Goal: Task Accomplishment & Management: Complete application form

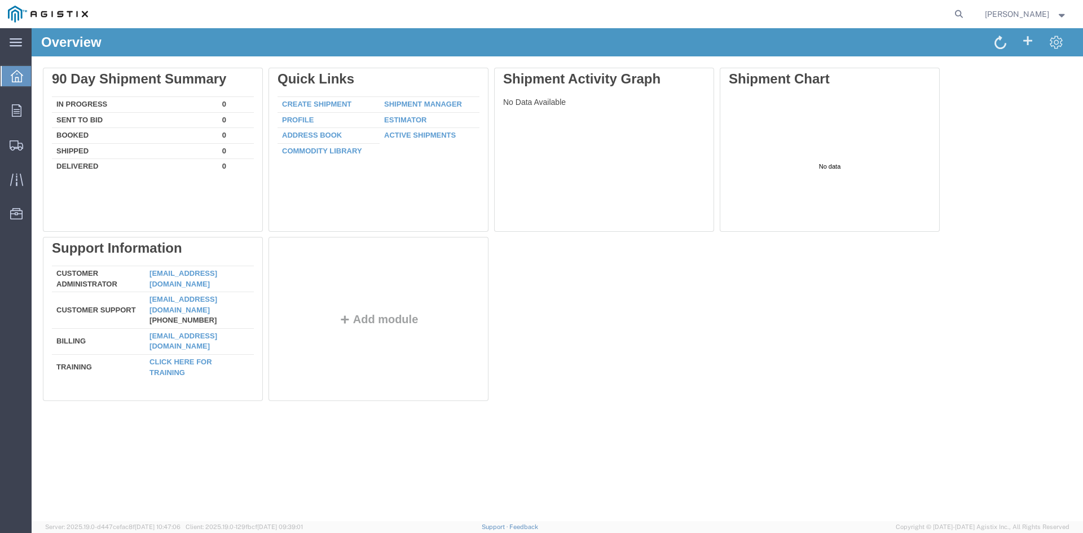
click at [176, 465] on div "Overview Delete 90 Day Shipment Summary In Progress 0 Sent To Bid 0 Booked 0 Sh…" at bounding box center [557, 274] width 1051 height 493
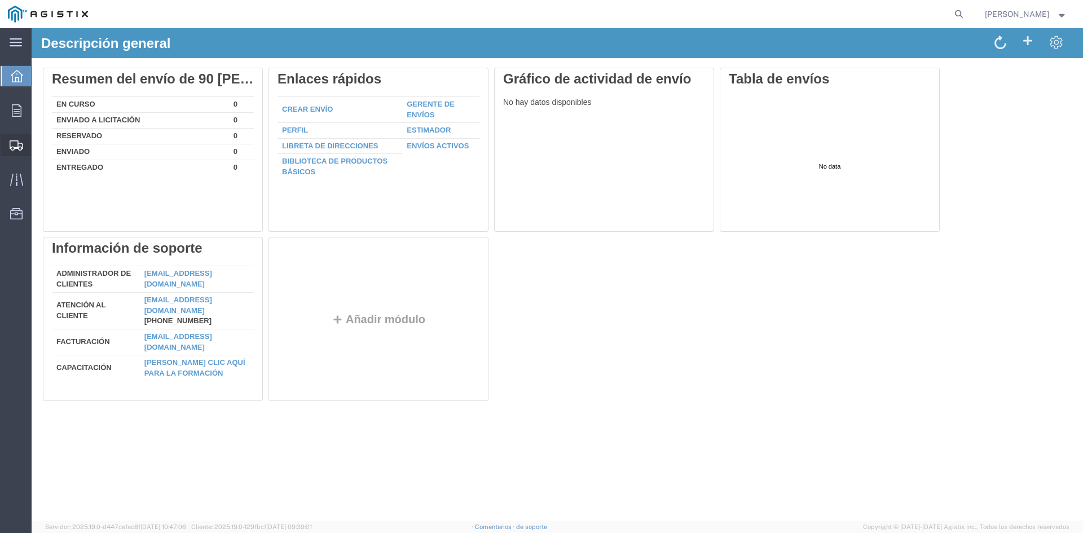
click at [0, 0] on font "Crear envío" at bounding box center [0, 0] width 0 height 0
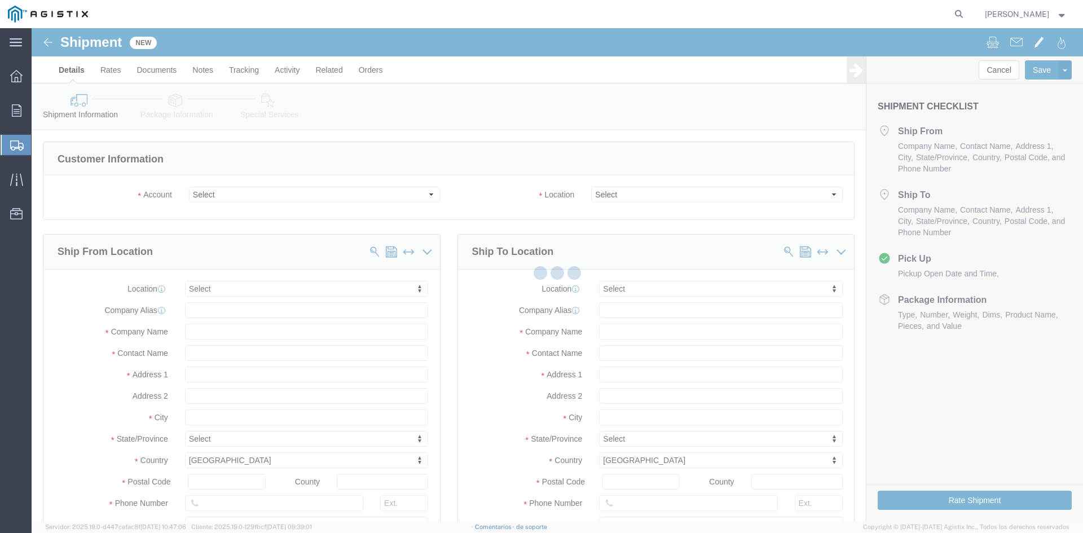
select select
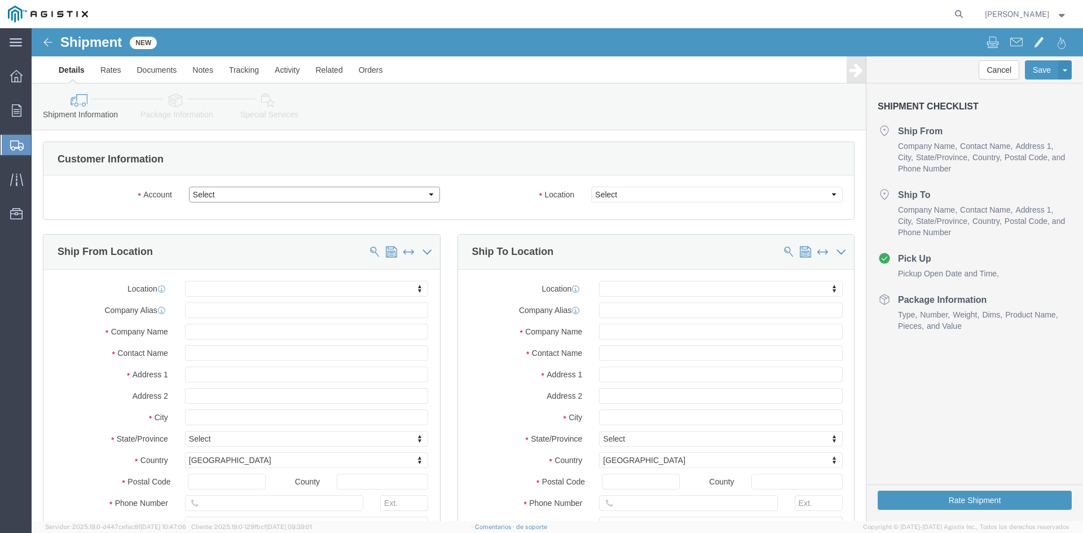
click select "Select Brady Worldwide Inc. PG&E"
select select "9596"
click select "Select Brady Worldwide Inc. PG&E"
select select "PURCHORD"
select select
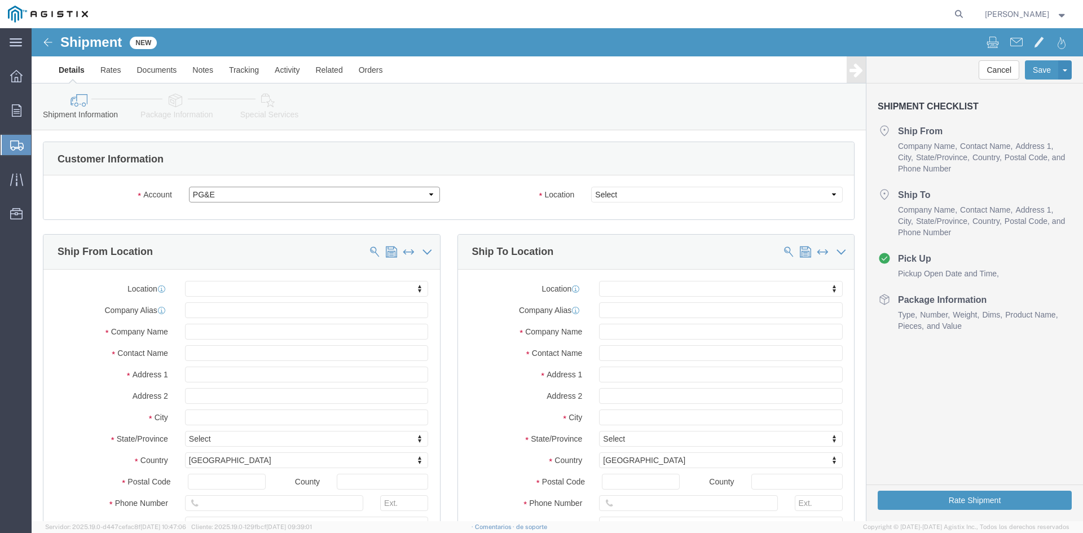
select select
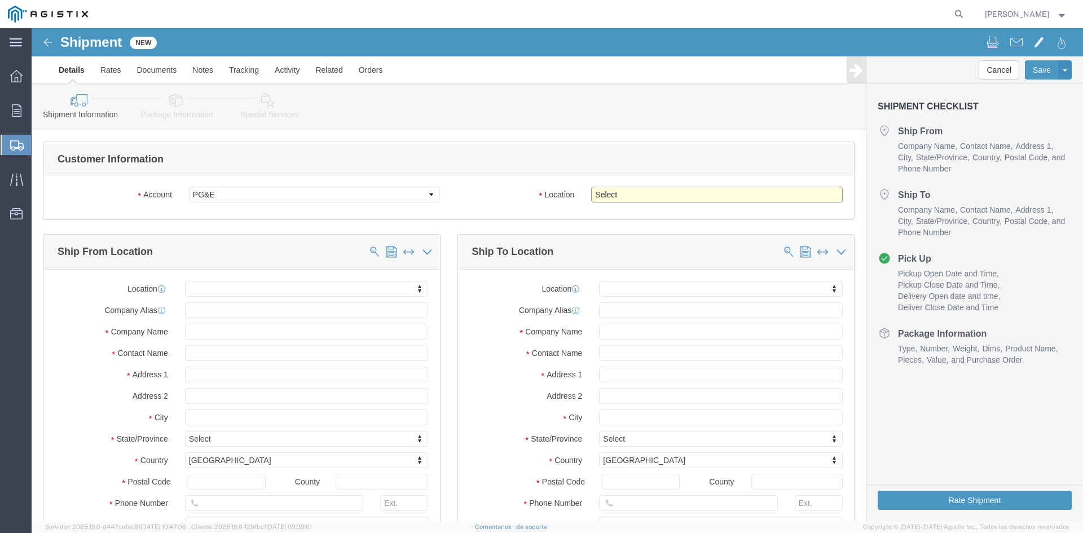
click select "Select All Others [GEOGRAPHIC_DATA] [GEOGRAPHIC_DATA] [GEOGRAPHIC_DATA] [GEOGRA…"
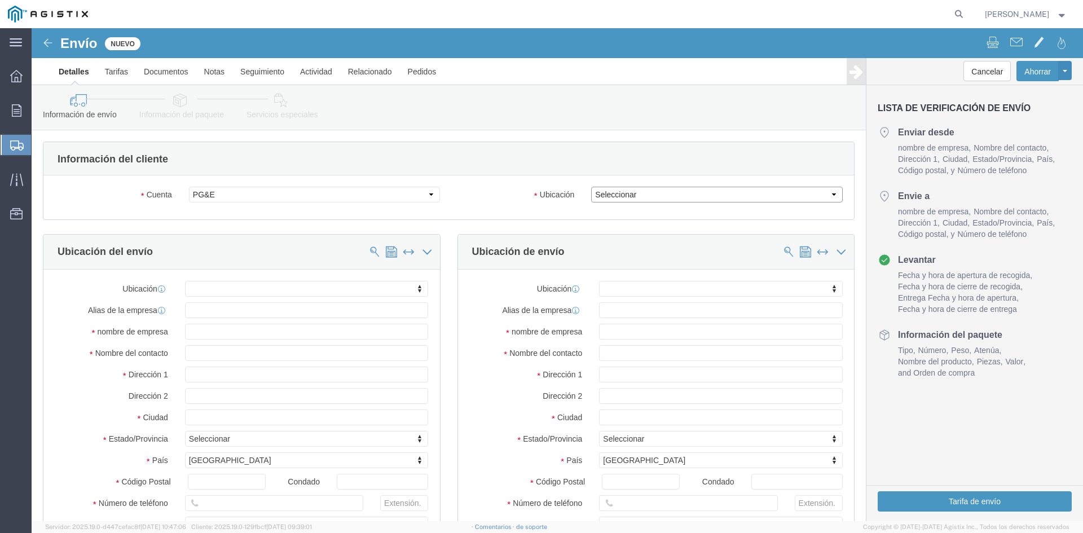
click select "Seleccionar Todos los demás Fremont DC Fresno DC Wheatland DC"
select select "23082"
click select "Seleccionar Todos los demás Fremont DC Fresno DC Wheatland DC"
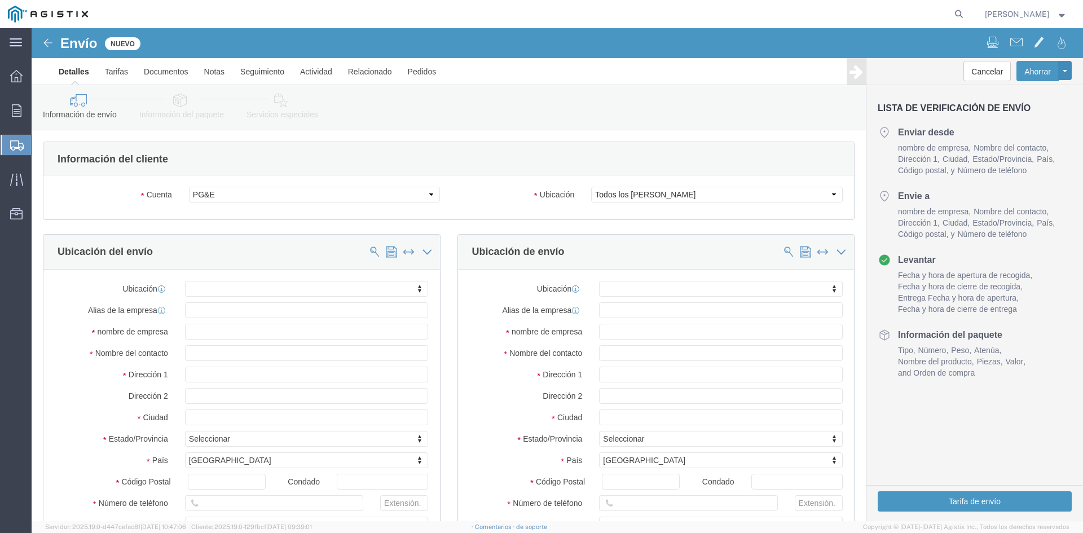
click div "Cuenta Seleccionar Brady Worldwide Inc. PG&E Ubicación Seleccionar Todos los de…"
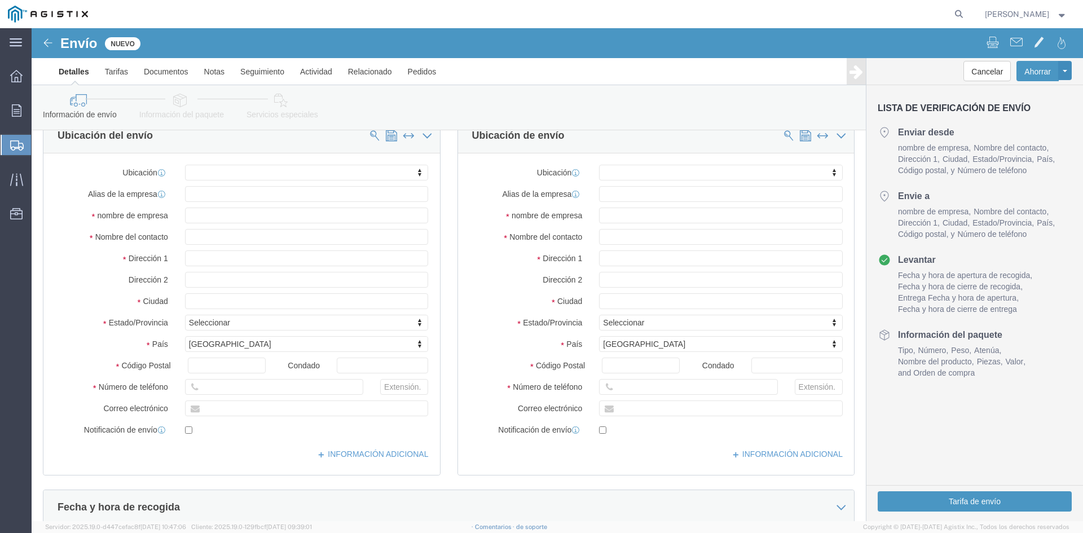
scroll to position [56, 0]
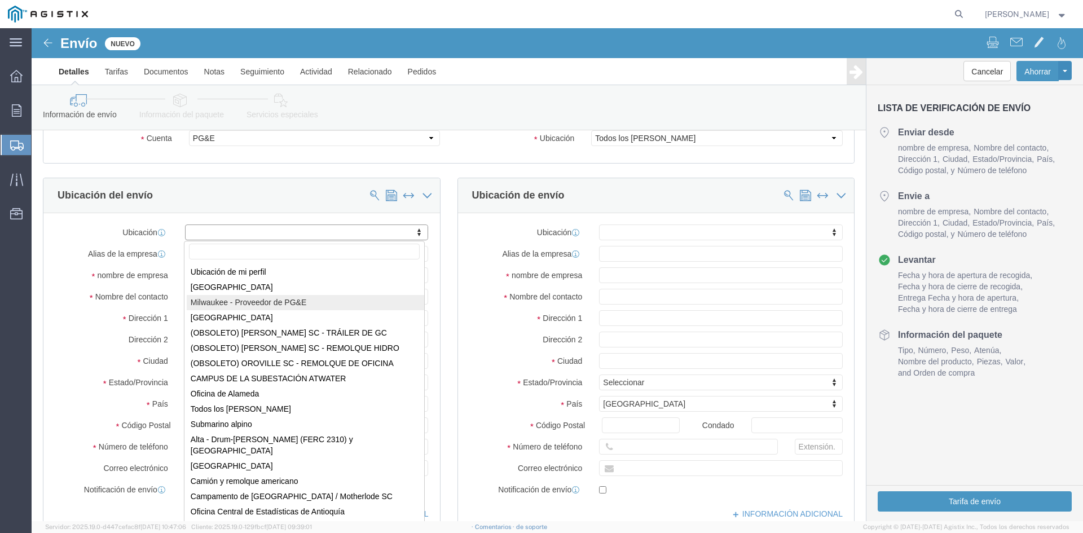
select select "21112"
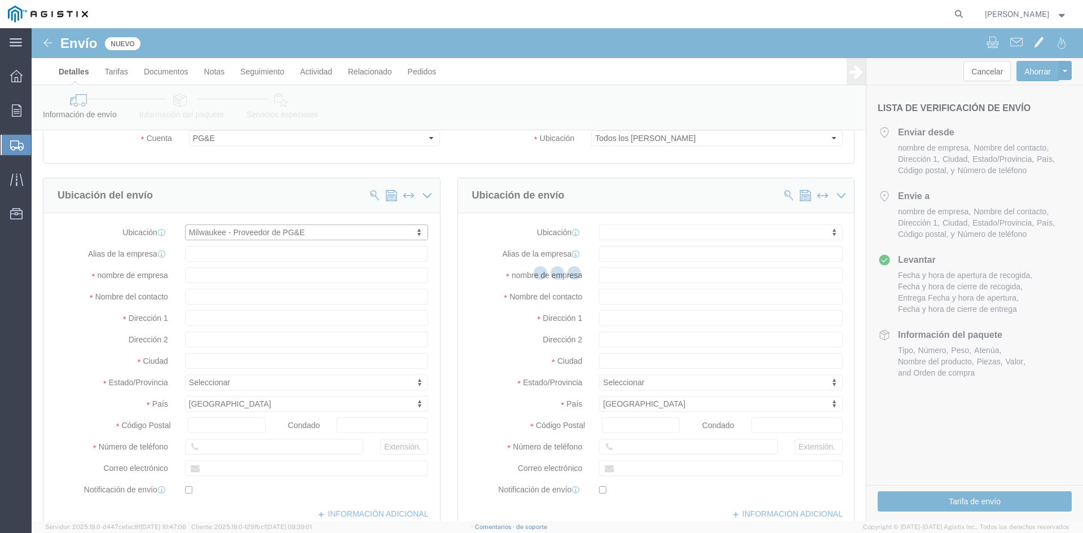
type input "[STREET_ADDRESS]"
type input "53223"
type input "1032397"
type input "[PERSON_NAME] Worldwide Inc."
type input "[GEOGRAPHIC_DATA]"
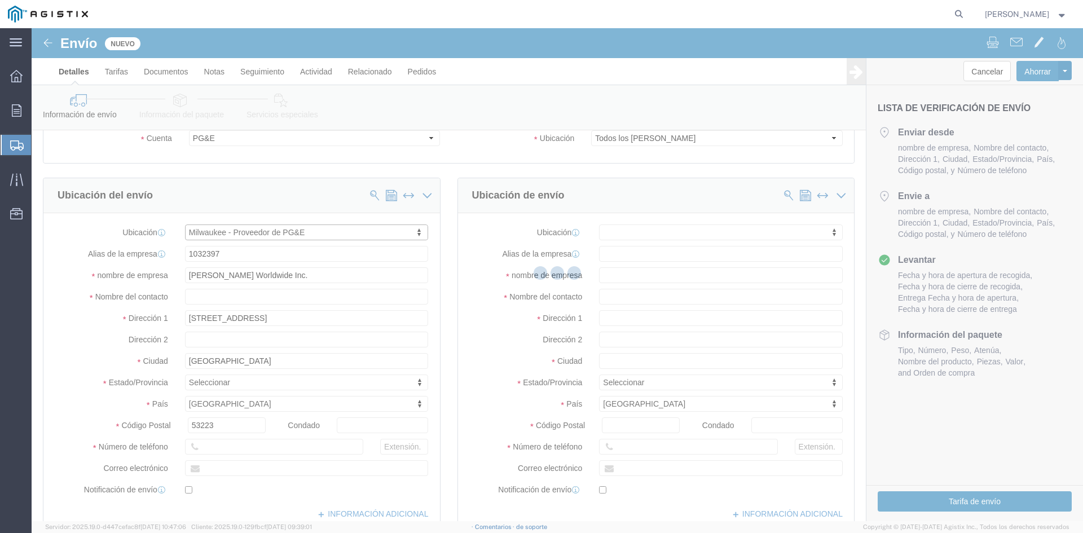
select select "WI"
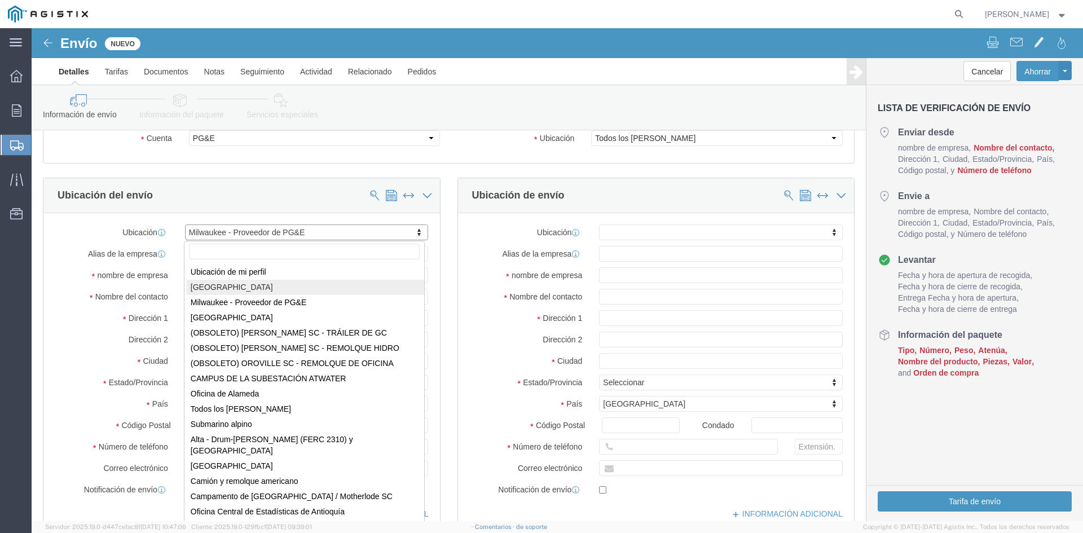
select select "10938"
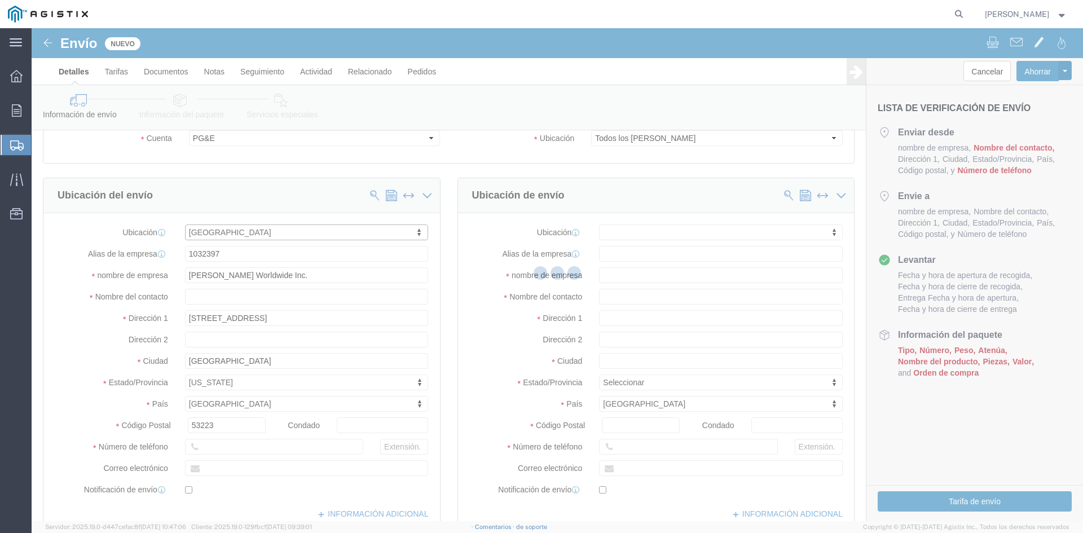
type input "[STREET_ADDRESS][PERSON_NAME]"
type input "509814-[GEOGRAPHIC_DATA]"
type input "[GEOGRAPHIC_DATA]"
select select "WI"
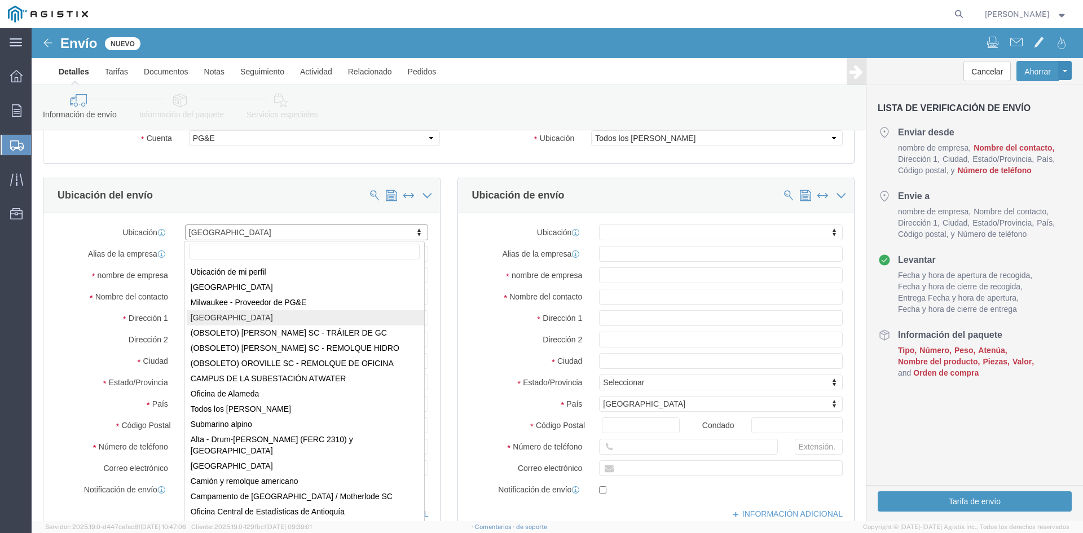
select select "10939"
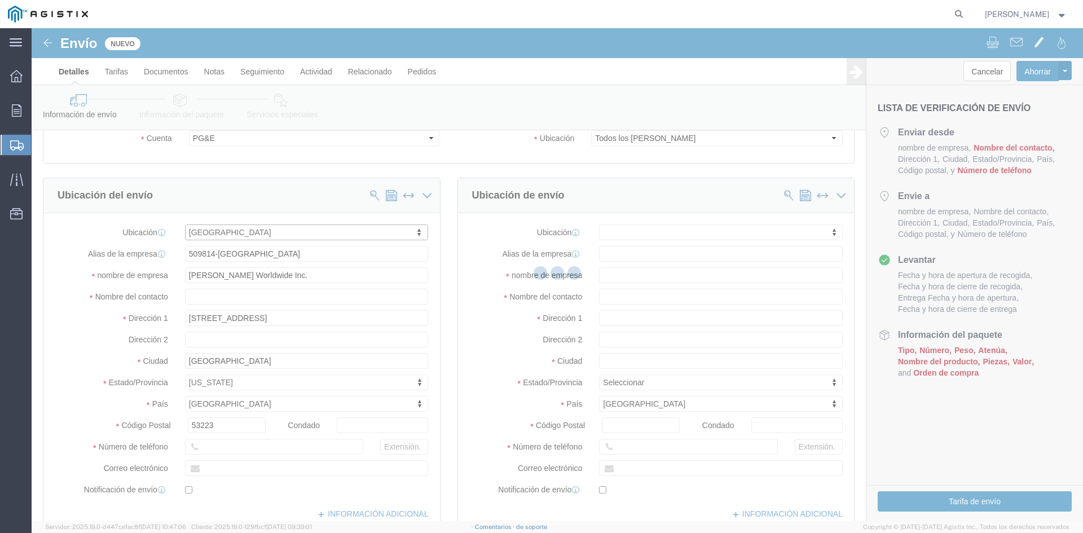
type input "10815 Rancho Bernardo Rd"
type input "#205"
type input "92127"
type input "509814-SAN DIEGO"
type input "San Diego"
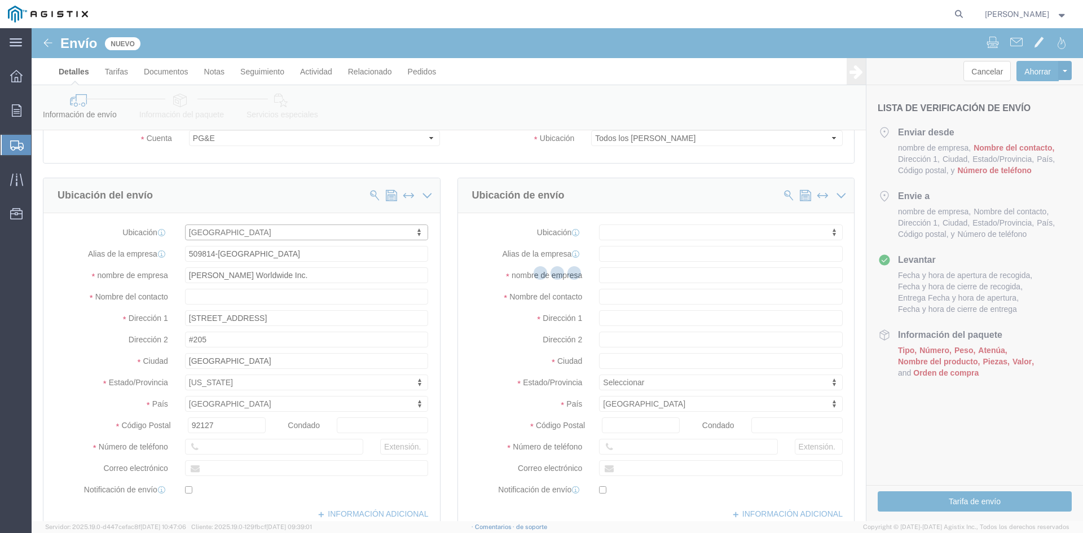
select select "CA"
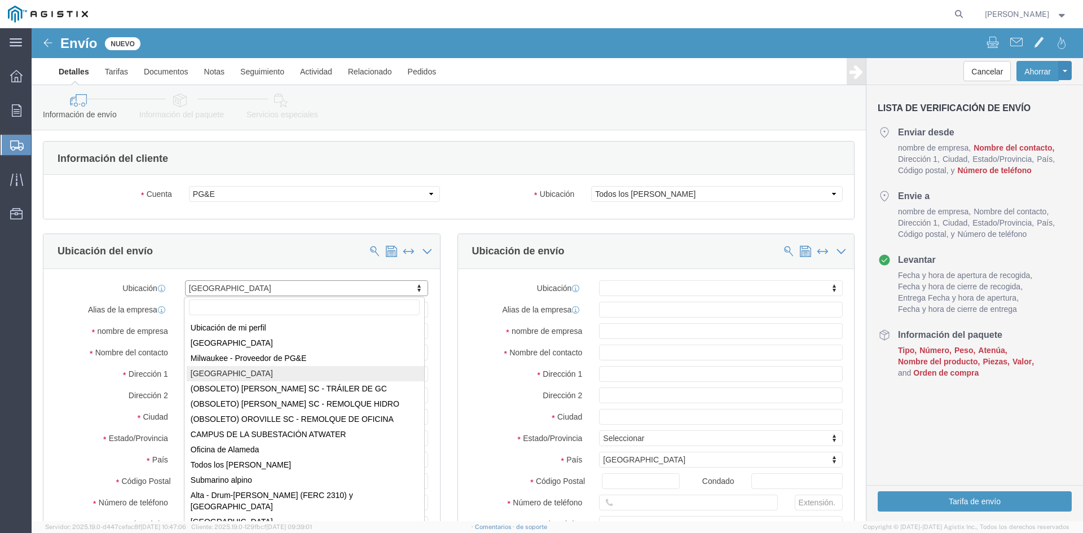
scroll to position [0, 0]
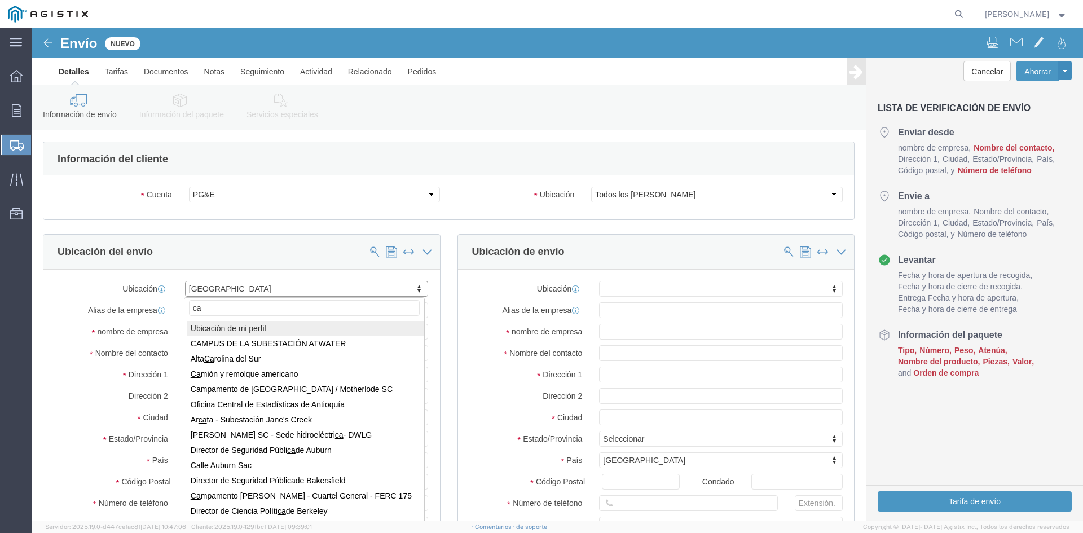
type input "c"
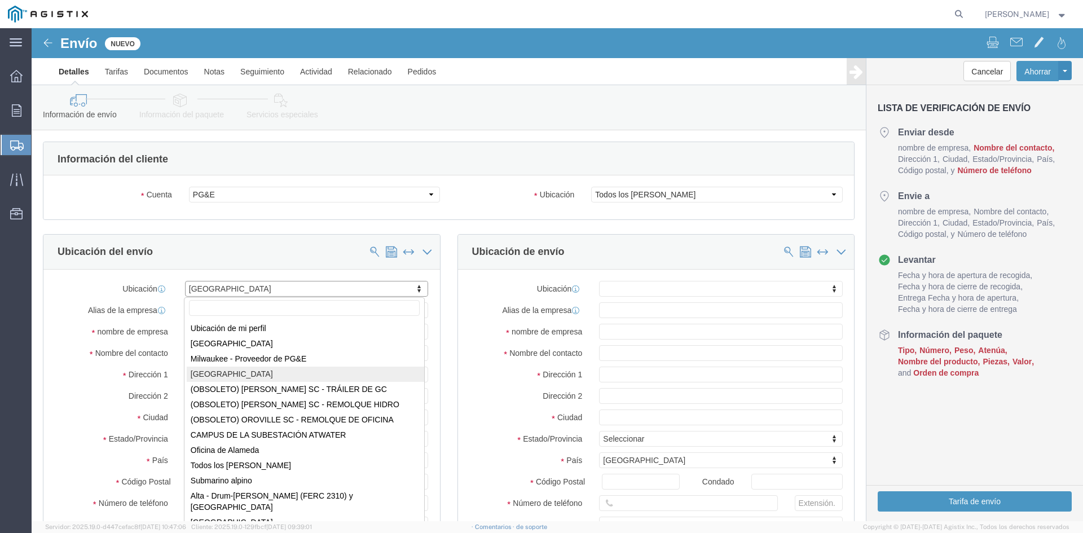
click input "text"
paste input "• Casas International"
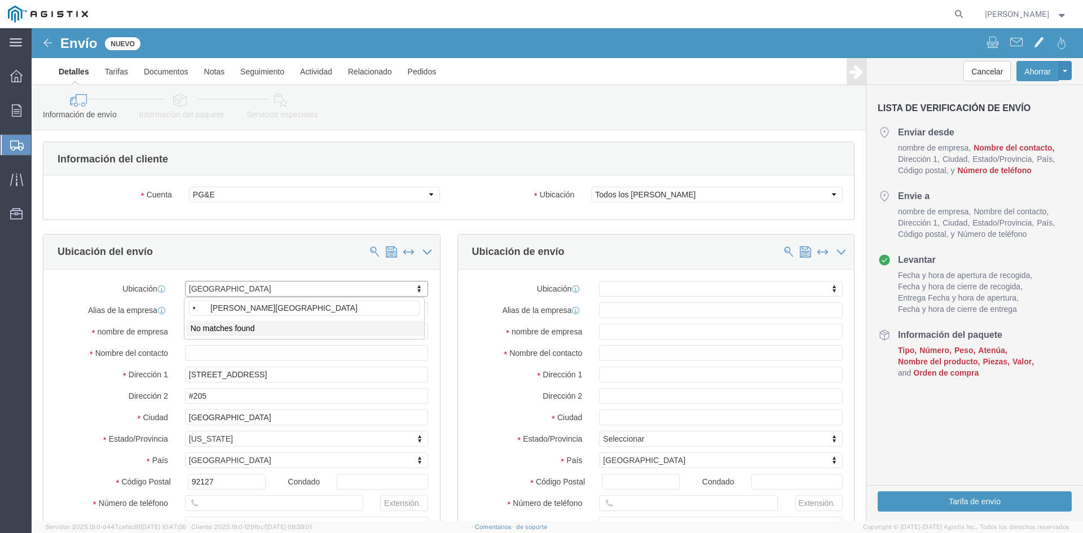
click input "• Casas International"
type input "Casas International"
drag, startPoint x: 241, startPoint y: 302, endPoint x: 208, endPoint y: 300, distance: 33.3
click li "No matches found"
click input "Casas International"
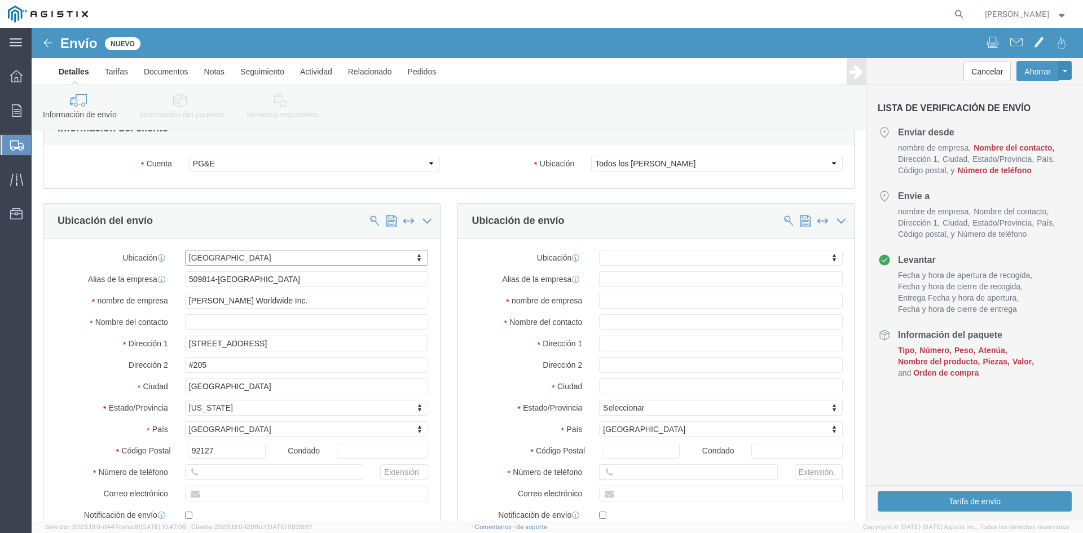
scroll to position [56, 0]
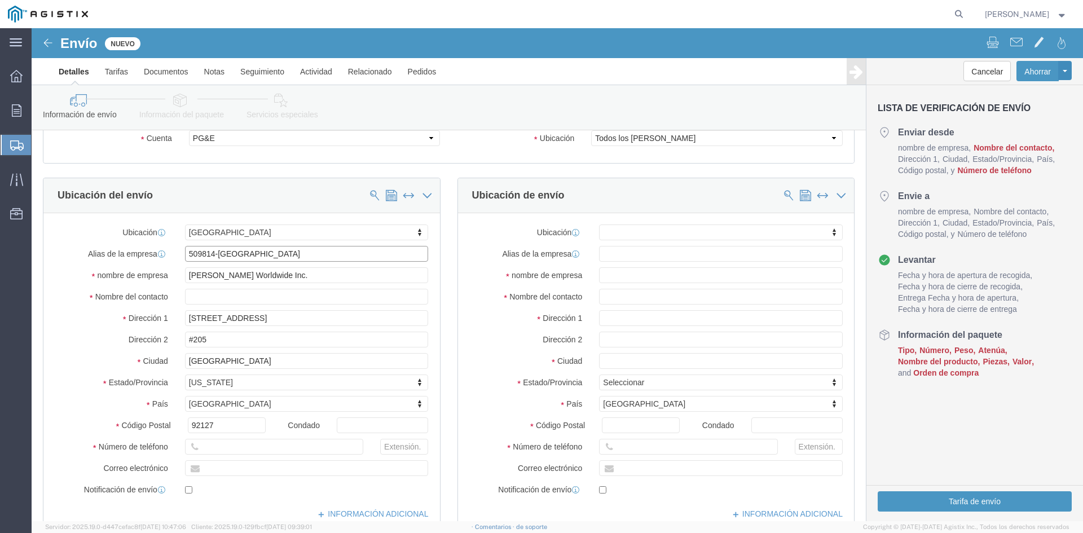
drag, startPoint x: 236, startPoint y: 227, endPoint x: 146, endPoint y: 218, distance: 90.7
click div "509814-SAN DIEGO"
click div "Ubicación SAN DIEGO Ubicación de mi perfil MILWAUKEE Milwaukee - Proveedor de P…"
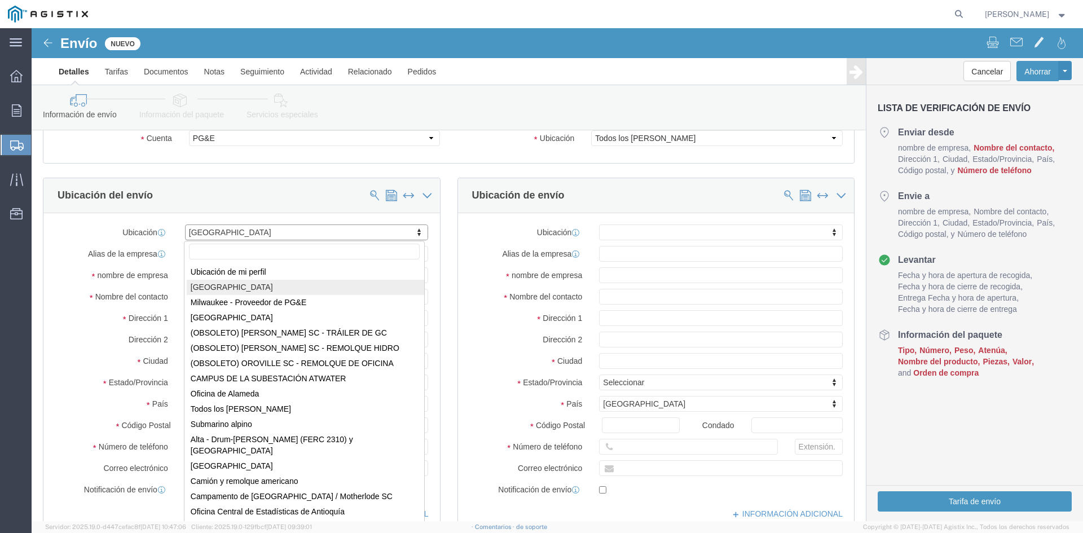
select select "10938"
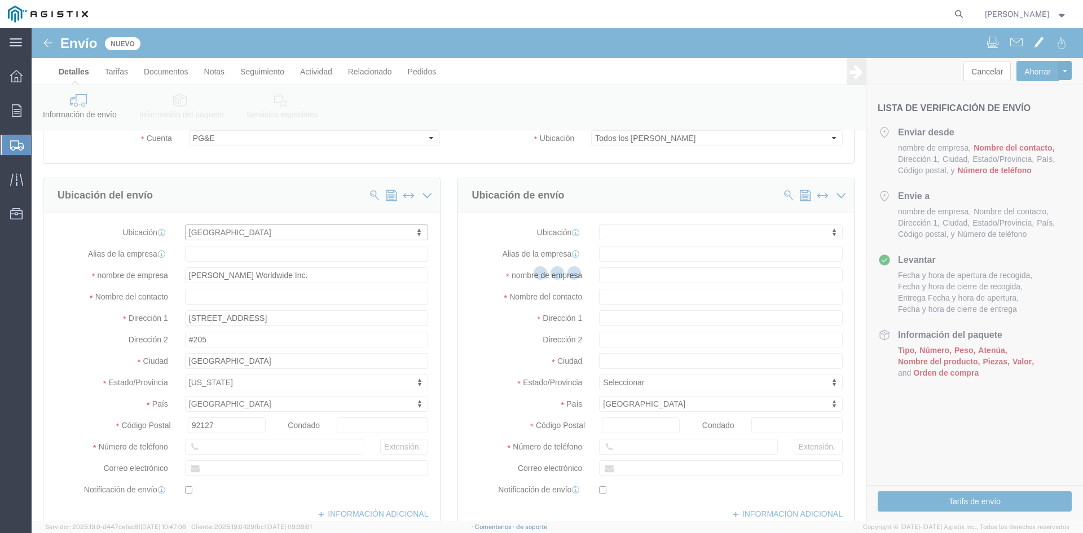
type input "[STREET_ADDRESS][PERSON_NAME]"
type input "53223"
type input "509814-[GEOGRAPHIC_DATA]"
type input "[GEOGRAPHIC_DATA]"
select select "WI"
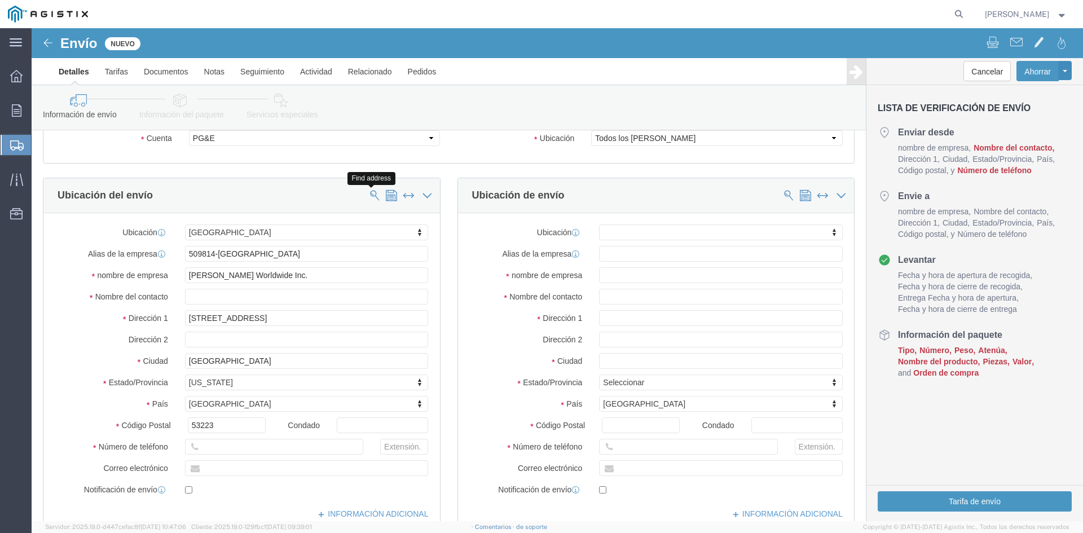
click span
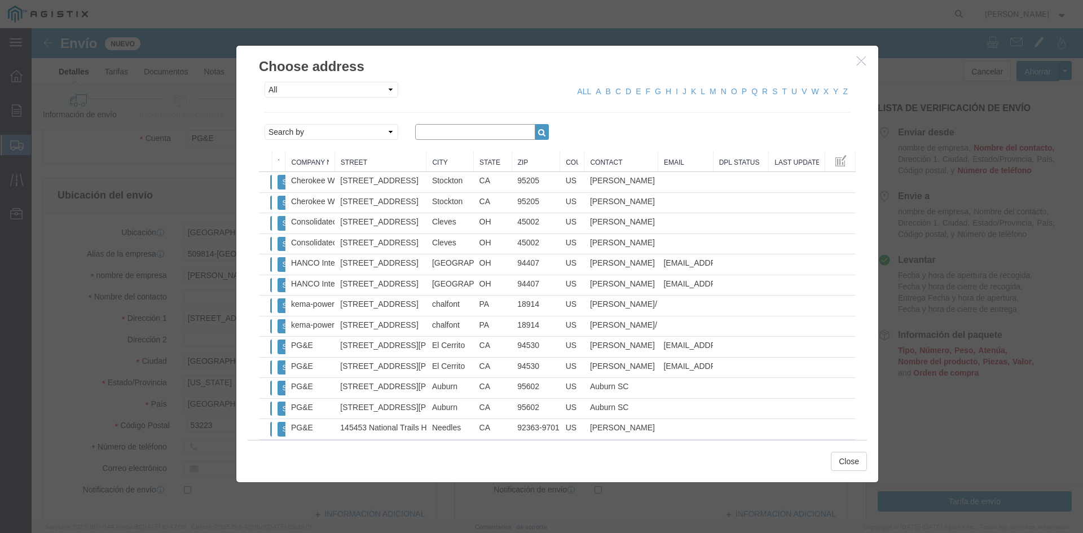
click input "text"
paste input "[STREET_ADDRESS]"
type input "[STREET_ADDRESS]"
click button "button"
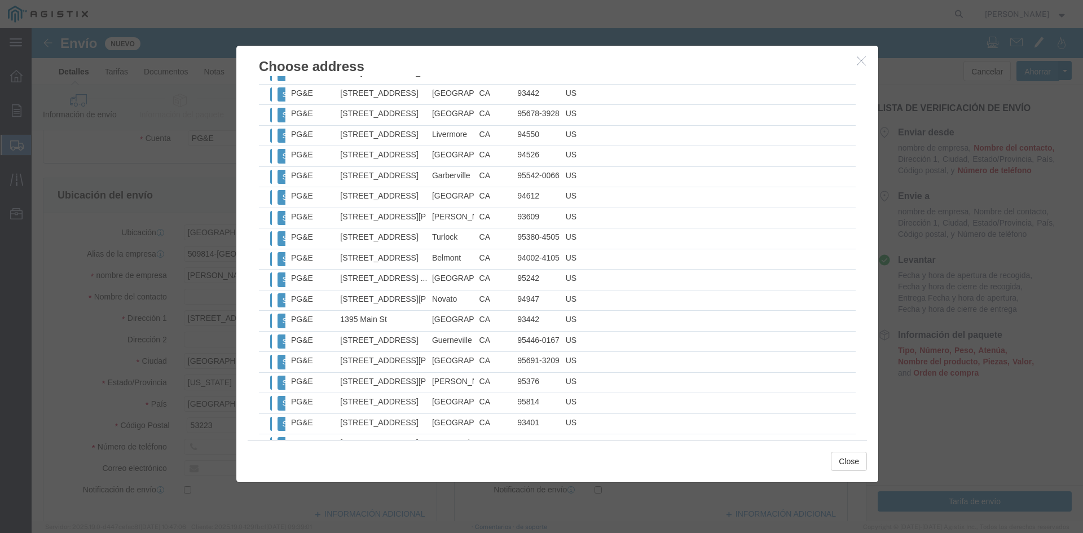
scroll to position [1825, 0]
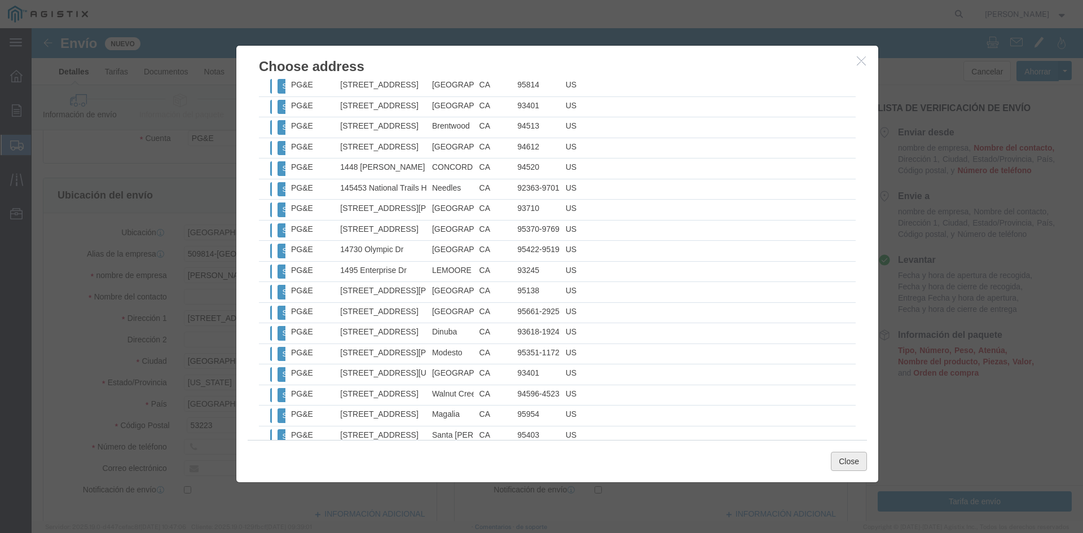
click button "Close"
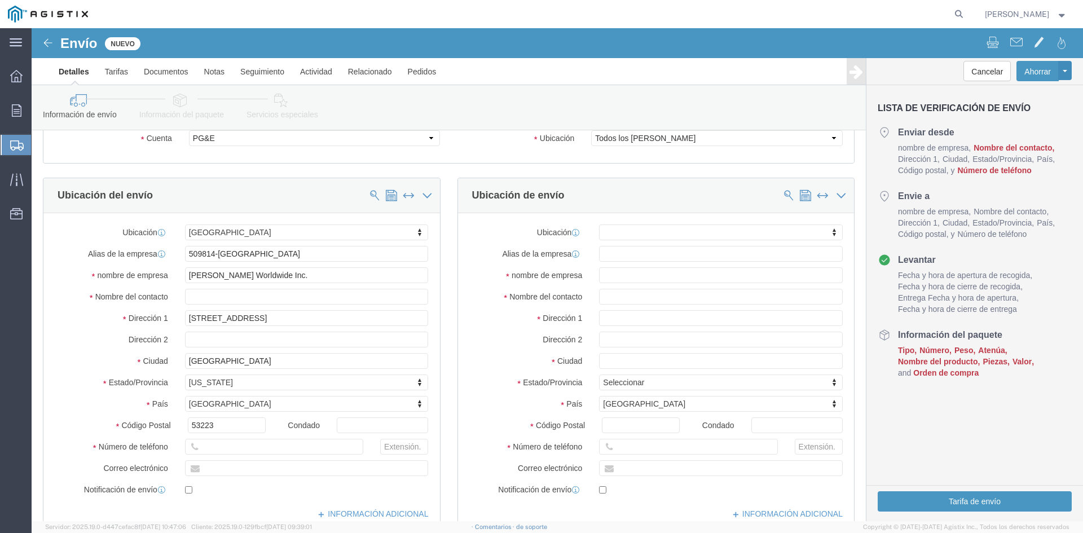
click div "Ubicación MILWAUKEE Ubicación de mi perfil MILWAUKEE Milwaukee - Proveedor de P…"
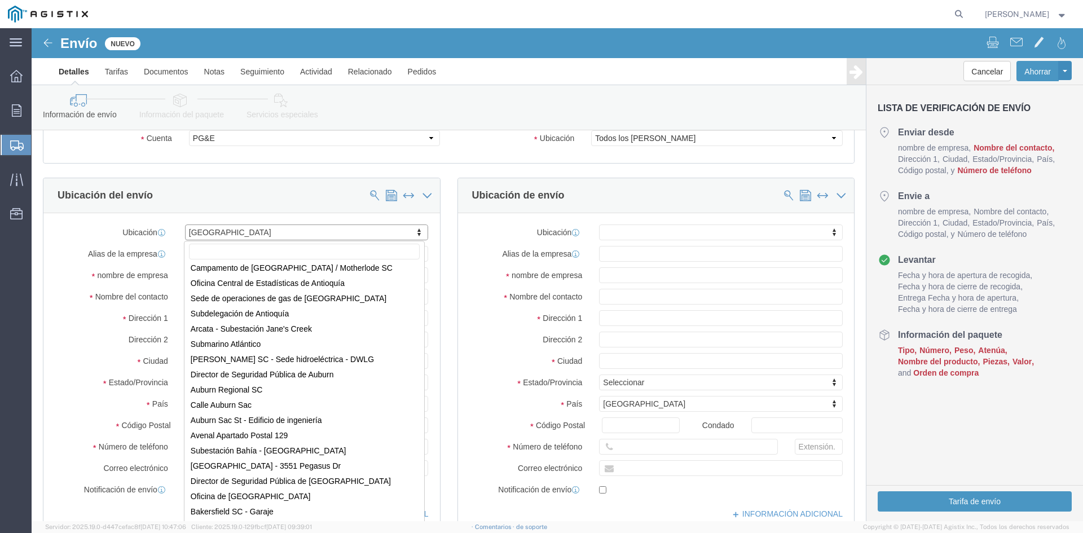
scroll to position [0, 0]
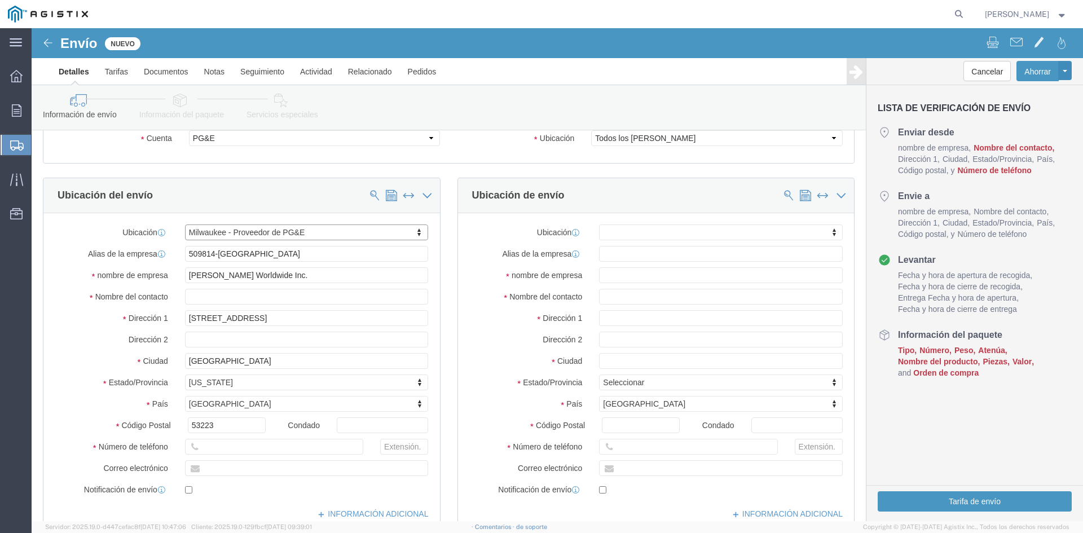
select select "21112"
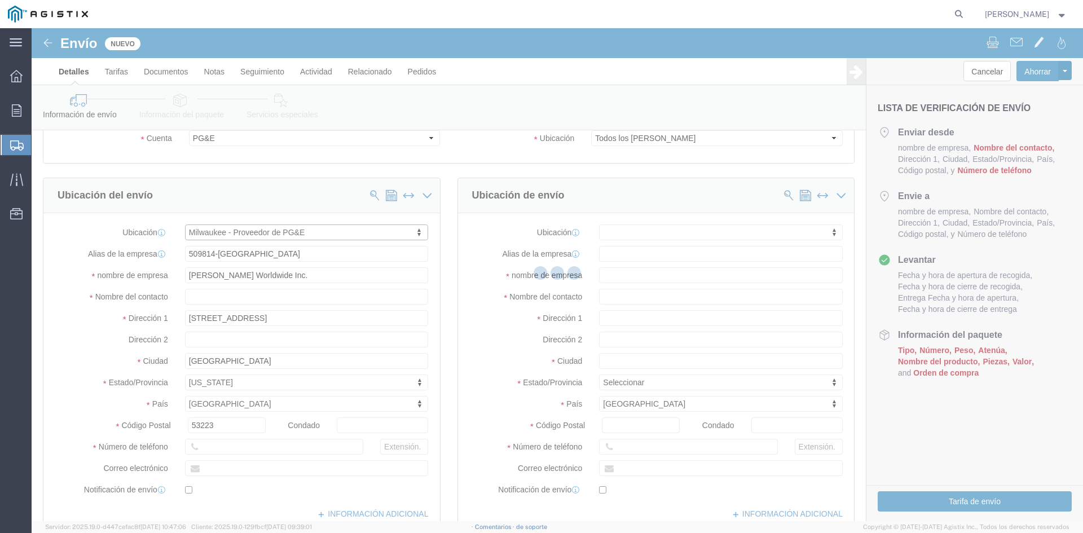
type input "[STREET_ADDRESS]"
type input "1032397"
type input "[GEOGRAPHIC_DATA]"
select select "WI"
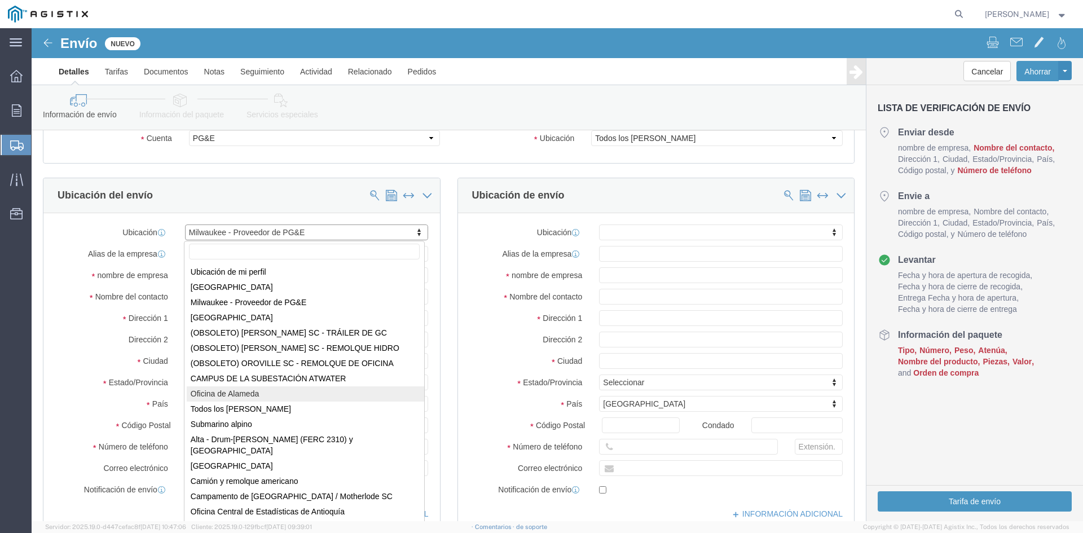
select select "71451"
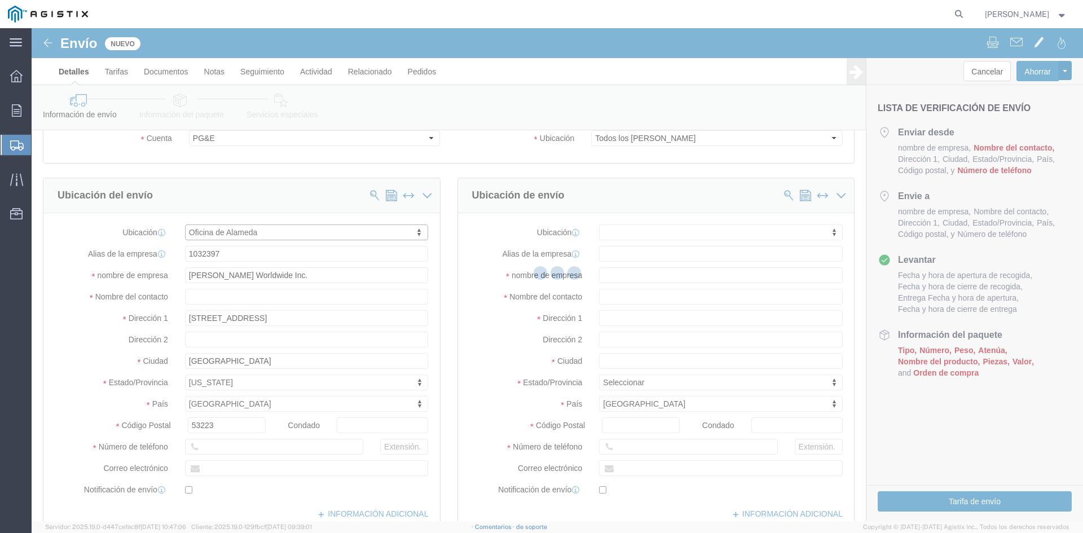
type input "2510 Santa Clara"
type input "94501-4634"
type input "PG&E"
type input "Alameda"
select select "CA"
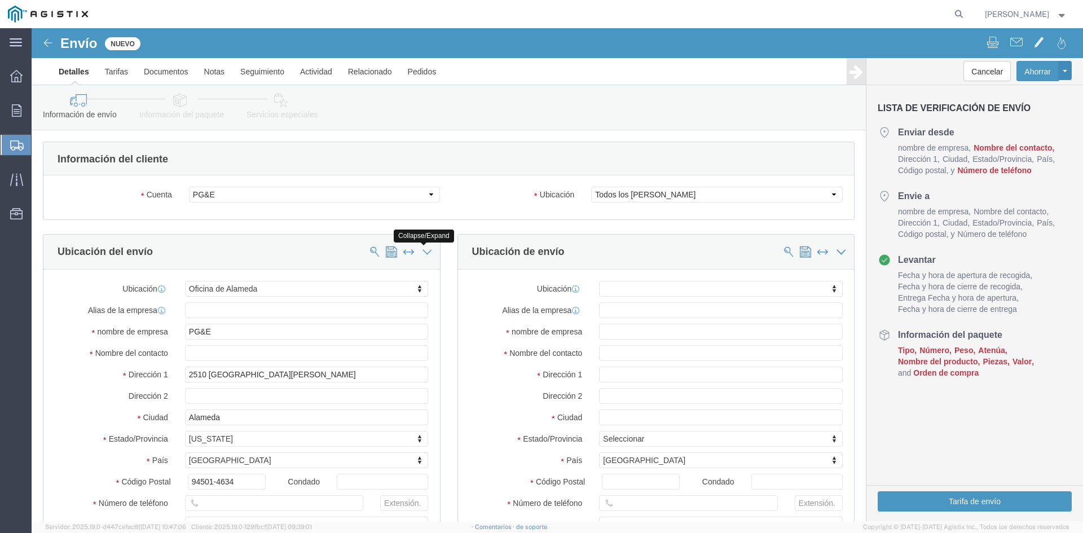
click icon
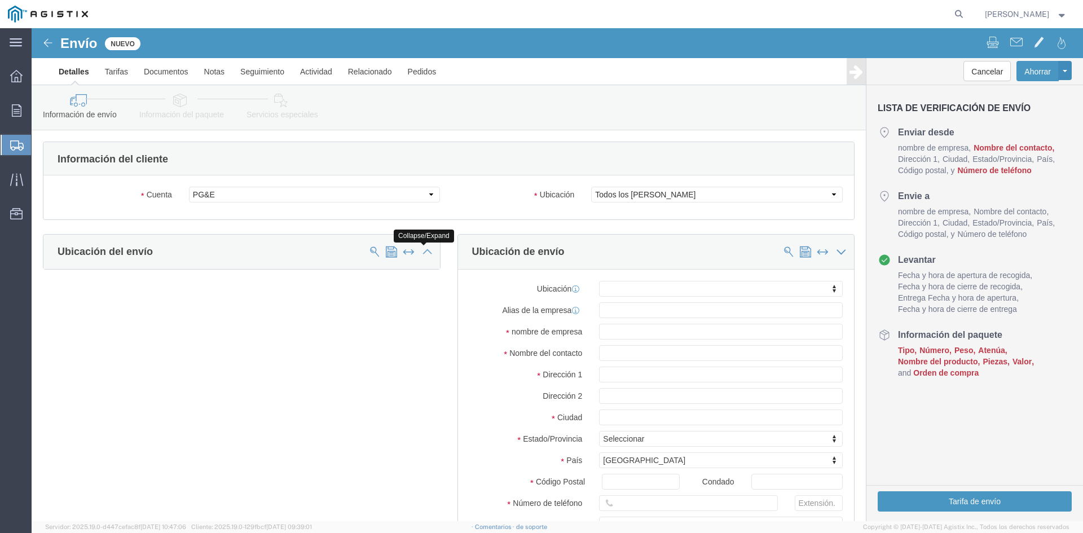
click icon
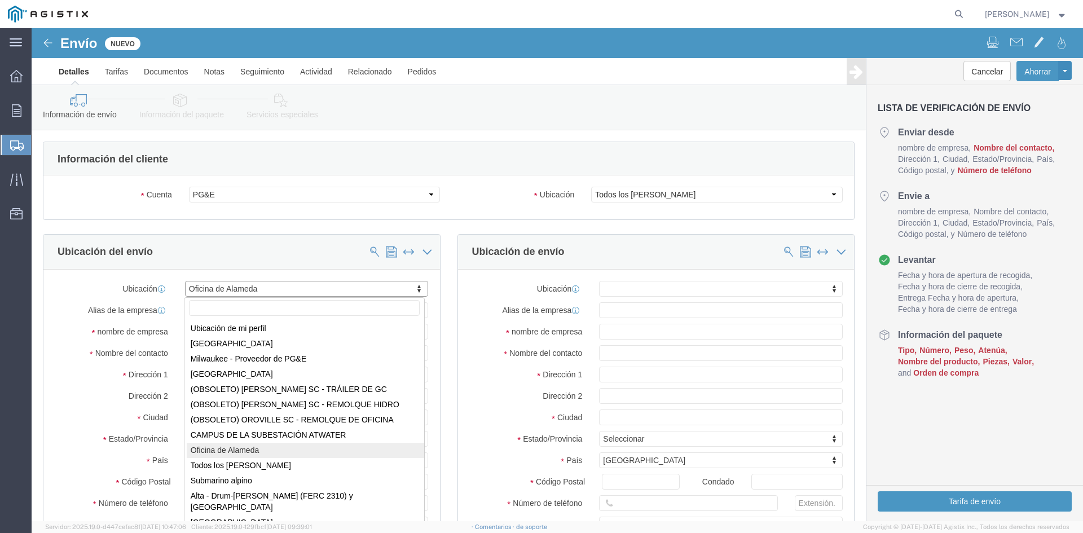
drag, startPoint x: 239, startPoint y: 258, endPoint x: 134, endPoint y: 263, distance: 105.0
click input "text"
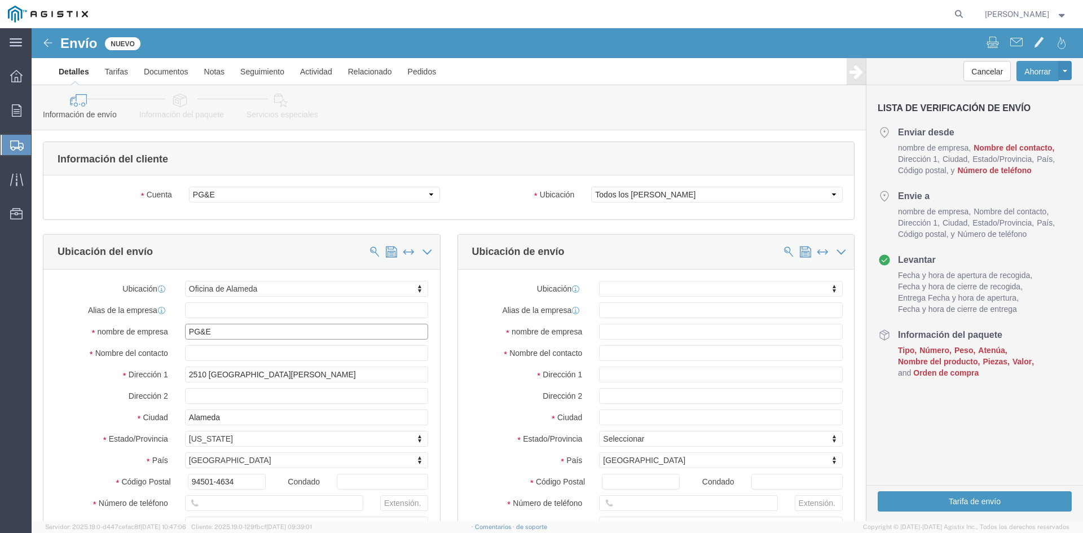
drag, startPoint x: 180, startPoint y: 306, endPoint x: 117, endPoint y: 307, distance: 63.2
click div "nombre de empresa PG&E"
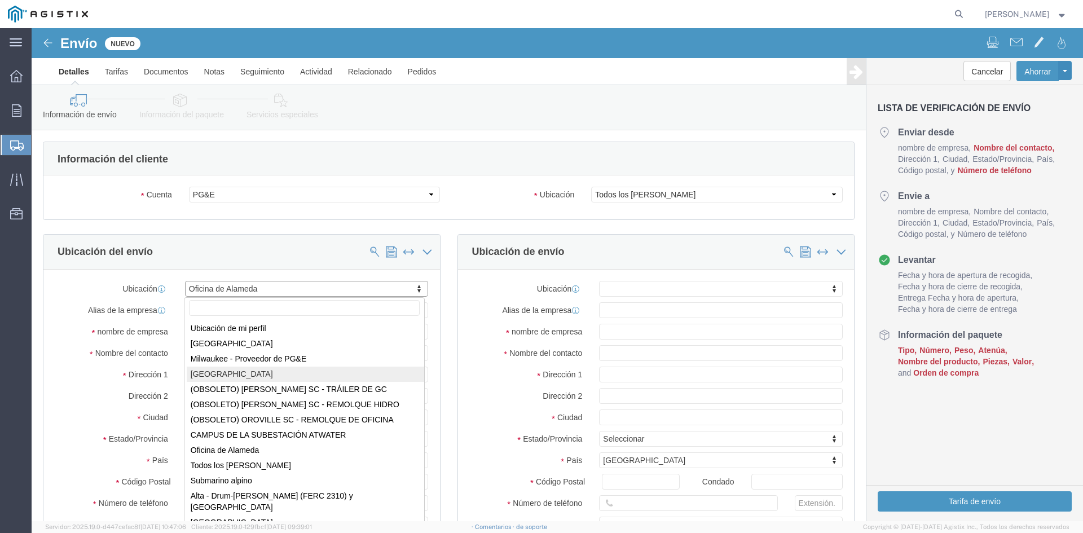
select select "10939"
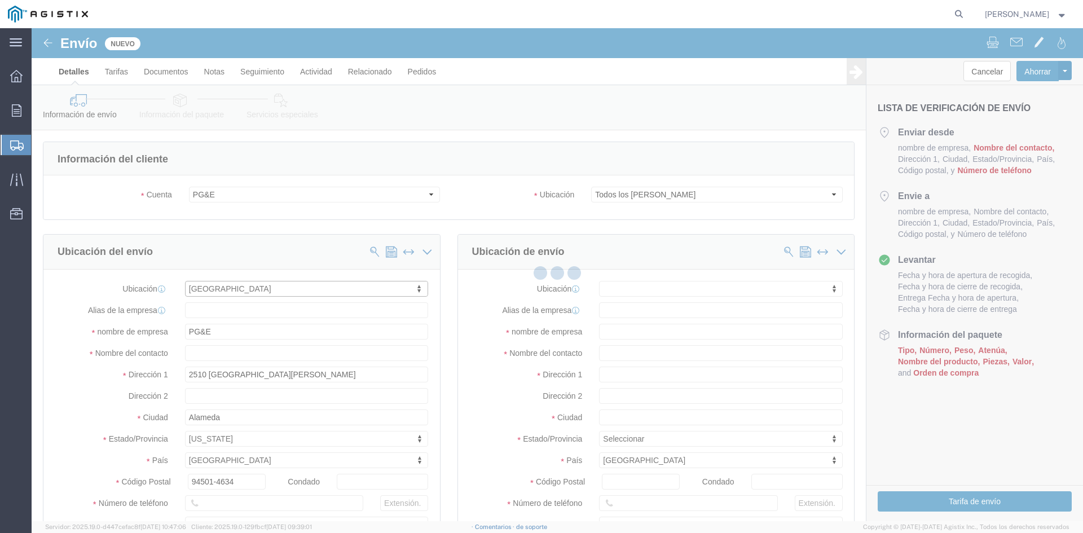
type input "10815 Rancho Bernardo Rd"
type input "#205"
type input "92127"
type input "509814-SAN DIEGO"
type input "[PERSON_NAME] Worldwide Inc."
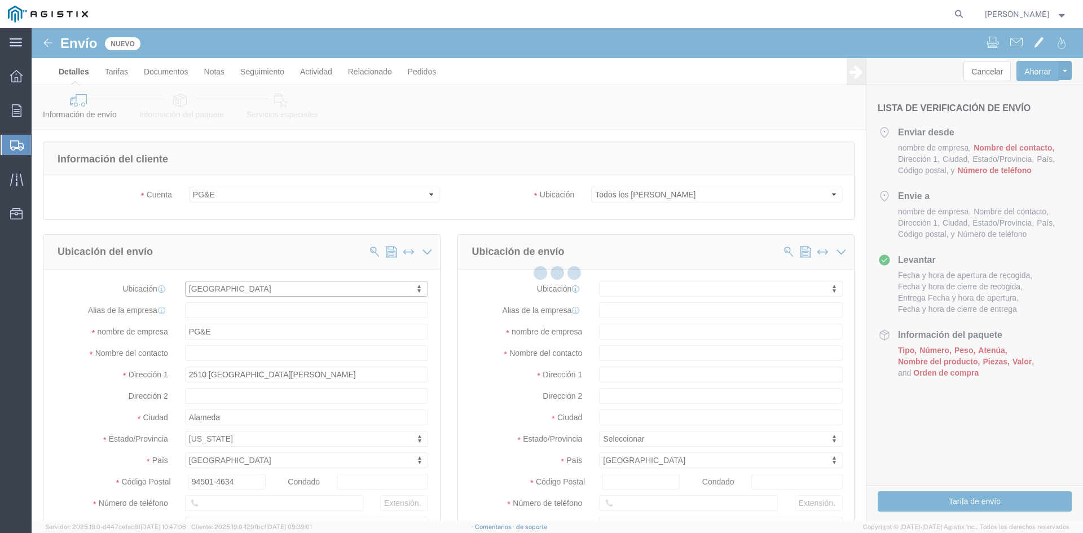
type input "San Diego"
select select "CA"
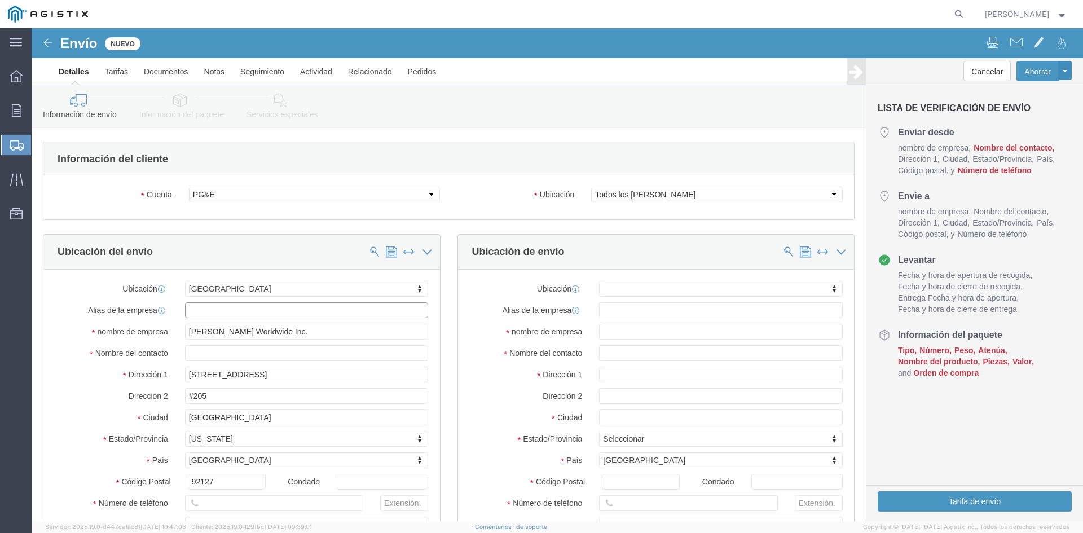
drag, startPoint x: 236, startPoint y: 280, endPoint x: 135, endPoint y: 275, distance: 100.5
click div "Alias ​​de la empresa"
type input "c"
type input "CASAS"
drag, startPoint x: 232, startPoint y: 305, endPoint x: 152, endPoint y: 313, distance: 79.9
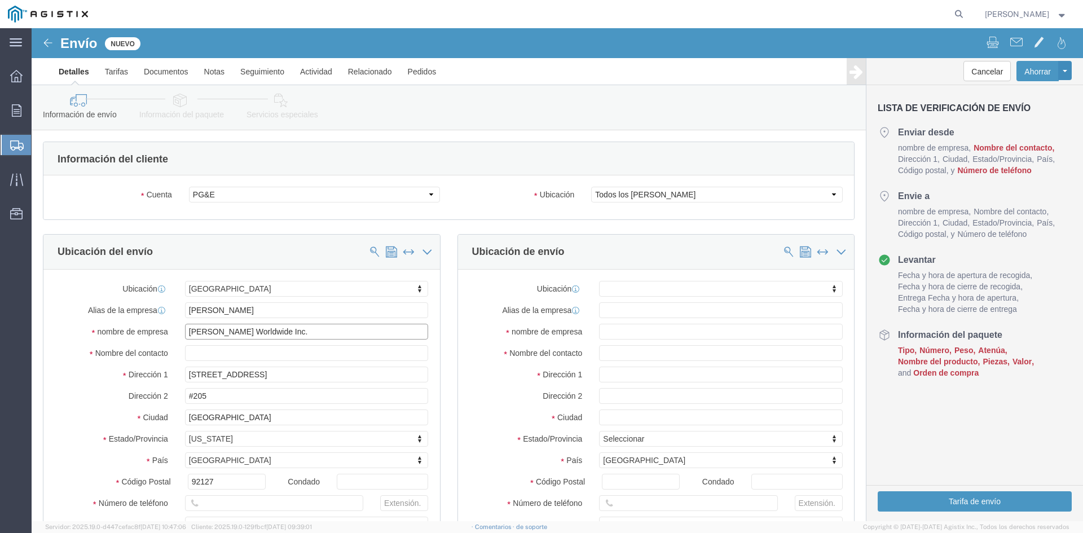
click div "Ubicación SAN DIEGO Ubicación de mi perfil MILWAUKEE Milwaukee - Proveedor de P…"
type input "[PERSON_NAME] INTERNATIONAL"
drag, startPoint x: 274, startPoint y: 343, endPoint x: 99, endPoint y: 348, distance: 174.9
click div "Dirección 1 10815 Rancho Bernardo Rd"
select select
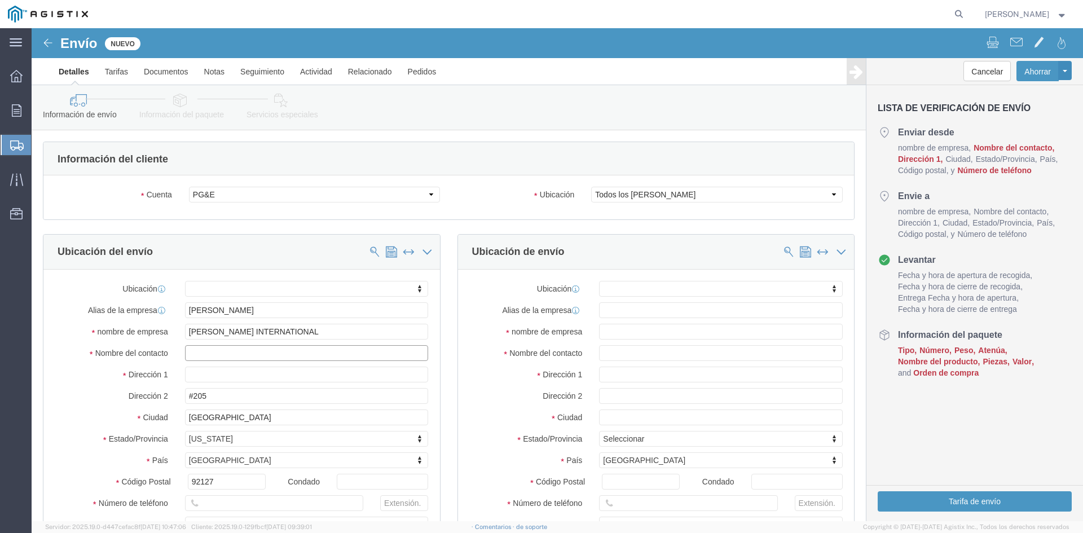
click input "text"
paste input "[STREET_ADDRESS]"
type input "[STREET_ADDRESS]"
drag, startPoint x: 239, startPoint y: 325, endPoint x: 140, endPoint y: 328, distance: 99.3
click div "Nombre del contacto 9355 AIRWAY Road Ste. 4"
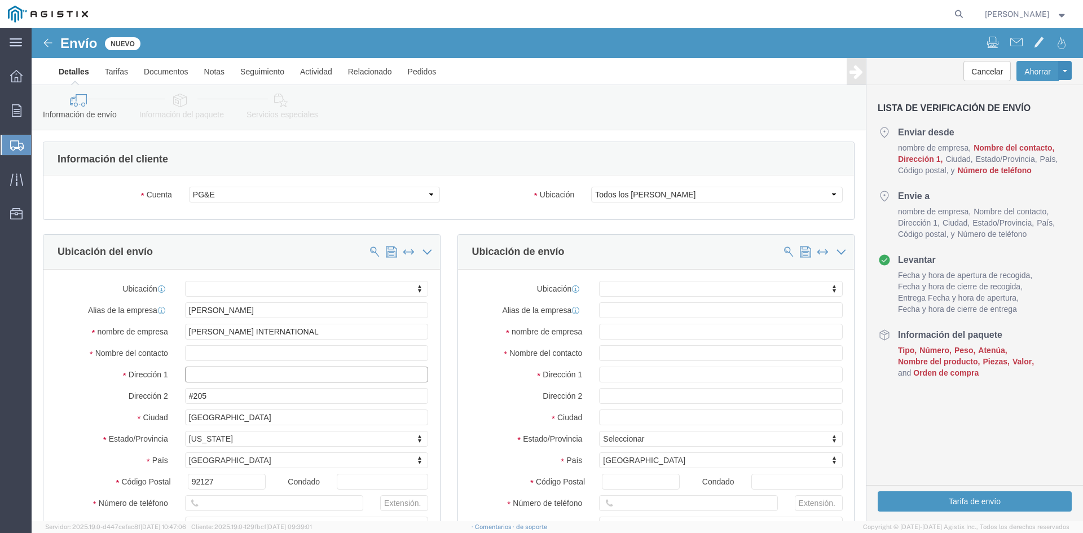
click input "text"
paste input "[STREET_ADDRESS]"
type input "[STREET_ADDRESS]"
select select
click input "text"
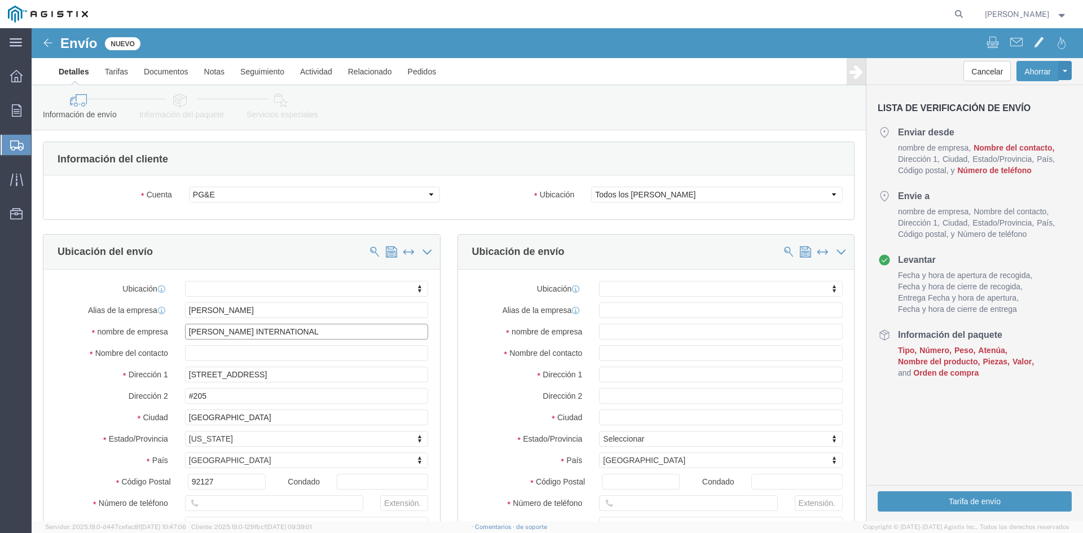
drag, startPoint x: 253, startPoint y: 301, endPoint x: 154, endPoint y: 297, distance: 98.8
click input "[PERSON_NAME] INTERNATIONAL"
click input "text"
paste input "[PERSON_NAME] INTERNATIONAL"
type input "[PERSON_NAME] INTERNATIONAL"
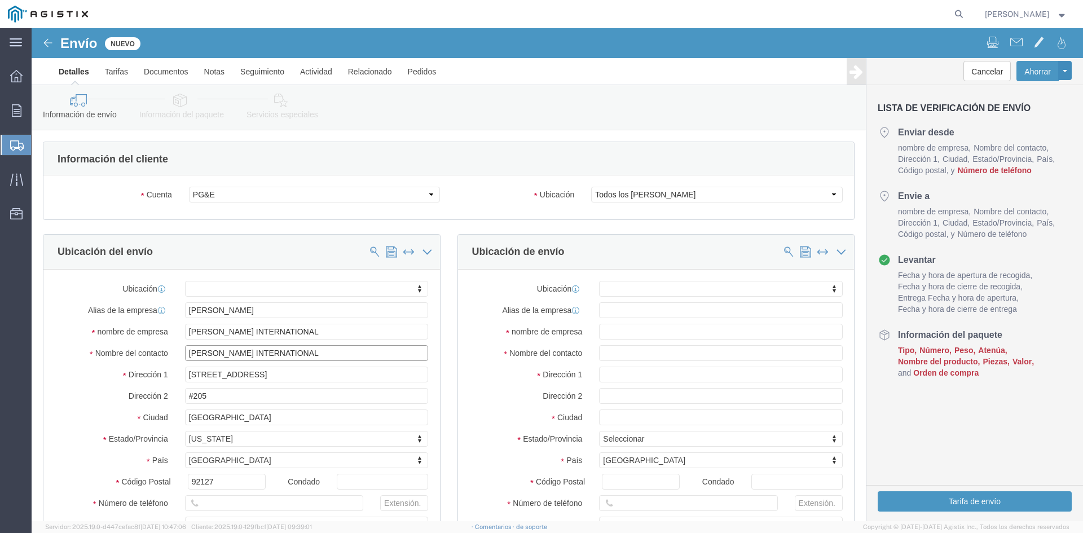
drag, startPoint x: 268, startPoint y: 329, endPoint x: 149, endPoint y: 326, distance: 118.5
click div "[PERSON_NAME] INTERNATIONAL"
type input "RECEIVING"
click div "Ubicación de envío Ubicación Ubicación de mi perfil MILWAUKEE Milwaukee - Prove…"
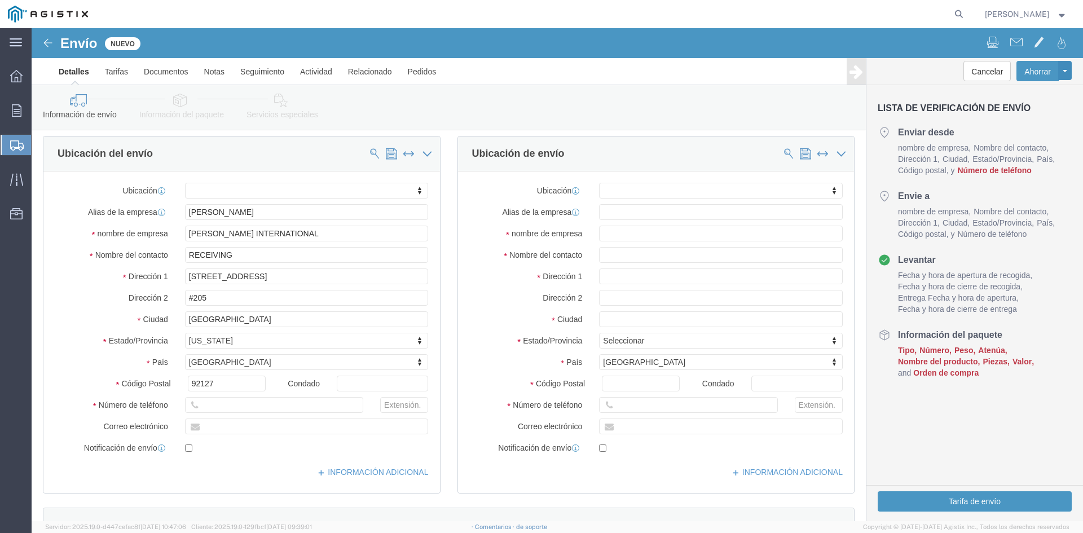
scroll to position [113, 0]
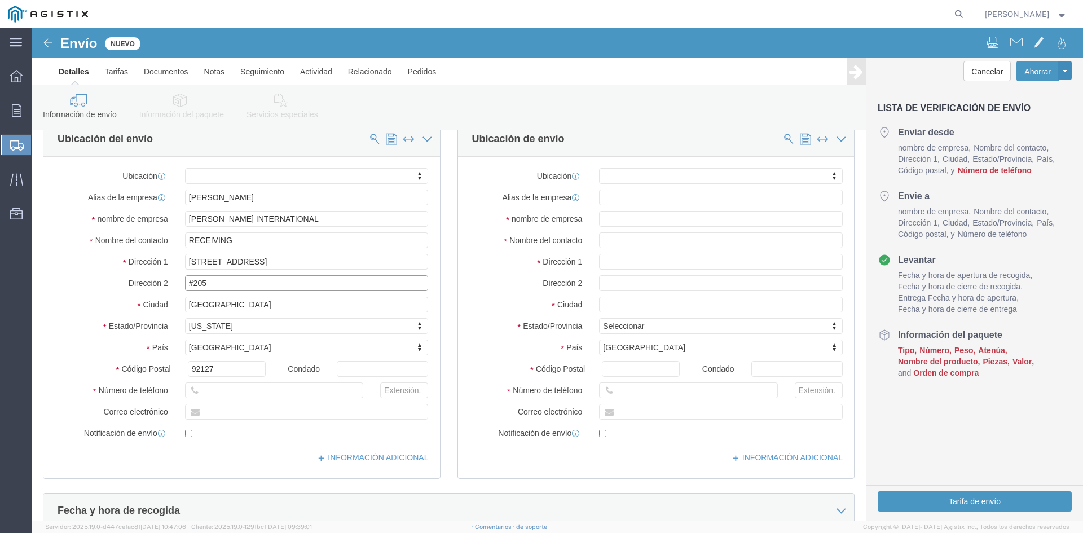
drag, startPoint x: 176, startPoint y: 255, endPoint x: 100, endPoint y: 248, distance: 76.4
click div "Dirección 2 #205"
drag, startPoint x: 196, startPoint y: 342, endPoint x: 75, endPoint y: 342, distance: 120.7
click div "Código Postal 92127"
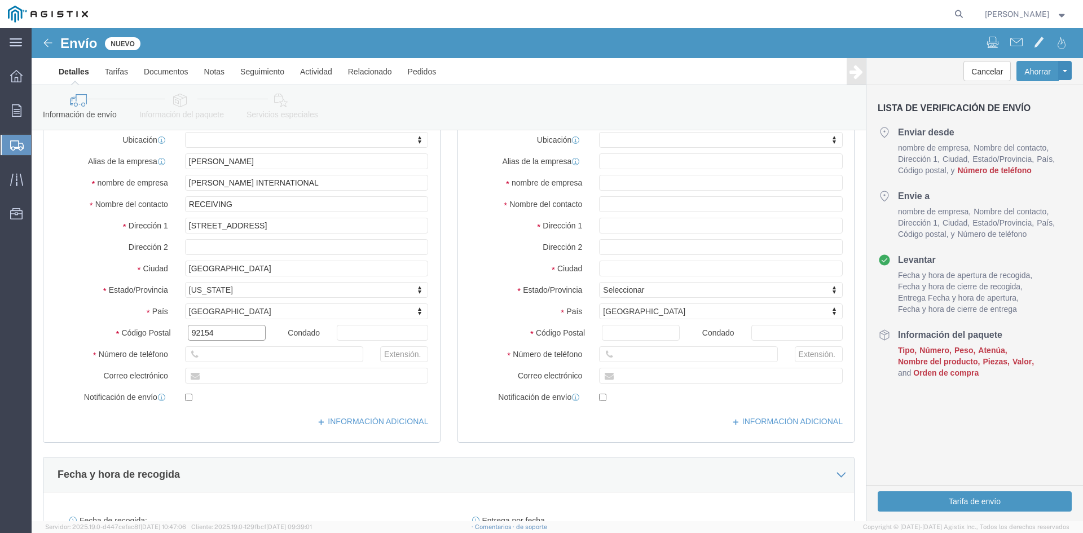
scroll to position [169, 0]
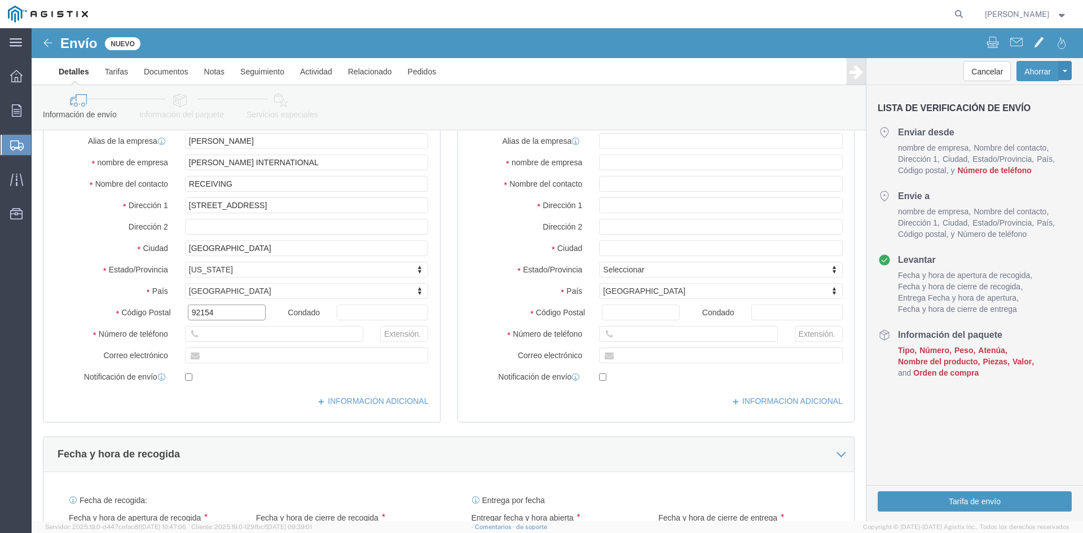
type input "92154"
select select
click input "text"
paste input "• 619-710-4639"
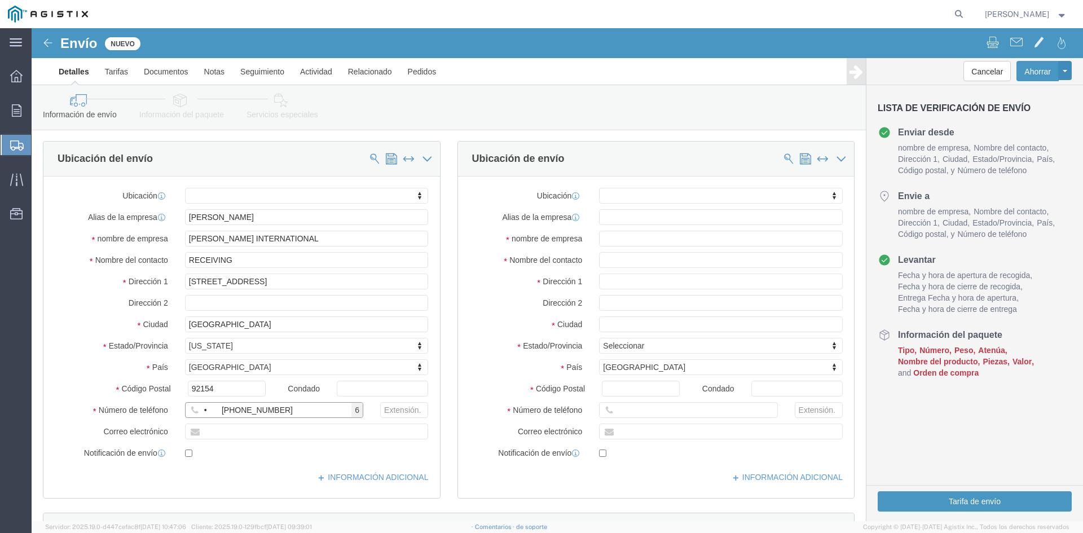
scroll to position [113, 0]
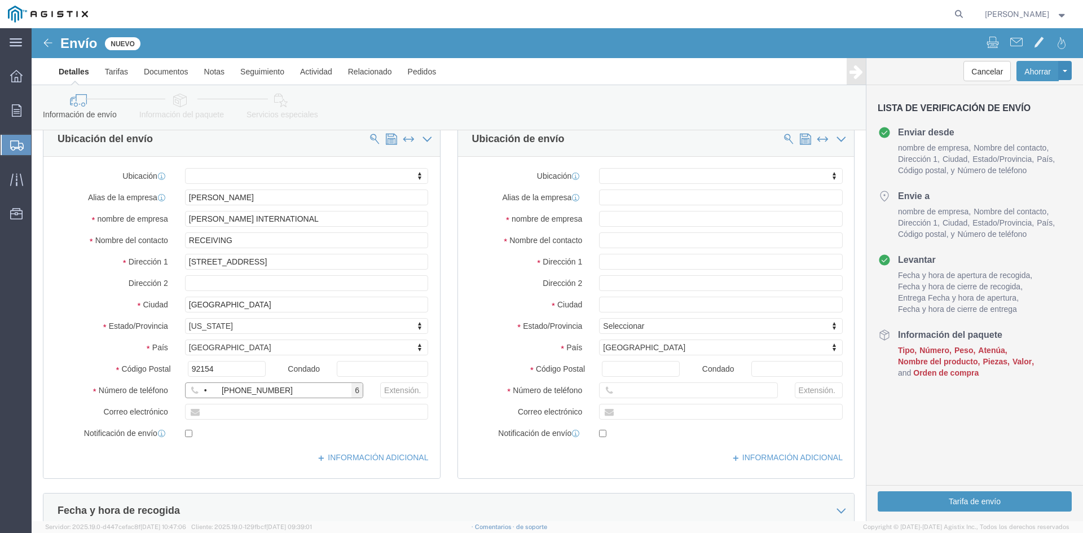
type input "• 619-710-4639"
click input "text"
paste input "PACIFIC GAS AND ELECTRIC CO"
type input "PACIFIC GAS AND ELECTRIC CO"
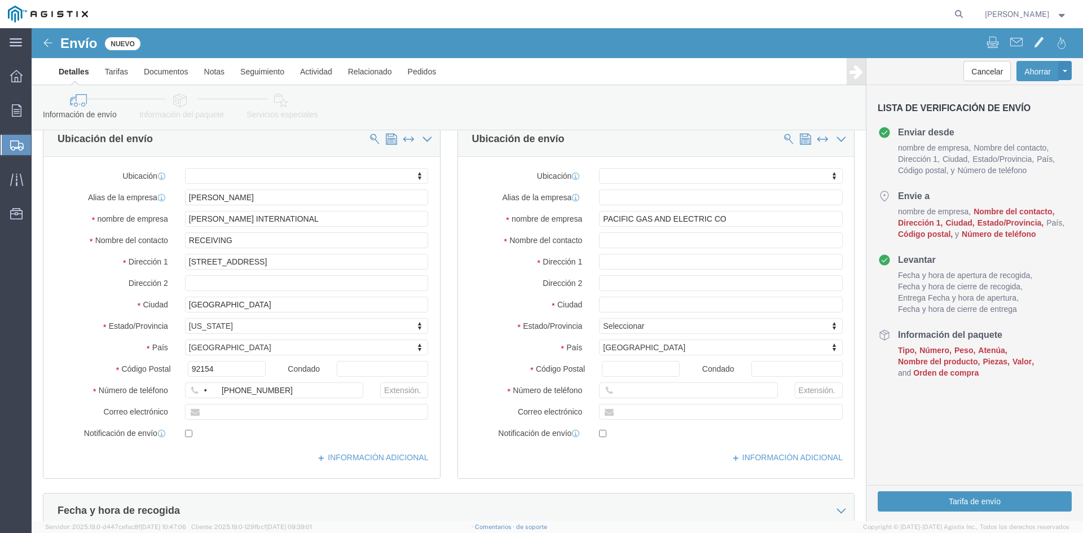
click div
click input "text"
paste input "[PHONE_NUMBER]"
type input "[PHONE_NUMBER]"
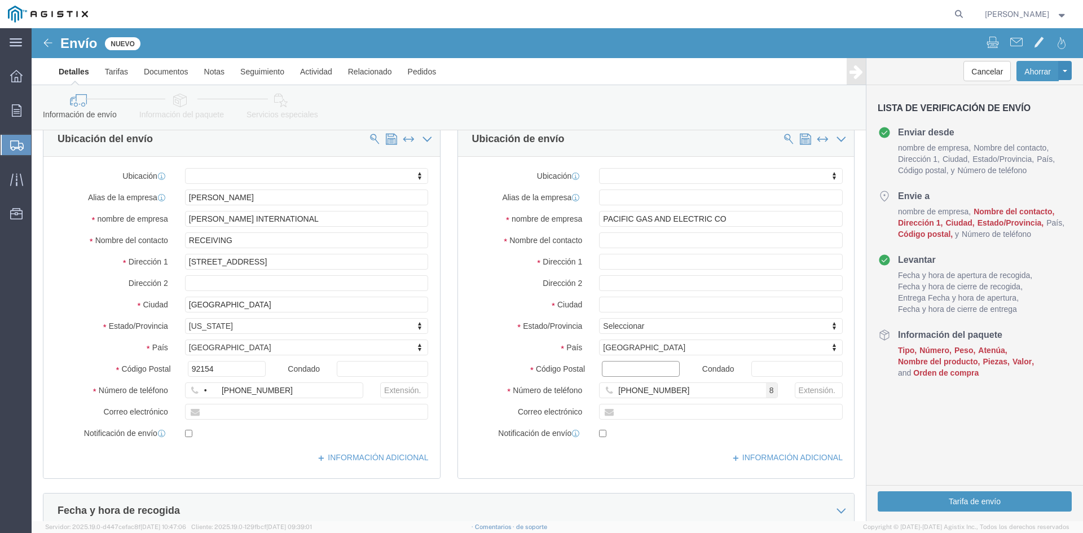
click input "Código Postal"
type input "94550-9423"
select select
click input "text"
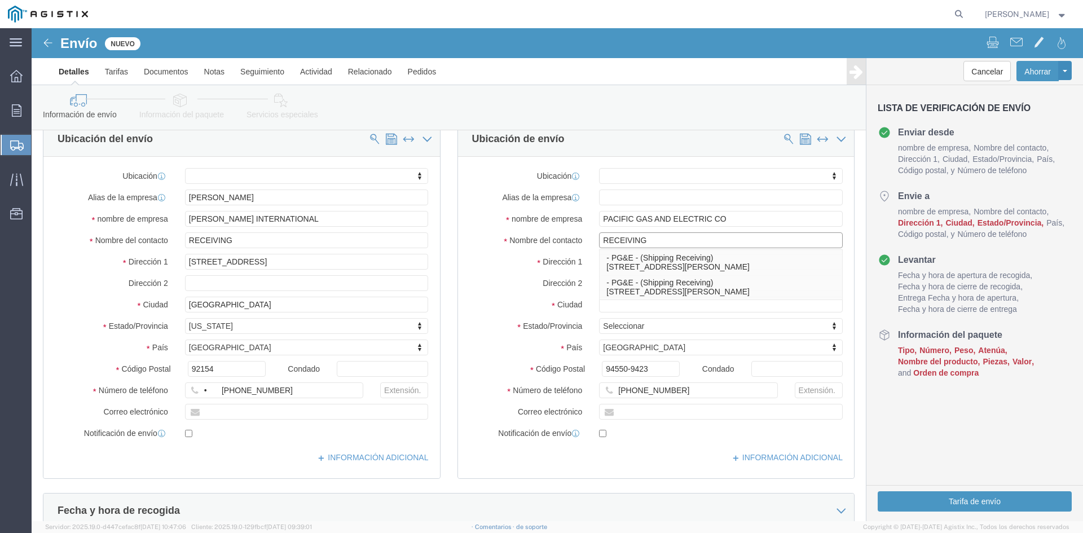
type input "RECEIVING"
click label "Dirección 1"
click input "text"
paste input "7205 NATIONAL DR"
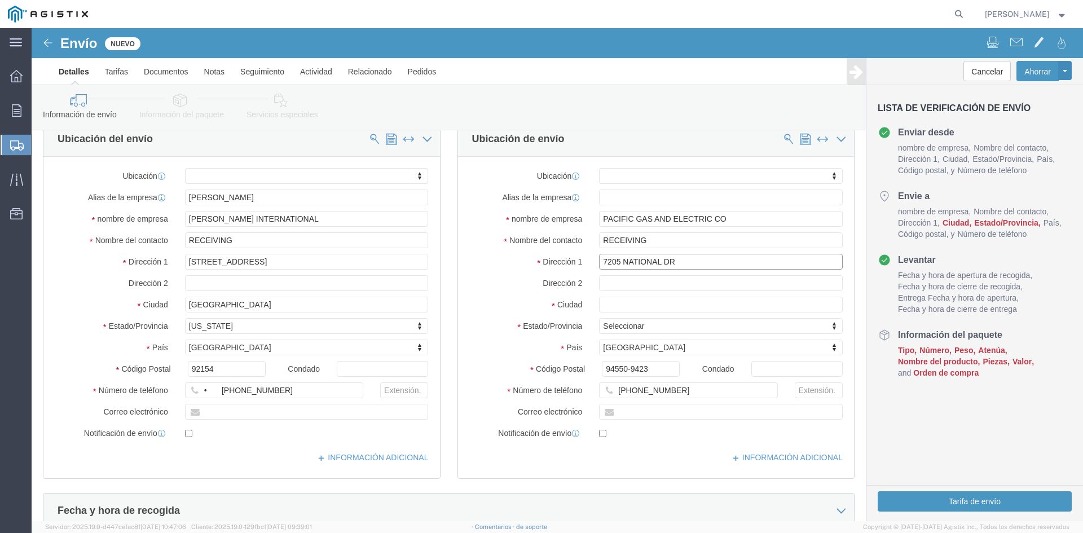
type input "7205 NATIONAL DR"
select select
click input "text"
paste input "LIVERMORE"
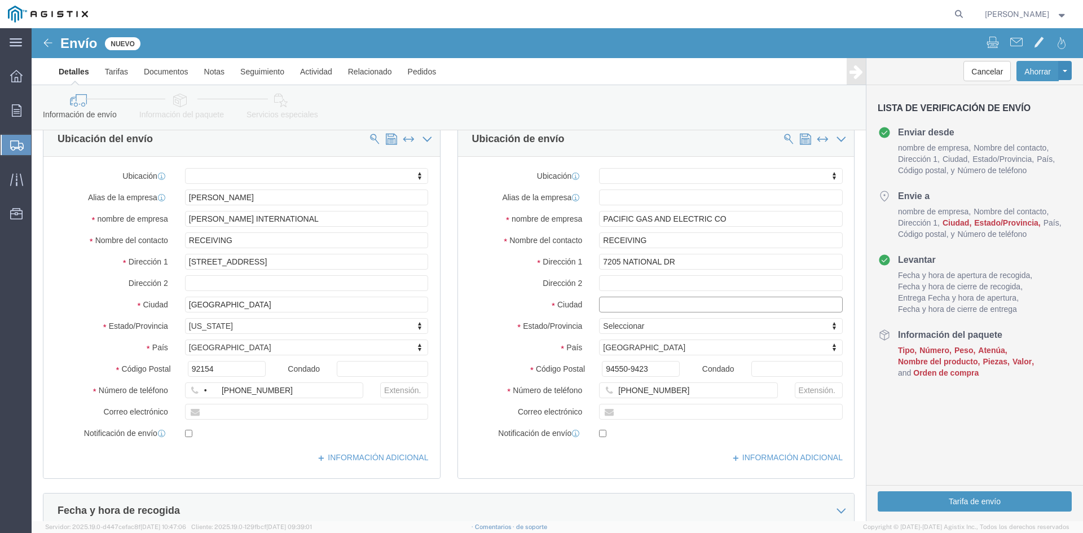
type input "LIVERMORE"
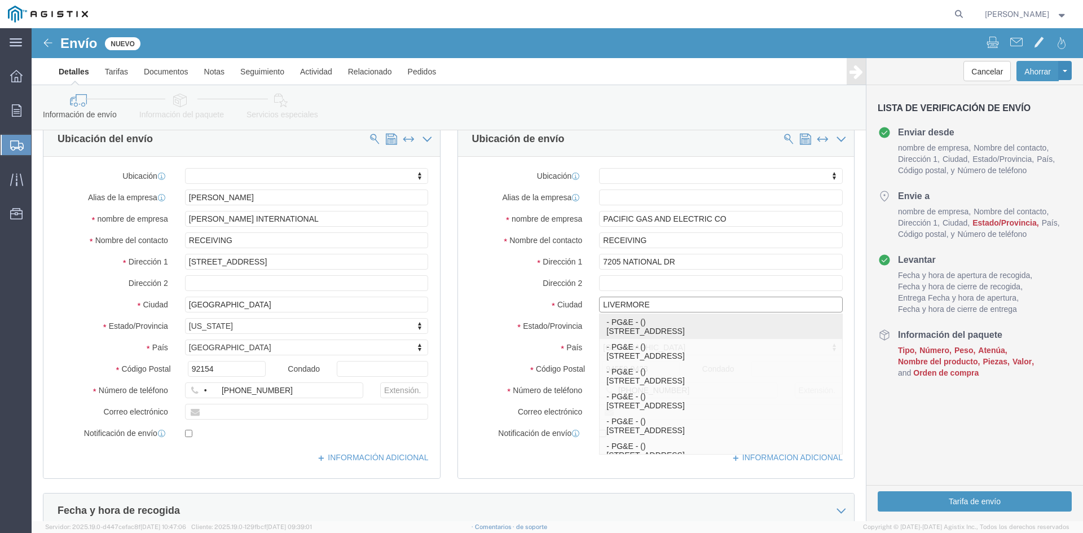
click p "- PG&E - () 1300 Railroad Ave, Livermore, CA 94550, US"
select select
type input "1300 Railroad Ave"
type input "94550"
type input "PG&E"
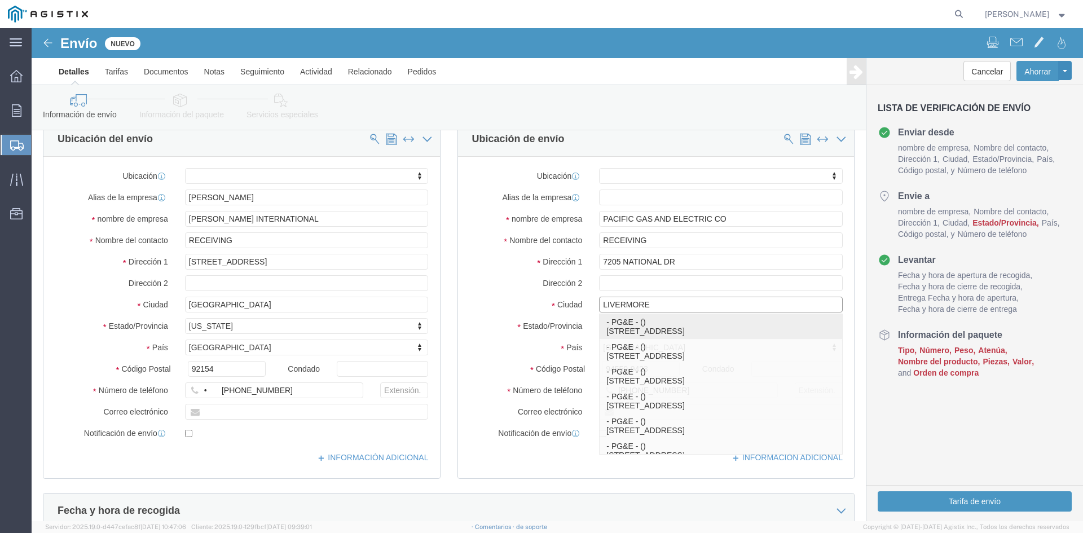
type input "Livermore"
select select "CA"
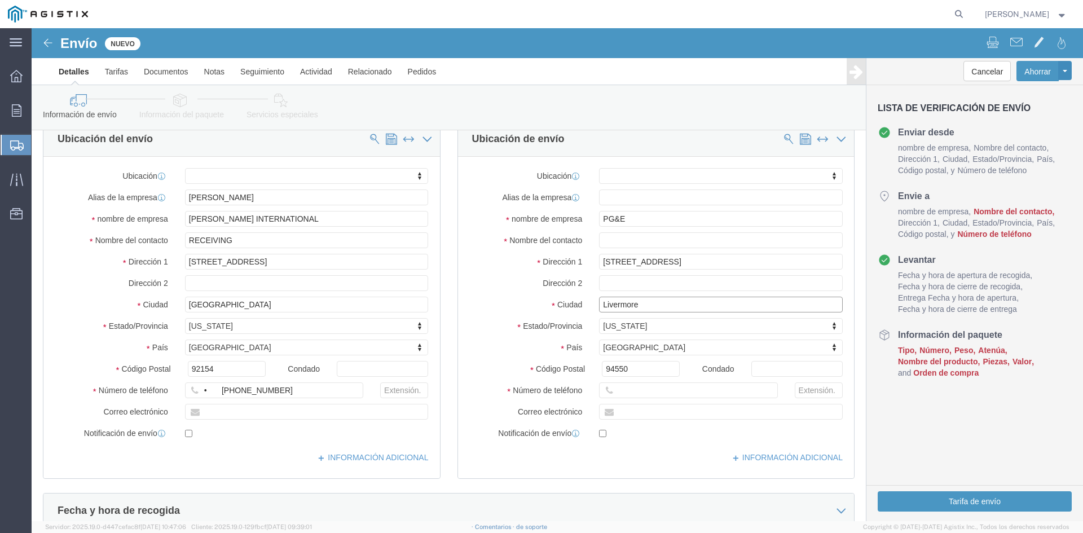
type input "Livermore"
select select
drag, startPoint x: 594, startPoint y: 190, endPoint x: 517, endPoint y: 192, distance: 77.9
click div "nombre de empresa PG&E"
click input "text"
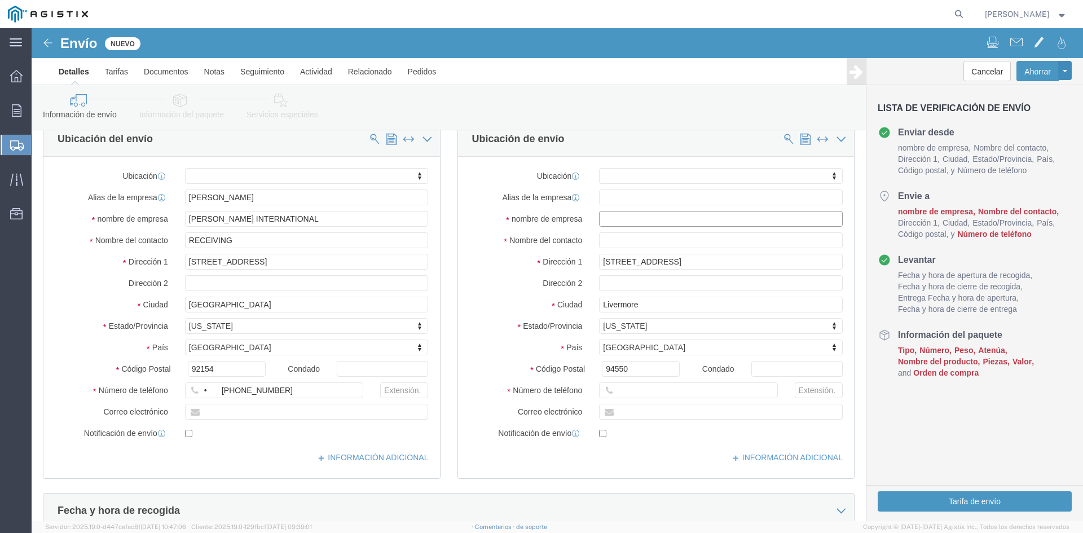
click input "text"
paste input "PACIFIC GAS AND ELECTRIC CO"
type input "PACIFIC GAS AND ELECTRIC CO"
click input "text"
type input "RECE"
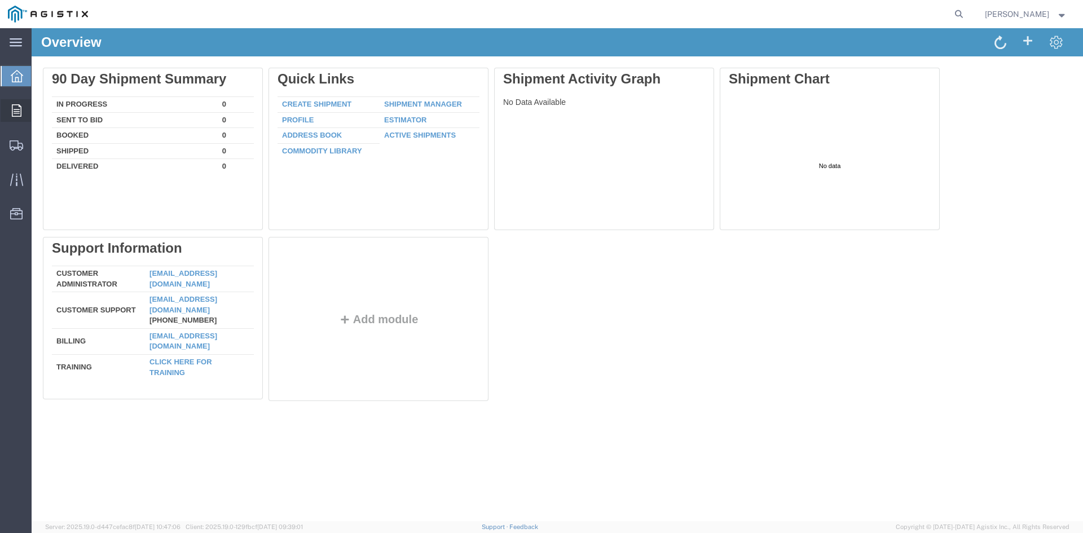
click at [12, 114] on icon at bounding box center [17, 110] width 10 height 12
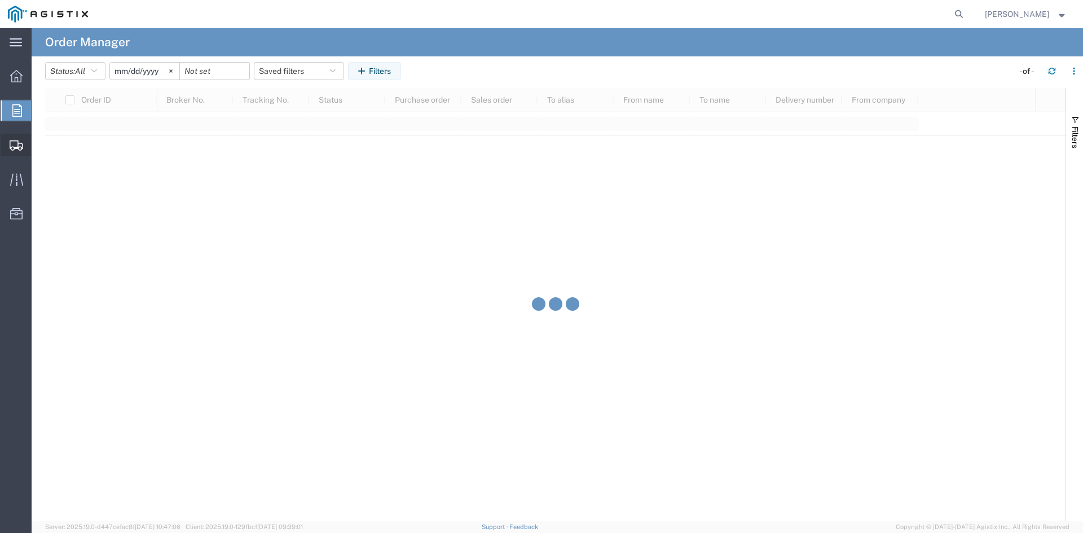
click at [0, 0] on span "Create Shipment" at bounding box center [0, 0] width 0 height 0
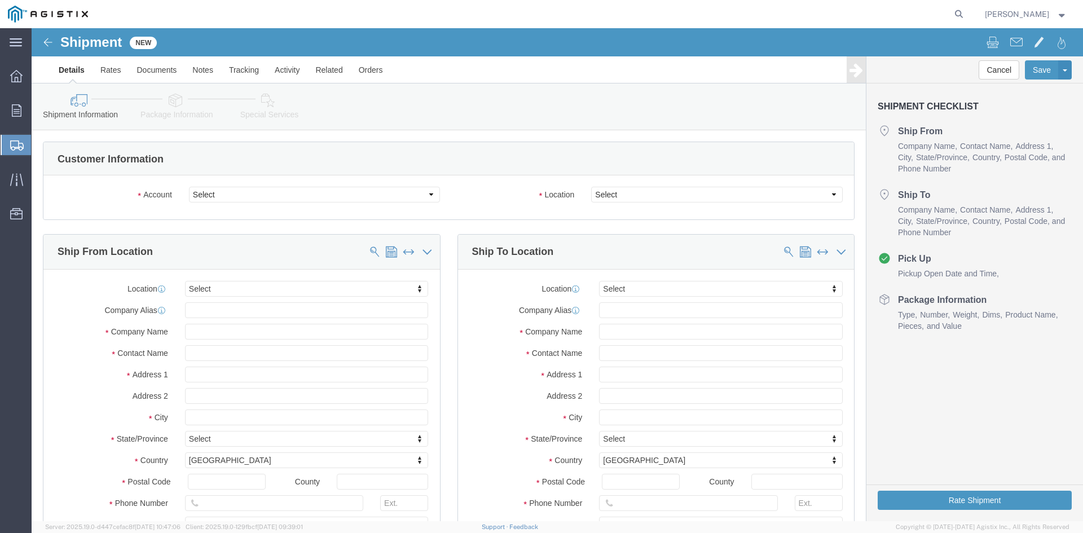
select select
click select "Select [PERSON_NAME] Worldwide Inc. PG&E"
select select "9596"
click select "Select Brady Worldwide Inc. PG&E"
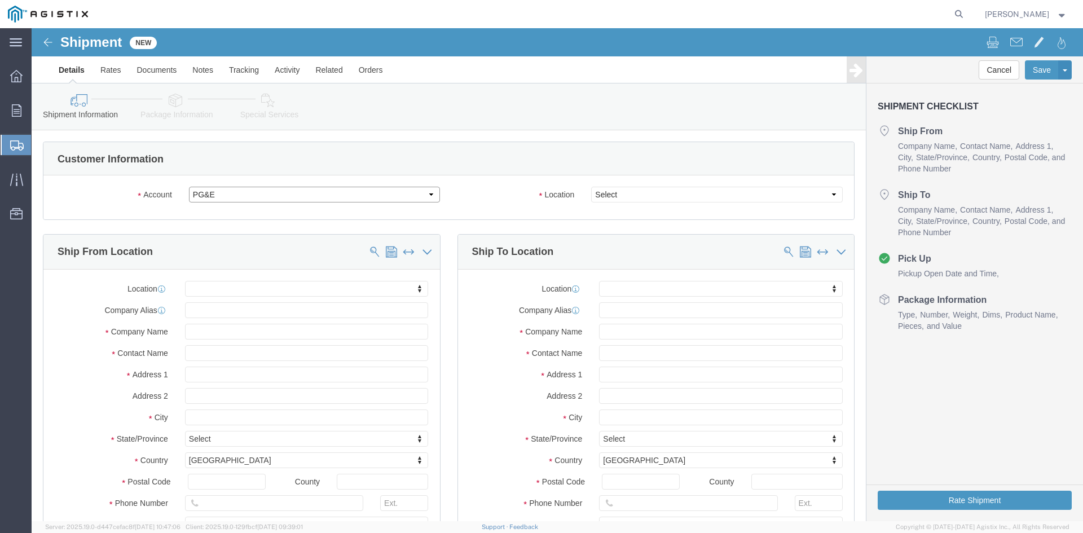
select select "PURCHORD"
select select
click select "Select All Others [GEOGRAPHIC_DATA] [GEOGRAPHIC_DATA] [GEOGRAPHIC_DATA] [GEOGRA…"
select select "23082"
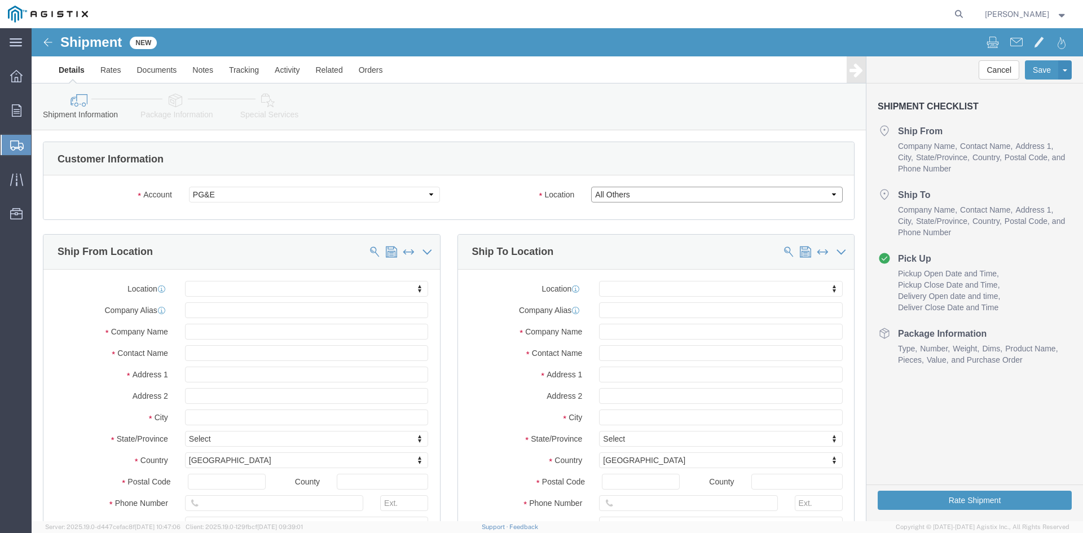
click select "Select All Others [GEOGRAPHIC_DATA] [GEOGRAPHIC_DATA] [GEOGRAPHIC_DATA] [GEOGRA…"
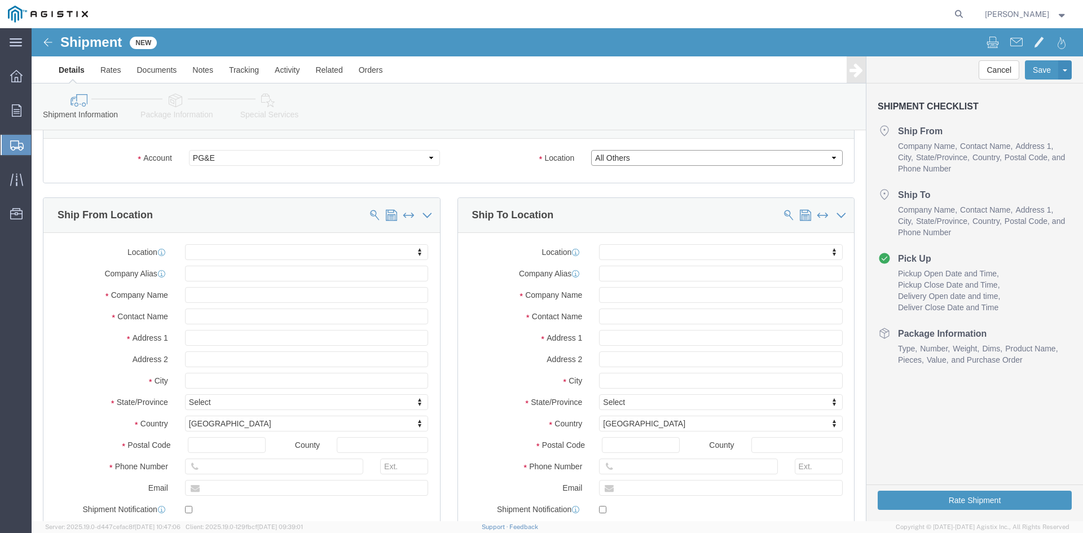
scroll to position [56, 0]
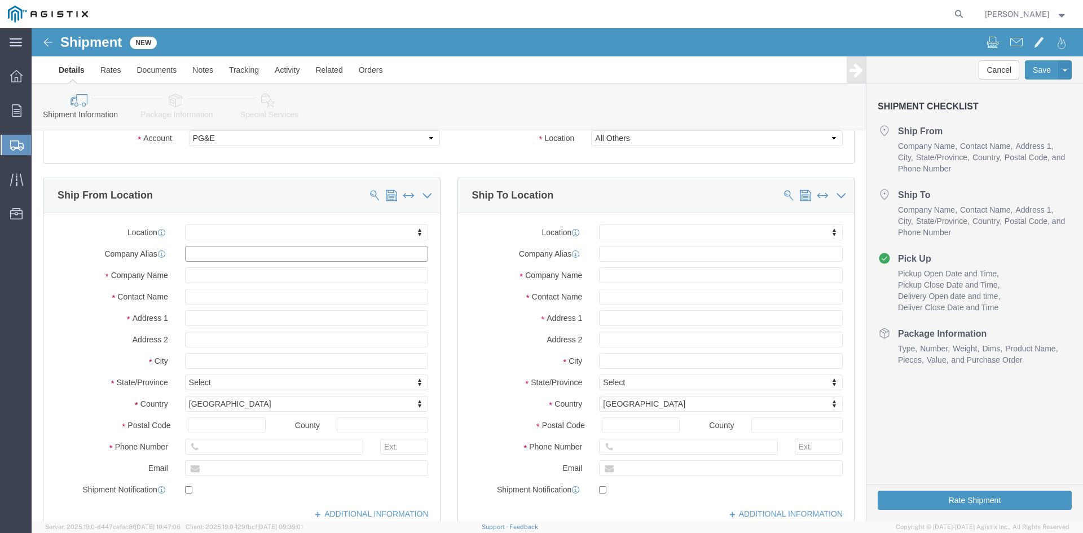
click input "text"
type input "casas"
click input "text"
drag, startPoint x: 144, startPoint y: 231, endPoint x: 111, endPoint y: 232, distance: 32.7
click div "Company Alias casas"
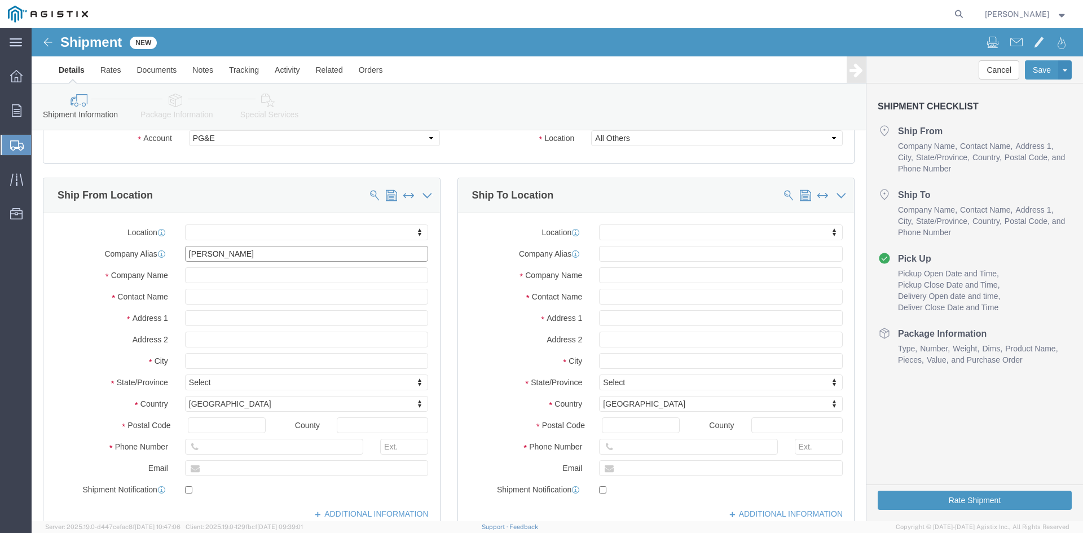
type input "CASAS"
click input "text"
paste input "• Casas International"
click input "• Casas International"
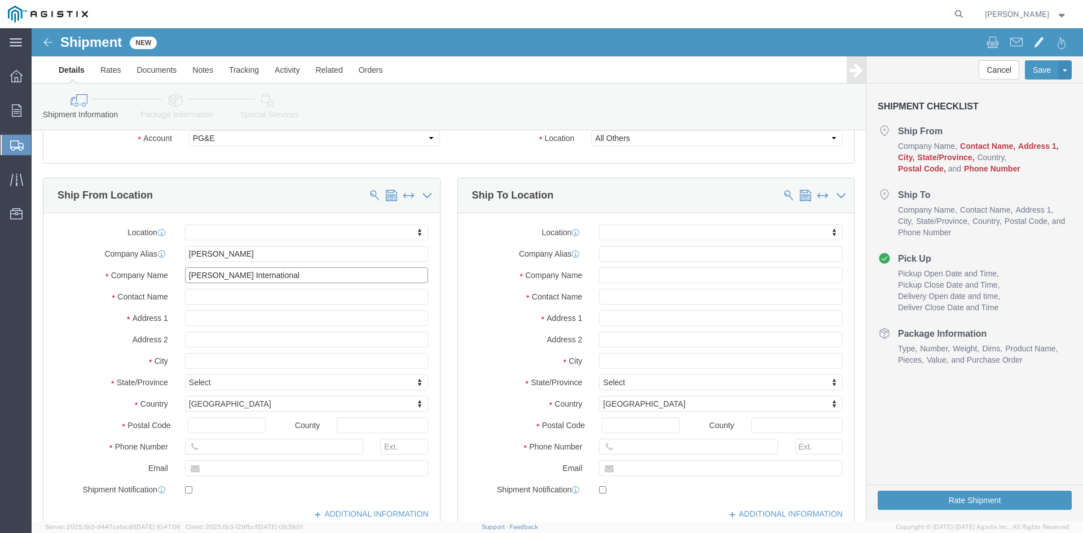
type input "Casas International"
click input "text"
type input "RECEIVING"
click div "Location My Profile Location MILWAUKEE Milwaukee - PG&E Supplier SAN DIEGO (OBS…"
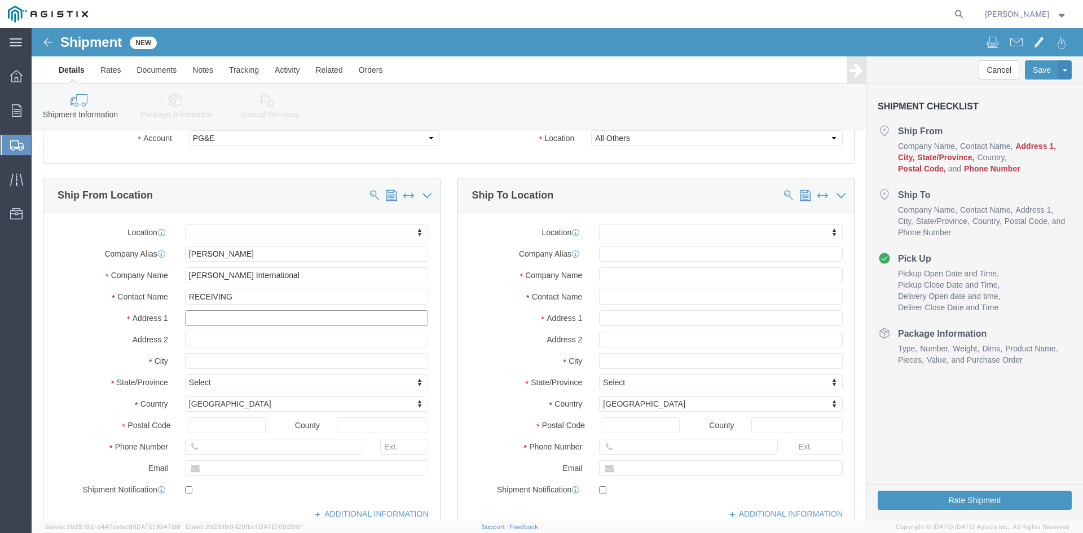
click input "text"
paste input "[STREET_ADDRESS]"
type input "[STREET_ADDRESS]"
select select
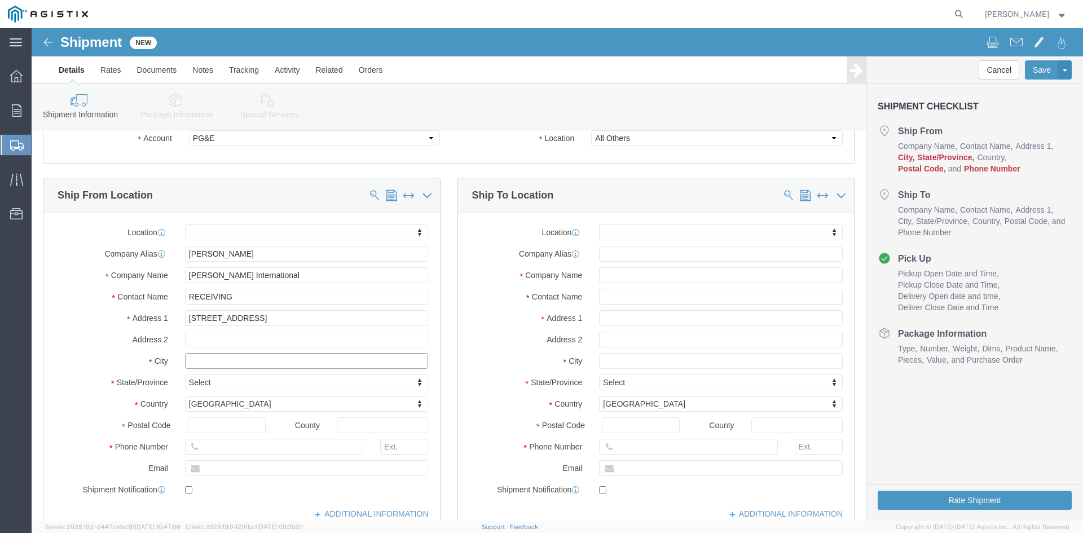
click input "text"
type input "[GEOGRAPHIC_DATA]"
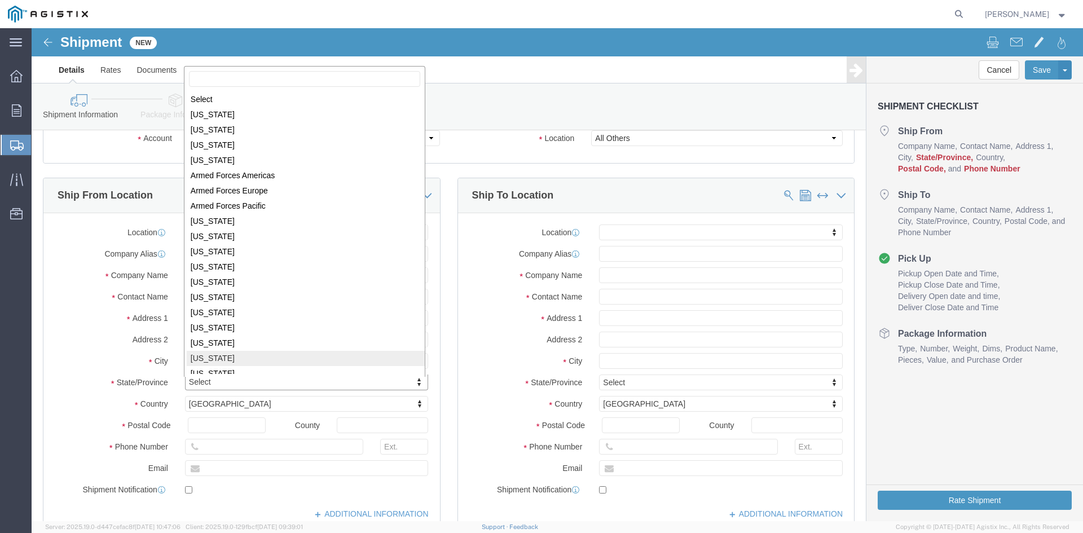
scroll to position [2, 0]
select select
select select "CA"
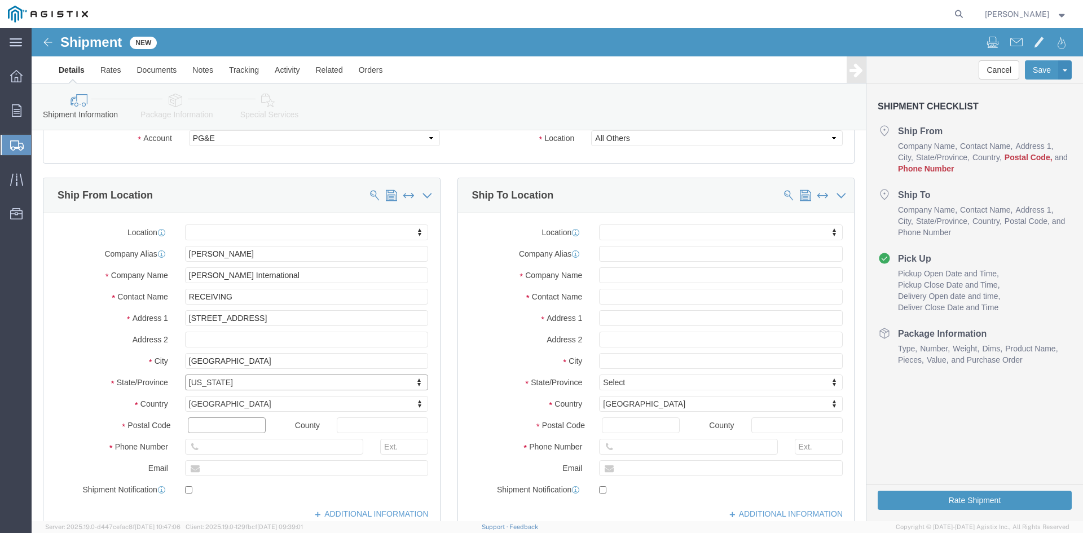
click input "text"
type input "92154"
select select
click input "text"
paste input "9-710-4639"
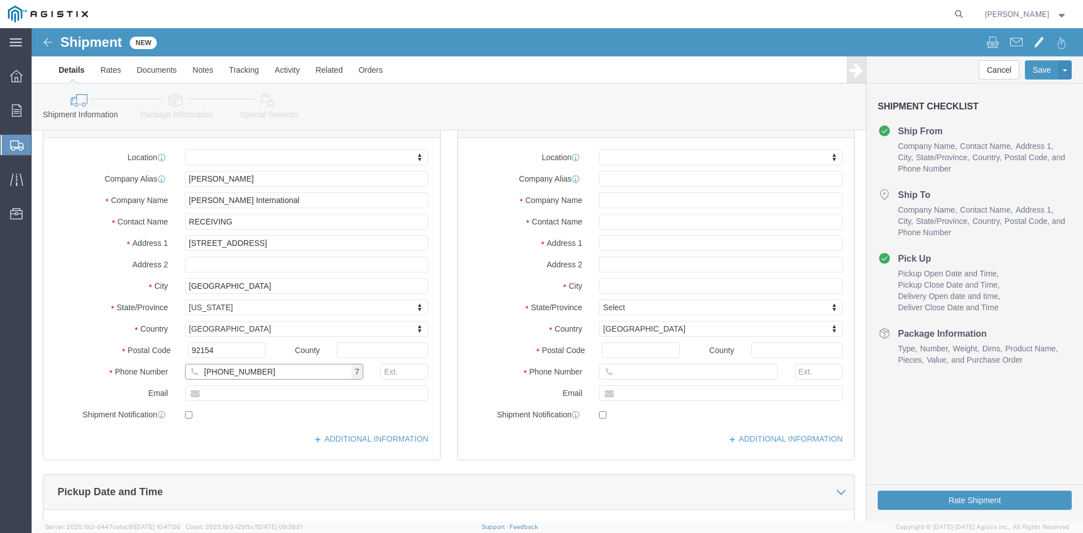
scroll to position [169, 0]
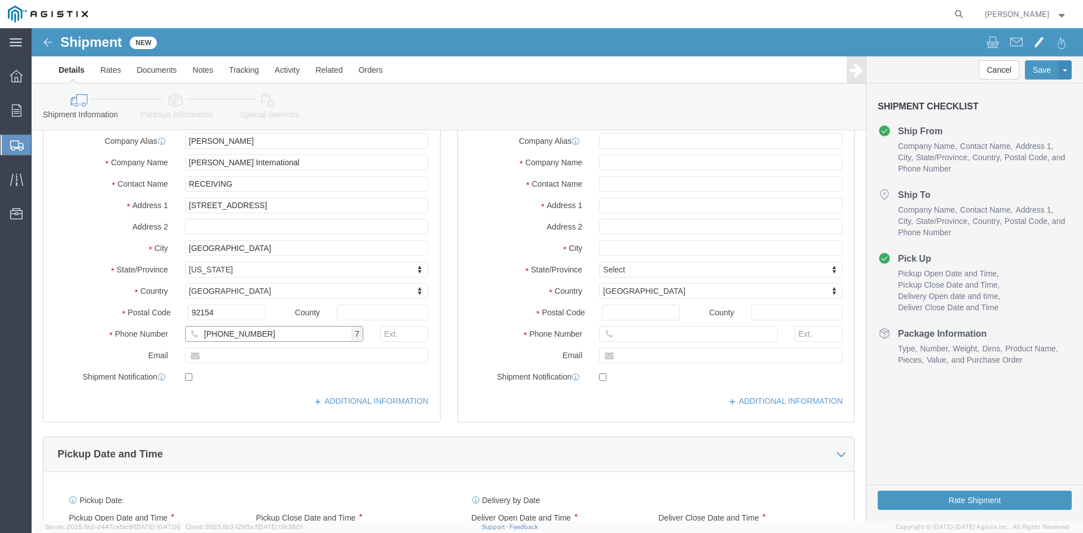
type input "6199-710-4639"
click input "text"
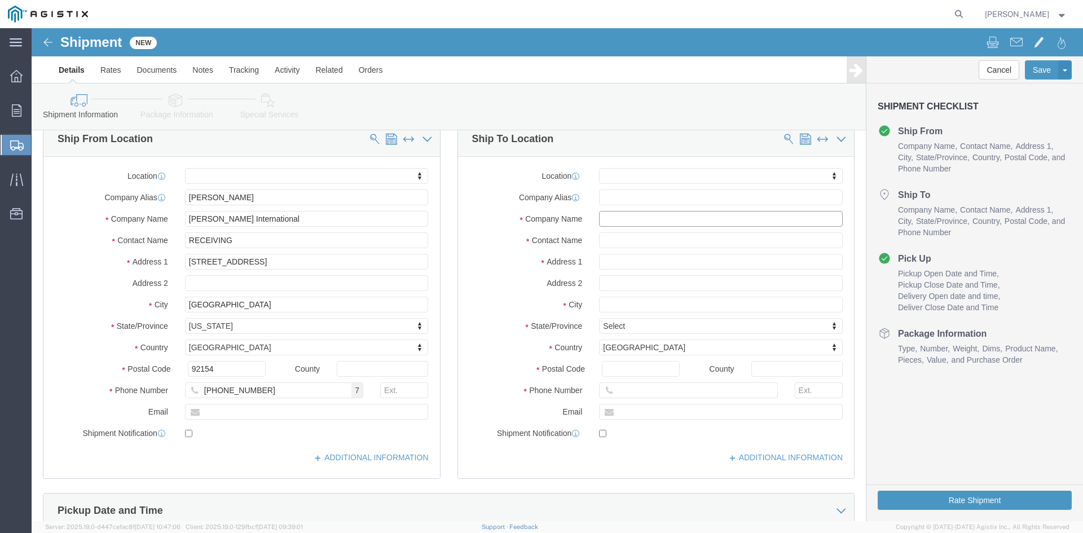
click input "text"
paste input "PACIFIC GAS AND ELECTRIC CO"
type input "PACIFIC GAS AND ELECTRIC CO"
click input "text"
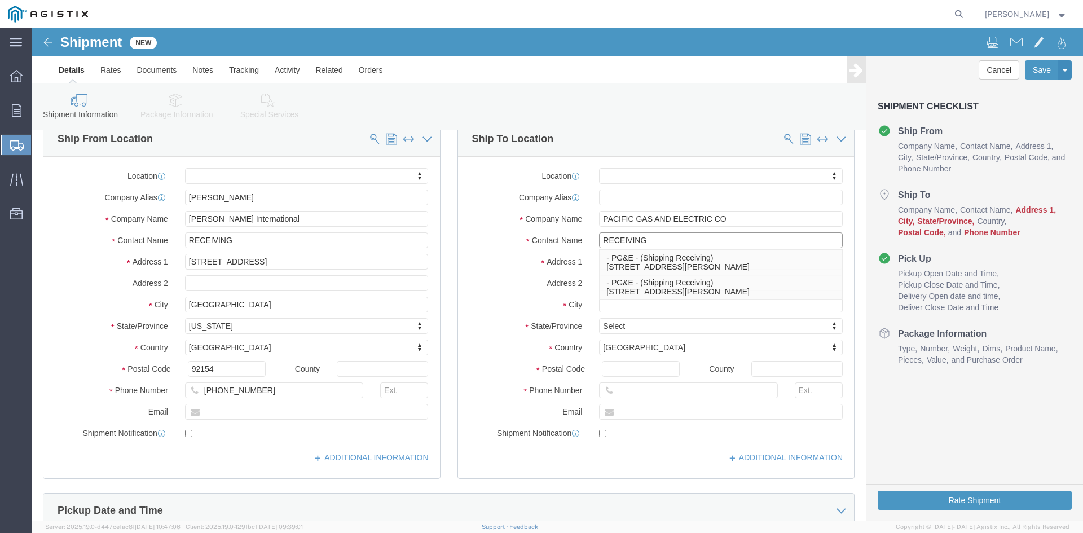
type input "RECEIVING"
click div "Ship To Location Location My Profile Location MILWAUKEE Milwaukee - PG&E Suppli…"
click input "text"
drag, startPoint x: 590, startPoint y: 228, endPoint x: 590, endPoint y: 221, distance: 7.3
click input "text"
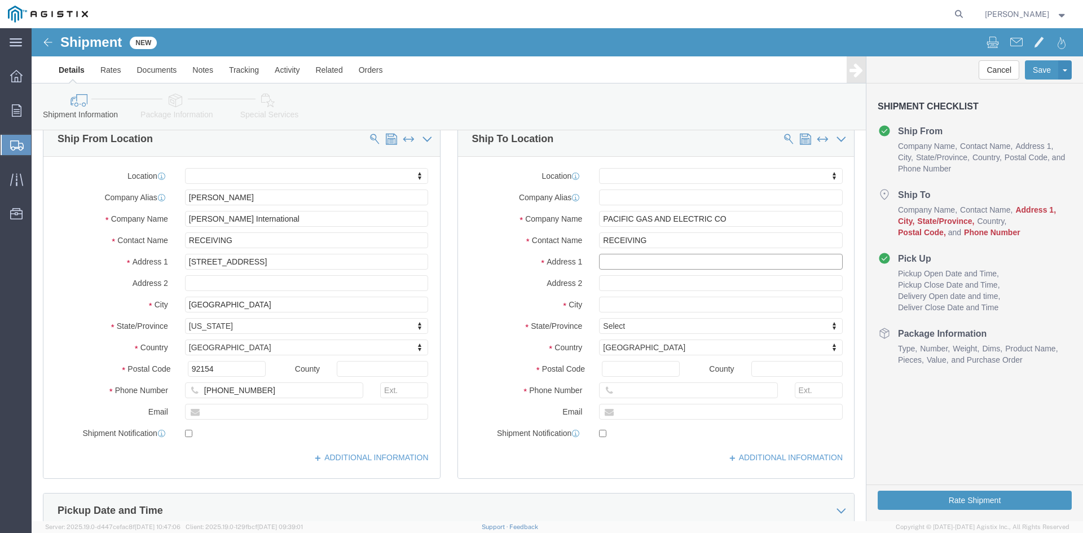
paste input "7205 NATIONAL DR"
type input "7205 NATIONAL DR"
select select
click input "text"
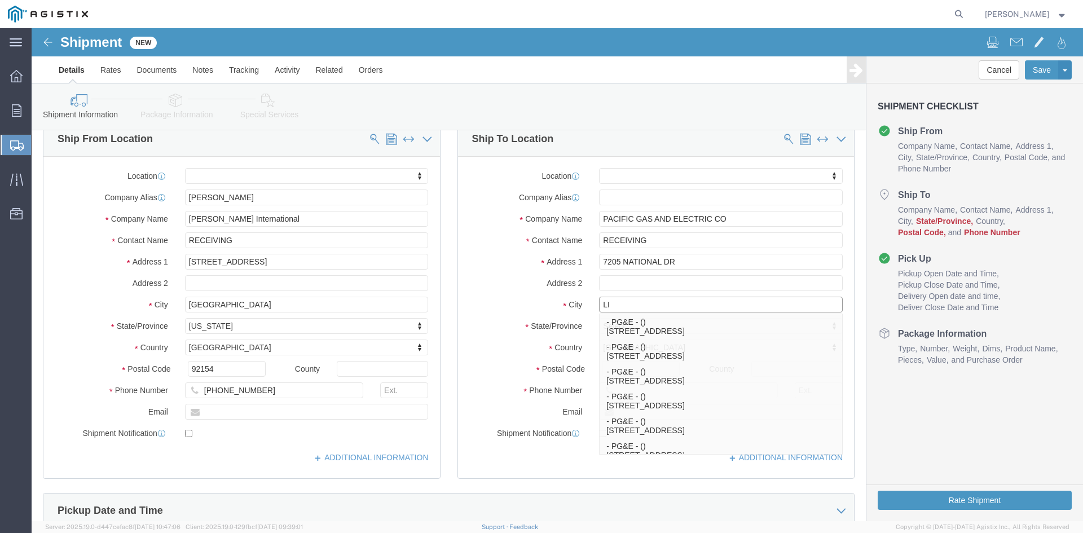
type input "L"
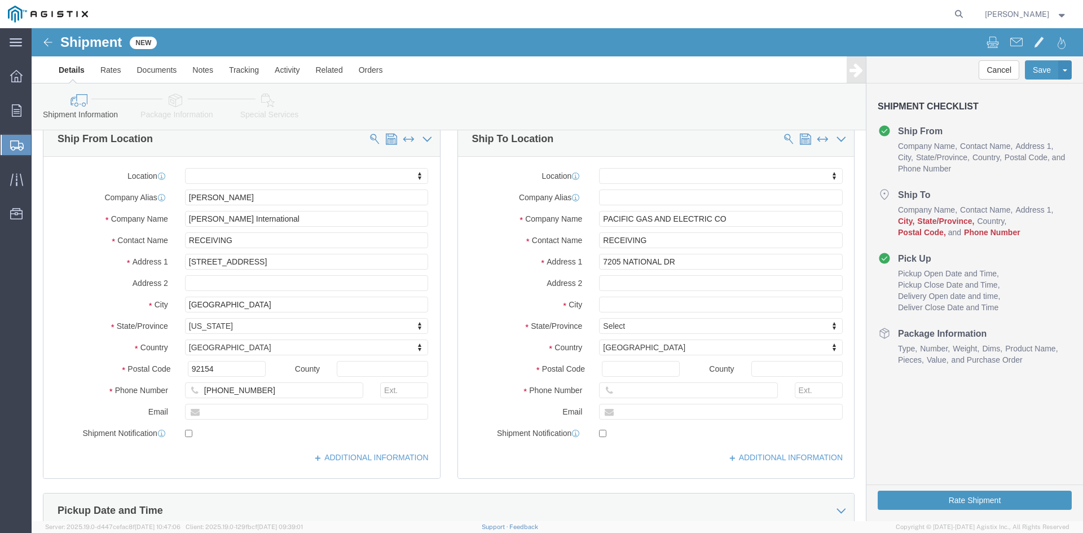
click div "Shipment Checklist Ship From Company Name Contact Name Address 1 City State/Pro…"
click input "text"
paste input "LIVERMORE"
type input "LIVERMORE"
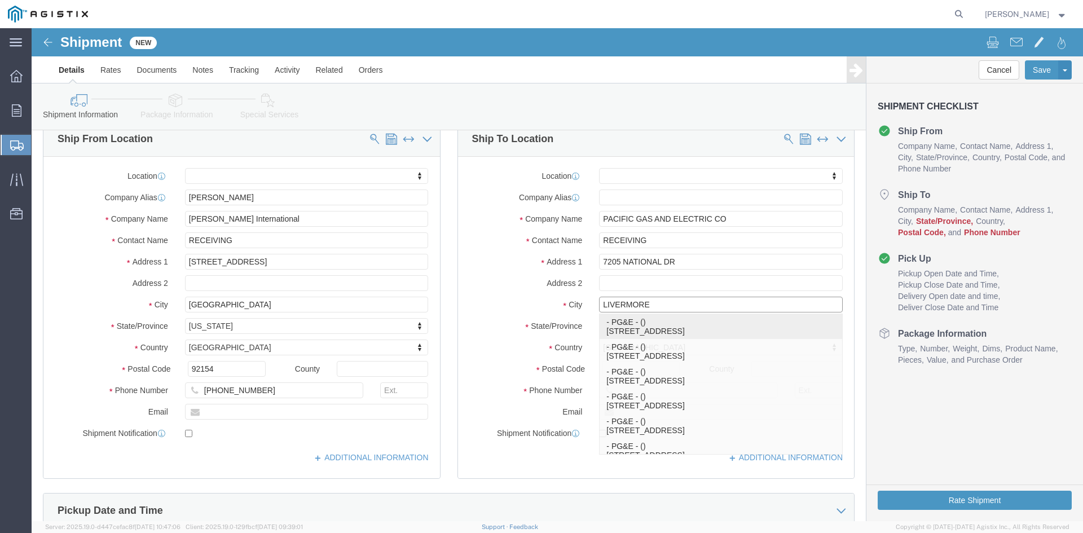
click p "- PG&E - () 1300 Railroad Ave, Livermore, CA 94550, US"
select select
type input "1300 Railroad Ave"
type input "94550"
type input "PG&E"
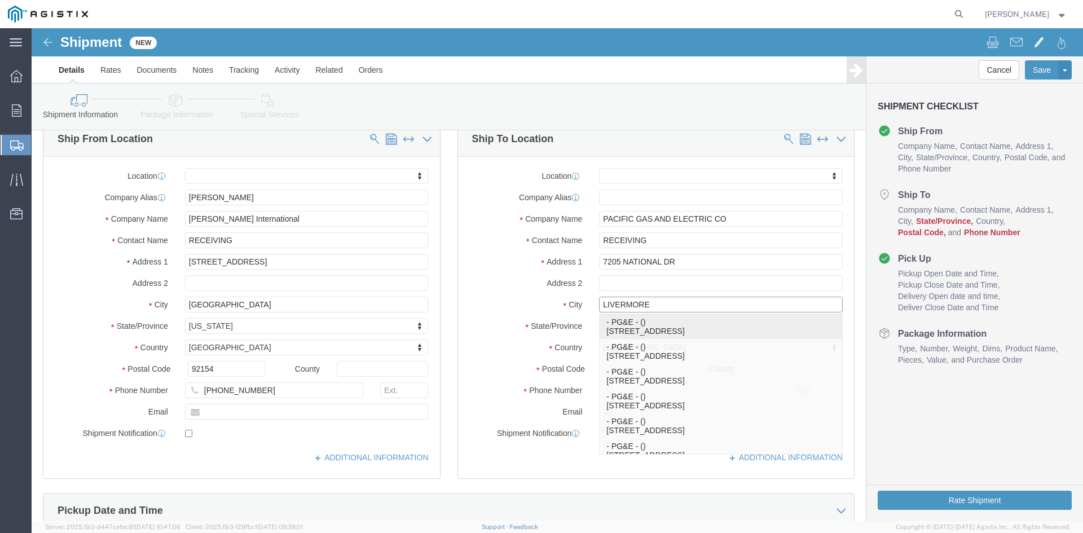
type input "Livermore"
select select "CA"
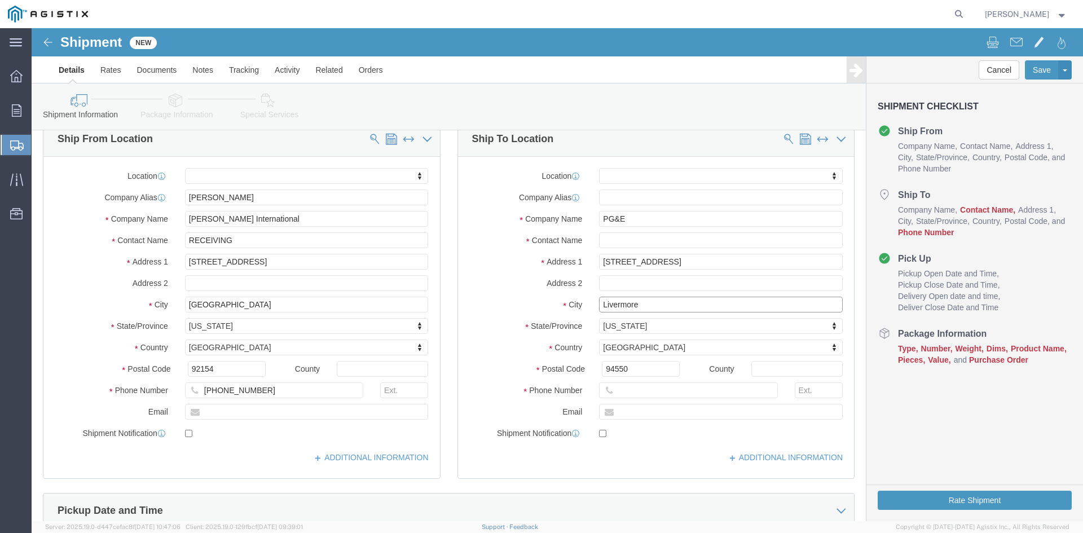
click input "Livermore"
click input "text"
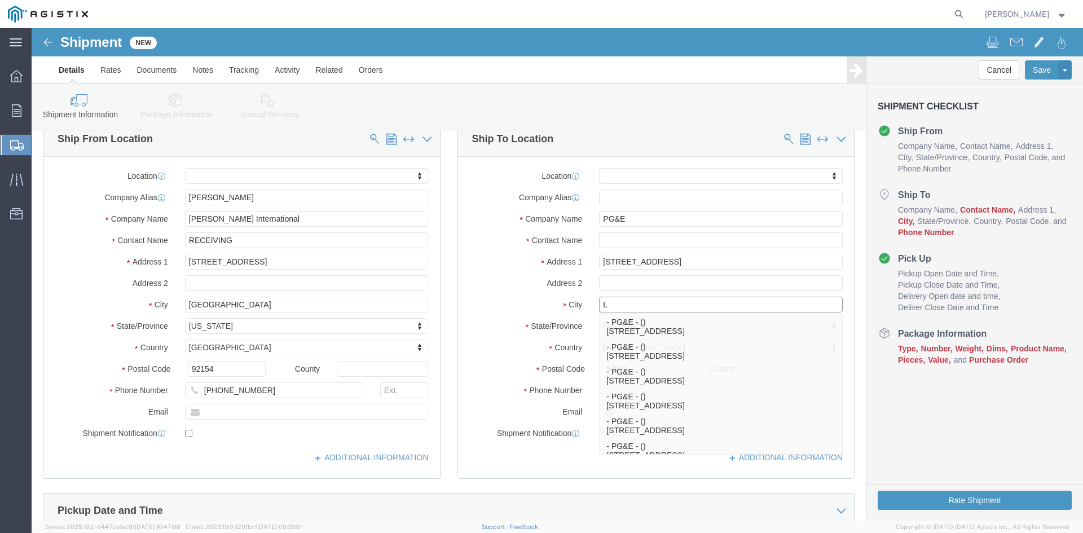
type input "LI"
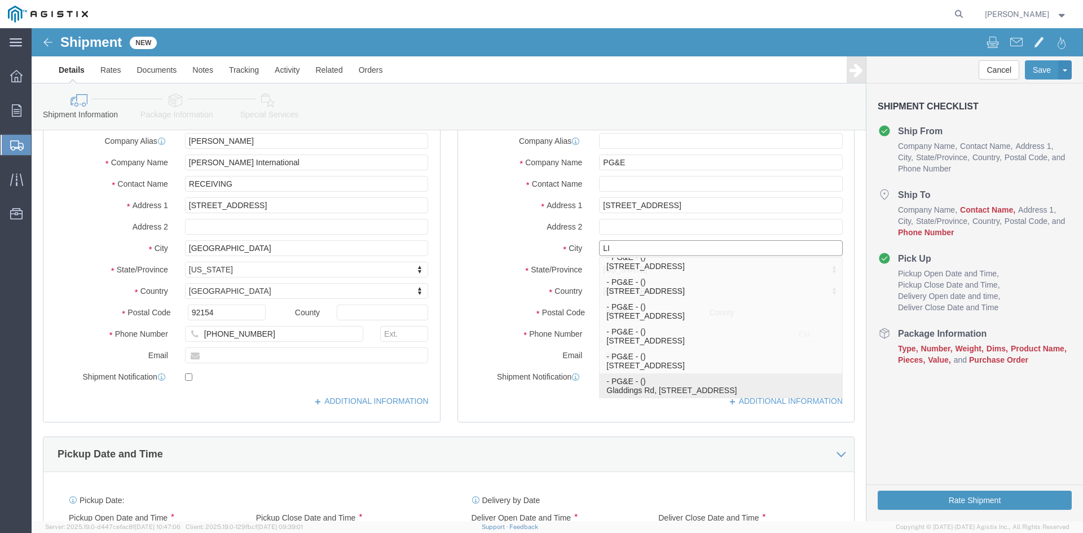
scroll to position [212, 0]
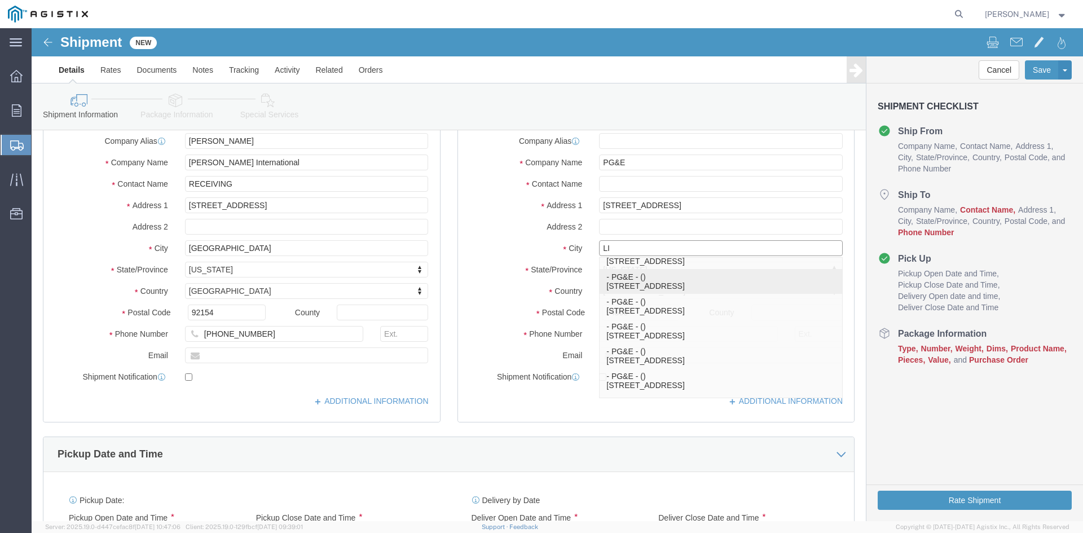
click p "- PG&E - () [STREET_ADDRESS]-9423, [GEOGRAPHIC_DATA]"
select select
type input "[GEOGRAPHIC_DATA]"
type input "94550-9423"
type input "Livermore"
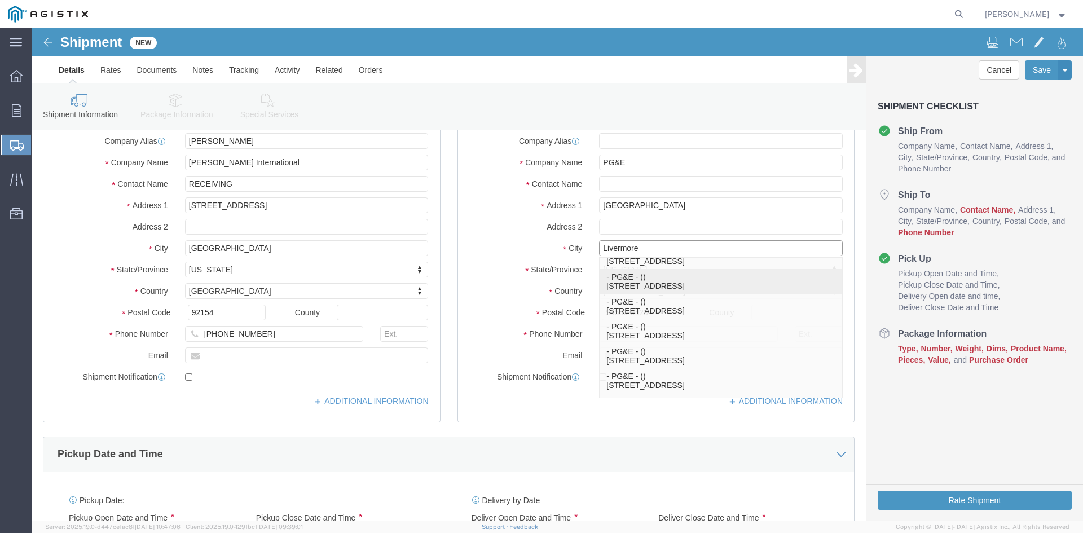
select select "CA"
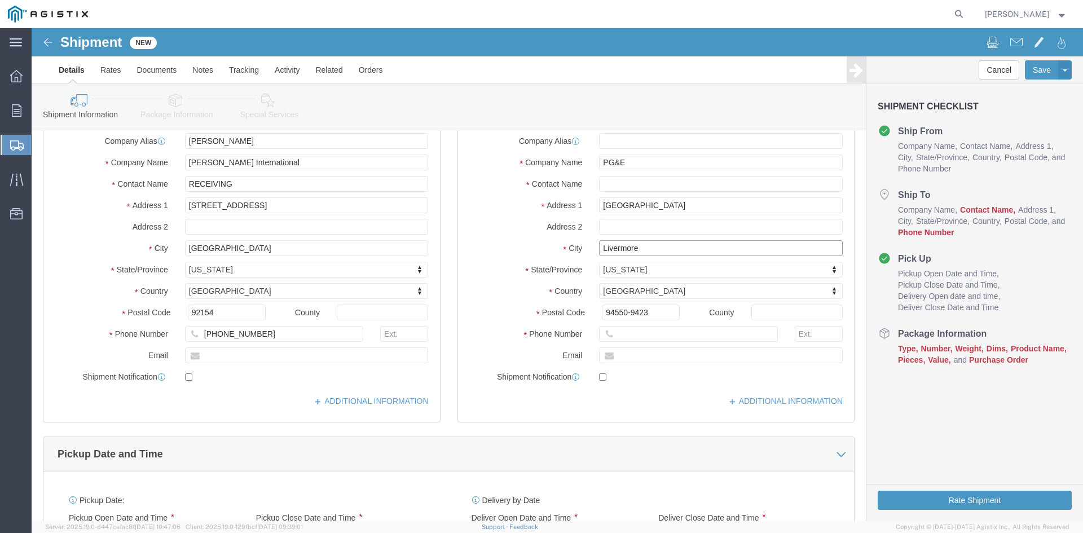
type input "Livermore"
select select
paste input "25-606-2582"
drag, startPoint x: 628, startPoint y: 283, endPoint x: 498, endPoint y: 287, distance: 130.3
click div "Postal Code 925-606-2582"
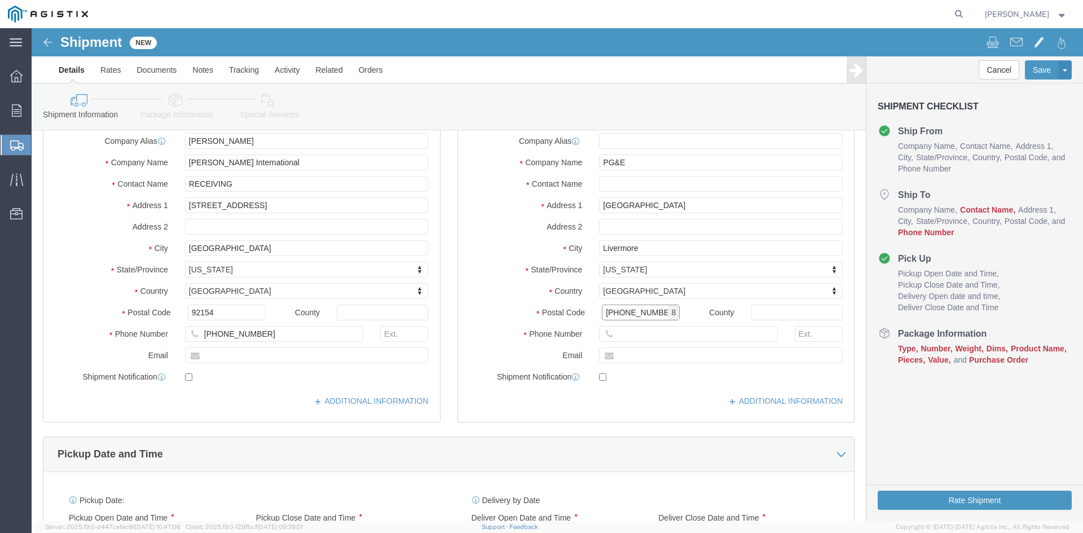
type input "[PHONE_NUMBER]"
select select
click label
click input "checkbox"
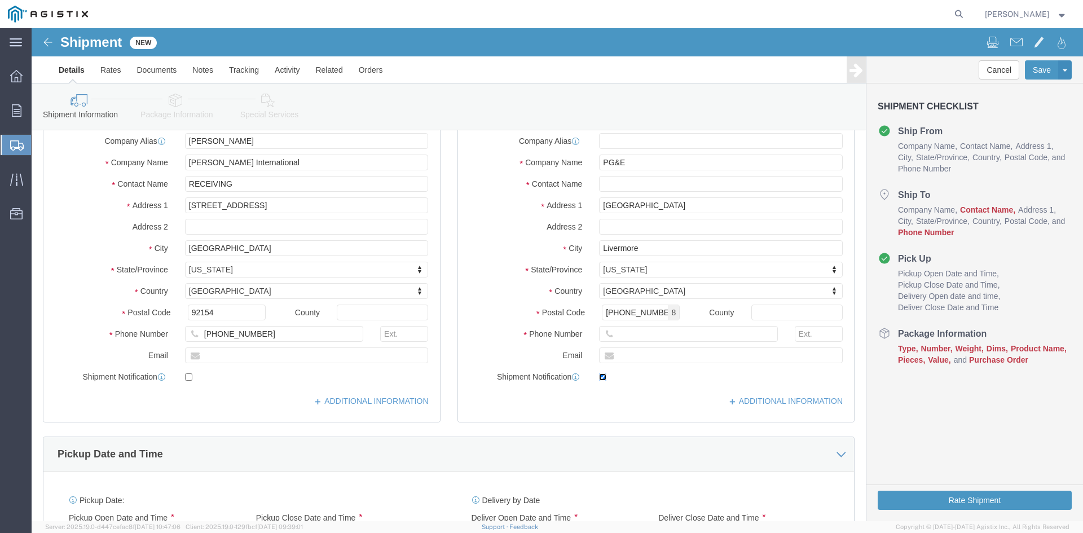
checkbox input "false"
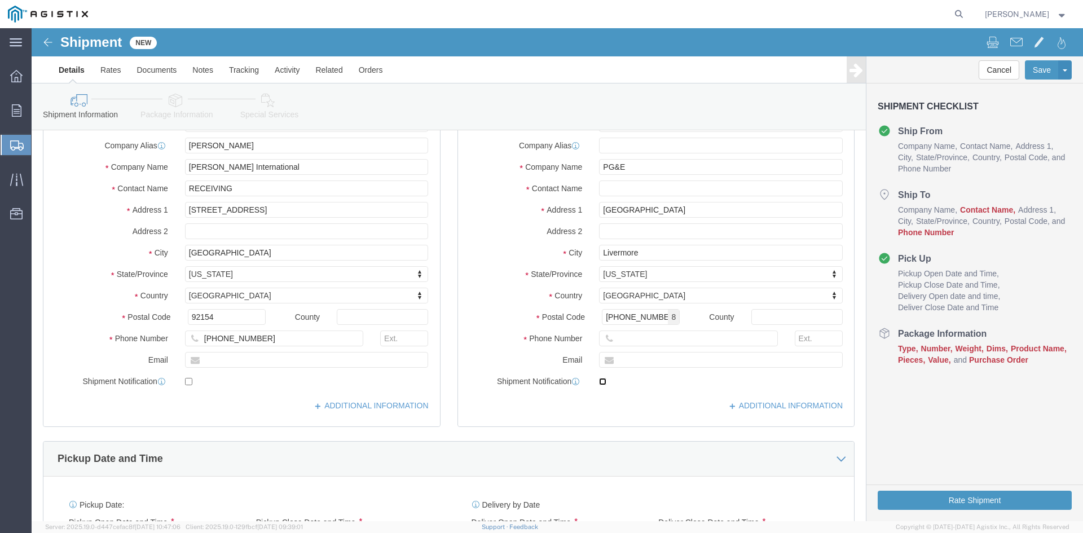
scroll to position [169, 0]
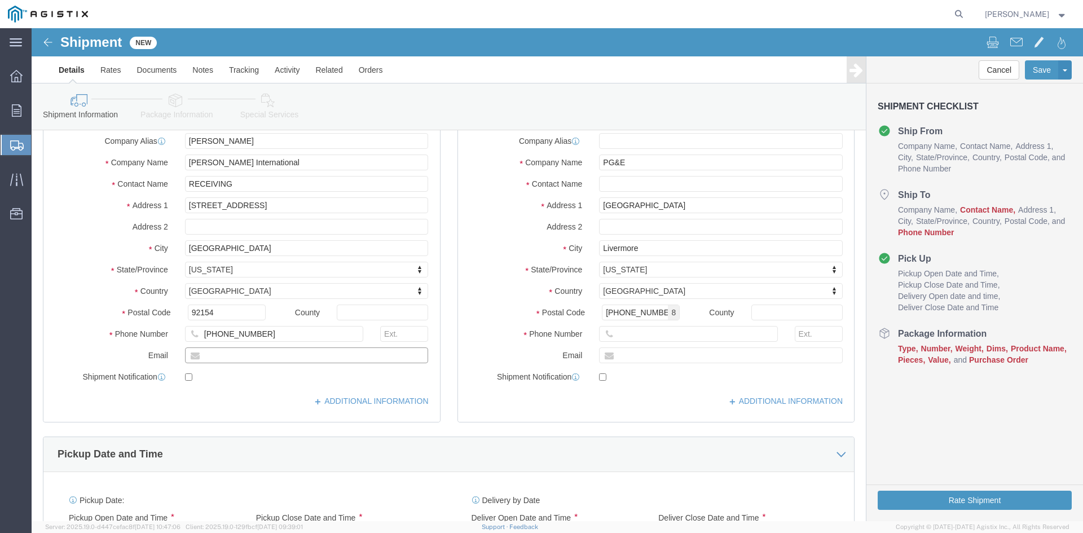
click input "text"
paste input "[EMAIL_ADDRESS][DOMAIN_NAME]"
type input "[EMAIL_ADDRESS][DOMAIN_NAME]"
checkbox input "true"
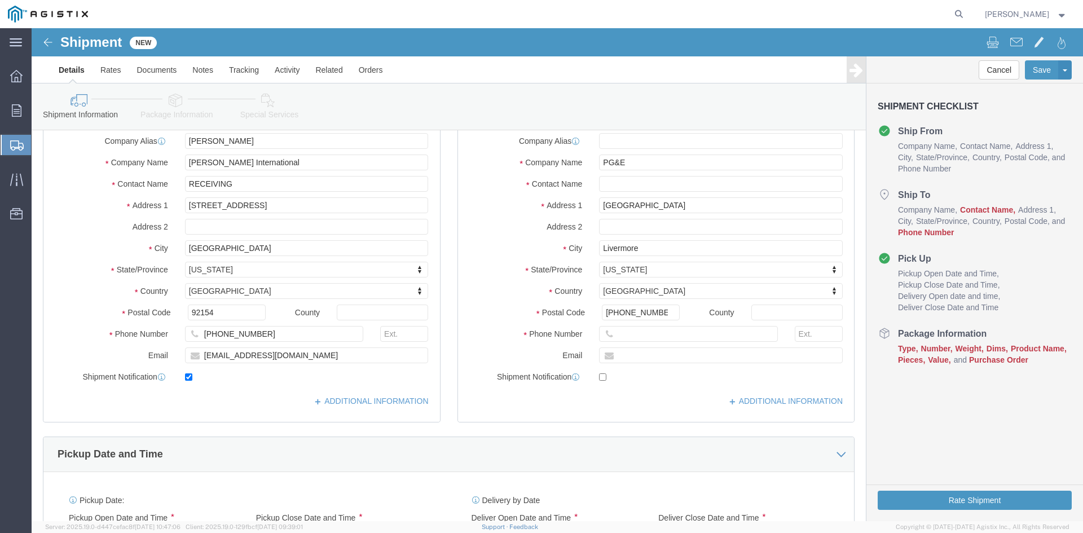
click div
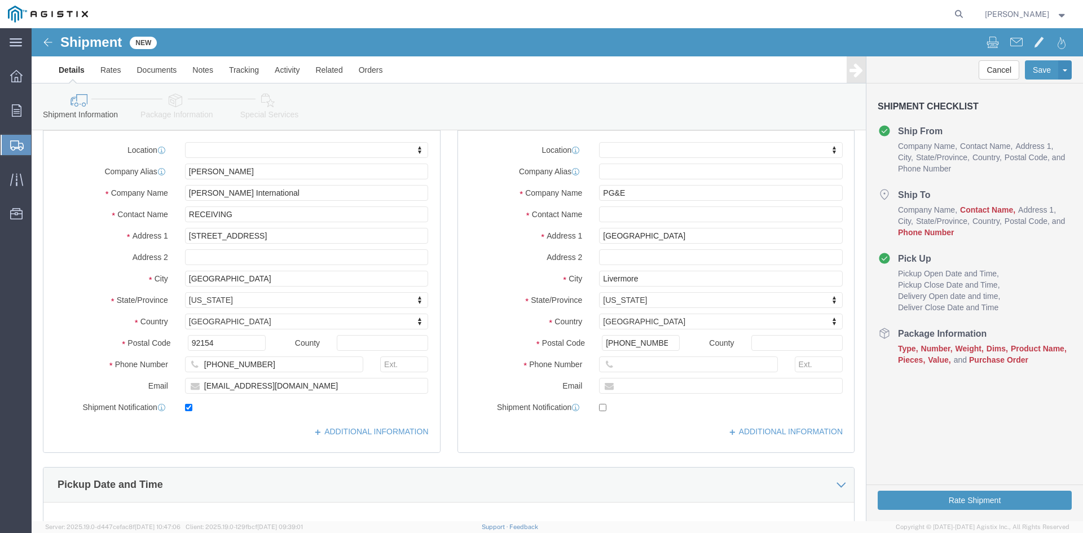
scroll to position [113, 0]
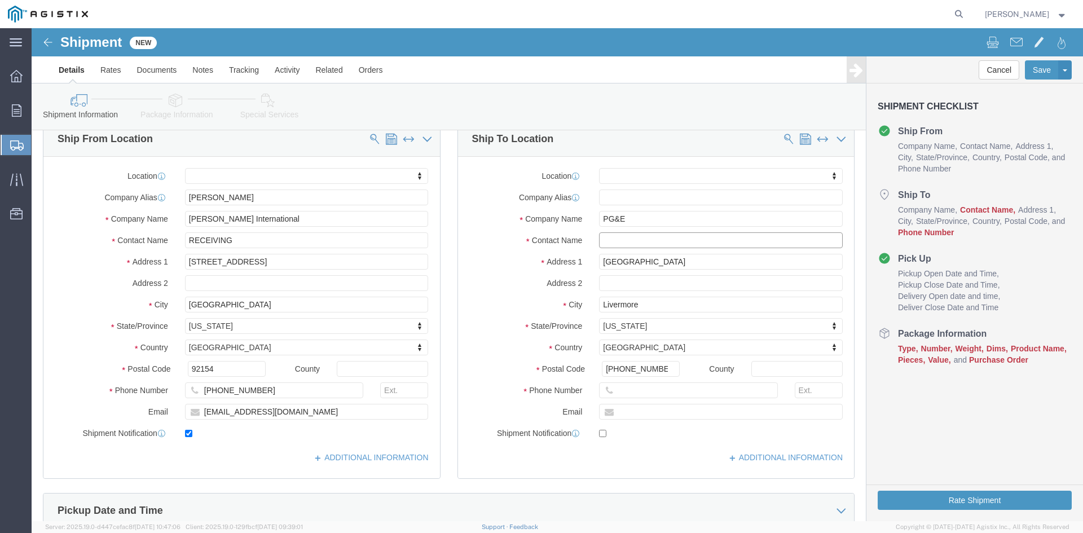
click input "text"
paste input "PACIFIC GAS AND ELECTRIC CO"
type input "PACIFIC GAS AND ELECTRIC CO"
click div "Ship To Location Location My Profile Location MILWAUKEE Milwaukee - PG&E Suppli…"
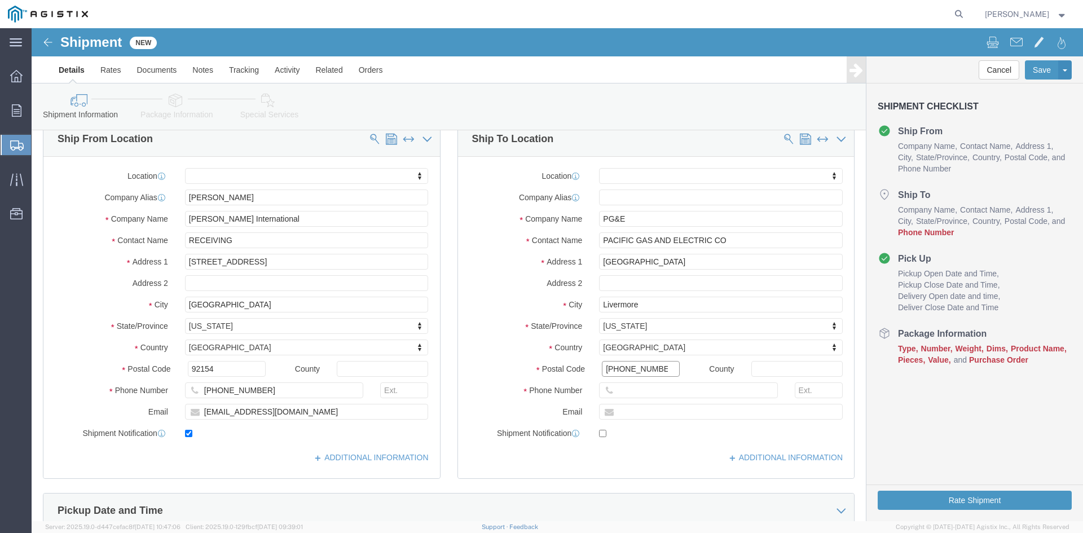
drag, startPoint x: 622, startPoint y: 344, endPoint x: 552, endPoint y: 343, distance: 69.9
click div "Postal Code 925-606-2582"
type input "94550-9423"
select select
click input "text"
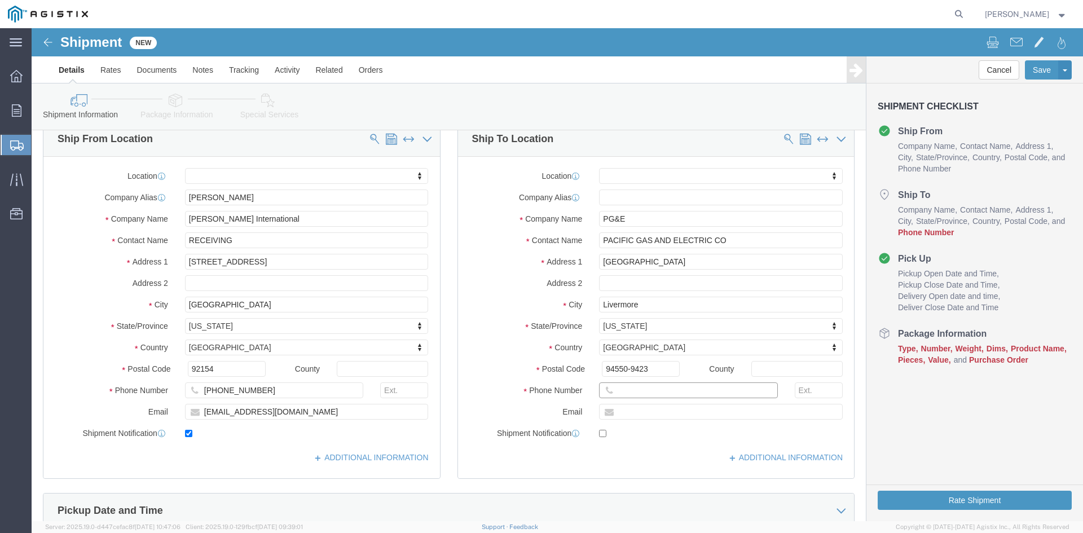
click input "text"
paste input "[PHONE_NUMBER]"
type input "[PHONE_NUMBER]"
click div "Cancel Save Assign To Save As Template Shipment Checklist Ship From Company Nam…"
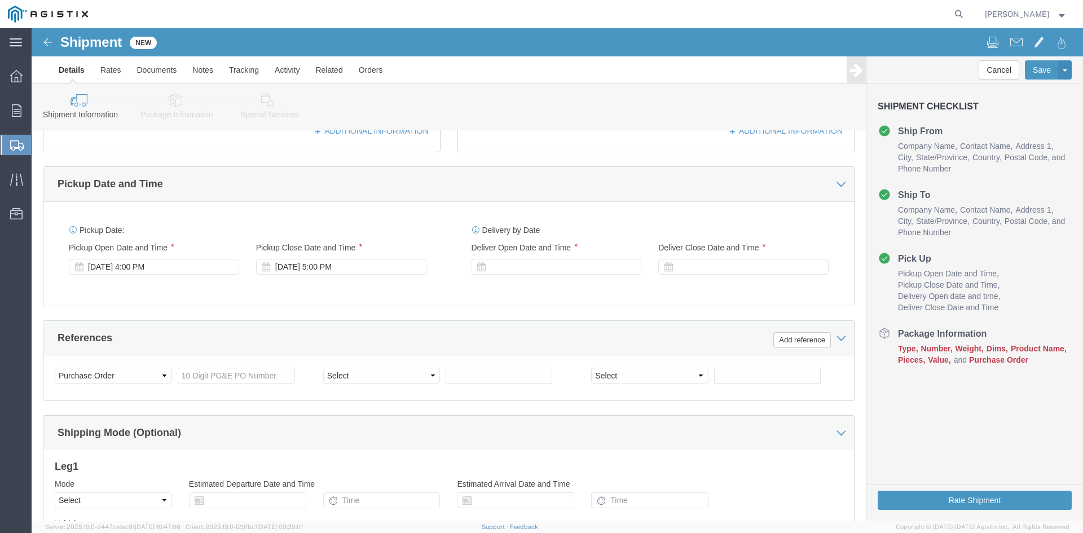
scroll to position [508, 0]
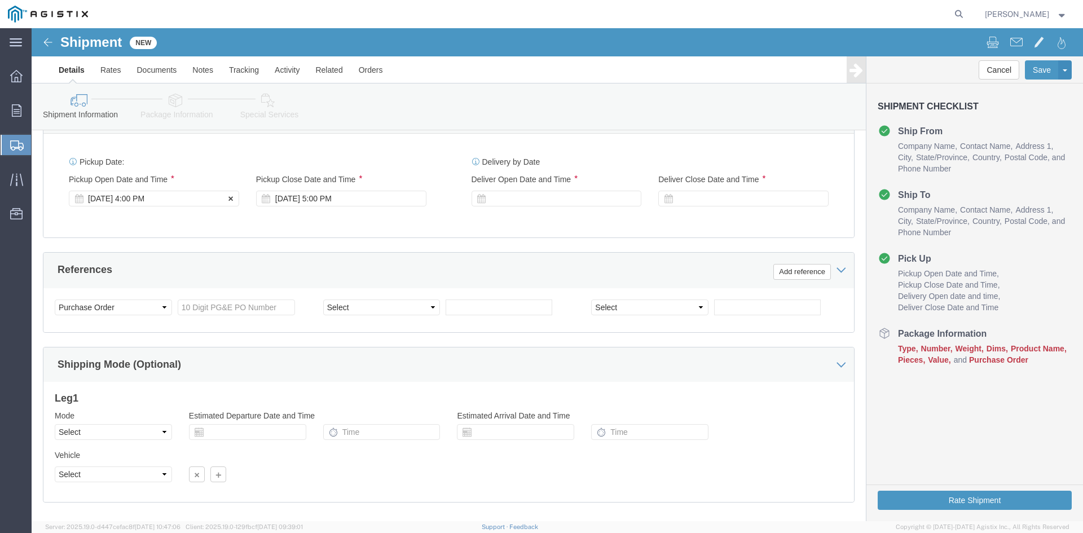
click div "Sep 18 2025 4:00 PM"
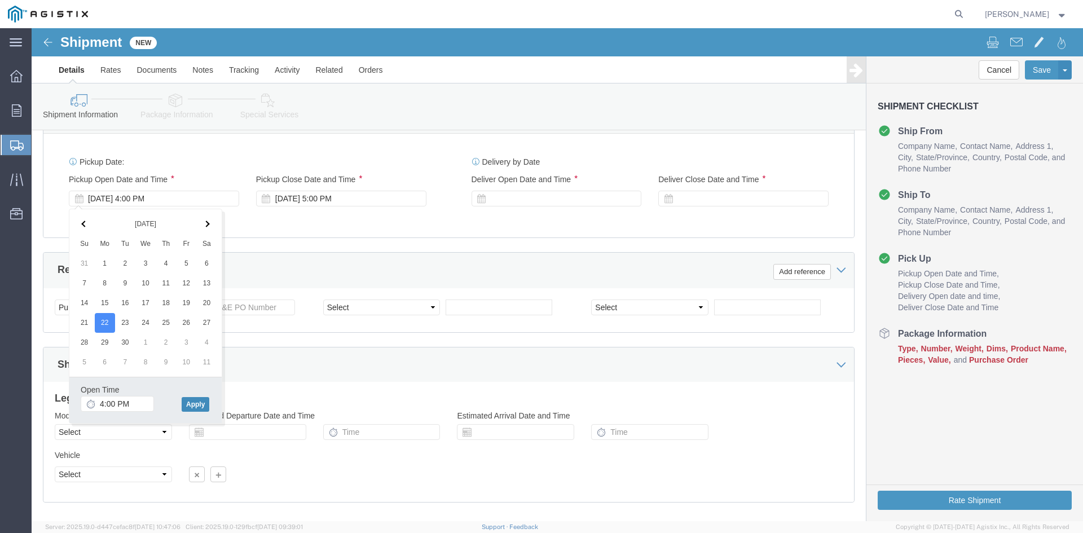
click button "Apply"
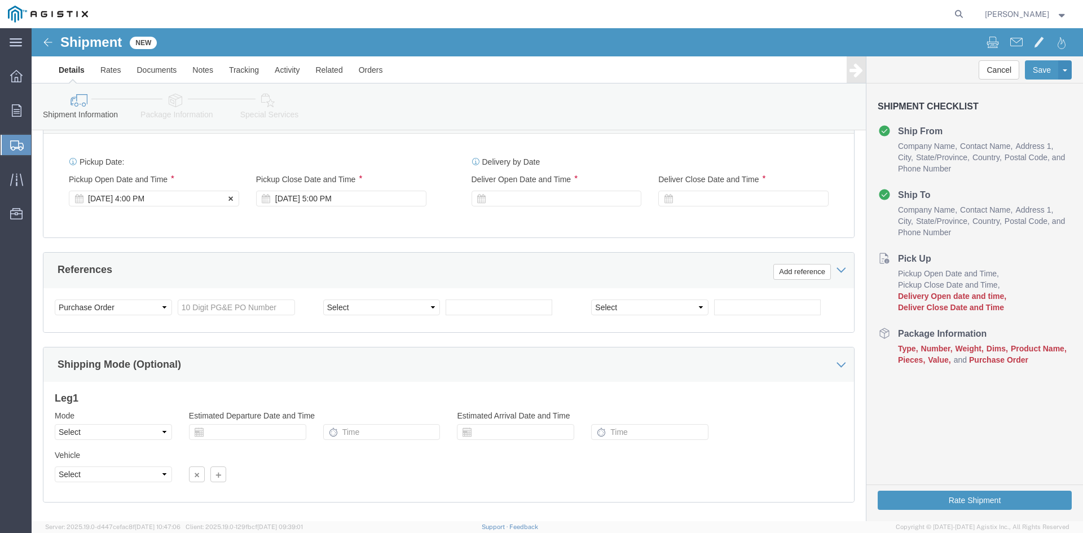
click div "Sep 22 2025 4:00 PM"
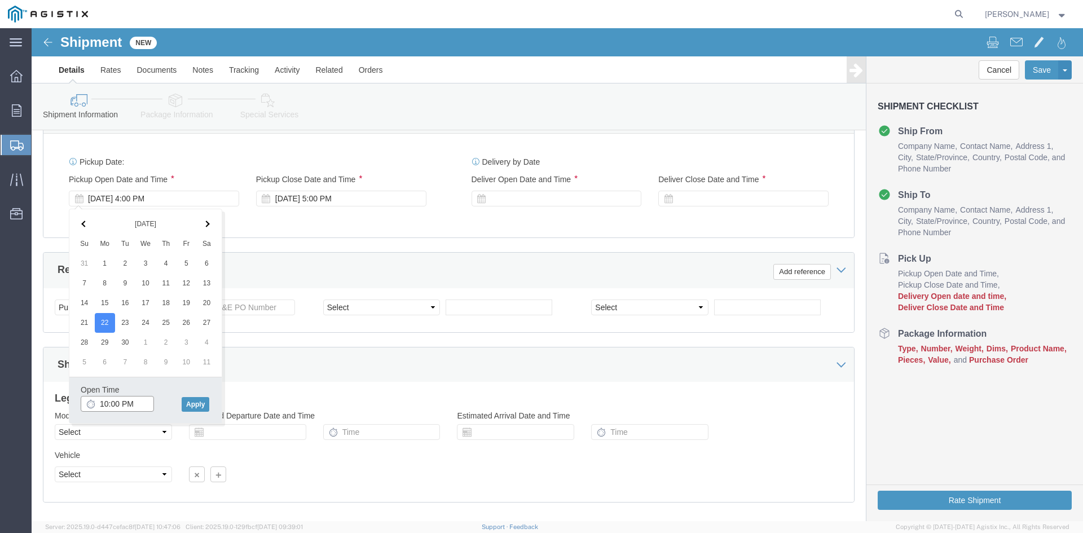
click input "10:00 PM"
click input "10:00M"
type input "10:00AM"
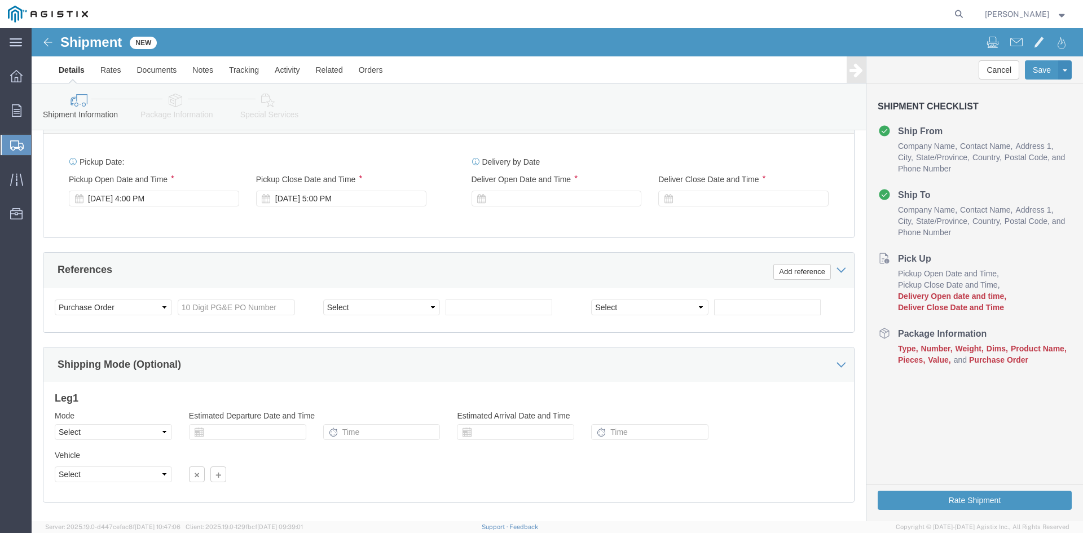
click div "Pickup Date: Pickup Start Date Pickup Start Time Pickup Open Date and Time Sep …"
click div "Sep 22 2025 5:00 PM"
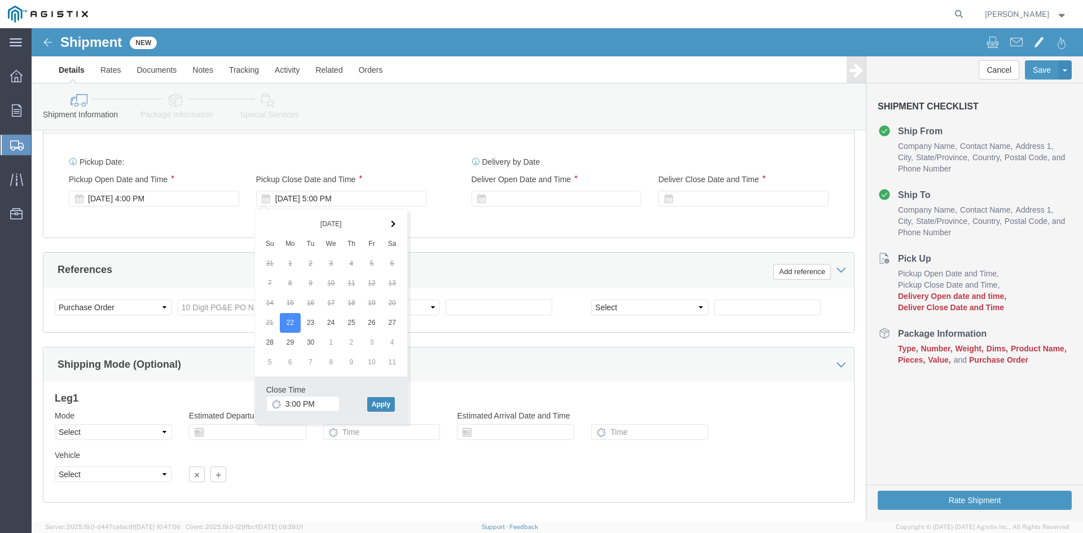
click button "Apply"
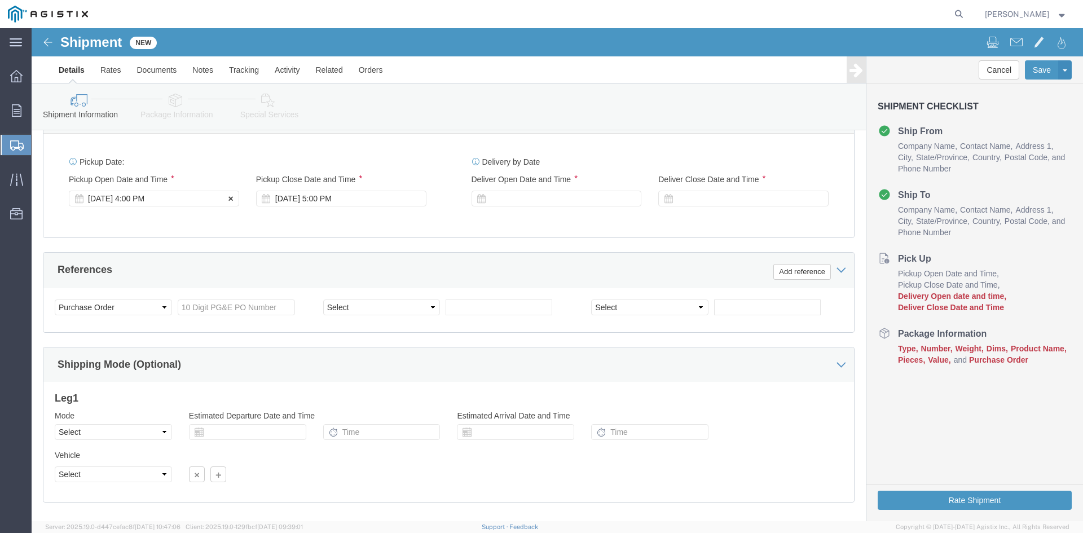
click div "Sep 22 2025 4:00 PM"
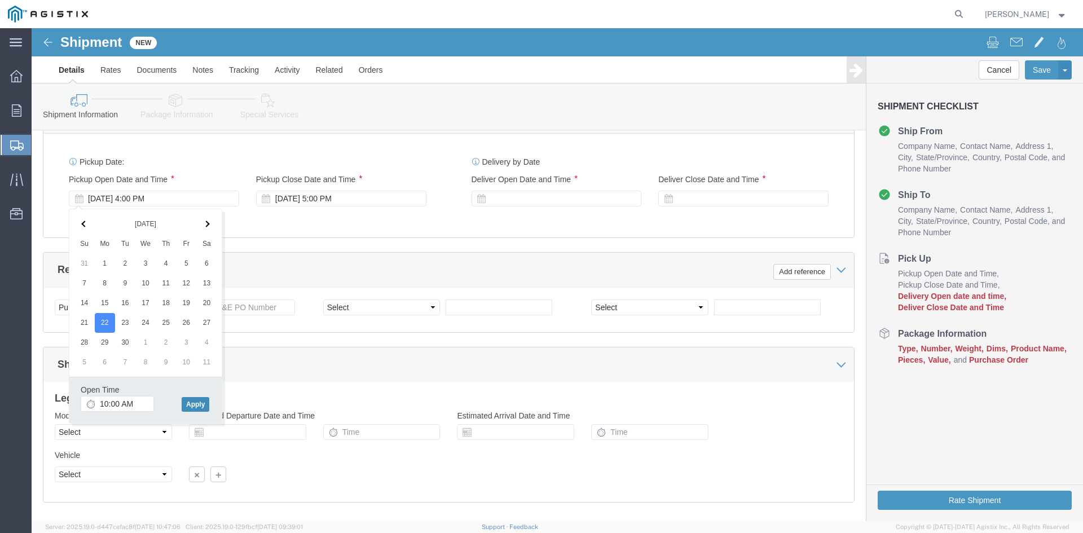
click button "Apply"
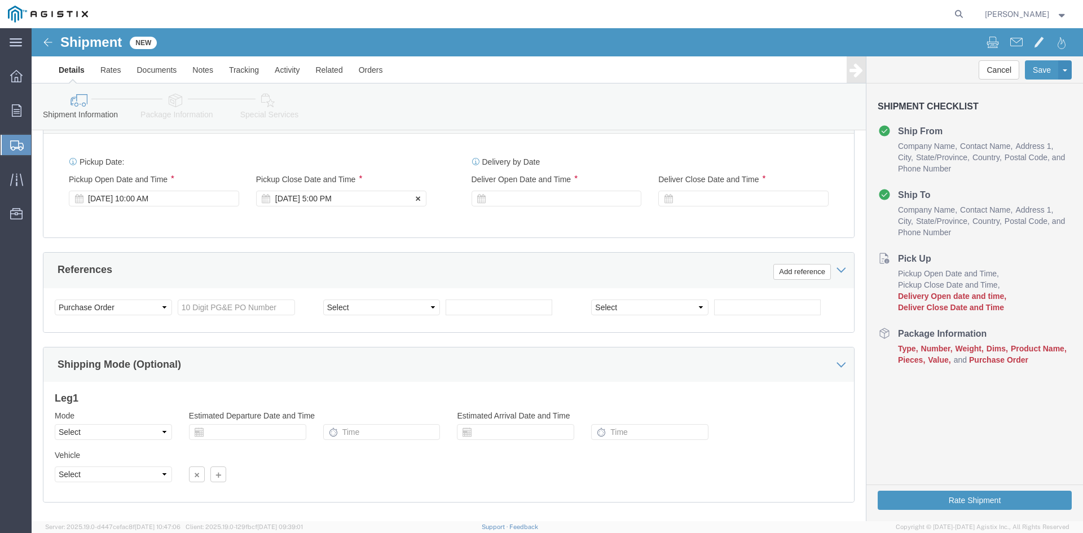
click div "Sep 22 2025 5:00 PM"
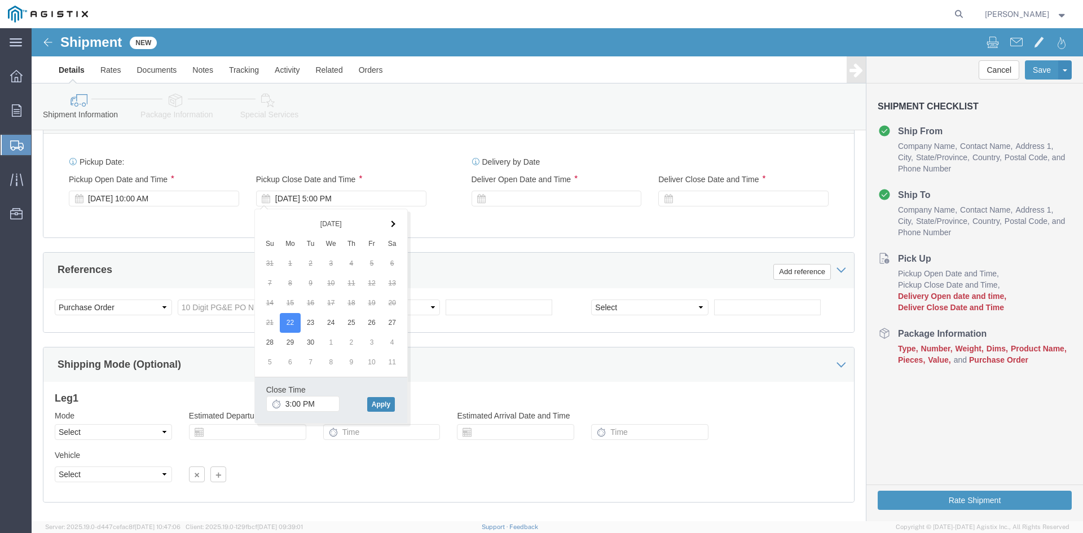
click button "Apply"
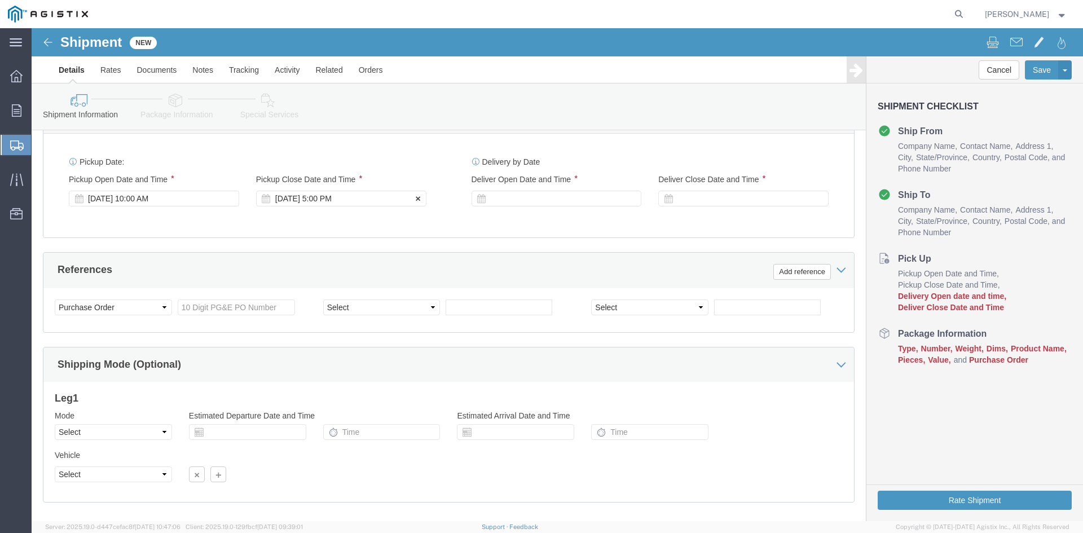
click div "Sep 22 2025 5:00 PM"
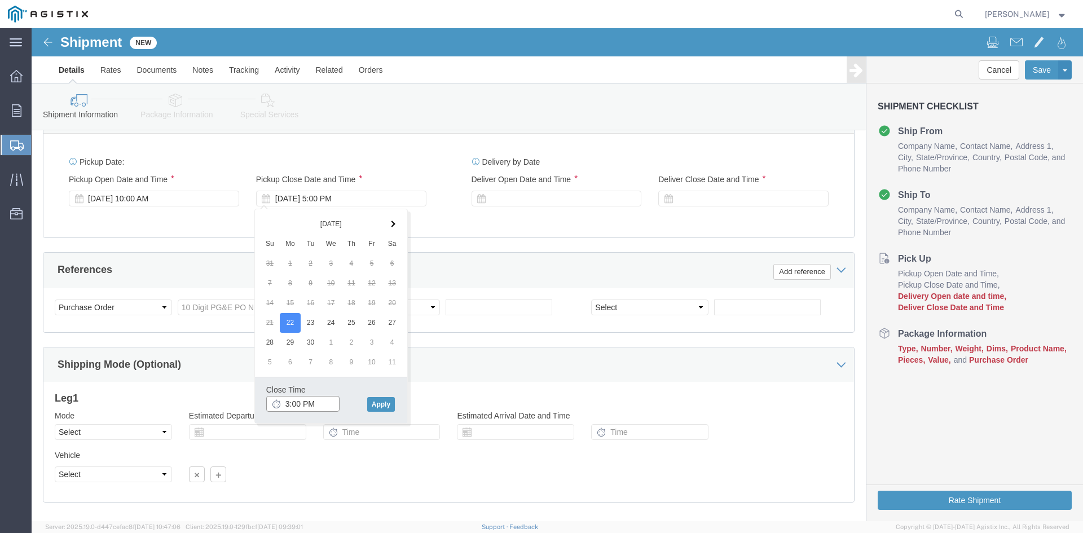
click input "3:00 PM"
click button "Apply"
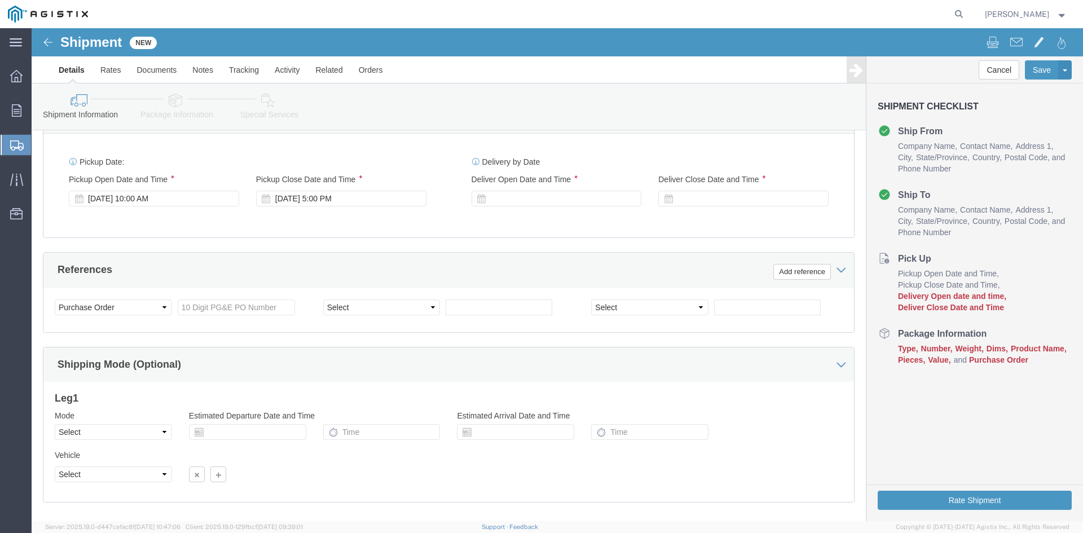
click div "Pickup Date: Pickup Start Date Pickup Start Time Pickup Open Date and Time Sep …"
click div "Sep 22 2025 5:00 PM"
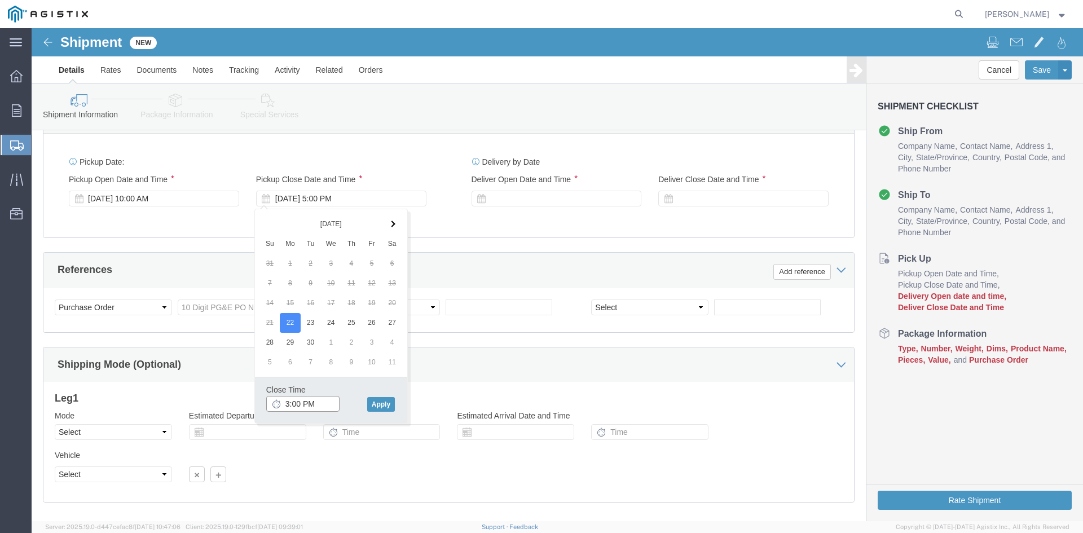
click input "3:00 PM"
type input "3:00 PM"
click button "Apply"
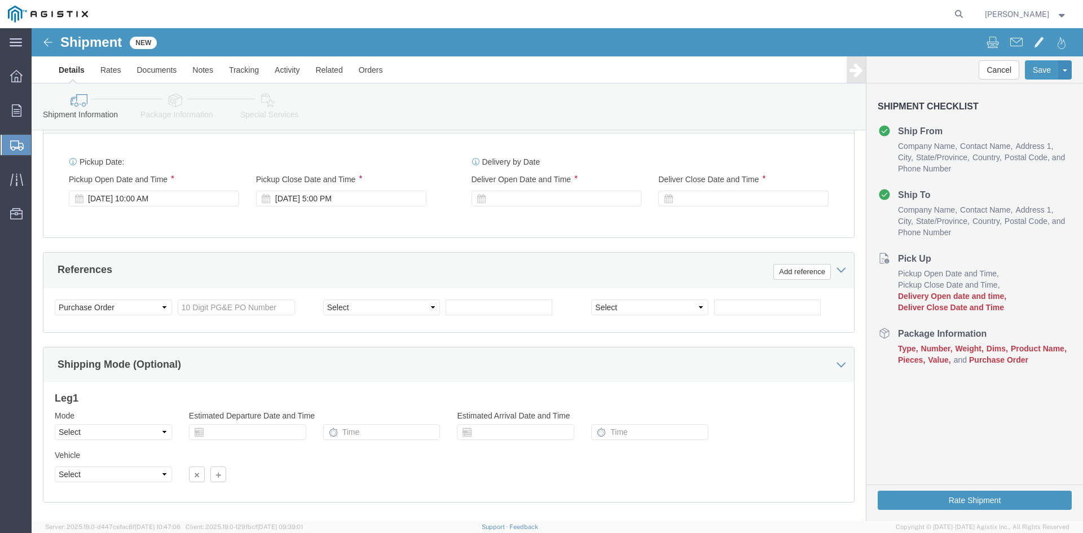
click div "Pickup Date: Pickup Start Date Pickup Start Time Pickup Open Date and Time Sep …"
click div "Customer Information Account Select Brady Worldwide Inc. PG&E Location Select A…"
drag, startPoint x: 448, startPoint y: 130, endPoint x: 512, endPoint y: 131, distance: 63.2
click div "Delivery by Date Delivery Start Date Delivery Start Time Deliver Open Date and …"
copy label "Delivery by Date"
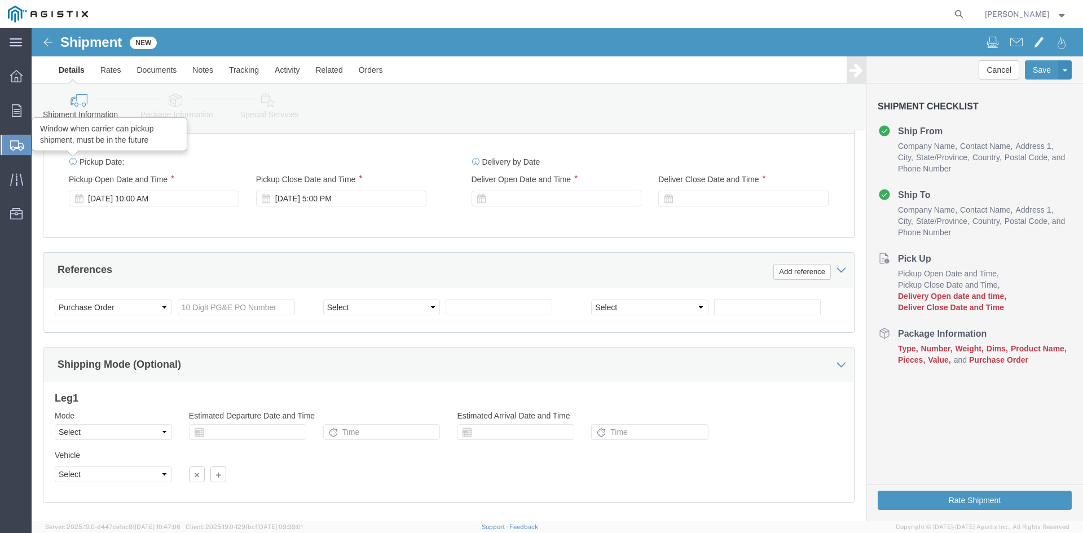
drag, startPoint x: 95, startPoint y: 134, endPoint x: 41, endPoint y: 135, distance: 54.7
click div "Pickup Date: Pickup Start Date Pickup Start Time Pickup Open Date and Time Sep …"
copy label "Pickup Date:"
click div "Shipment Information Package Information Special Services"
drag, startPoint x: 435, startPoint y: 150, endPoint x: 552, endPoint y: 153, distance: 116.8
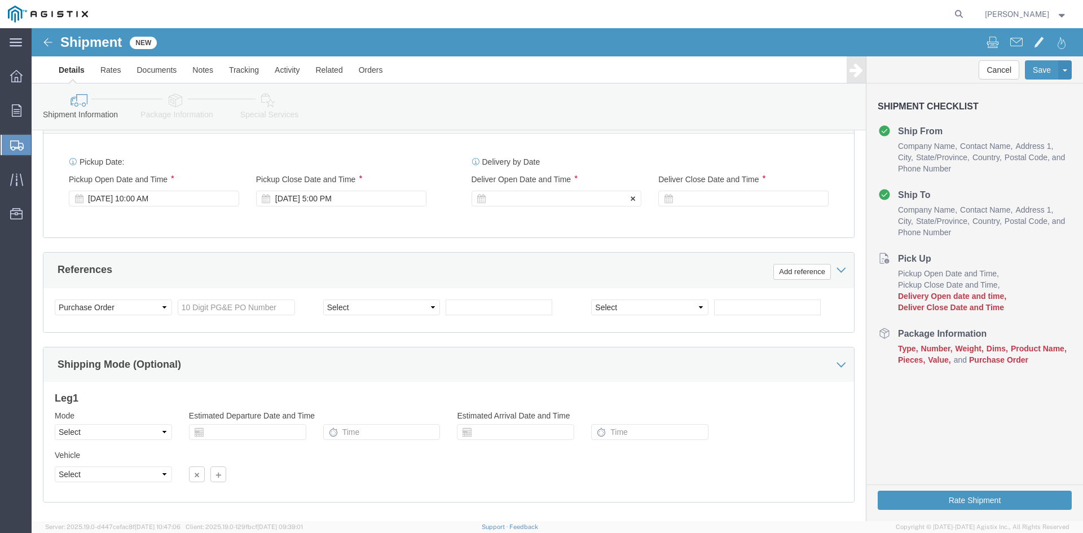
click div "Delivery Start Date Delivery Start Time Deliver Open Date and Time"
copy label "Deliver Open Date and Time"
click div
click icon
drag, startPoint x: 445, startPoint y: 131, endPoint x: 513, endPoint y: 138, distance: 68.6
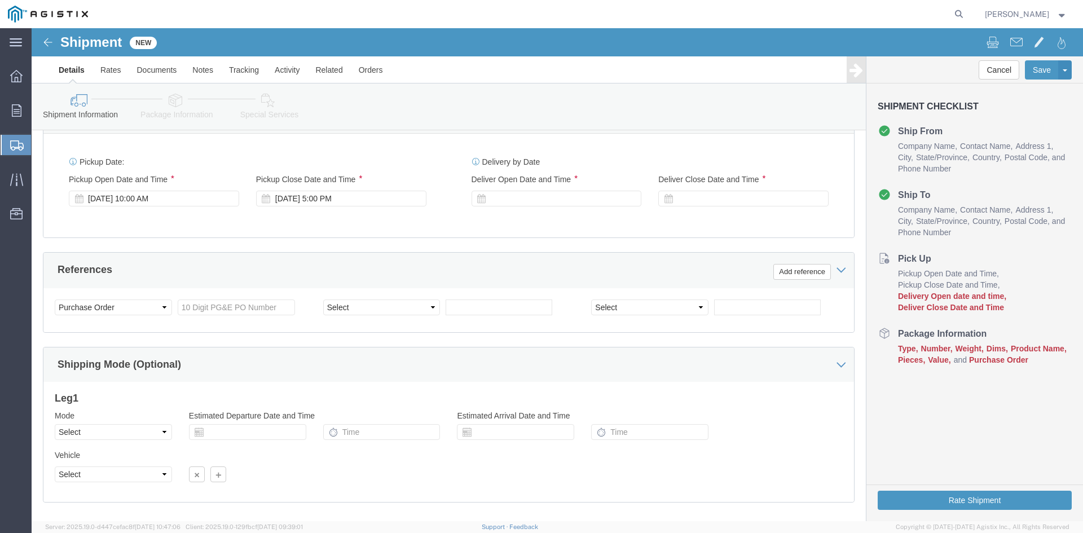
click div "Delivery by Date Delivery Start Date Delivery Start Time Deliver Open Date and …"
copy label "Delivery by Date"
click div "Delivery Start Date Delivery Start Time Deliver Open Date and Time Deliver Clos…"
click div
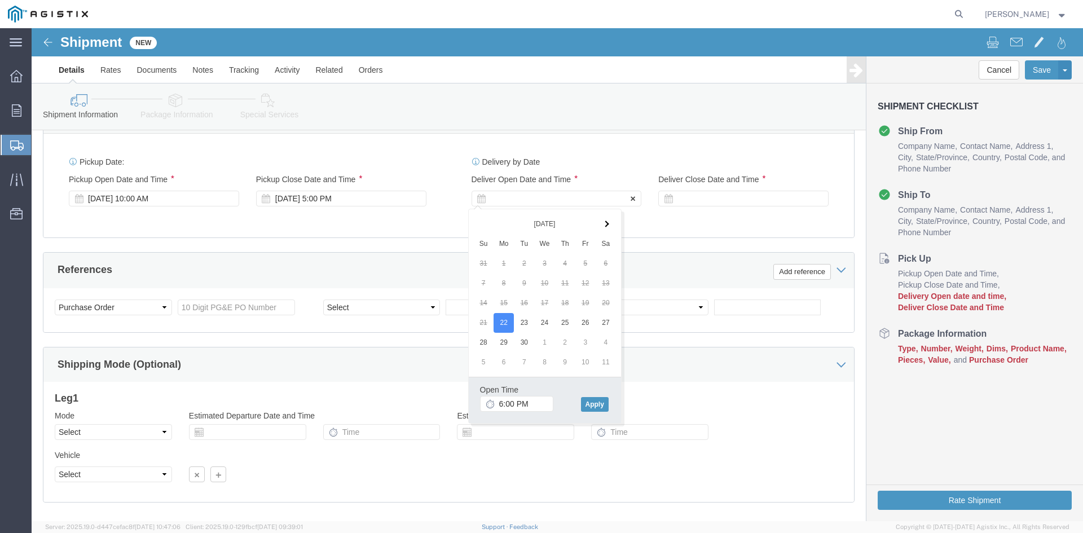
click div
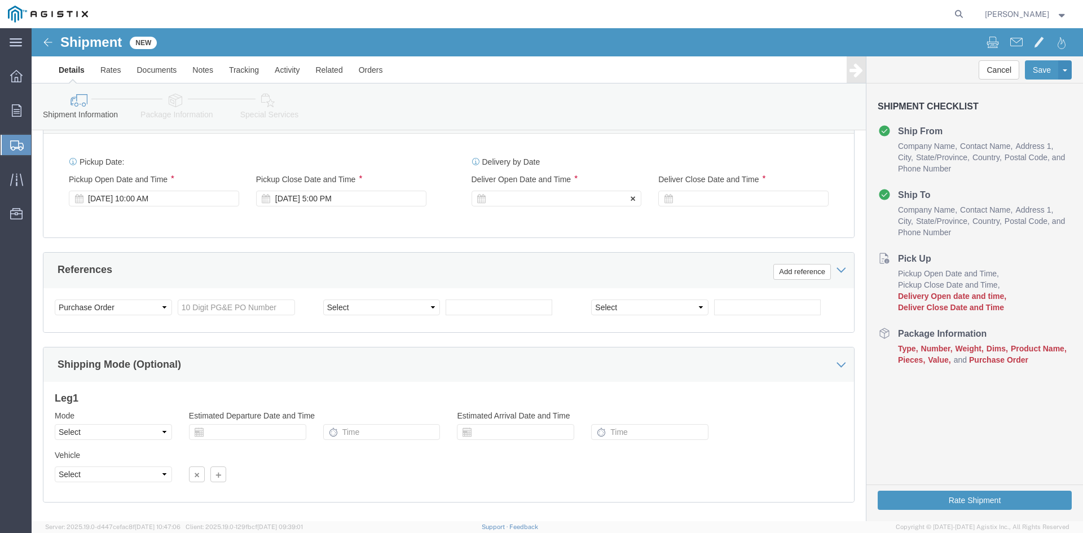
click div
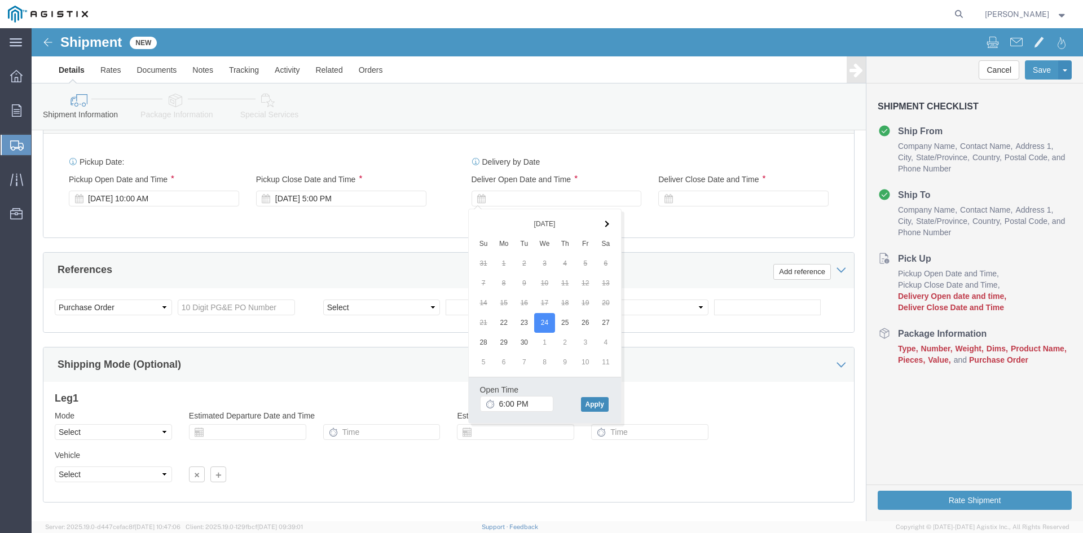
click button "Apply"
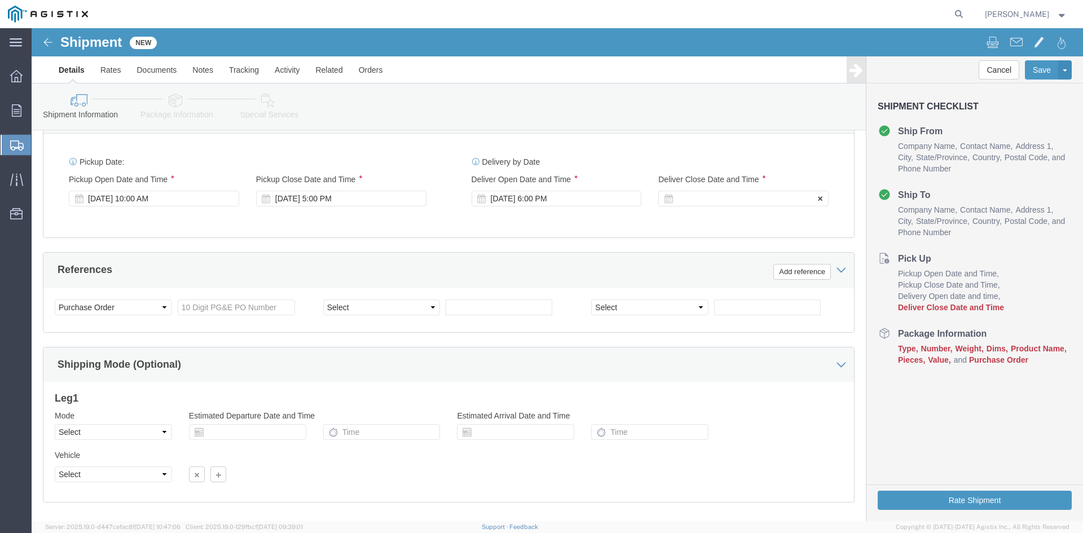
click div
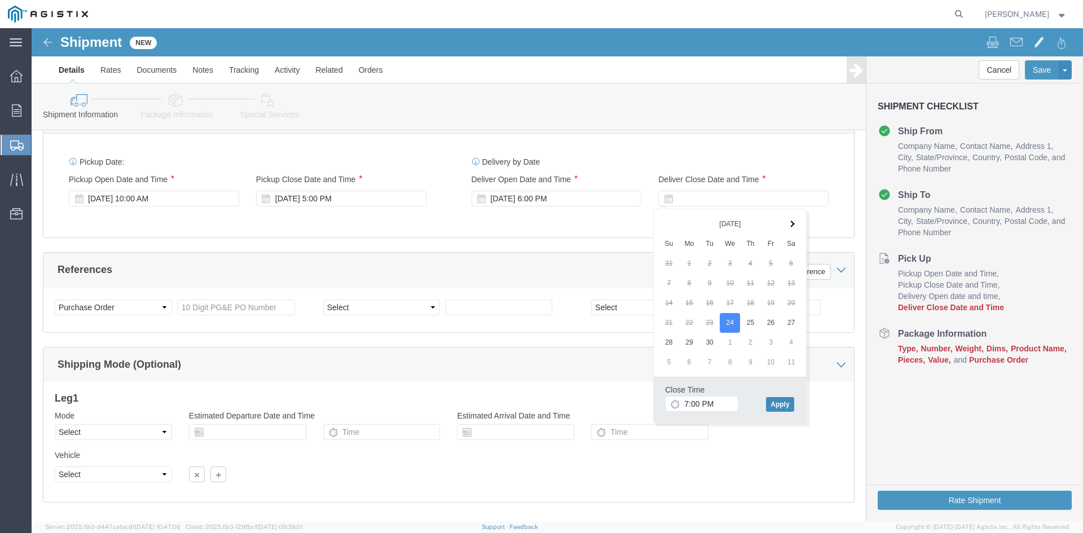
click button "Apply"
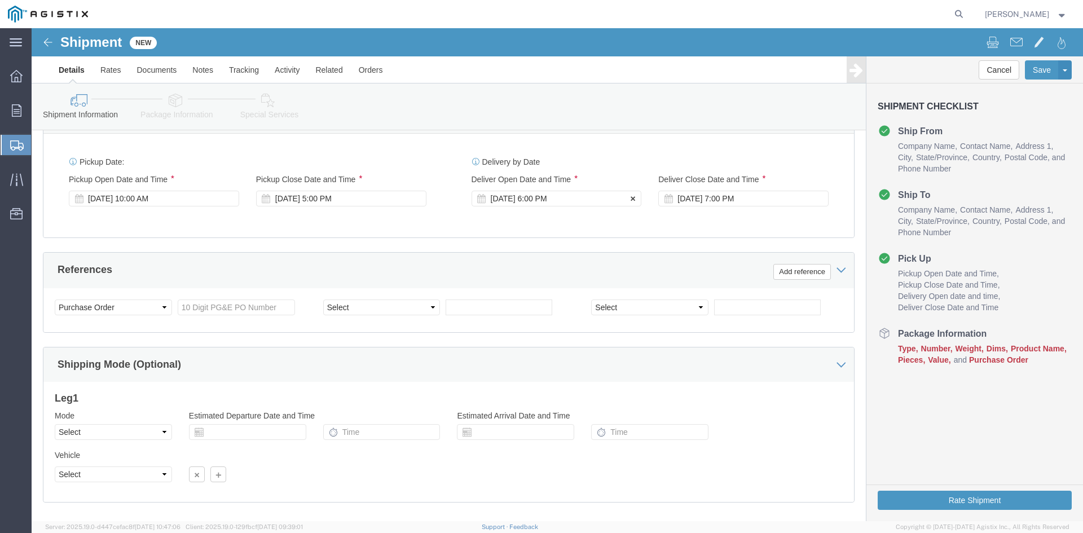
click div "Sep 24 2025 6:00 PM"
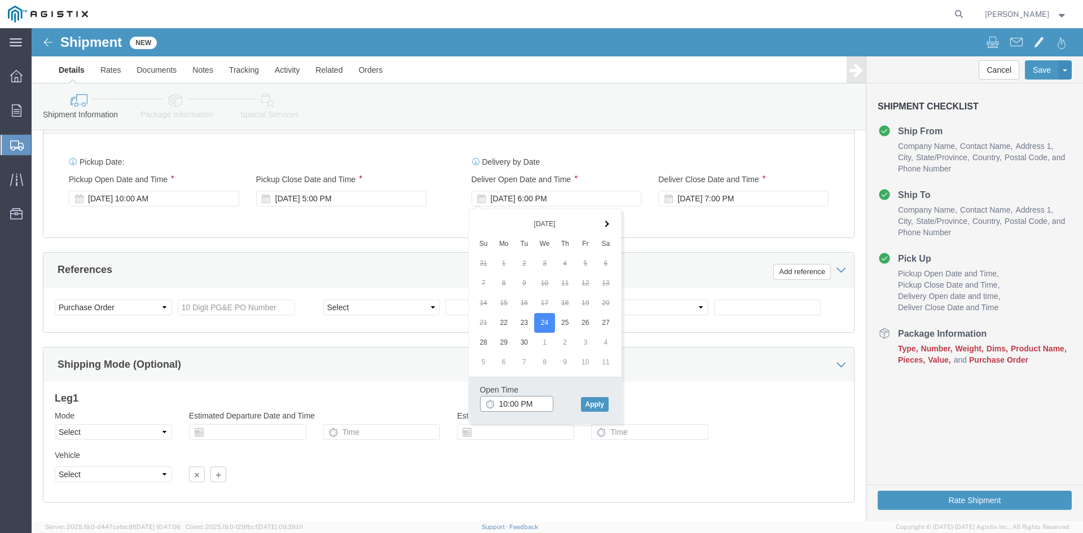
click input "10:00 PM"
type input "10:00 AM"
click button "Apply"
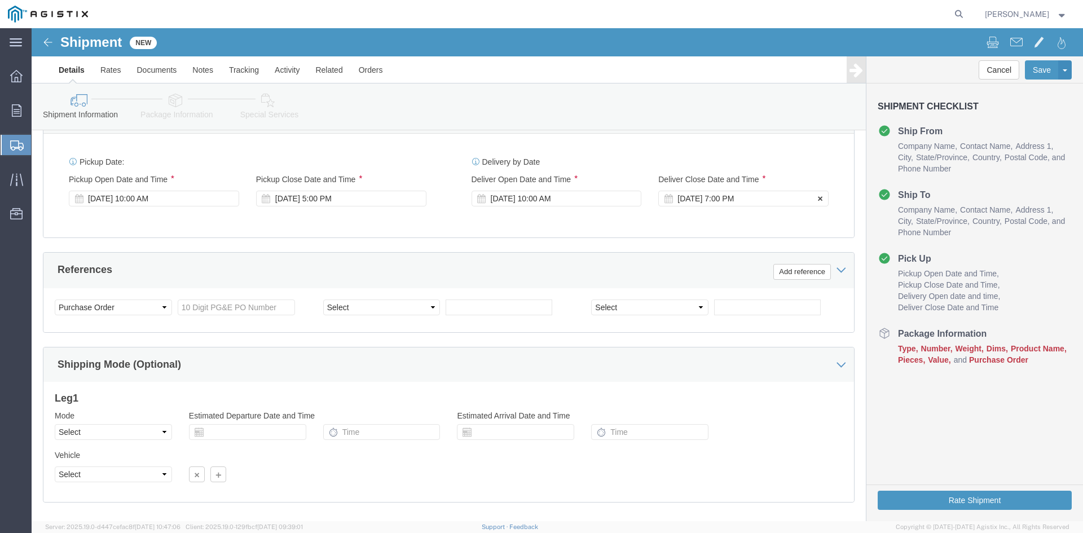
click div "Sep 24 2025 7:00 PM"
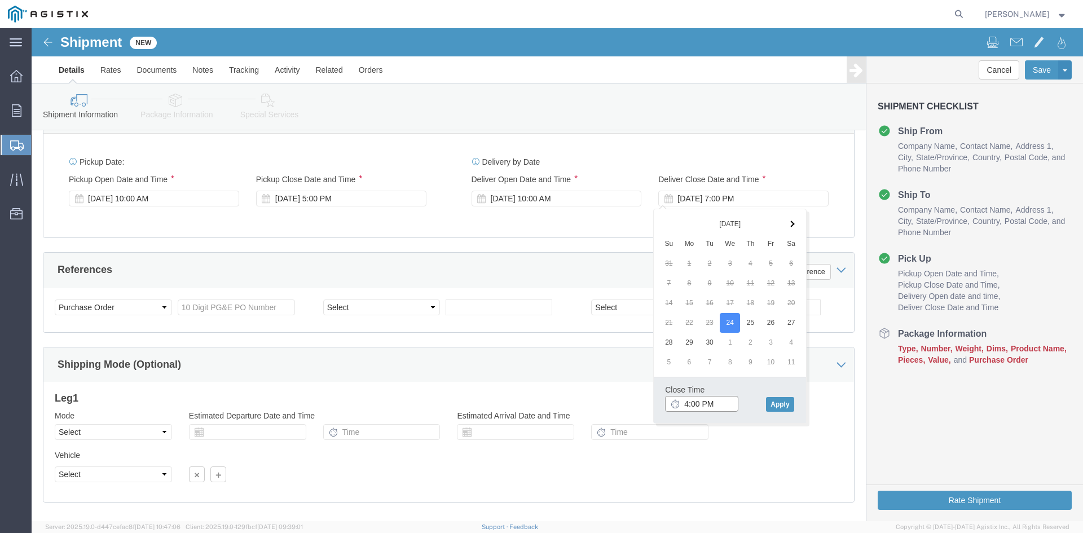
type input "4:00 PM"
click div "Close Time 4:00 PM Sep 24 2025 7:00 PM - Sep 24 2025 7:00 PM Cancel Apply"
click button "Apply"
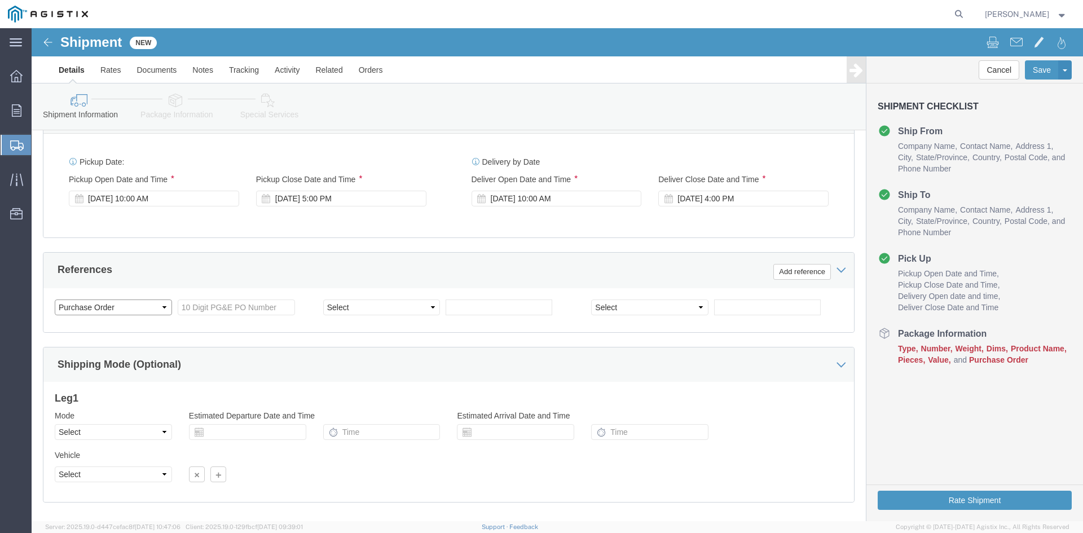
click select "Select Account Type Activity ID Airline Appointment Number ASN Batch Request # …"
click input "text"
type input "2701236237"
click select "Select Account Type Activity ID Airline Appointment Number ASN Batch Request # …"
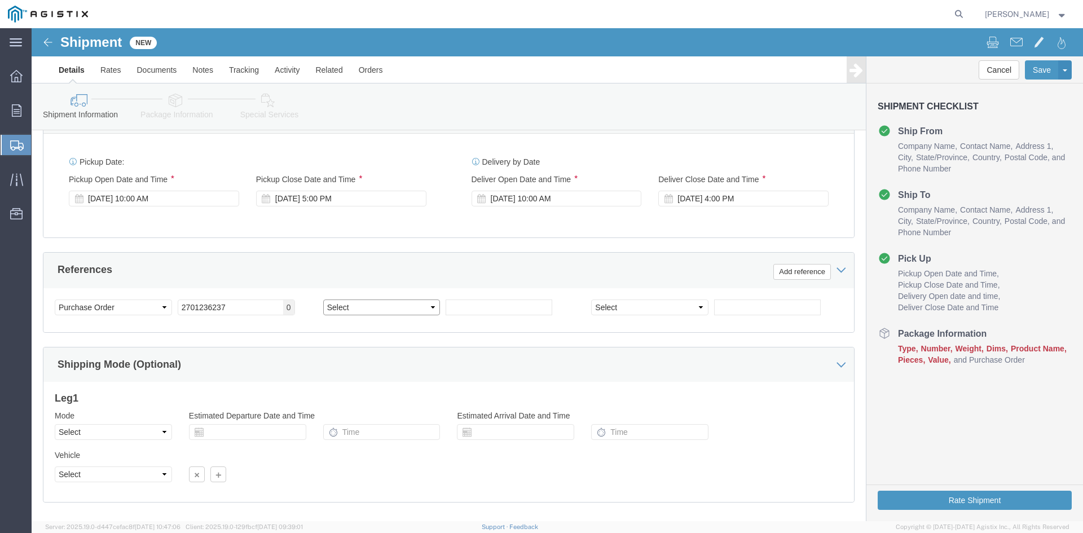
select select "DELNUM"
click select "Select Account Type Activity ID Airline Appointment Number ASN Batch Request # …"
click input "text"
type input "0147372415"
click select "Select Account Type Activity ID Airline Appointment Number ASN Batch Request # …"
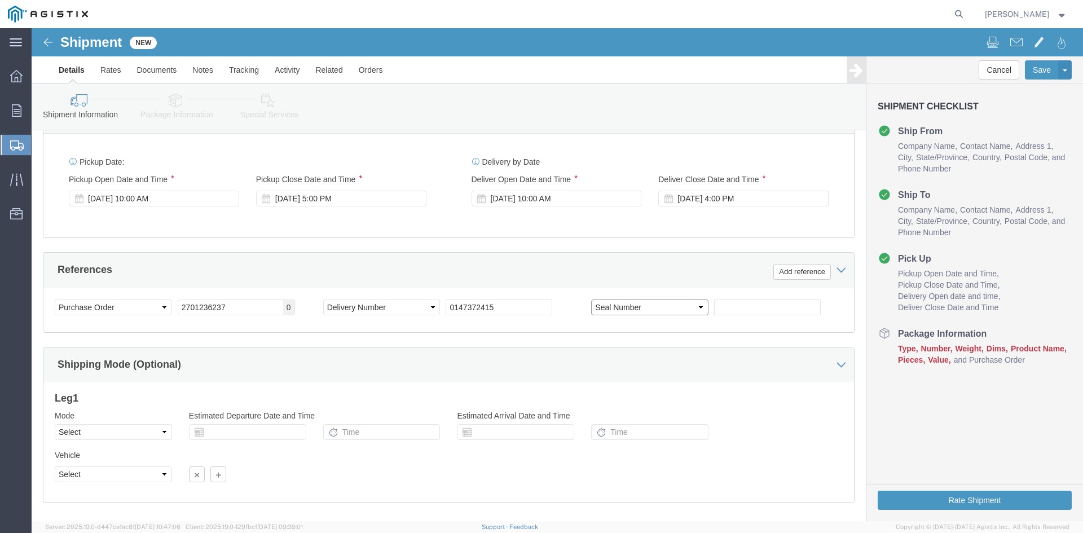
click select "Select Account Type Activity ID Airline Appointment Number ASN Batch Request # …"
select select "SALEORDR"
click select "Select Account Type Activity ID Airline Appointment Number ASN Batch Request # …"
click input "text"
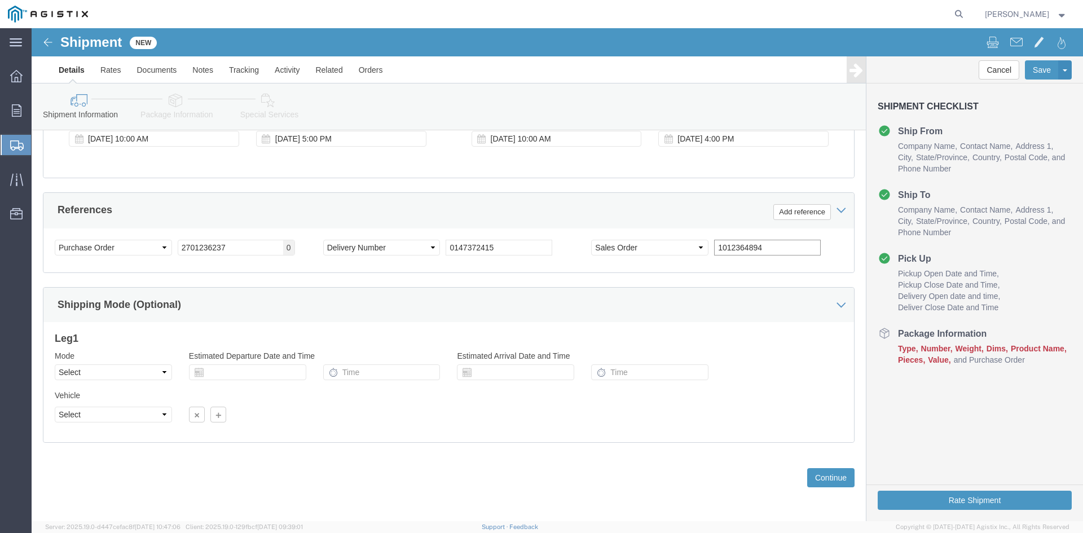
scroll to position [568, 0]
type input "1012364894"
click select "Select Air Less than Truckload Multi-Leg Ocean Freight Rail Small Parcel Truckl…"
drag, startPoint x: 30, startPoint y: 328, endPoint x: 8, endPoint y: 324, distance: 22.3
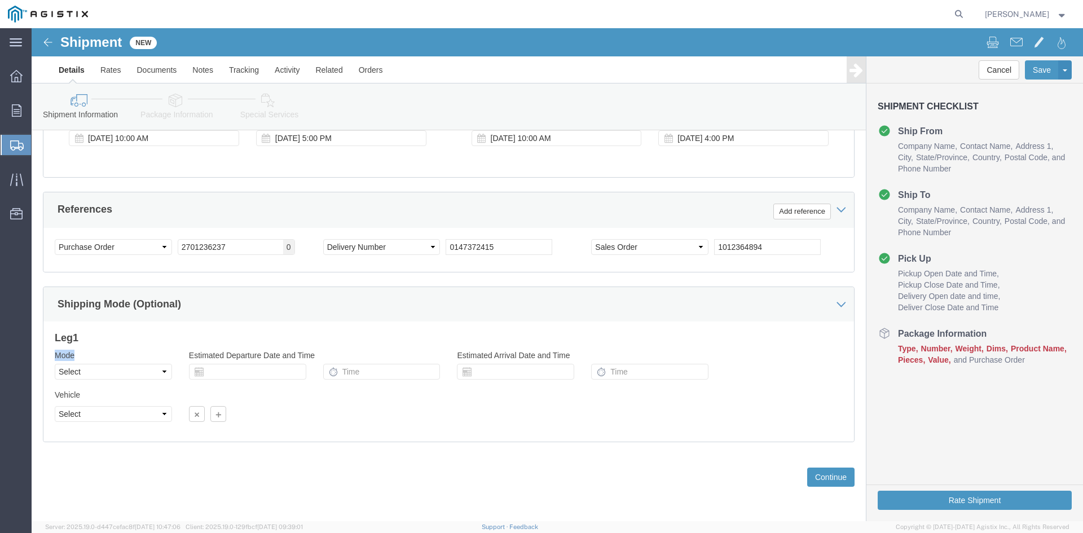
click div "Please fix the following errors Customer Information Account Select Brady World…"
copy label "Mode"
click select "Select Air Less than Truckload Multi-Leg Ocean Freight Rail Small Parcel Truckl…"
select select "TL"
click select "Select Air Less than Truckload Multi-Leg Ocean Freight Rail Small Parcel Truckl…"
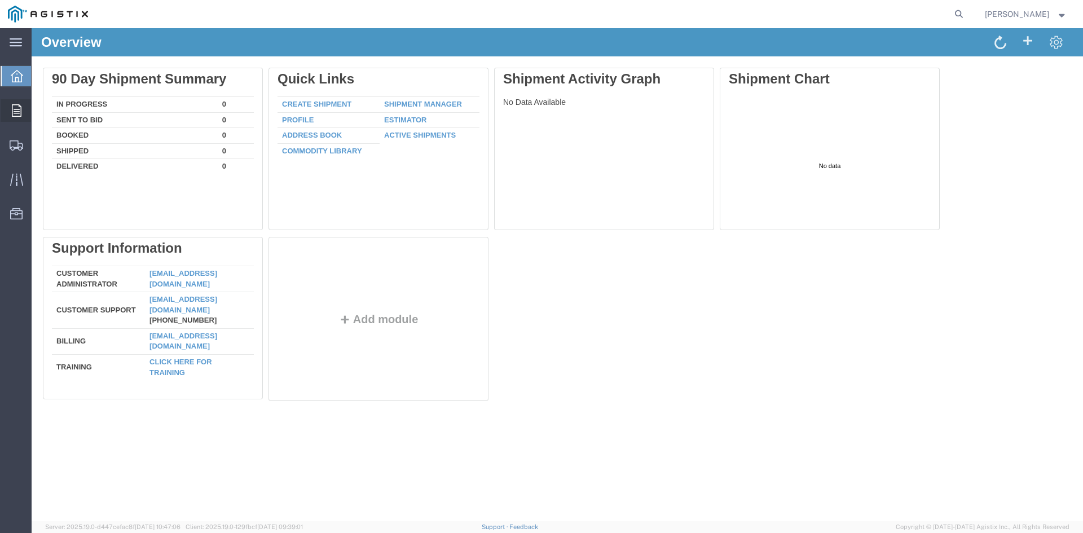
click at [12, 106] on icon at bounding box center [17, 110] width 10 height 12
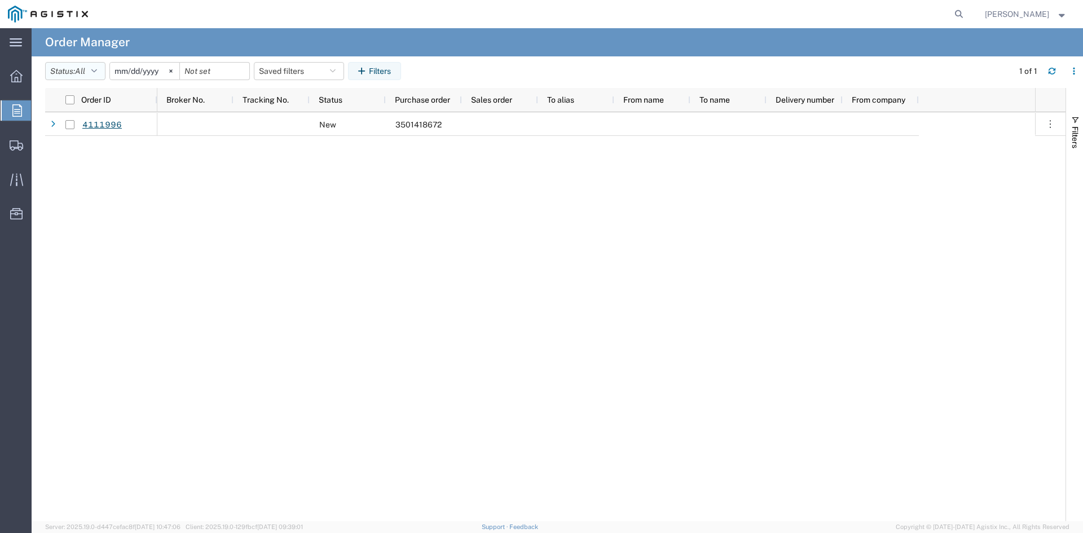
click at [105, 73] on button "Status: All" at bounding box center [75, 71] width 60 height 18
click at [97, 71] on icon "button" at bounding box center [94, 71] width 6 height 8
click at [393, 71] on button "Filters" at bounding box center [374, 71] width 53 height 18
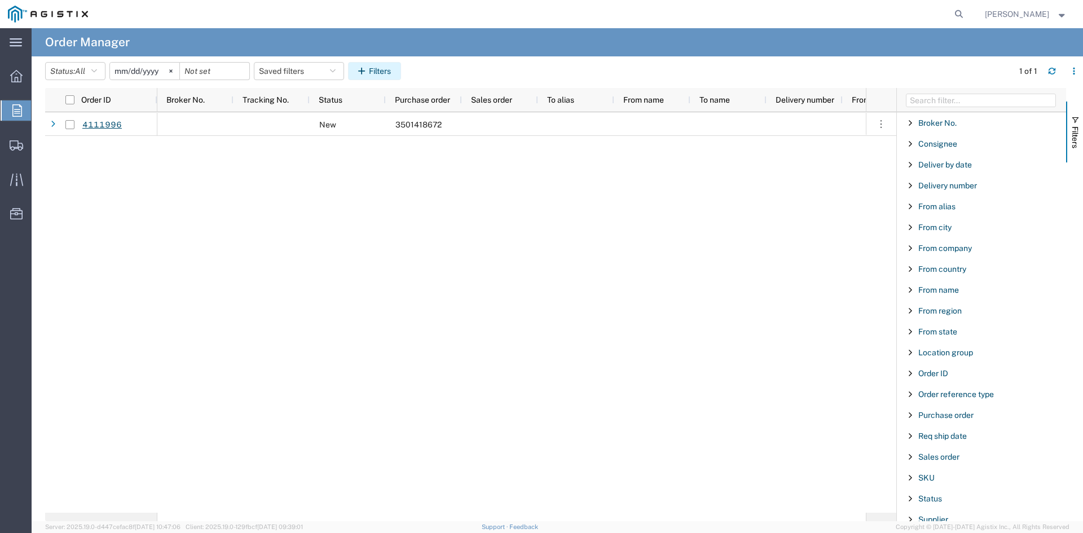
click at [393, 71] on button "Filters" at bounding box center [374, 71] width 53 height 18
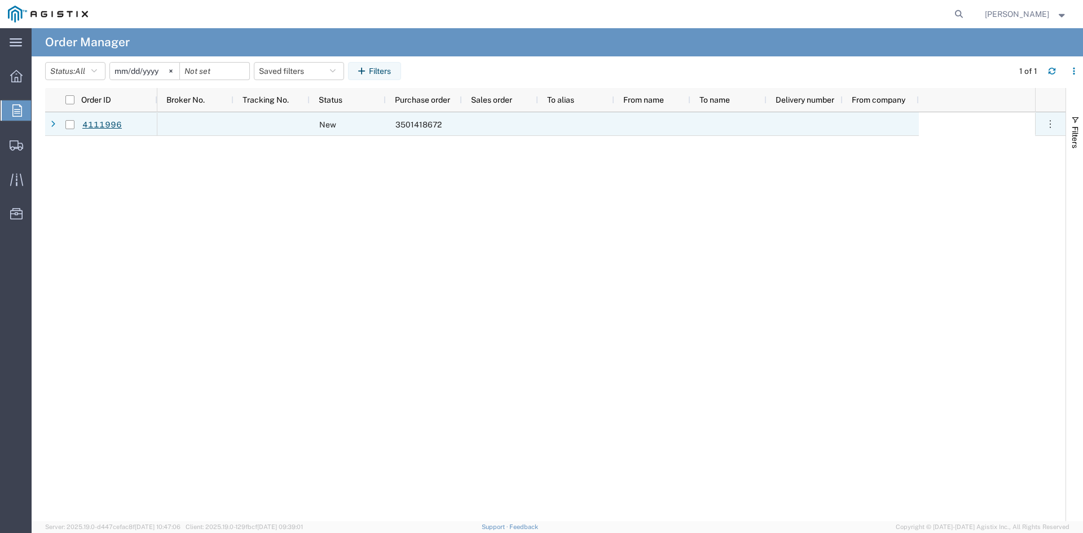
click at [306, 126] on div at bounding box center [272, 124] width 76 height 24
click at [335, 122] on span "New" at bounding box center [327, 124] width 17 height 9
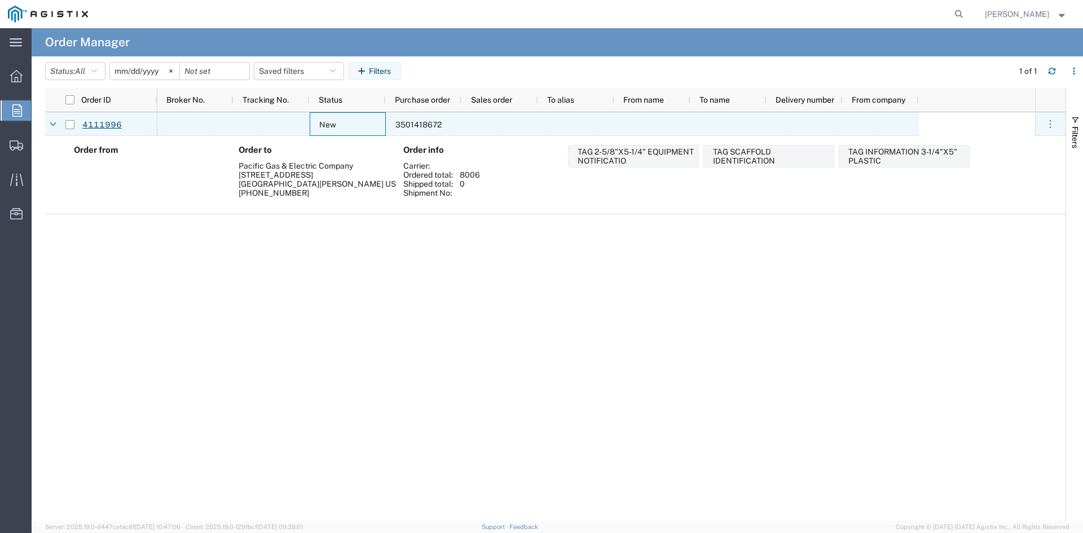
click at [246, 121] on div at bounding box center [272, 124] width 76 height 24
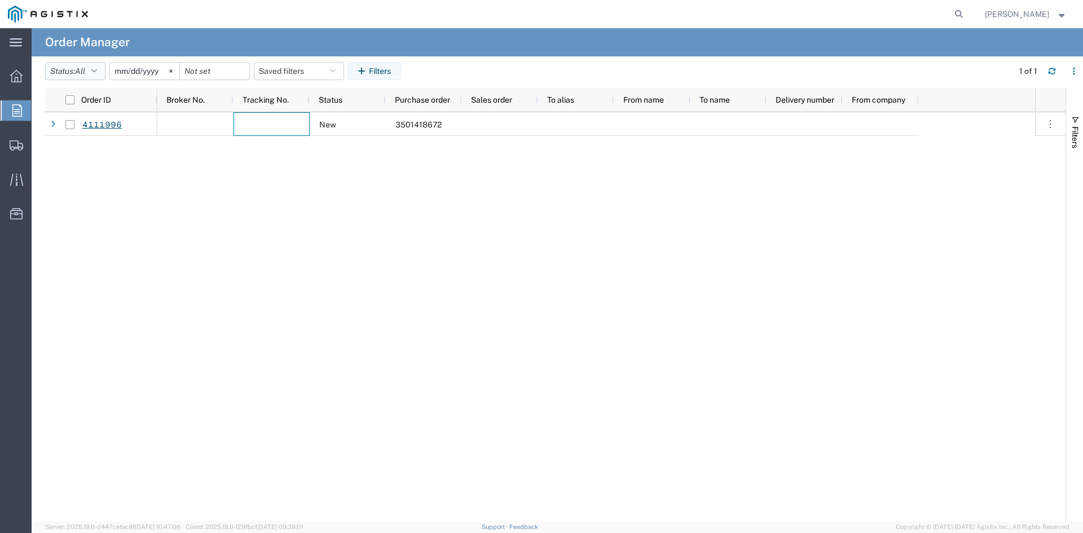
click at [103, 70] on button "Status: All" at bounding box center [75, 71] width 60 height 18
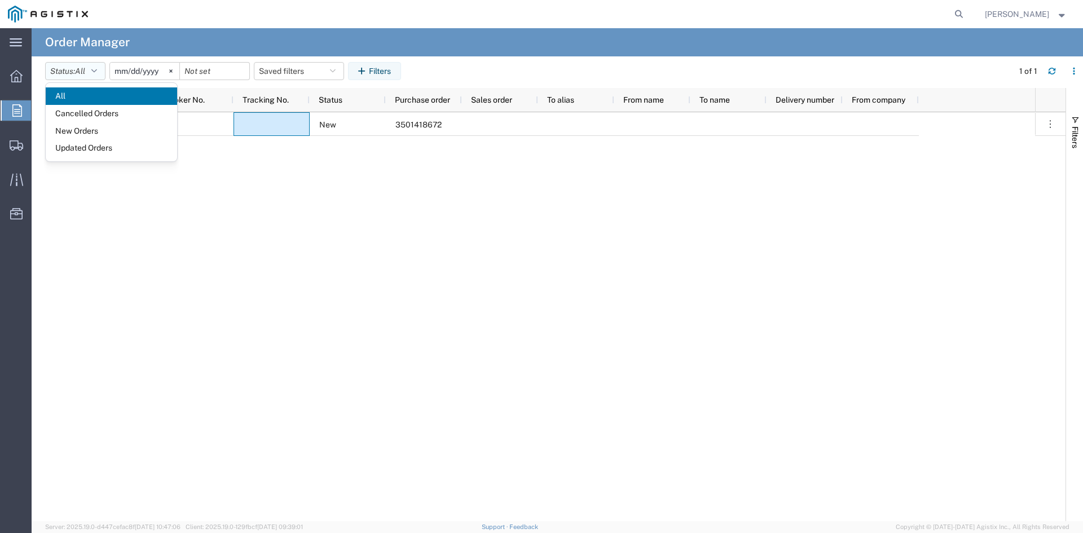
click at [103, 70] on button "Status: All" at bounding box center [75, 71] width 60 height 18
click at [177, 69] on svg-icon at bounding box center [170, 71] width 17 height 17
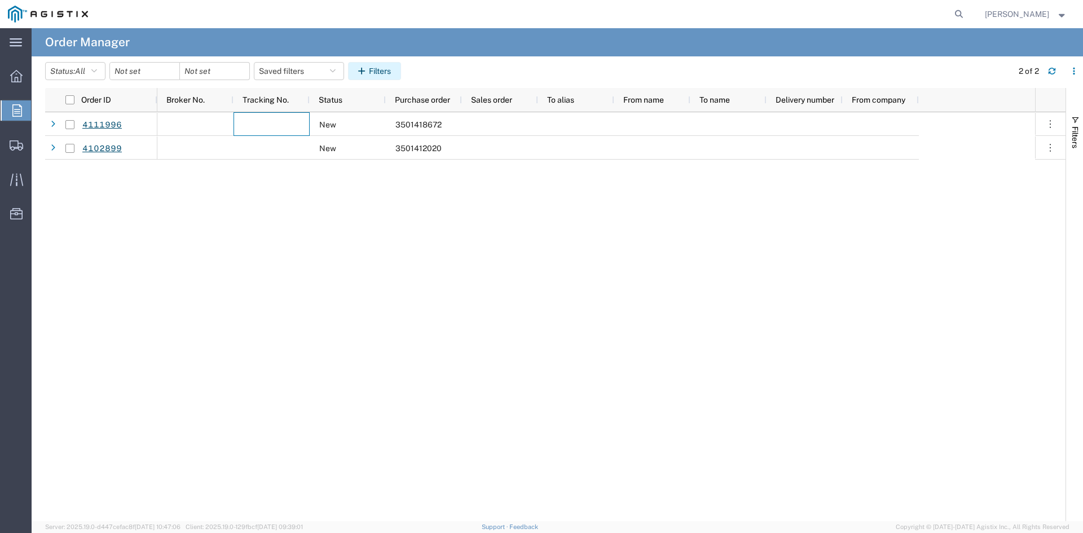
click at [390, 74] on button "Filters" at bounding box center [374, 71] width 53 height 18
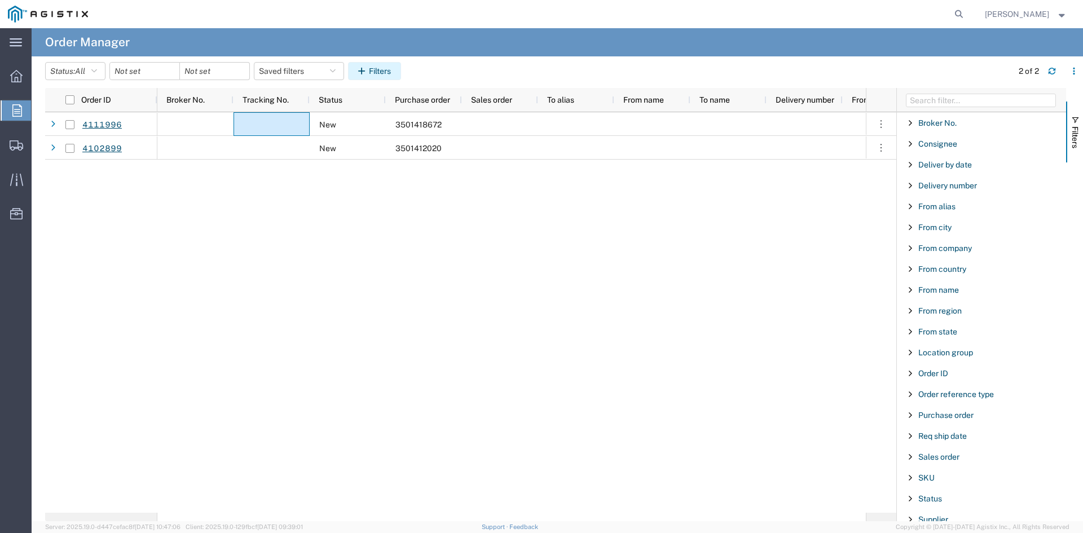
click at [390, 74] on button "Filters" at bounding box center [374, 71] width 53 height 18
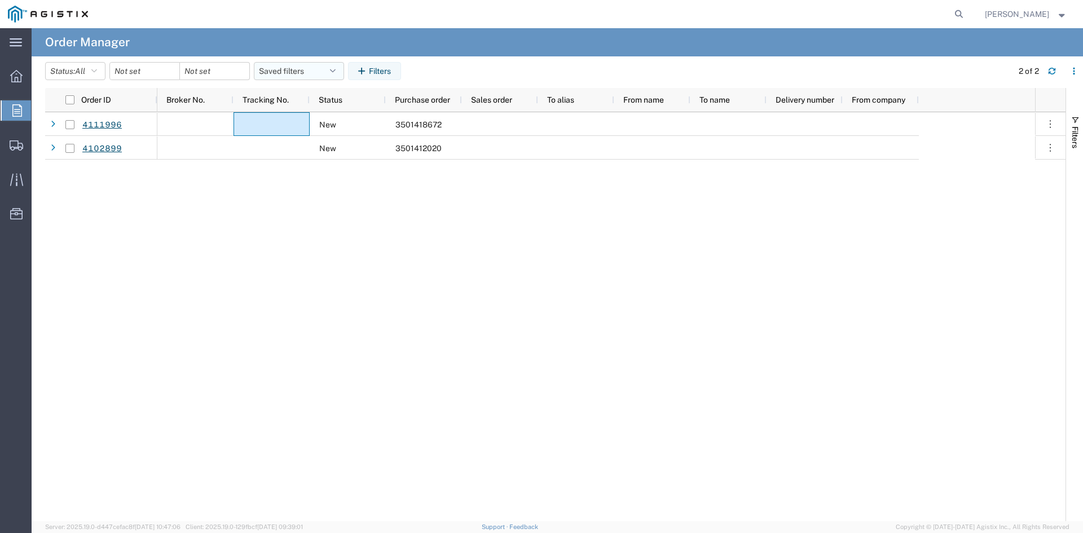
click at [330, 65] on button "Saved filters" at bounding box center [299, 71] width 90 height 18
click at [284, 63] on button "Saved filters" at bounding box center [299, 71] width 90 height 18
click at [298, 124] on span "Save as new" at bounding box center [293, 121] width 45 height 12
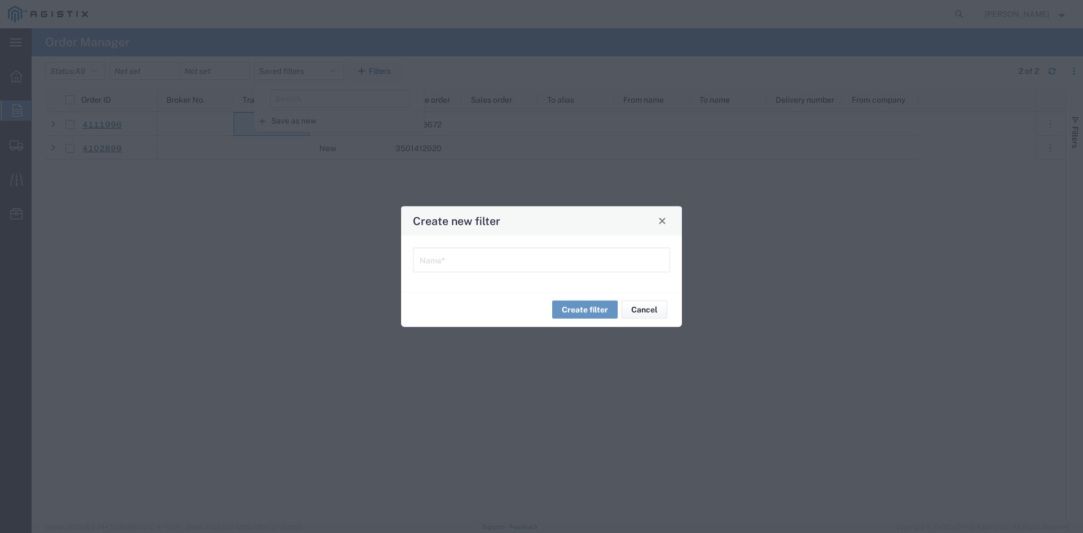
click at [529, 266] on input "text" at bounding box center [542, 259] width 244 height 20
type input "pacific"
click at [568, 297] on div "Create filter Cancel" at bounding box center [541, 310] width 281 height 36
click at [663, 215] on button "Close" at bounding box center [662, 221] width 16 height 16
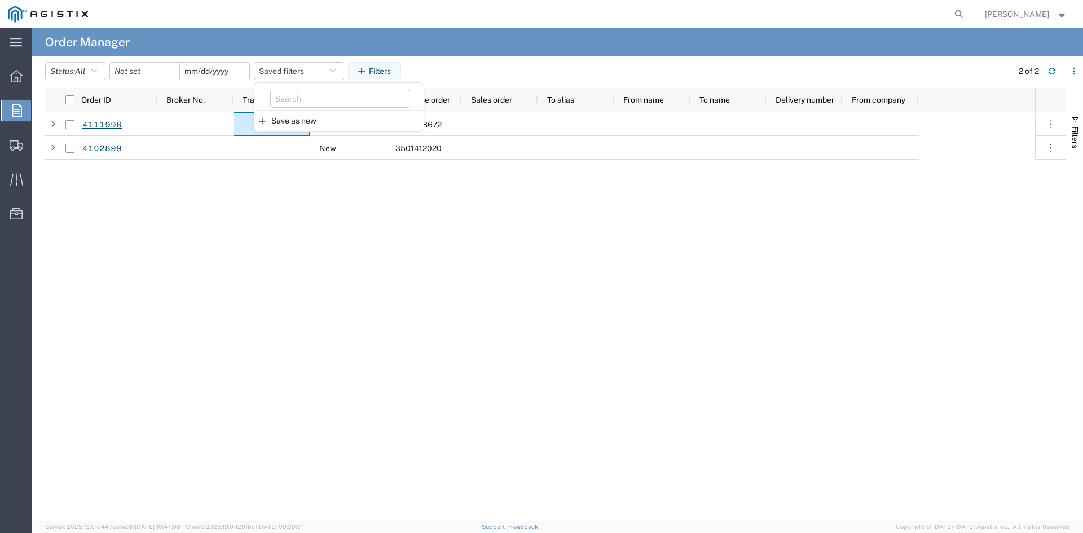
click at [228, 65] on input "date" at bounding box center [214, 71] width 69 height 17
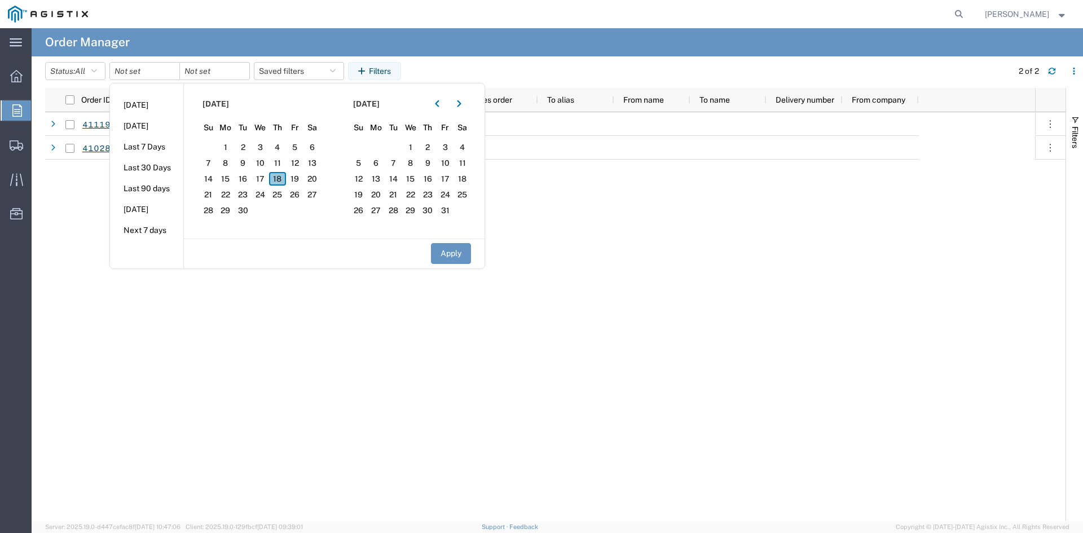
click at [283, 179] on span "18" at bounding box center [277, 179] width 17 height 14
click at [405, 148] on section "[DATE] Su Mo Tu We Th Fr Sa 28 29 30 1 2 3 4 5 6 7 8 9 10 11 12 13 14 15 16 17 …" at bounding box center [409, 160] width 151 height 155
click at [410, 145] on span "1" at bounding box center [410, 147] width 17 height 14
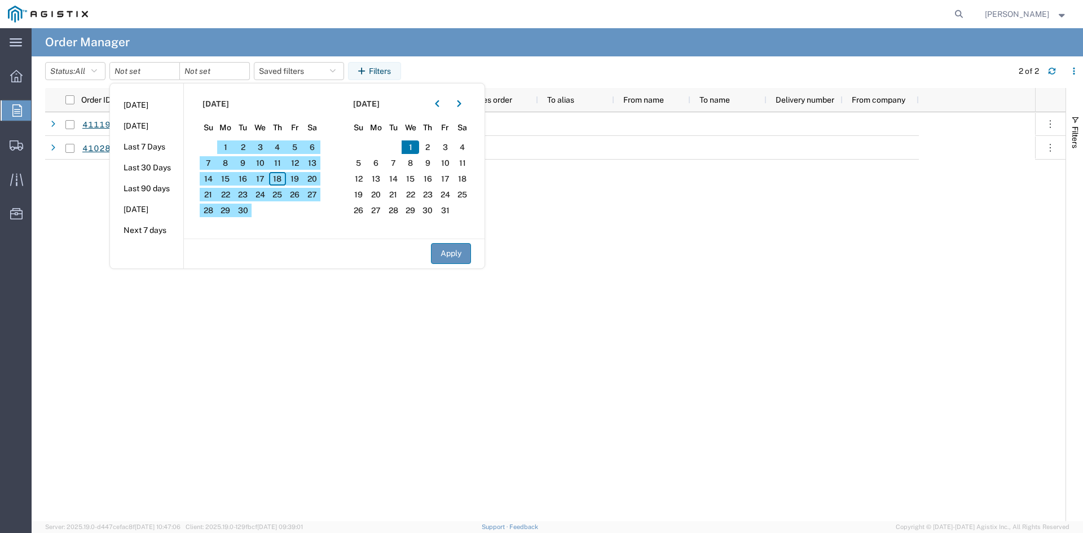
click at [453, 256] on button "Apply" at bounding box center [451, 253] width 40 height 21
type input "[DATE]"
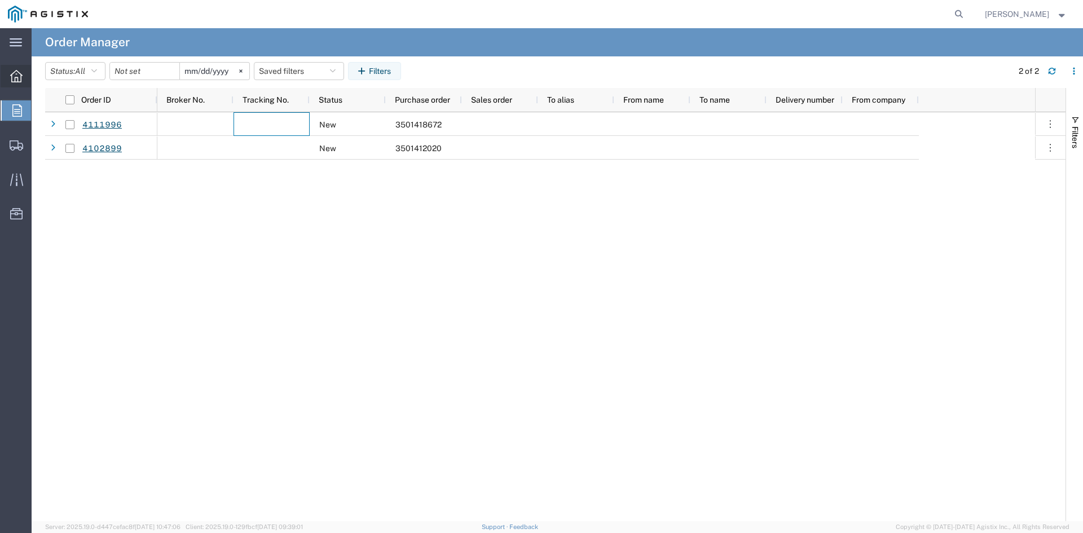
click at [11, 80] on icon at bounding box center [16, 76] width 12 height 12
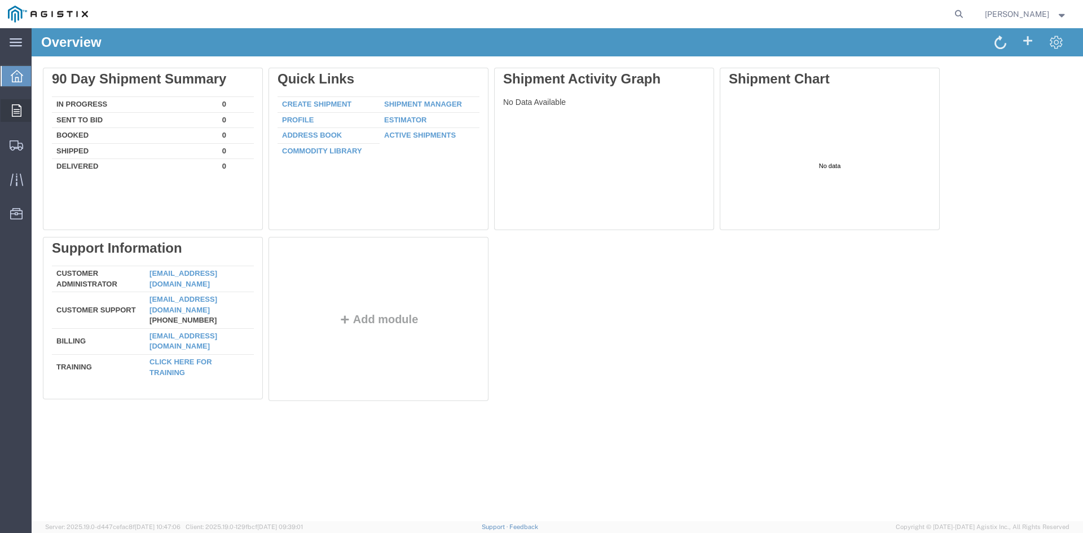
click at [19, 104] on div at bounding box center [17, 110] width 32 height 23
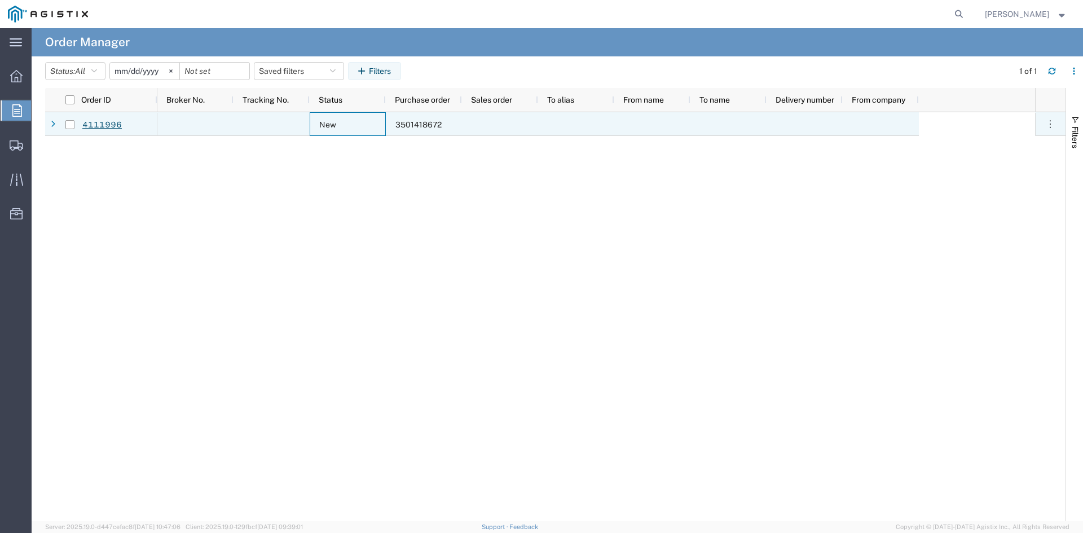
click at [345, 124] on div "New" at bounding box center [348, 124] width 76 height 24
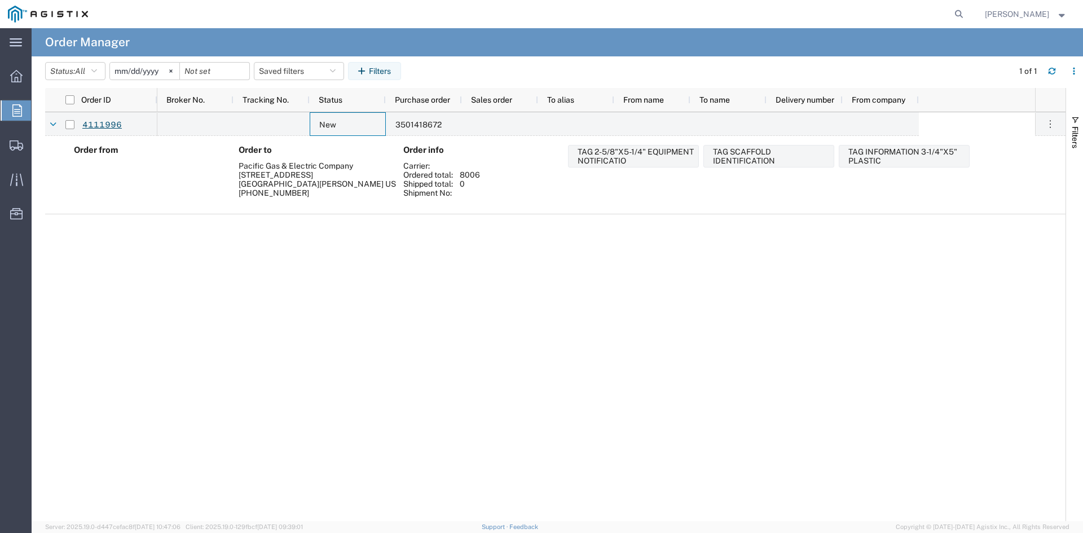
click at [289, 180] on div "[GEOGRAPHIC_DATA][PERSON_NAME] US" at bounding box center [315, 183] width 153 height 9
click at [1053, 124] on icon "button" at bounding box center [1050, 123] width 11 height 11
click at [56, 124] on icon at bounding box center [53, 125] width 6 height 8
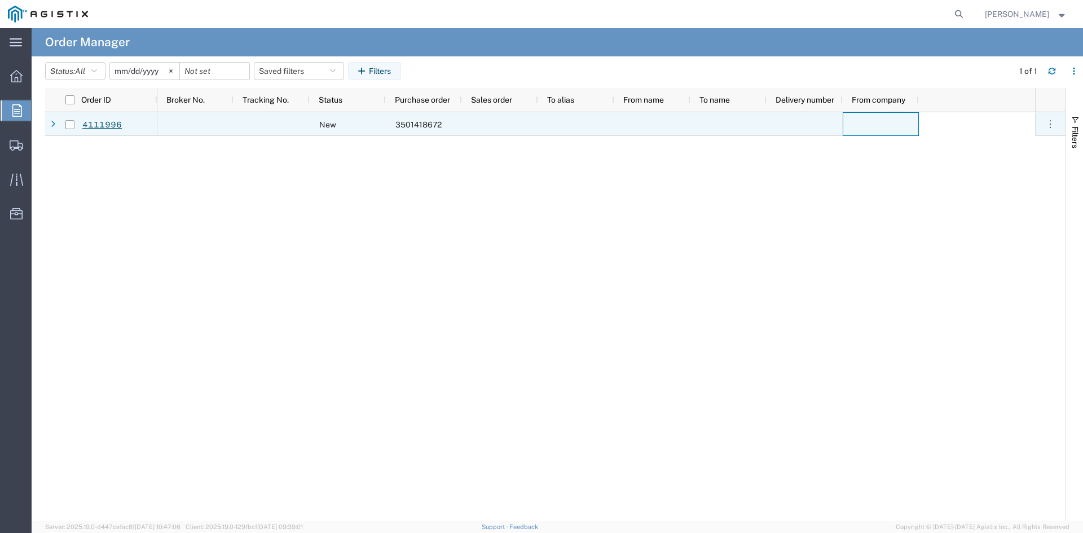
drag, startPoint x: 383, startPoint y: 122, endPoint x: 903, endPoint y: 131, distance: 520.1
click at [903, 131] on div at bounding box center [881, 124] width 76 height 24
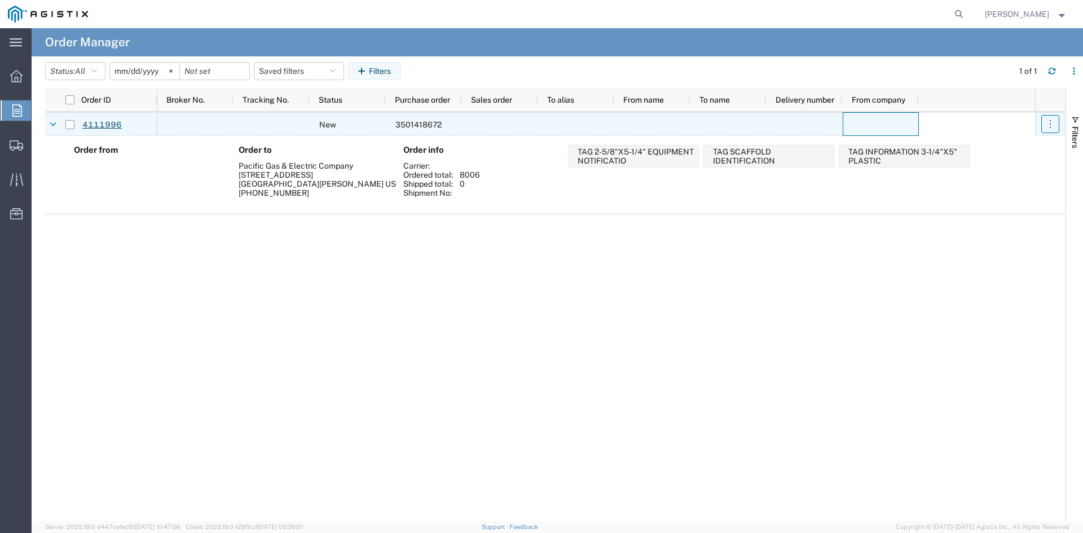
click at [1057, 124] on button "button" at bounding box center [1050, 124] width 18 height 18
click at [1030, 148] on link "Edit Order" at bounding box center [1009, 149] width 74 height 20
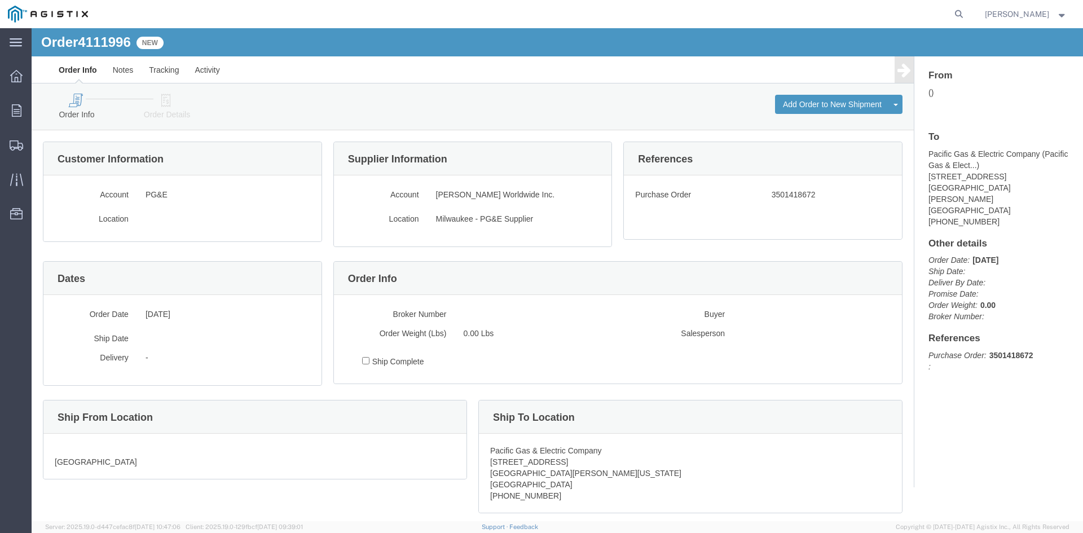
click at [70, 135] on div "4111996 Customer Information Account PG&E Location Supplier Information Account…" at bounding box center [473, 355] width 882 height 450
click at [161, 115] on link "Order Details" at bounding box center [167, 107] width 68 height 25
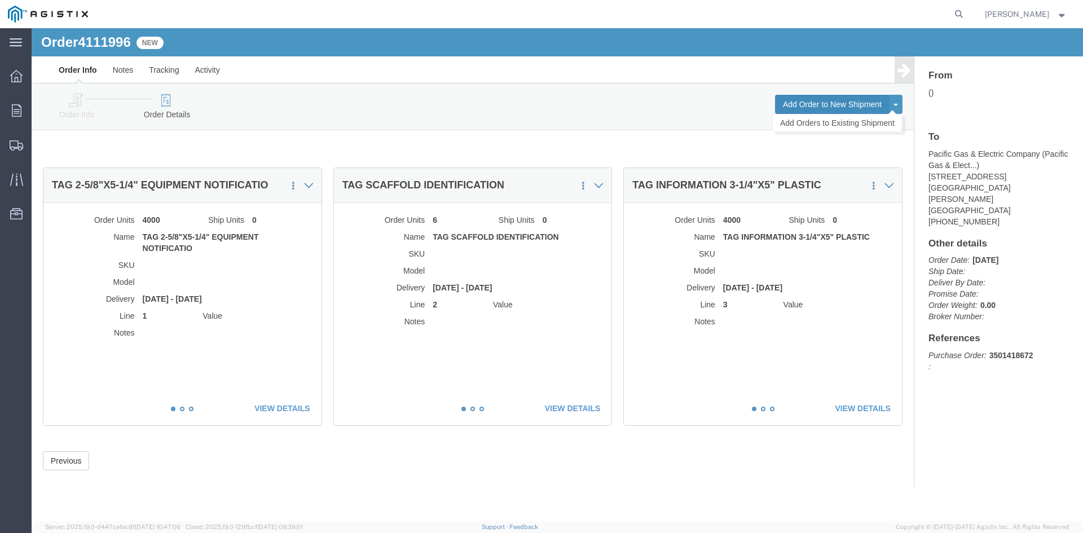
click at [872, 100] on button "Add Order to New Shipment" at bounding box center [832, 104] width 114 height 19
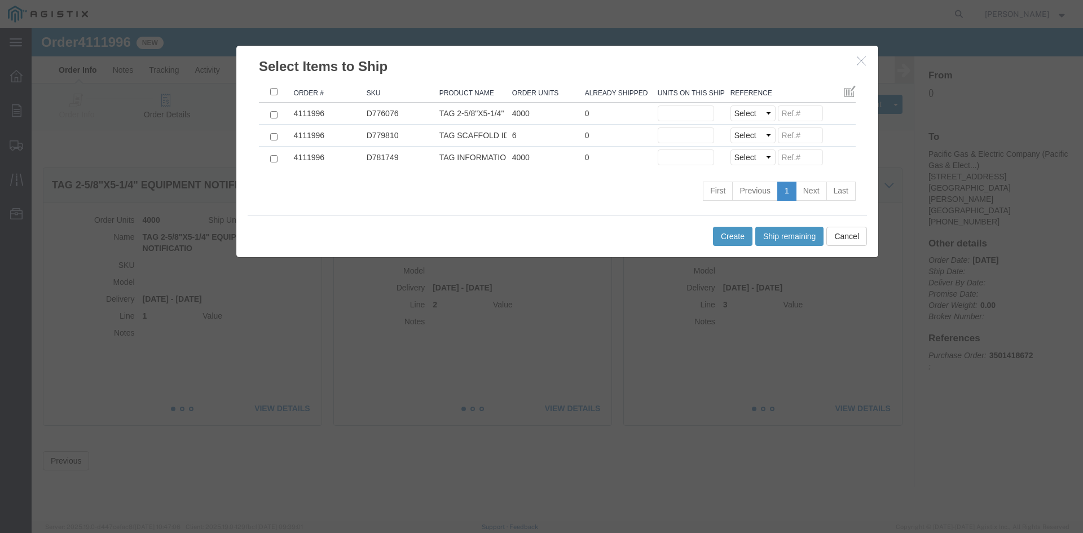
click at [855, 59] on h3 "Select Items to Ship" at bounding box center [557, 61] width 642 height 30
click at [862, 61] on icon "button" at bounding box center [861, 61] width 9 height 10
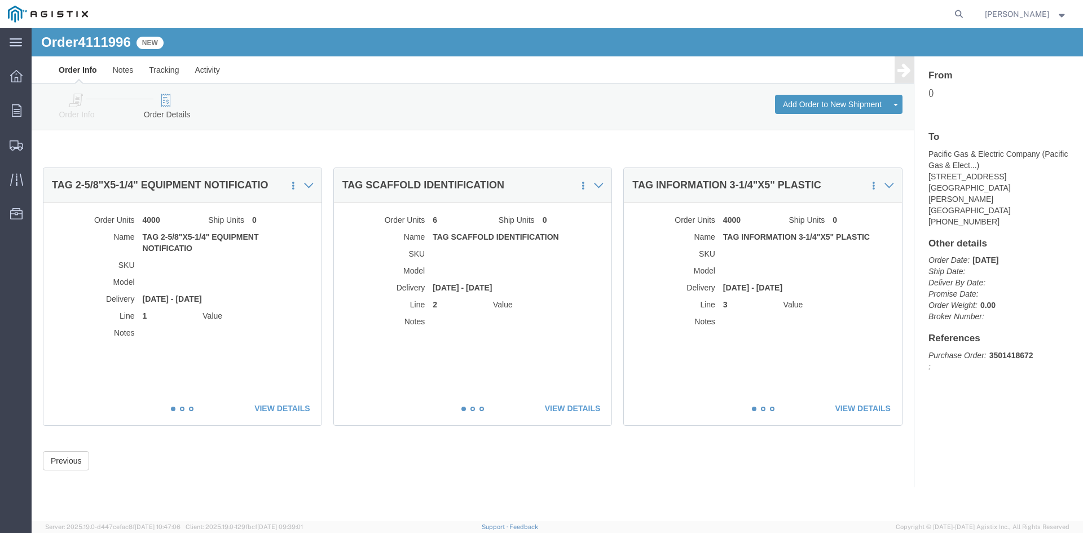
click at [72, 111] on link "Order Info" at bounding box center [77, 107] width 68 height 25
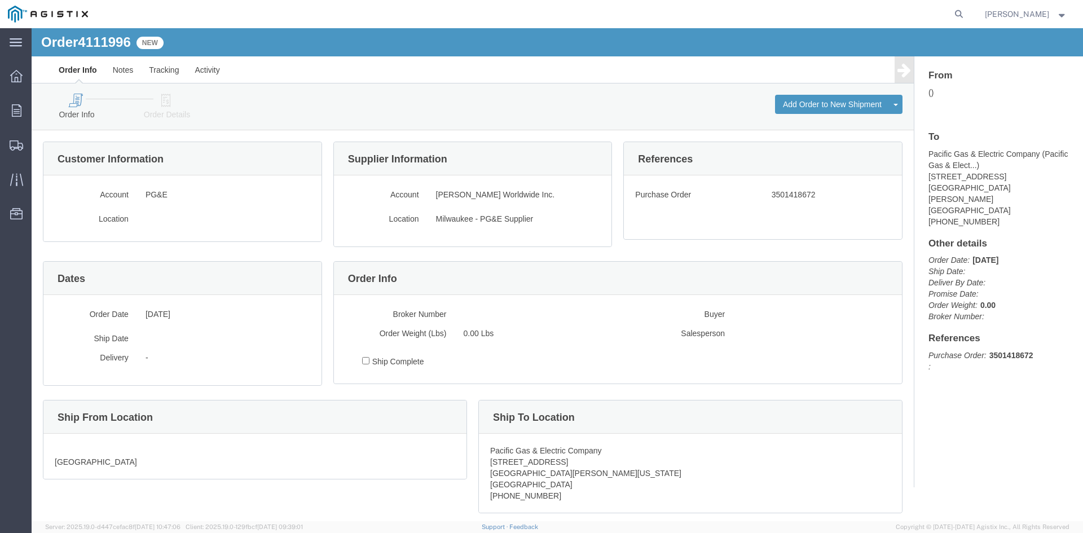
click at [125, 199] on label "Account" at bounding box center [91, 194] width 91 height 14
click at [138, 174] on div "Customer Information Account PG&E Location" at bounding box center [182, 192] width 279 height 100
click at [138, 174] on div "Customer Information" at bounding box center [182, 158] width 278 height 33
click at [962, 189] on address "Pacific Gas & Electric Company ( Pacific Gas & Elect... ) [STREET_ADDRESS] [PHO…" at bounding box center [998, 187] width 140 height 79
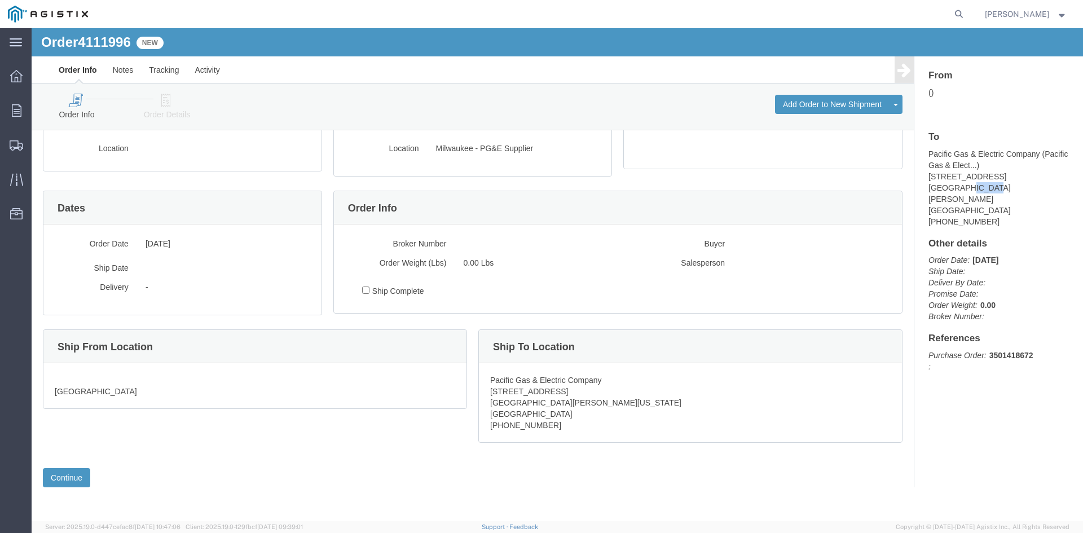
scroll to position [71, 0]
click at [124, 372] on div "[GEOGRAPHIC_DATA]" at bounding box center [254, 385] width 423 height 45
click at [89, 394] on address "[GEOGRAPHIC_DATA]" at bounding box center [255, 385] width 400 height 23
drag, startPoint x: 89, startPoint y: 394, endPoint x: 108, endPoint y: 346, distance: 51.6
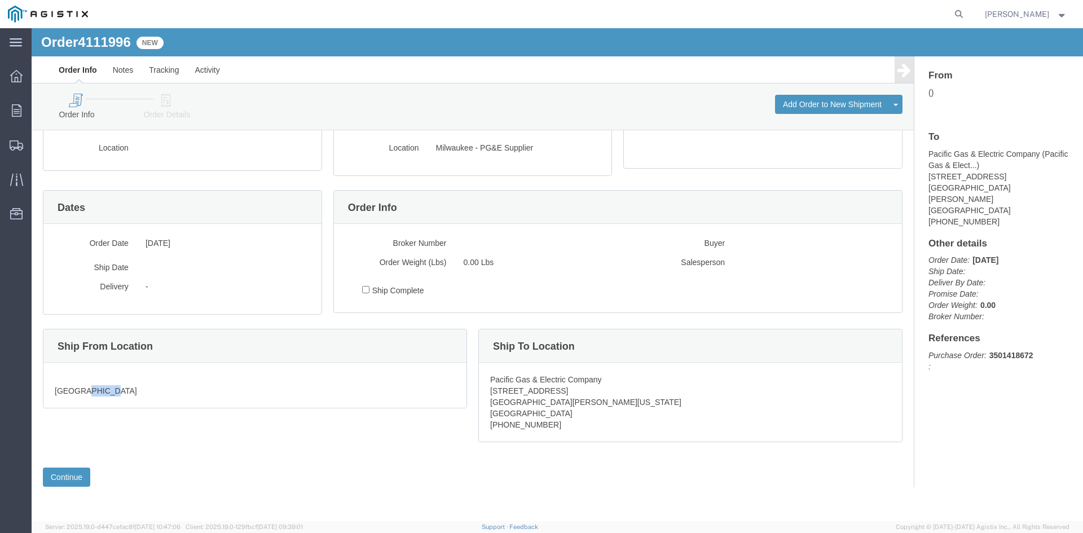
click at [91, 390] on address "[GEOGRAPHIC_DATA]" at bounding box center [255, 385] width 400 height 23
click at [123, 271] on label "Ship Date" at bounding box center [91, 266] width 91 height 14
click at [123, 270] on label "Ship Date" at bounding box center [91, 266] width 91 height 14
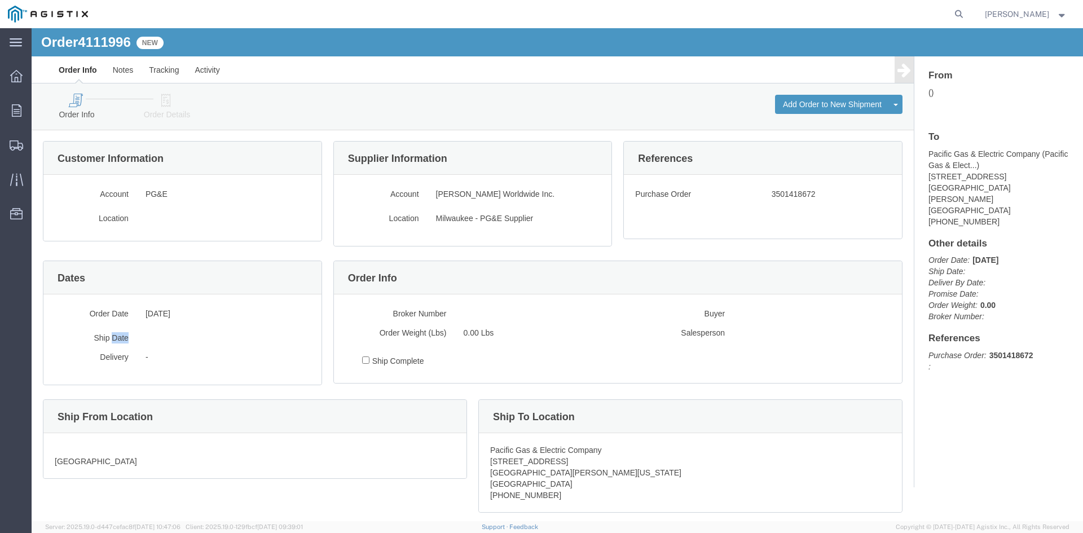
scroll to position [0, 0]
click at [77, 109] on link "Order Info" at bounding box center [77, 107] width 68 height 25
click at [173, 68] on link "Tracking" at bounding box center [164, 69] width 46 height 27
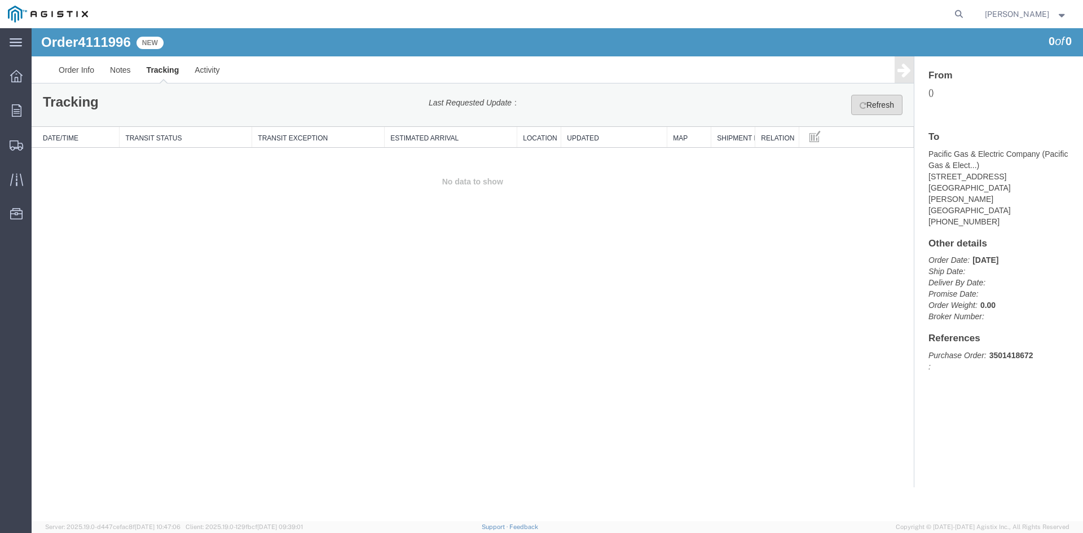
click at [877, 104] on button "Refresh" at bounding box center [876, 105] width 51 height 20
click at [74, 71] on link "Order Info" at bounding box center [76, 69] width 51 height 27
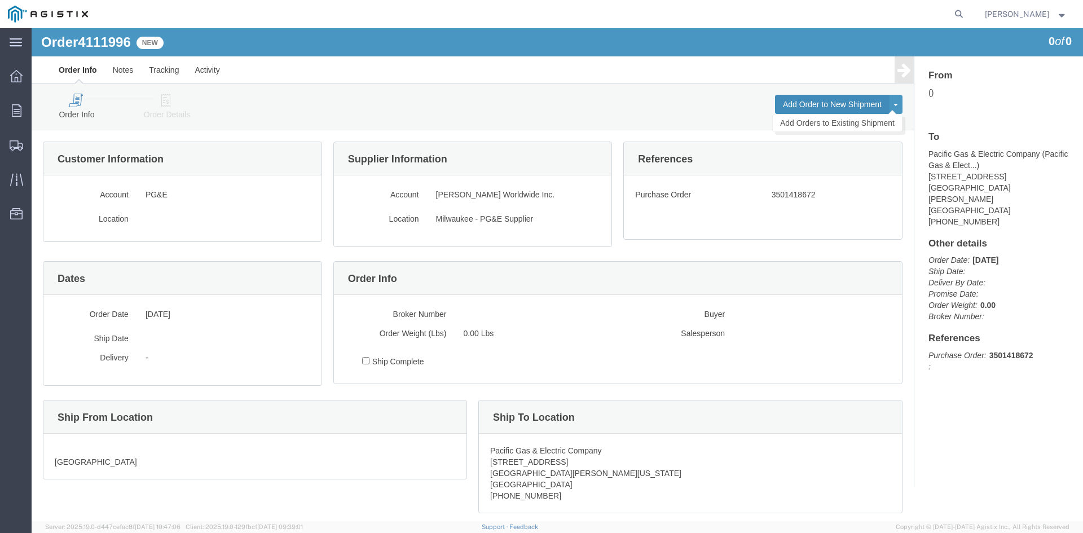
click at [862, 104] on button "Add Order to New Shipment" at bounding box center [832, 104] width 114 height 19
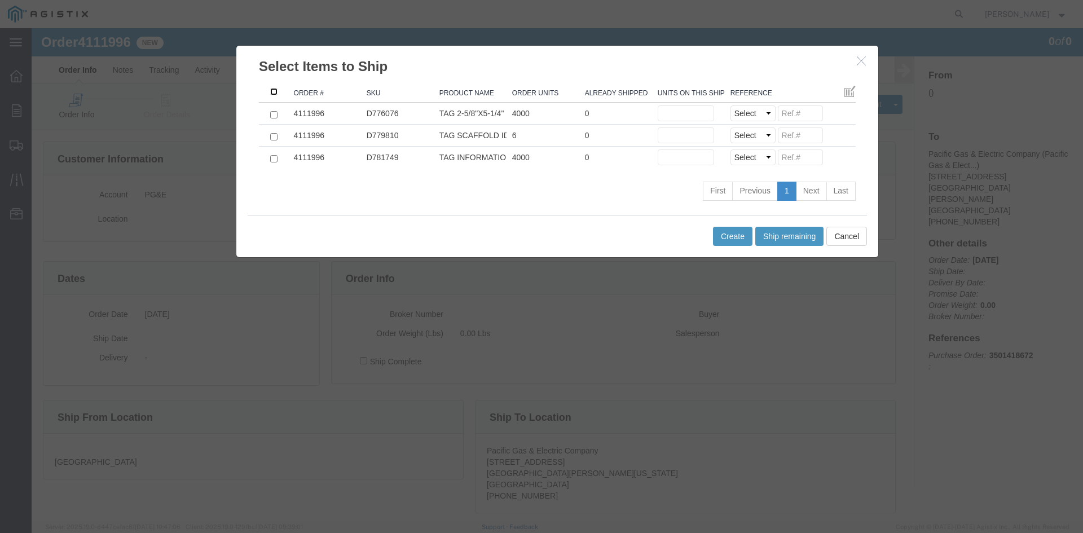
click at [270, 89] on input ": activate to sort column ascending" at bounding box center [273, 91] width 7 height 7
checkbox input "true"
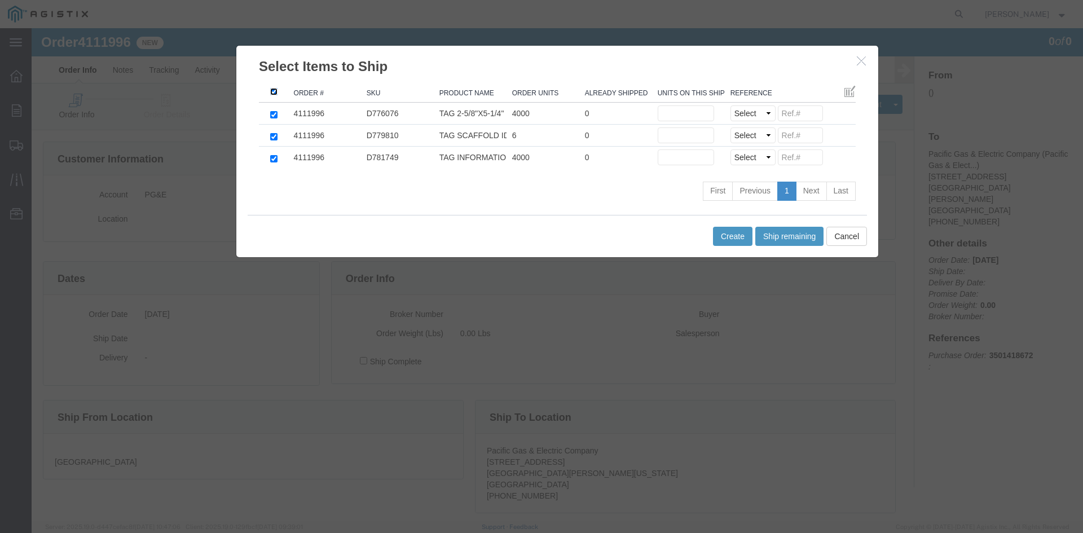
click at [270, 89] on input ": activate to sort column descending" at bounding box center [273, 91] width 7 height 7
checkbox input "false"
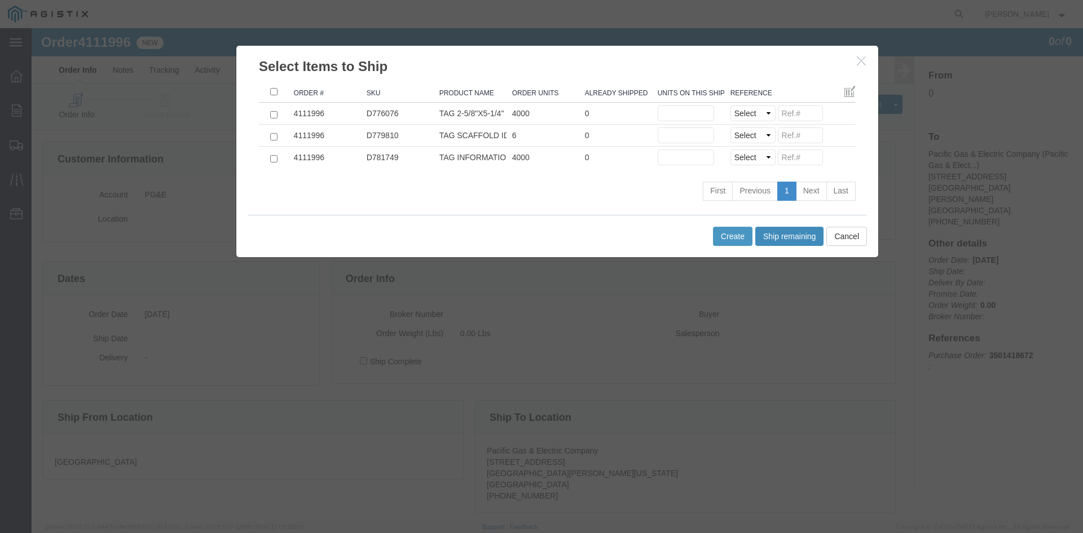
click at [775, 236] on button "Ship remaining" at bounding box center [789, 236] width 68 height 19
type input "4000"
type input "6"
type input "4000"
click at [679, 152] on input "4000" at bounding box center [686, 157] width 56 height 16
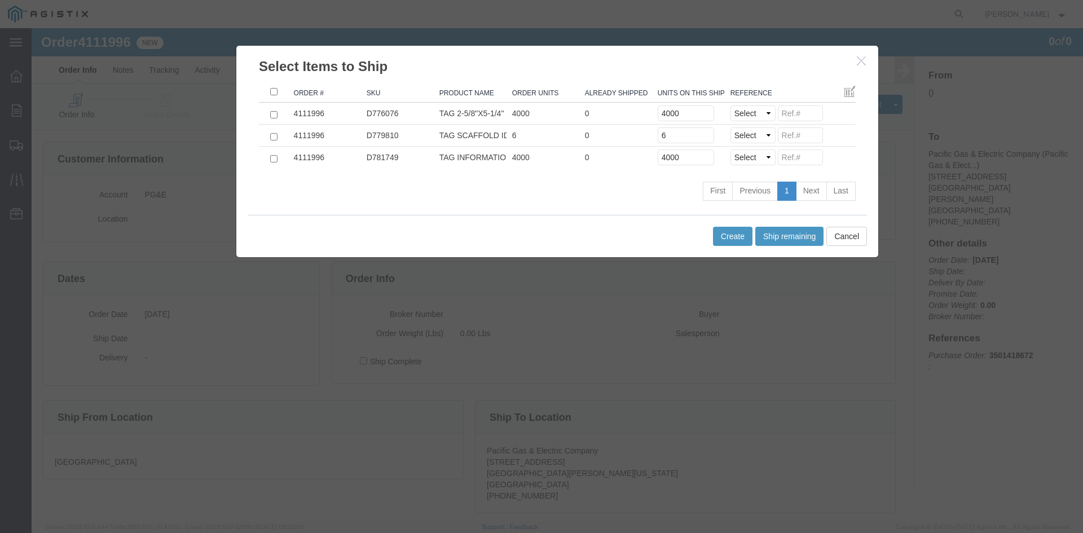
click at [864, 61] on button "button" at bounding box center [863, 61] width 14 height 14
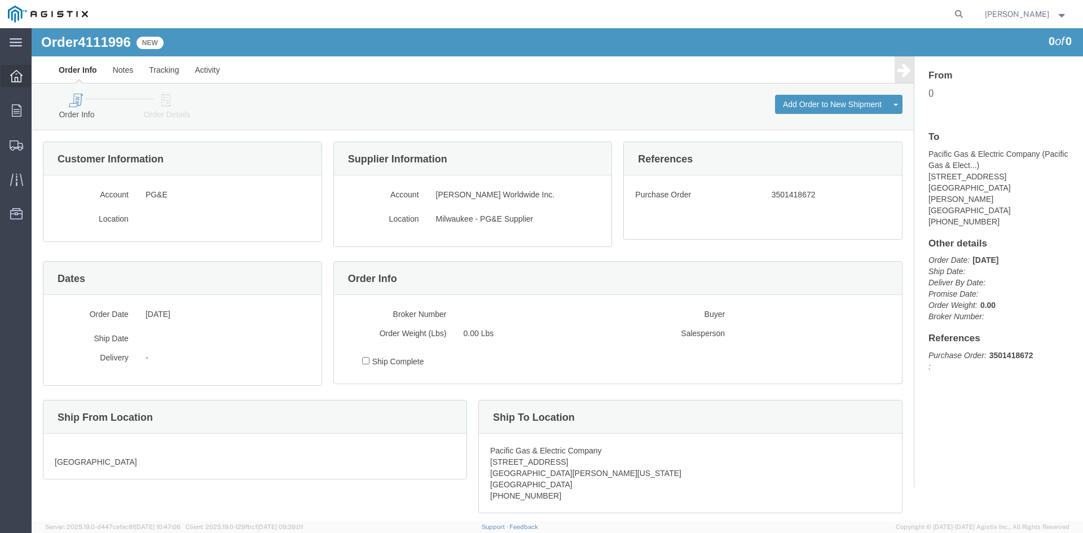
click at [20, 72] on icon at bounding box center [16, 76] width 12 height 12
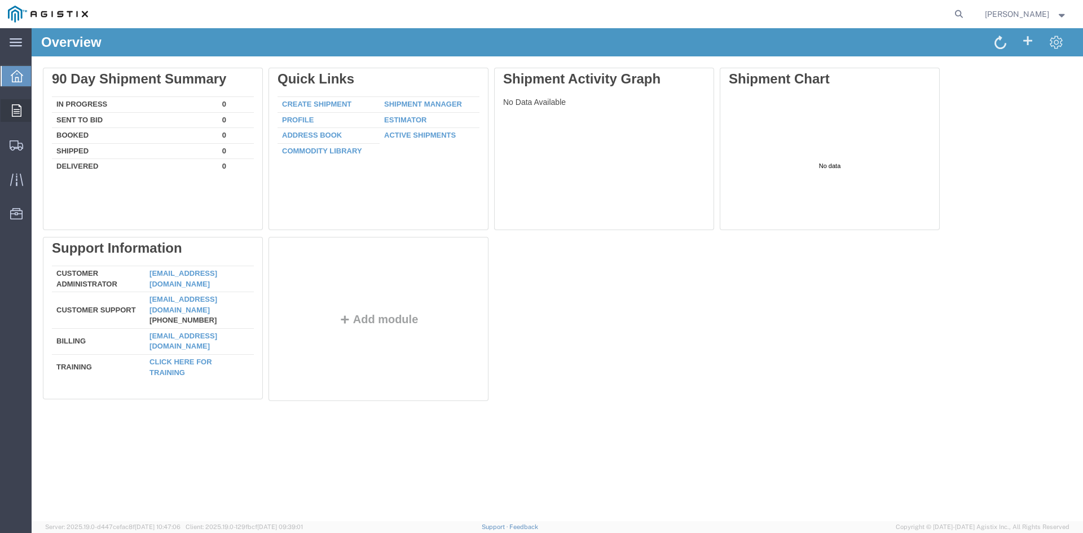
click at [14, 116] on icon at bounding box center [17, 110] width 10 height 12
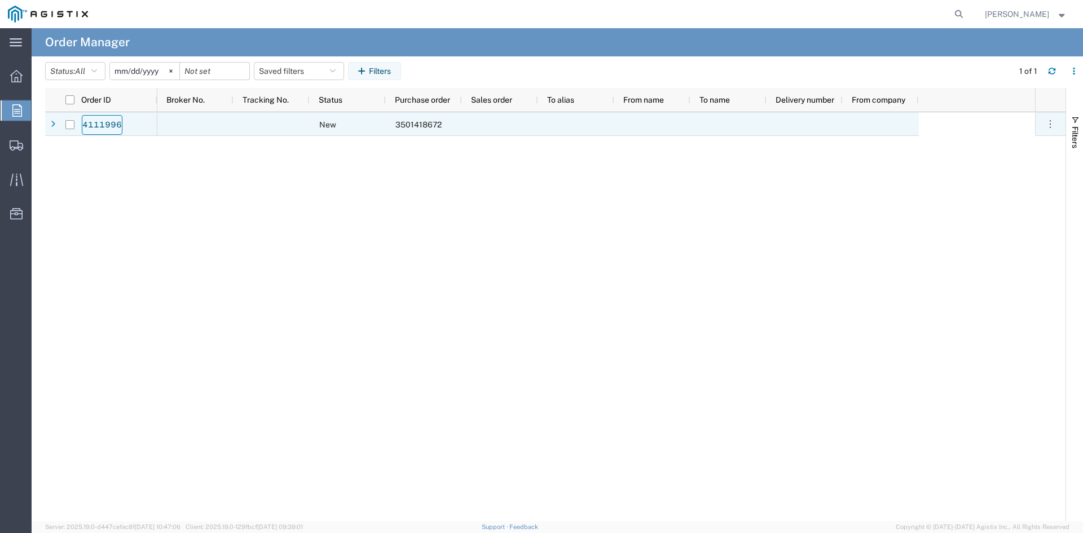
click at [114, 124] on link "4111996" at bounding box center [102, 125] width 41 height 20
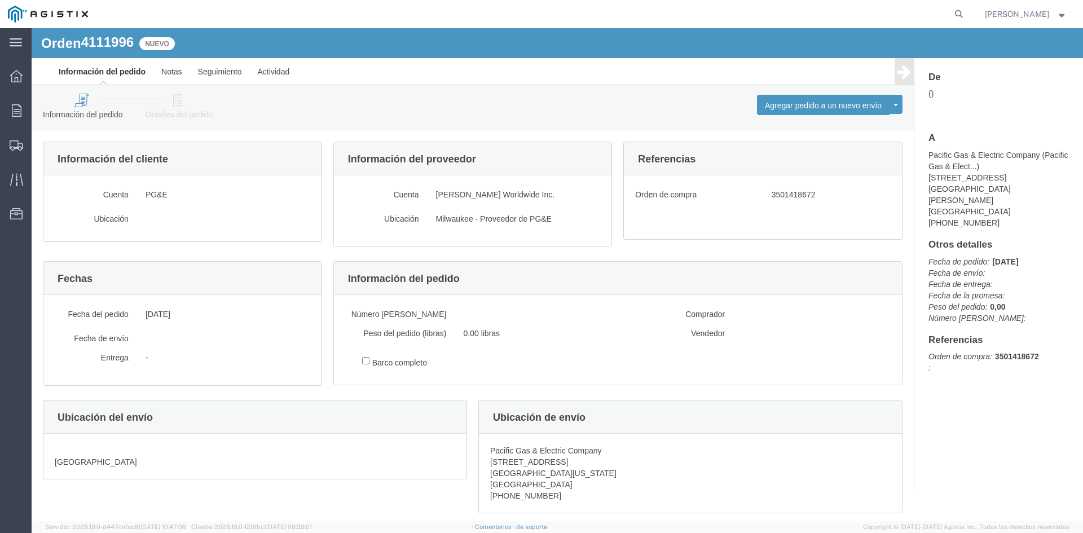
click at [139, 199] on div "PG&E" at bounding box center [228, 196] width 182 height 19
click at [410, 223] on label "Ubicación" at bounding box center [382, 218] width 91 height 14
click at [966, 337] on div "De () A Pacific Gas & Electric Company ( Pacific Gas & Elect... ) [STREET_ADDRE…" at bounding box center [998, 228] width 140 height 313
click at [956, 352] on font "Orden de compra:" at bounding box center [960, 356] width 64 height 9
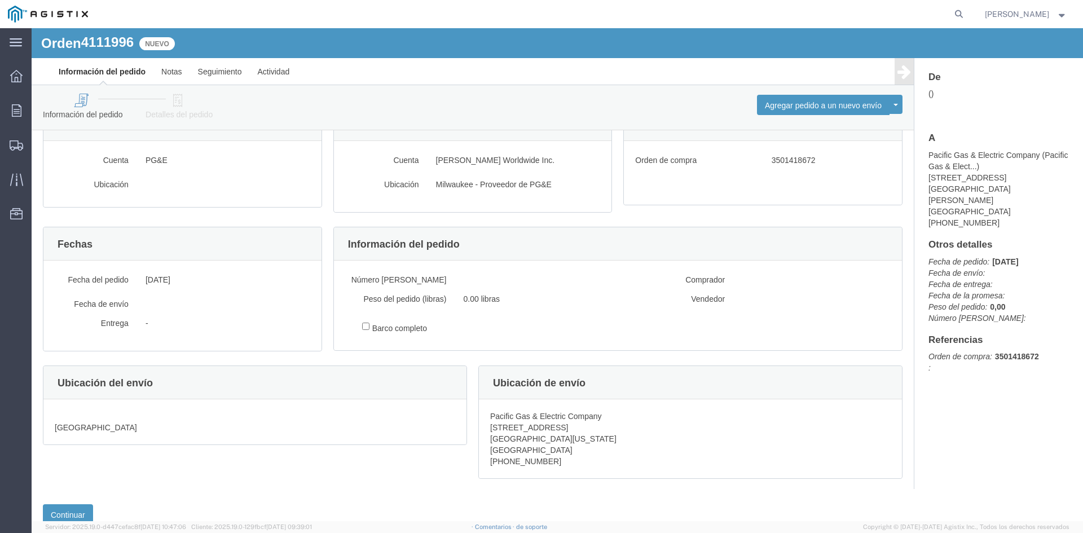
scroll to position [16, 0]
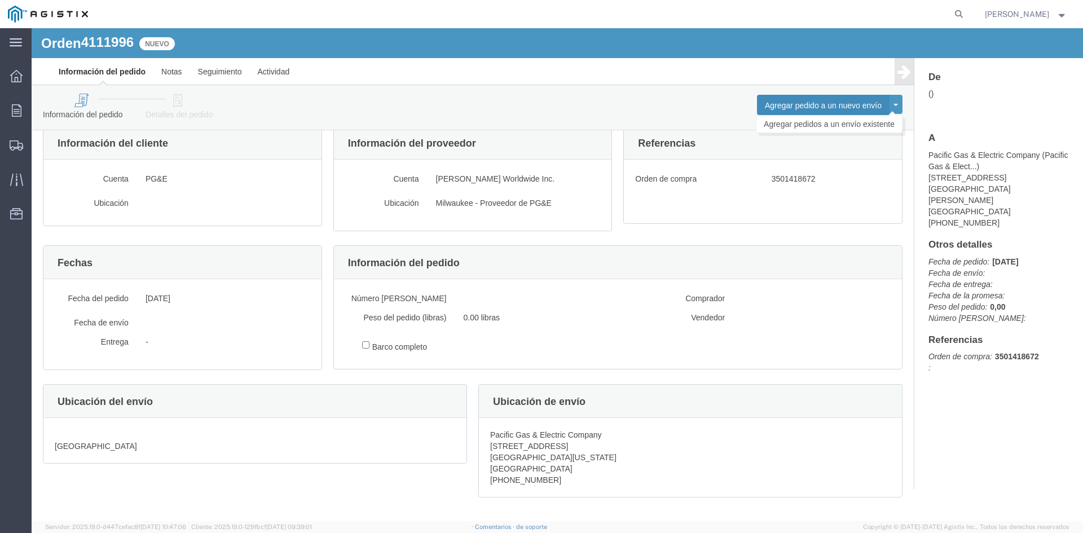
click at [792, 103] on font "Agregar pedido a un nuevo envío" at bounding box center [823, 105] width 117 height 9
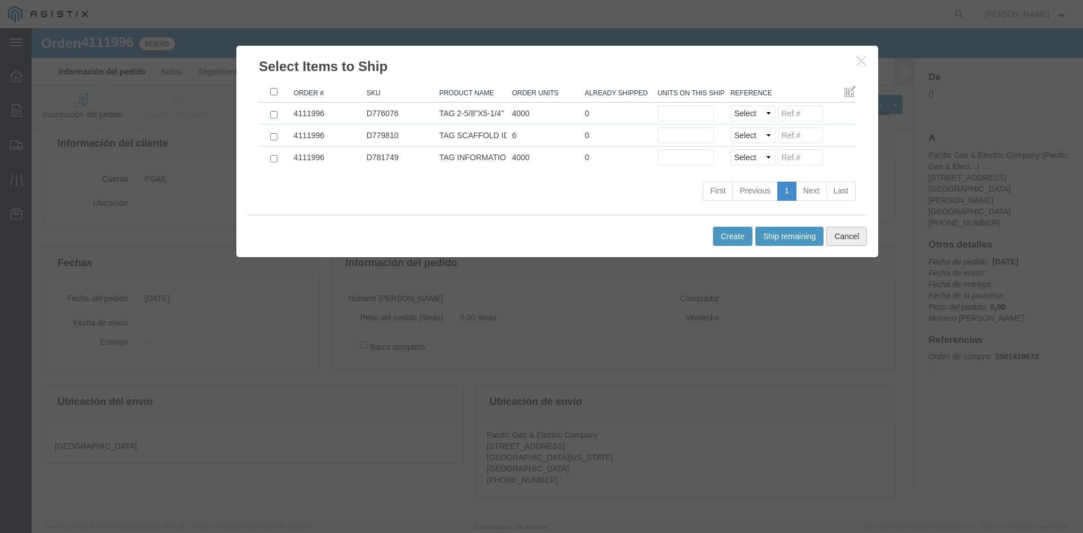
click at [841, 234] on button "Cancel" at bounding box center [846, 236] width 41 height 19
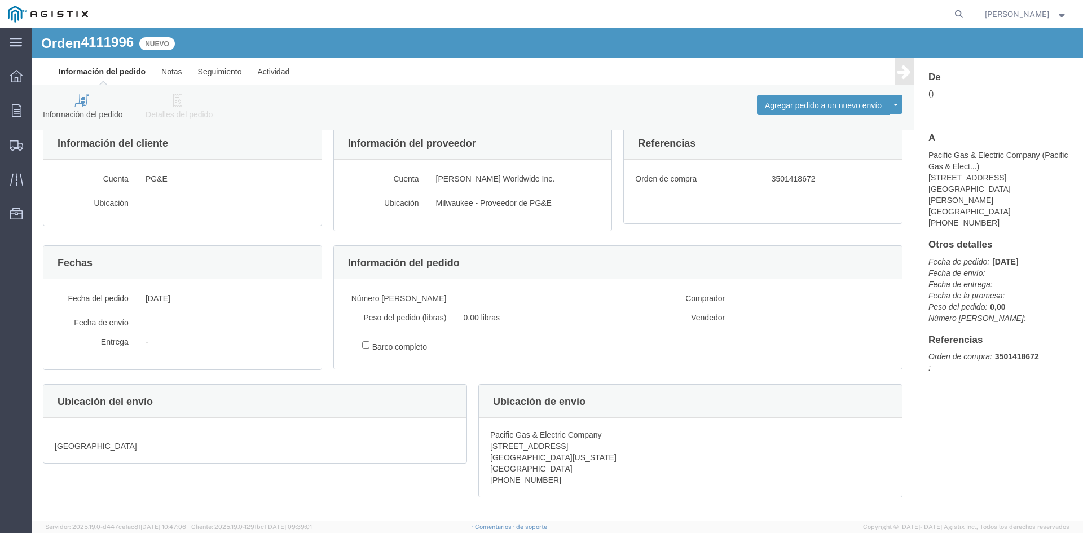
click at [142, 194] on div "Cuenta PG&E Ubicación" at bounding box center [182, 193] width 278 height 66
drag, startPoint x: 775, startPoint y: 180, endPoint x: 828, endPoint y: 177, distance: 53.1
click at [828, 177] on div "3501418672" at bounding box center [831, 180] width 136 height 19
click at [813, 181] on div "3501418672" at bounding box center [831, 180] width 136 height 19
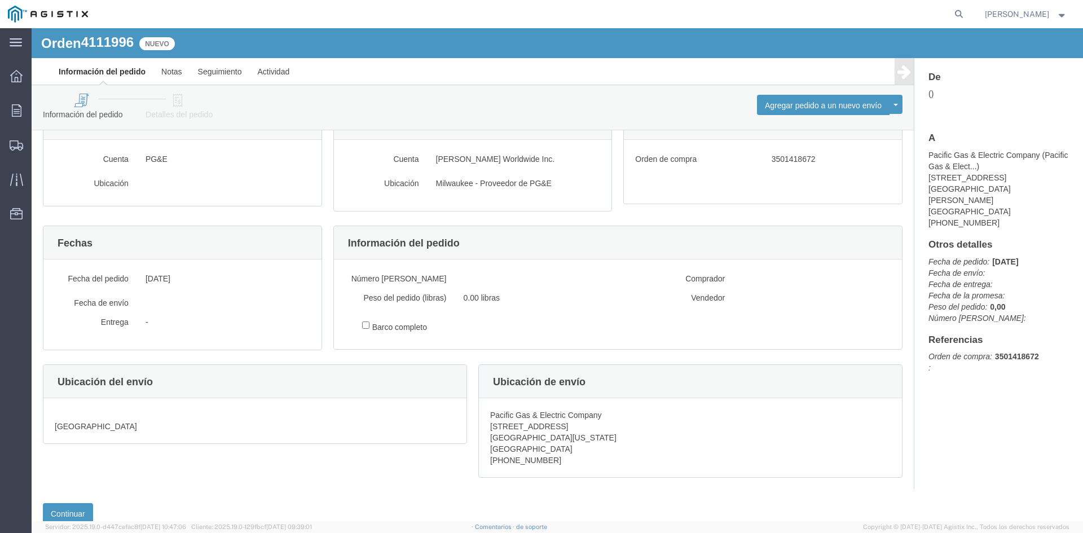
scroll to position [0, 0]
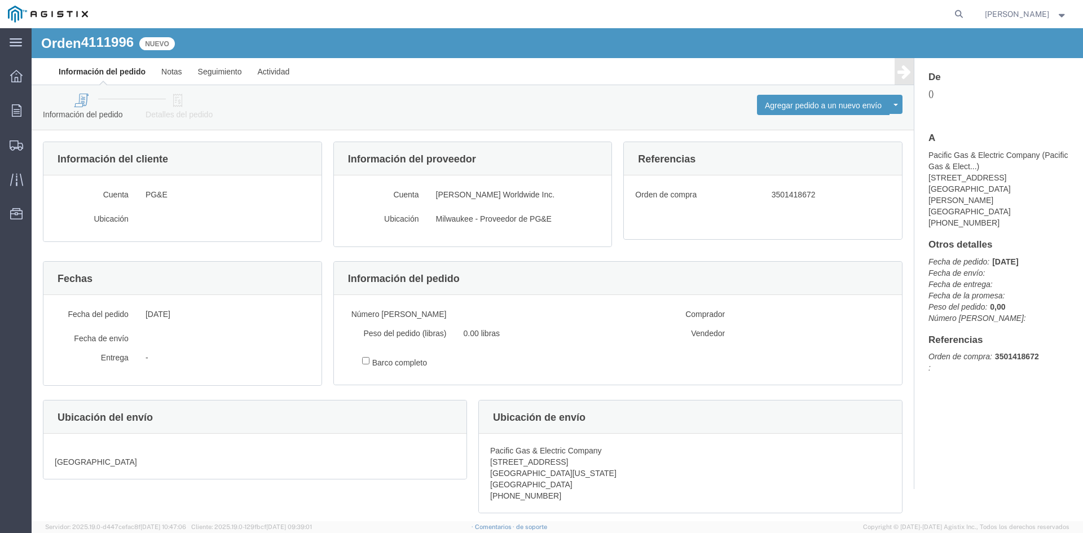
click at [937, 153] on font "Pacific Gas & Electric Company (" at bounding box center [986, 155] width 116 height 9
click at [954, 268] on font "Fecha de envío:" at bounding box center [956, 272] width 56 height 9
click at [959, 314] on font "Número [PERSON_NAME]:" at bounding box center [977, 318] width 98 height 9
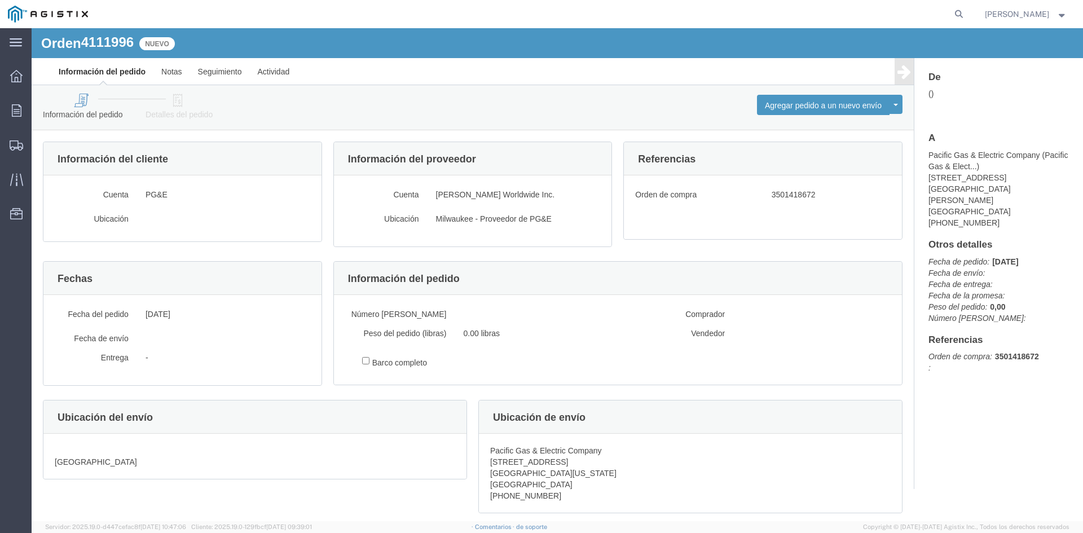
click at [963, 334] on font "Referencias" at bounding box center [955, 339] width 54 height 11
drag, startPoint x: 971, startPoint y: 359, endPoint x: 873, endPoint y: 180, distance: 204.5
click at [971, 356] on p "Orden de compra: 3501418672 :" at bounding box center [998, 362] width 140 height 23
click at [174, 65] on link "Notas" at bounding box center [171, 71] width 37 height 27
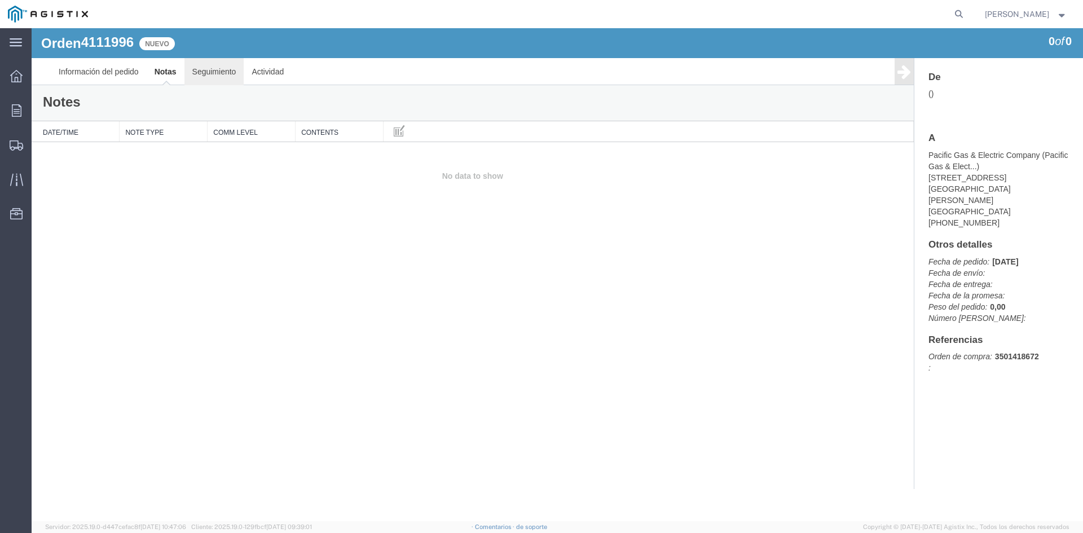
click at [215, 69] on font "Seguimiento" at bounding box center [214, 71] width 44 height 9
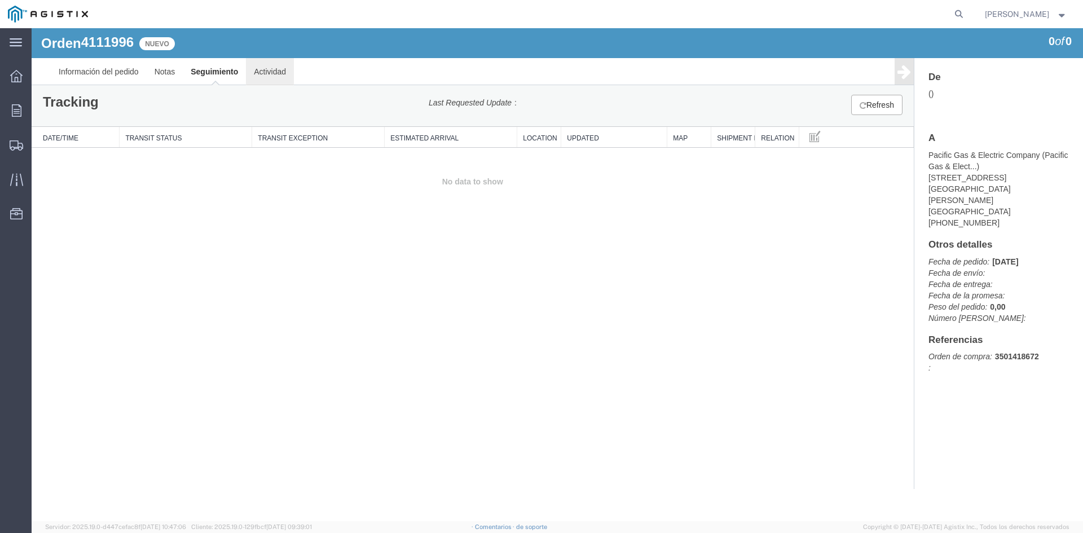
click at [262, 76] on link "Actividad" at bounding box center [270, 71] width 48 height 27
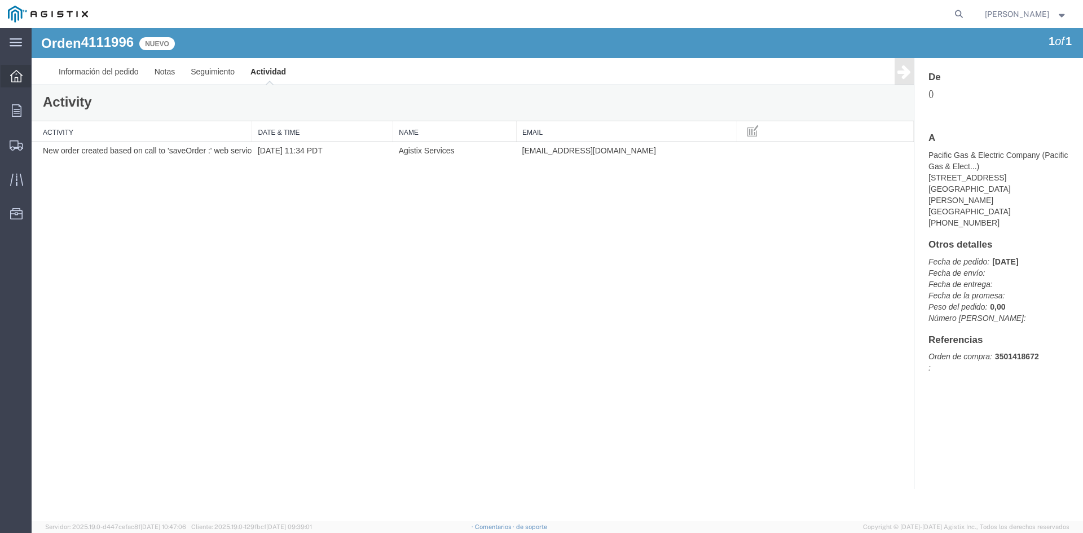
click at [11, 72] on icon at bounding box center [16, 76] width 12 height 12
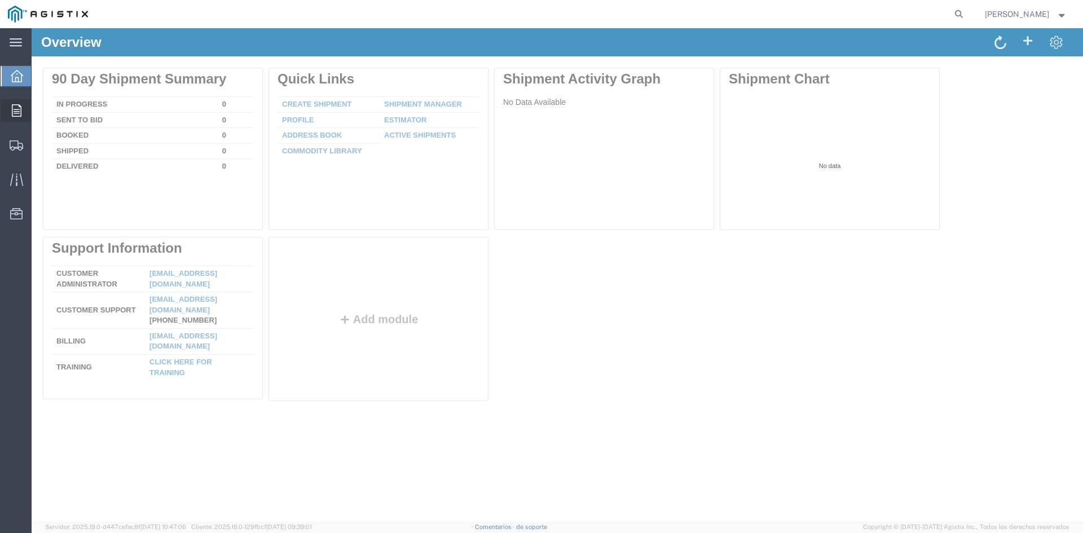
click at [18, 112] on icon at bounding box center [17, 110] width 10 height 12
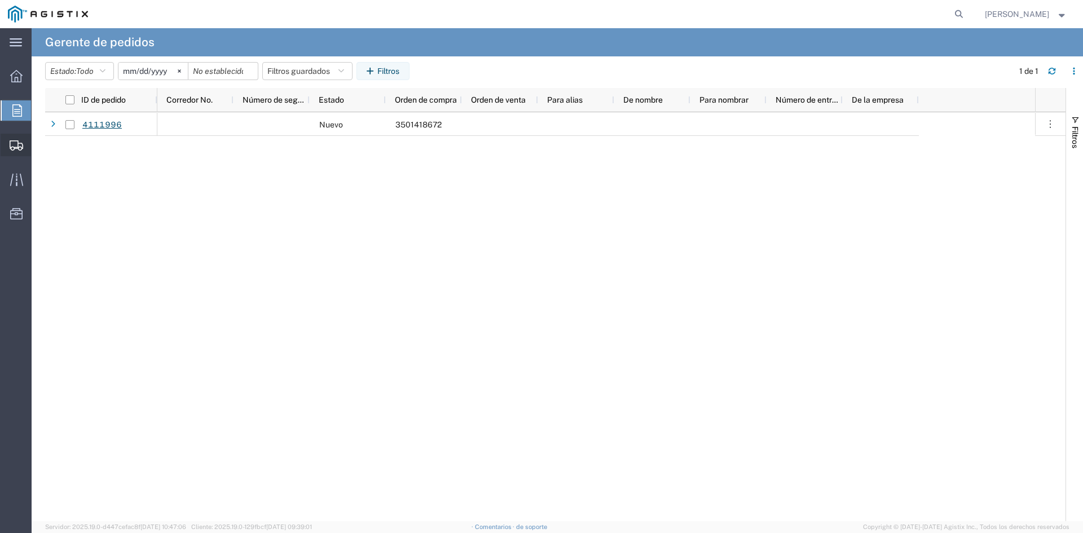
click at [0, 0] on span "Crear envío" at bounding box center [0, 0] width 0 height 0
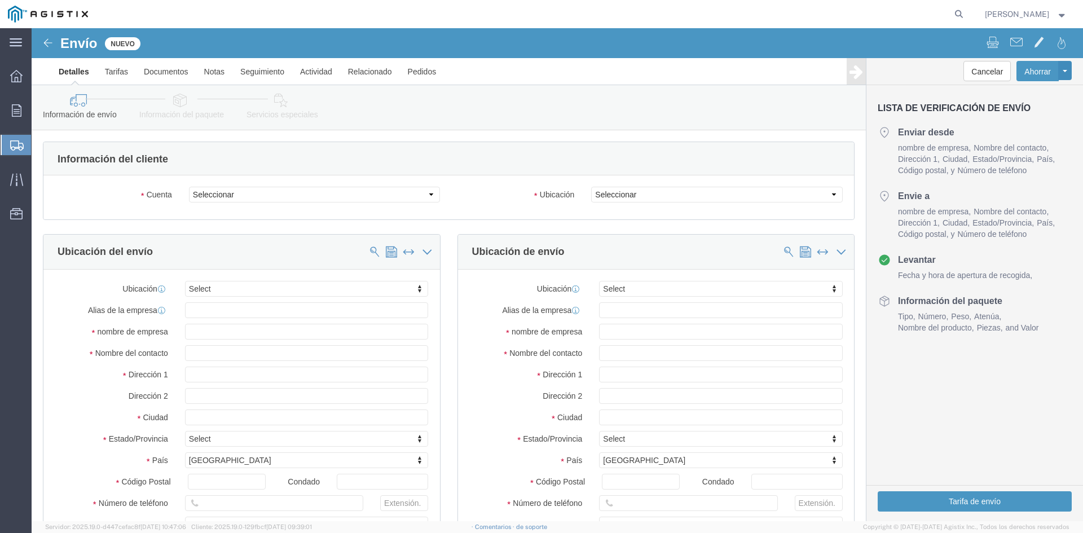
select select
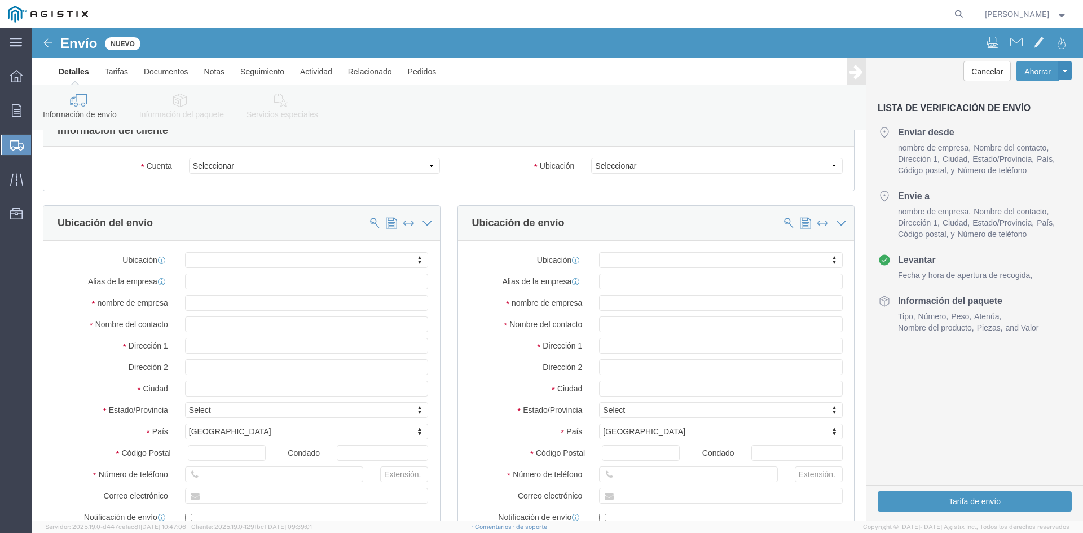
scroll to position [113, 0]
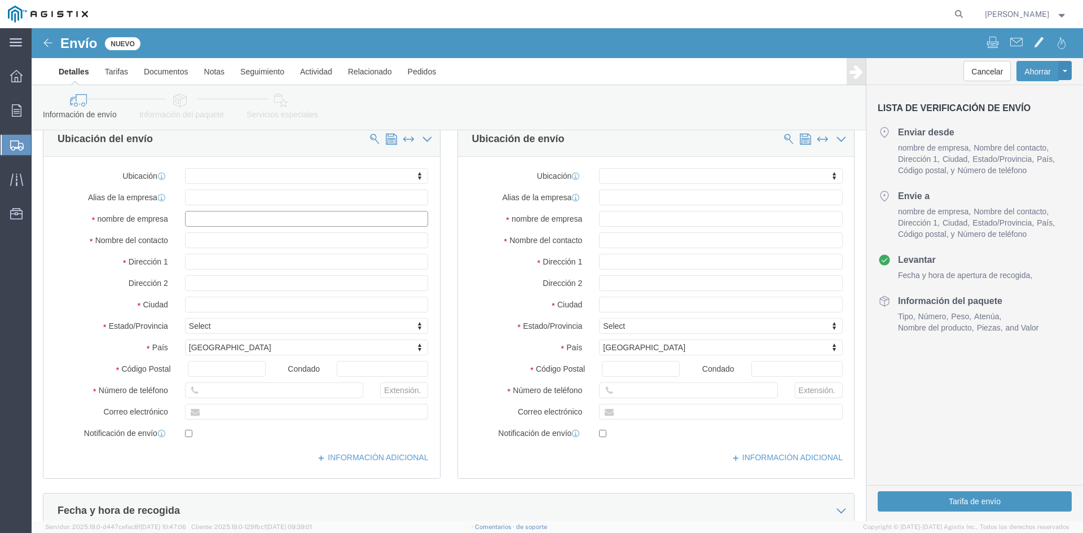
click input "text"
type input "casas international"
click input "text"
type input "receiving"
click div "casas international"
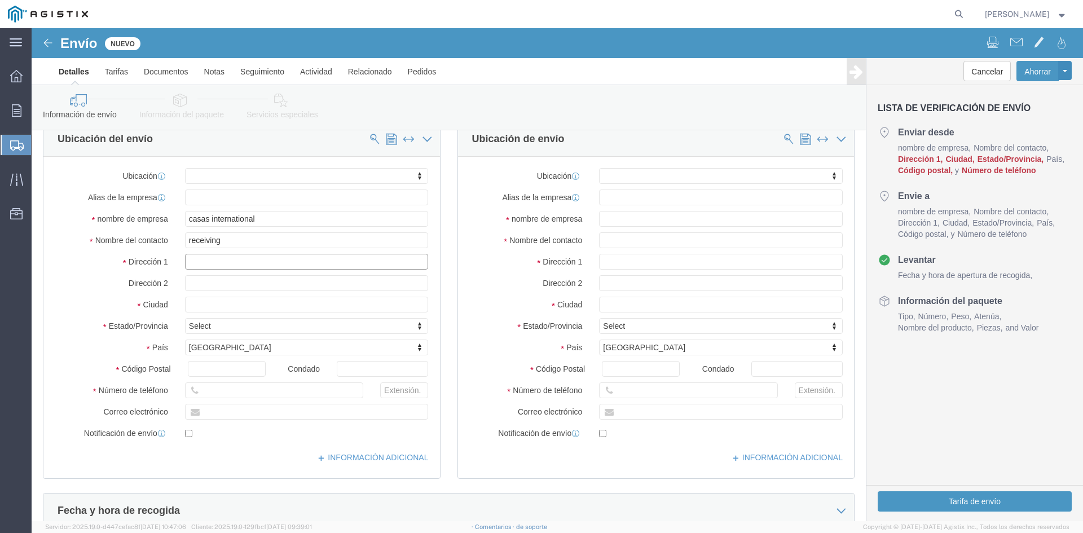
click input "text"
paste input "[STREET_ADDRESS]"
type input "[STREET_ADDRESS]"
select select
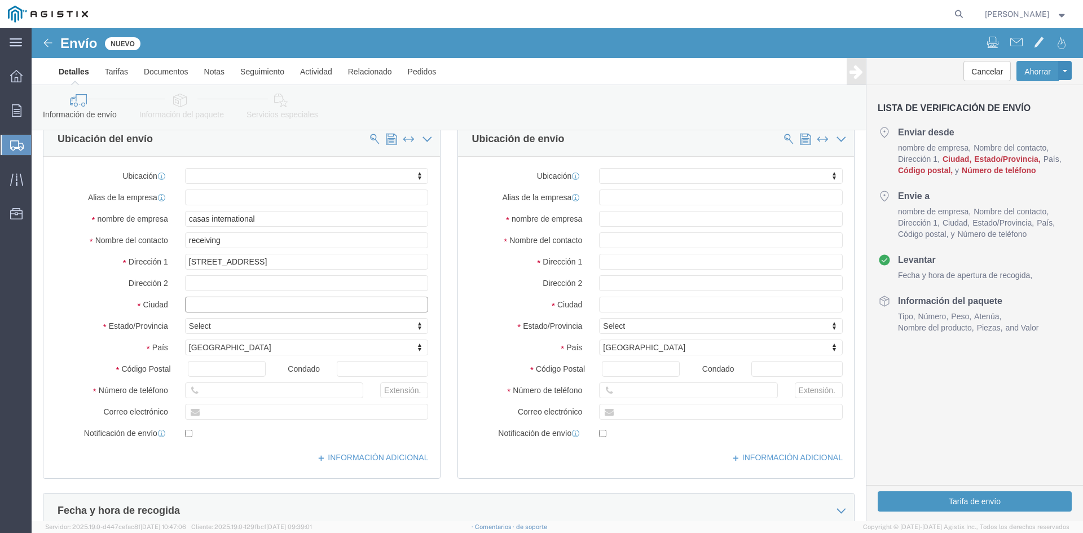
click input "text"
type input "[GEOGRAPHIC_DATA][PERSON_NAME]"
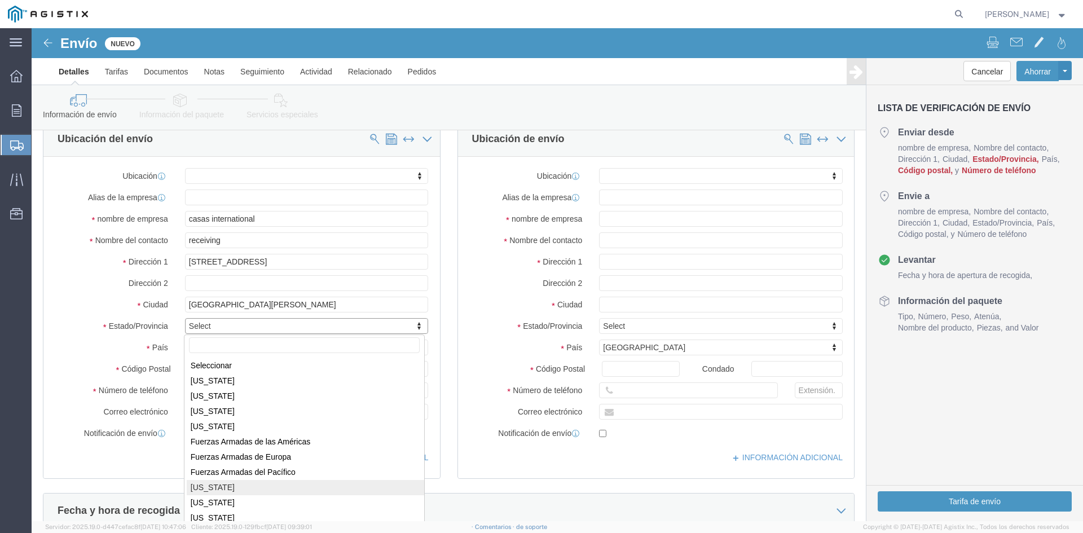
select select
select select "CA"
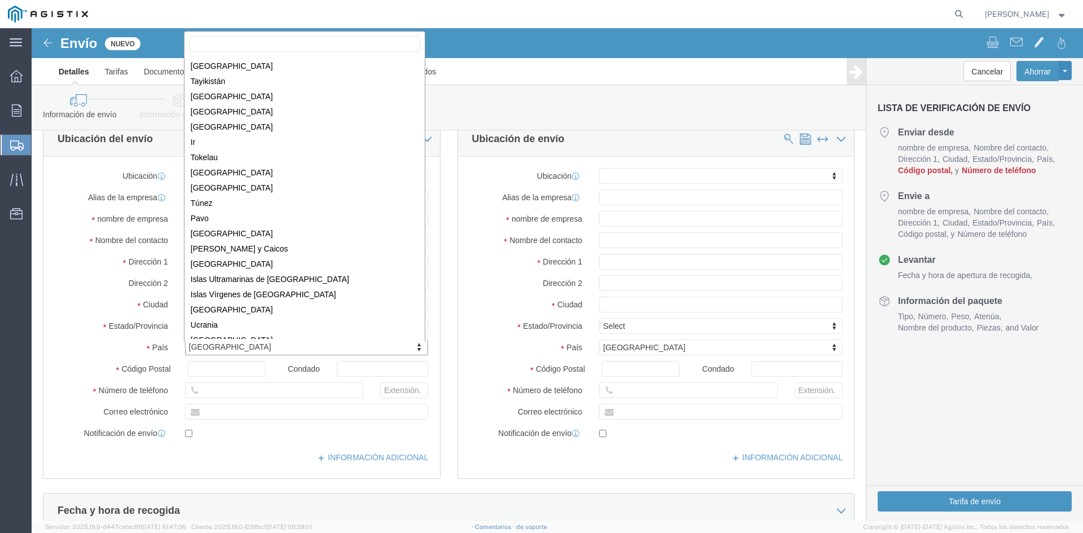
scroll to position [3428, 0]
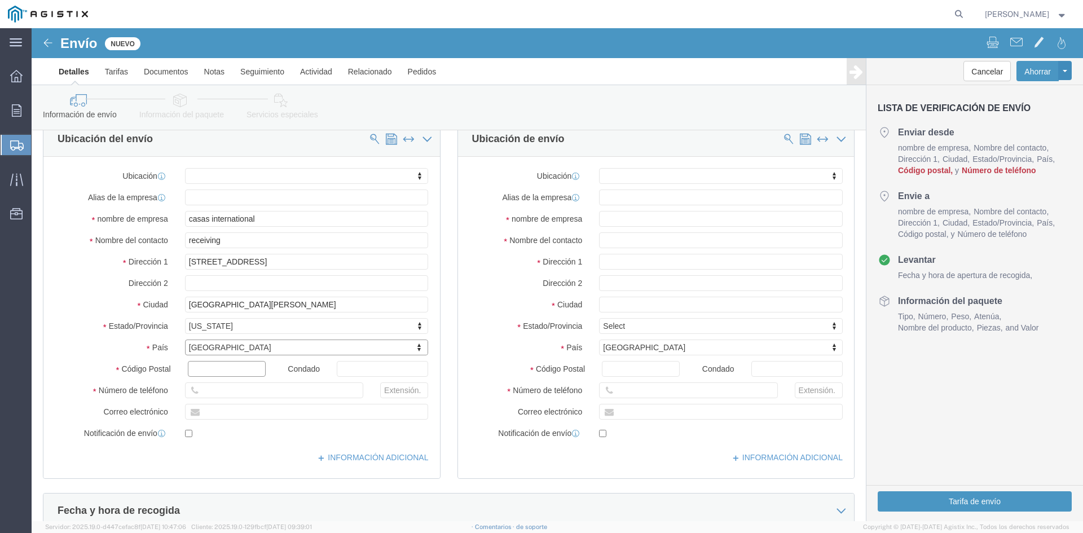
click input "text"
type input "92154"
select select
click input "text"
type input "6197104639"
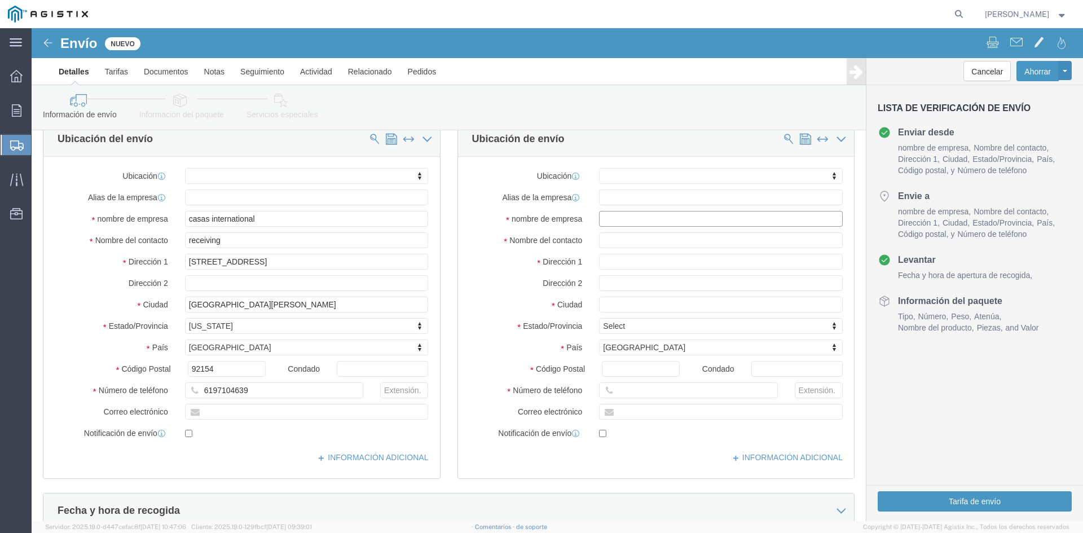
click input "text"
type input "pacific gas and electric co"
drag, startPoint x: 666, startPoint y: 191, endPoint x: 539, endPoint y: 204, distance: 127.6
click div "Ubicación My Profile Location [GEOGRAPHIC_DATA] [GEOGRAPHIC_DATA] - PG&E Suppli…"
type input "PACIFIC GAS AND ELECTRIC CO"
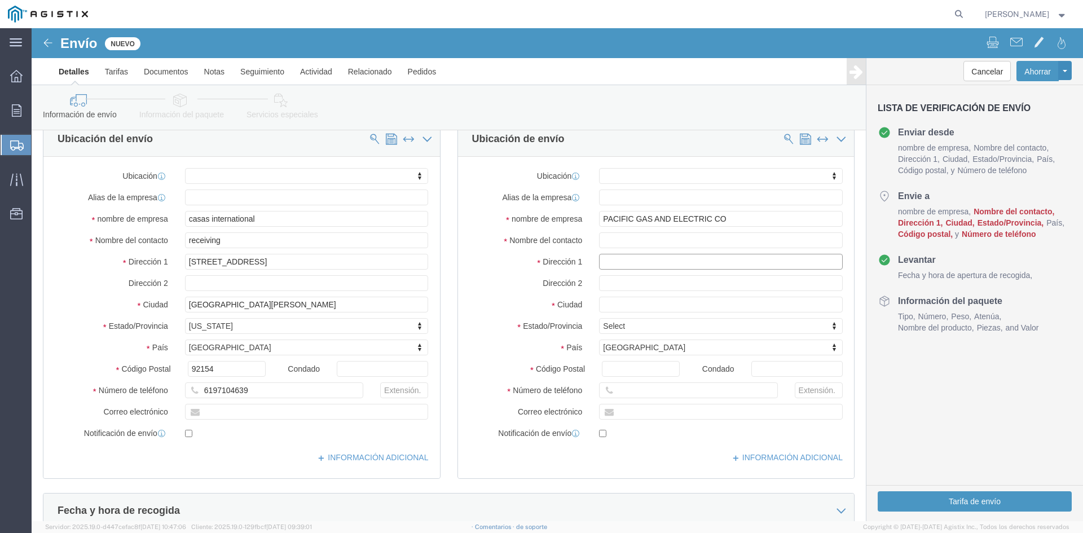
click input "text"
type input "7205 NATIONAL DR"
select select
click input "text"
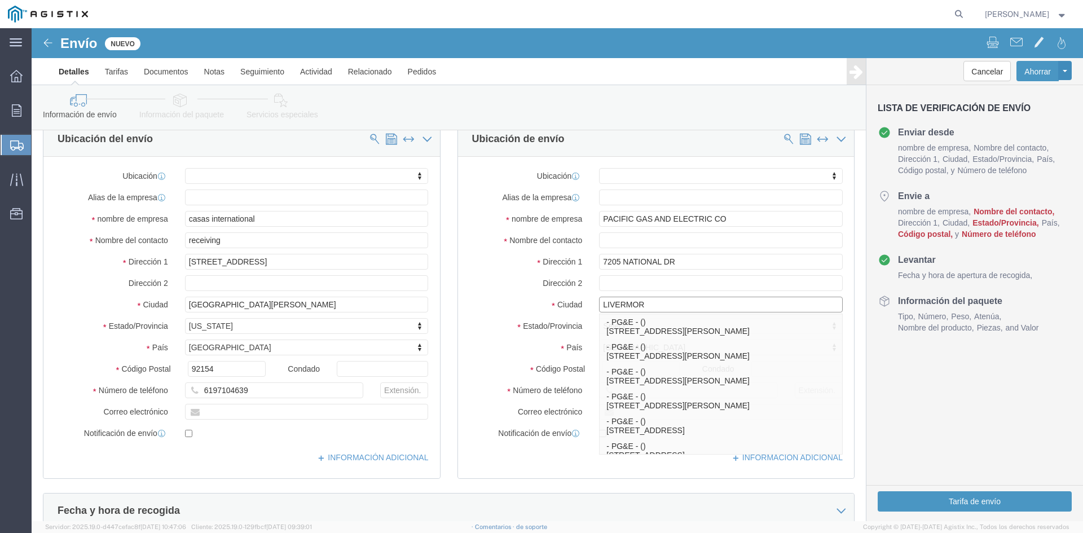
type input "LIVERMORE"
click p "- PG&E - () [STREET_ADDRESS]-9423, [GEOGRAPHIC_DATA]"
select select
type input "[GEOGRAPHIC_DATA]"
type input "94550-9423"
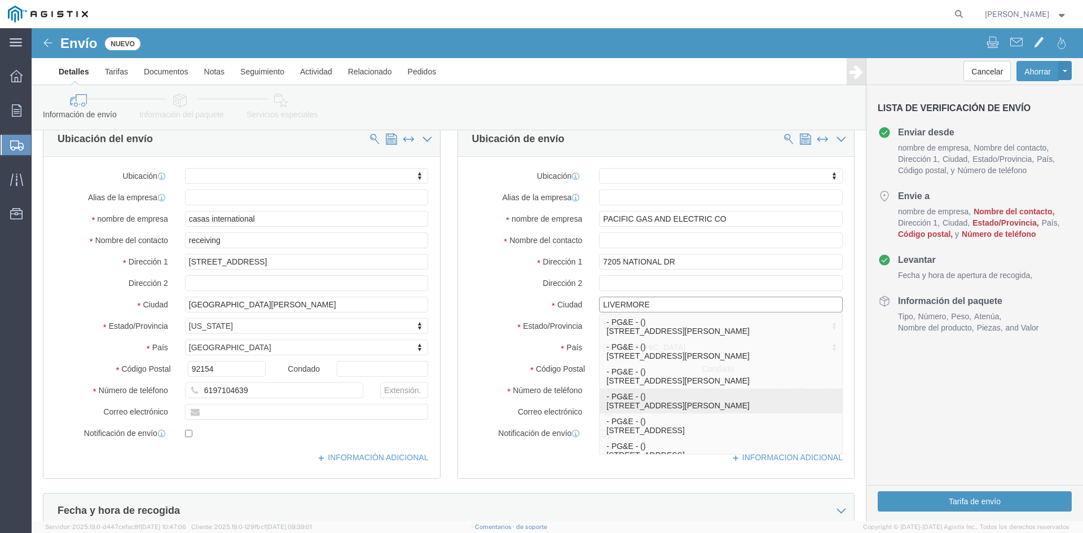
type input "PG&E"
type input "Livermore"
select select "CA"
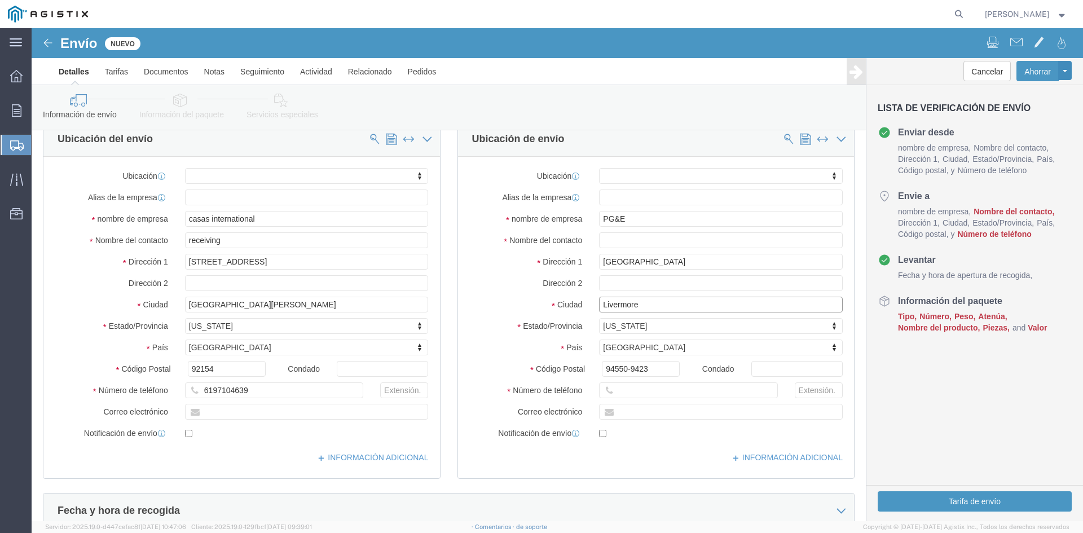
type input "Livermore"
select select
click input "text"
click icon
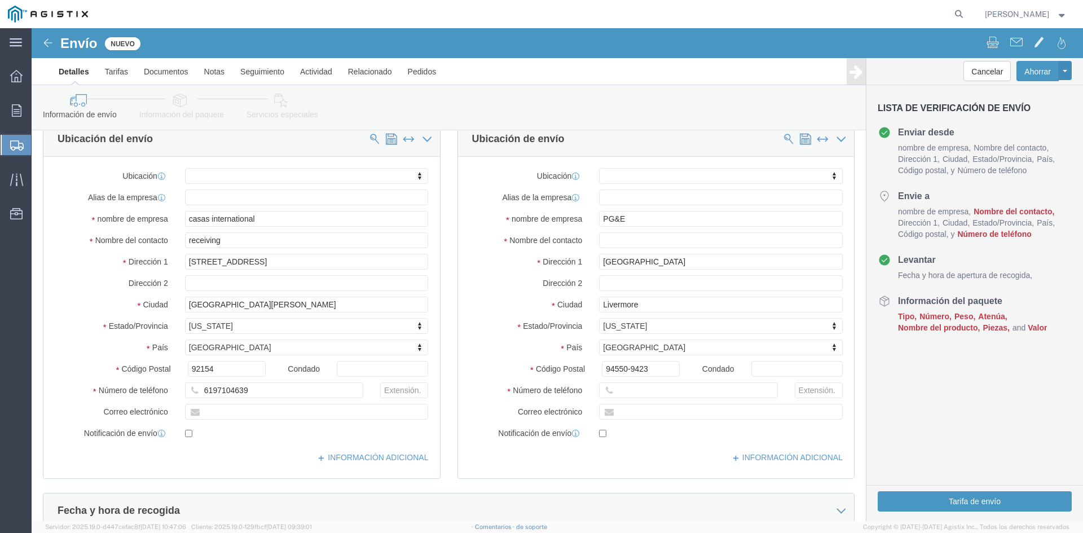
click icon
click input "text"
paste input "[PHONE_NUMBER]"
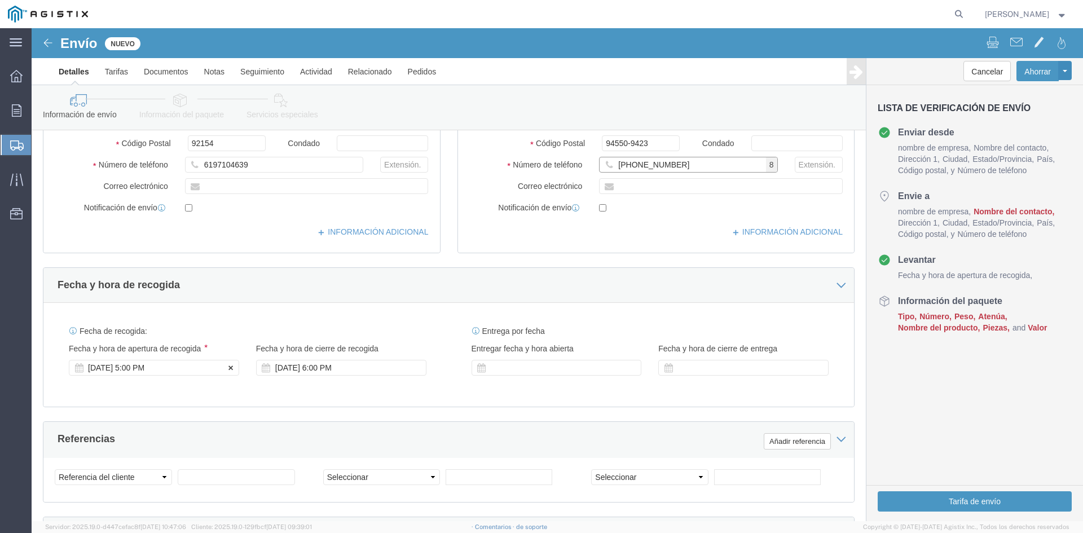
scroll to position [451, 0]
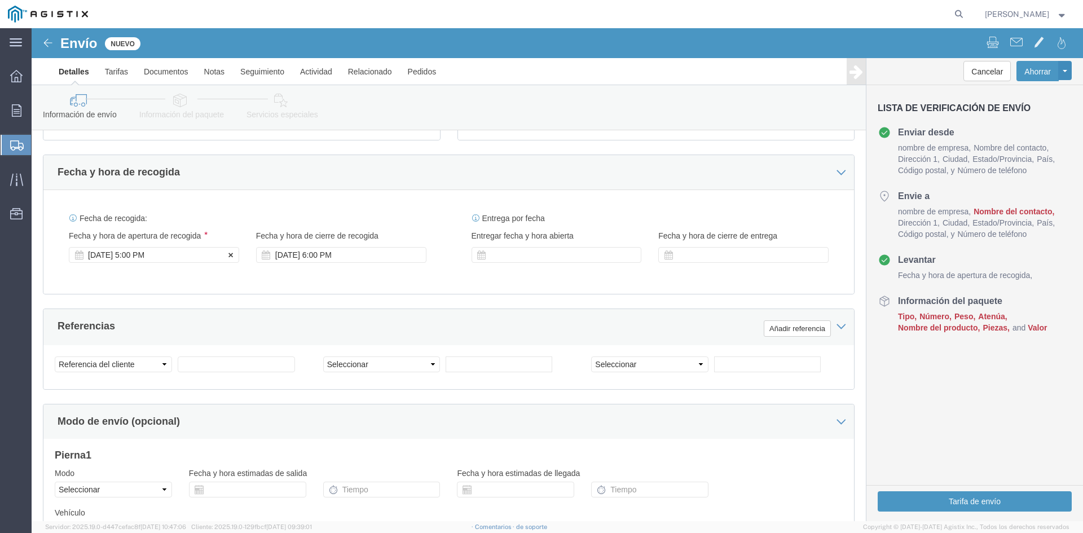
type input "[PHONE_NUMBER]"
click div "[DATE] 5:00 PM"
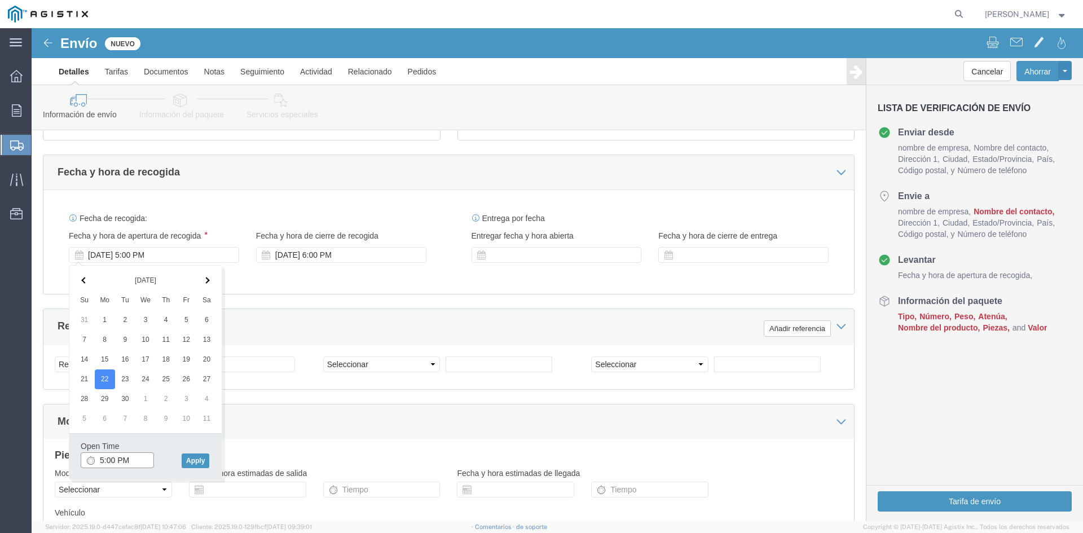
click input "5:00 PM"
type input "8:00 PM"
click button "Apply"
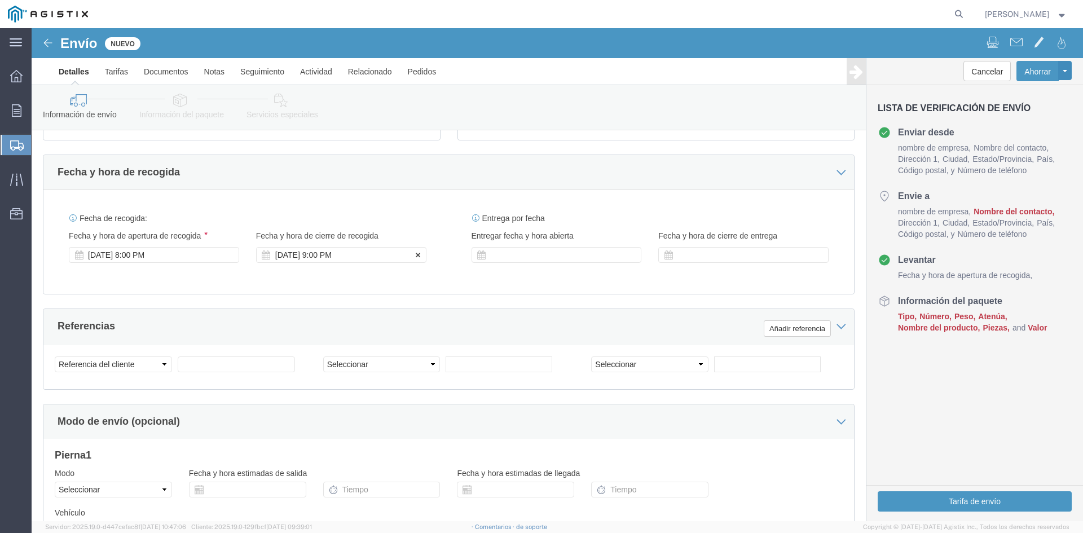
click div "[DATE] 9:00 PM"
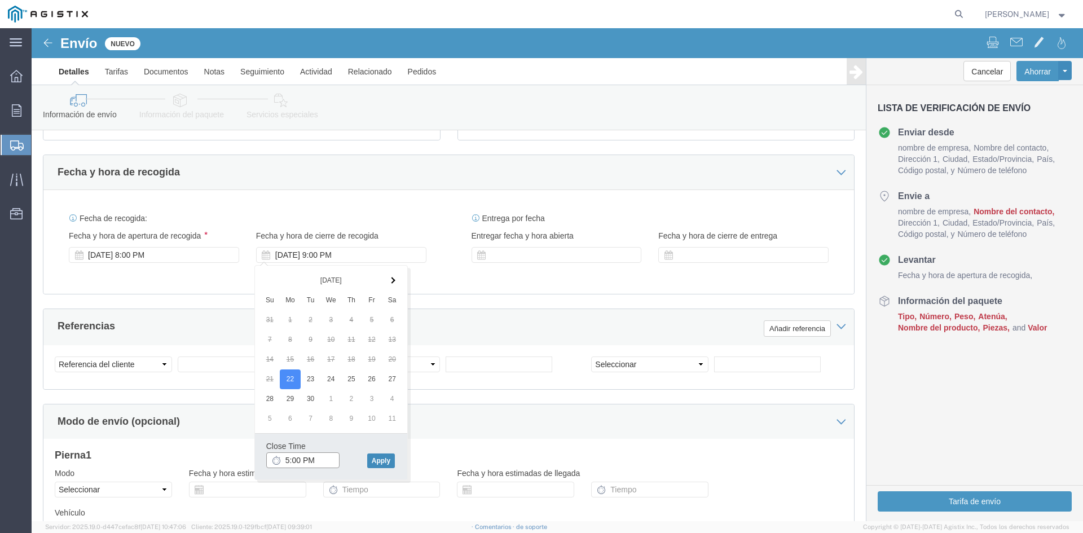
type input "5:00 PM"
click button "Apply"
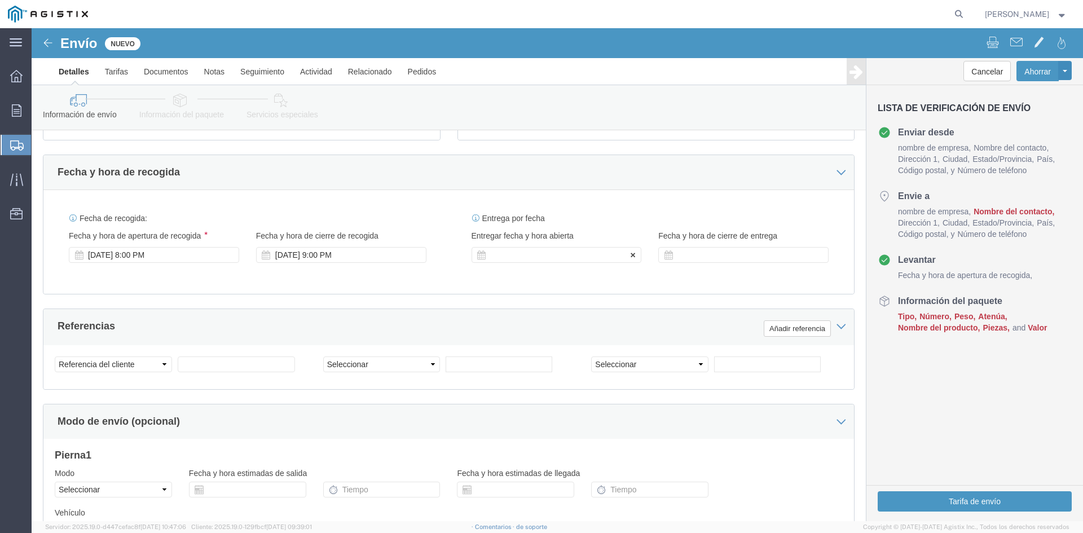
click div
click input "10:00 PM"
click input ":00 PM"
type input ":"
type input "10:00 AM"
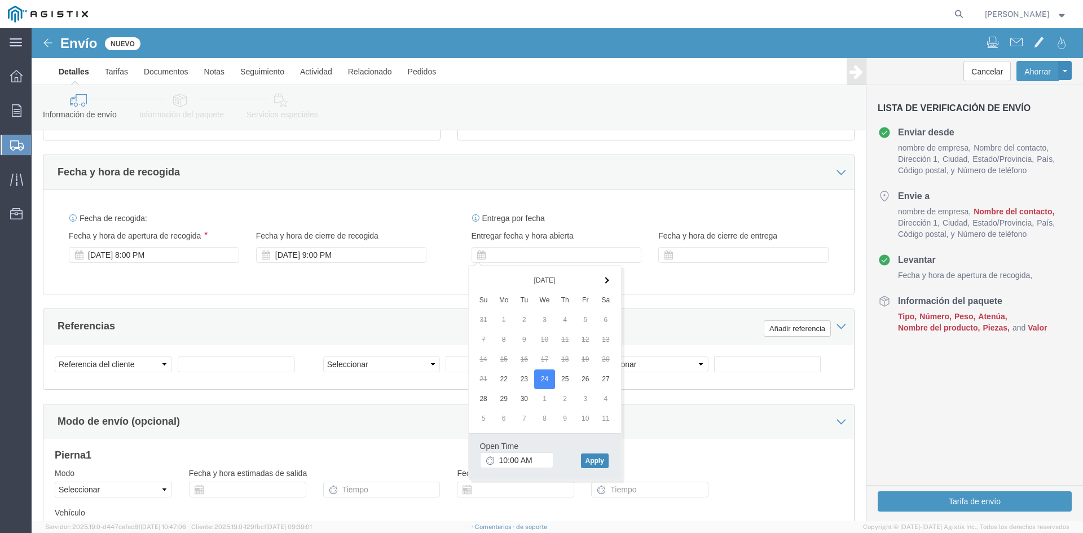
click button "Apply"
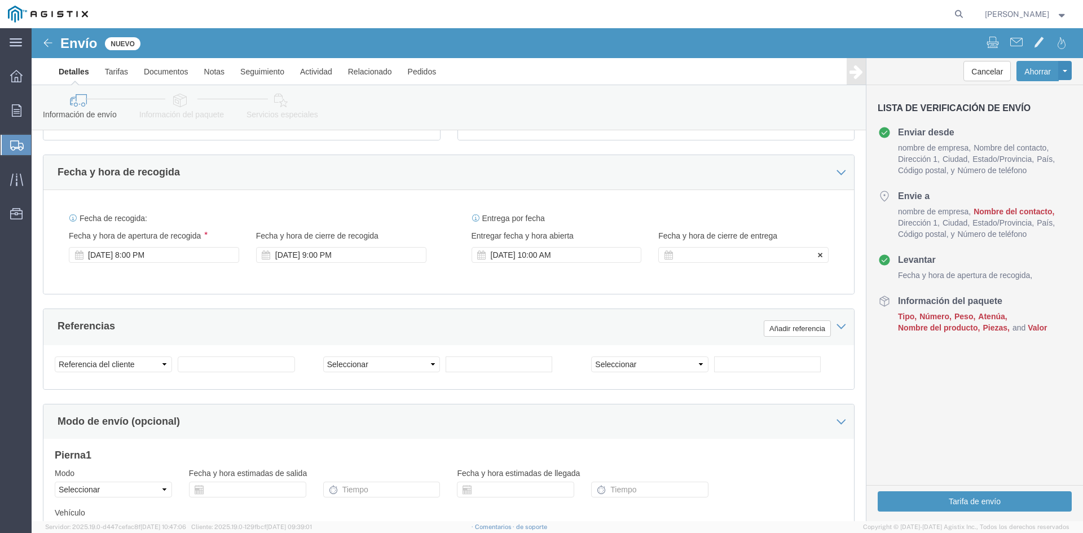
click div
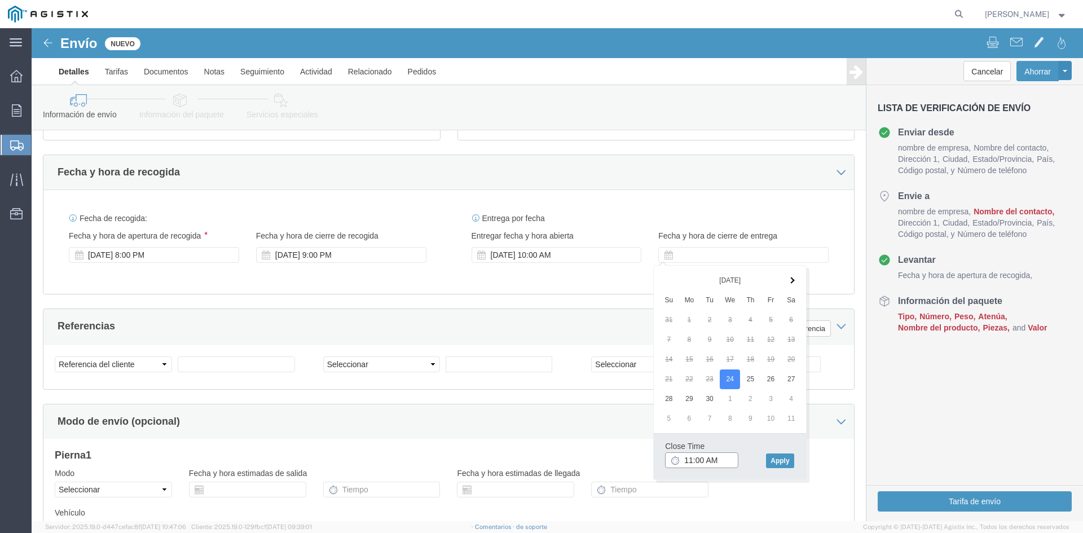
click input "11:00 AM"
click input "5:00 AM"
type input "5:00 PM"
click button "Apply"
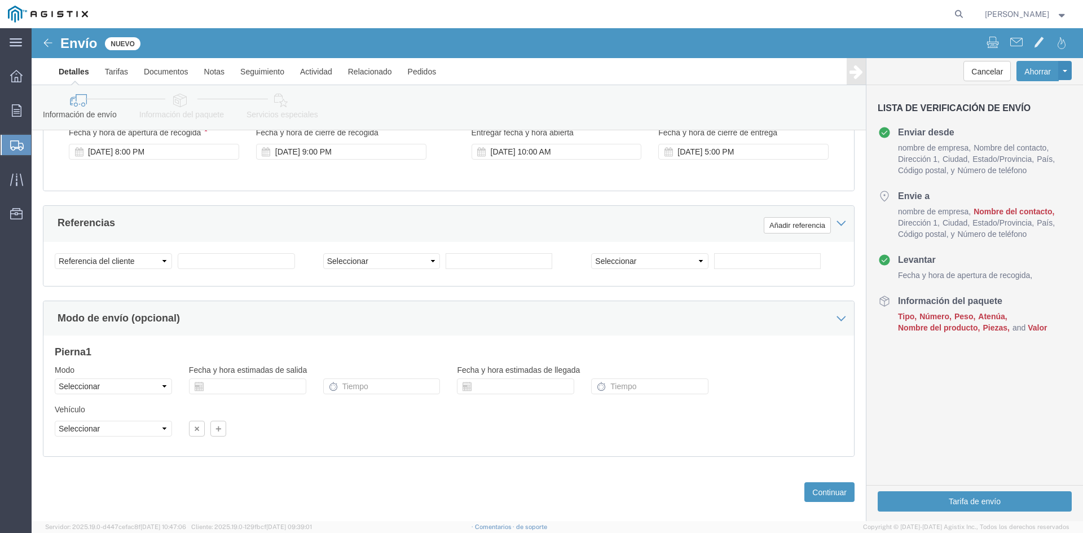
scroll to position [570, 0]
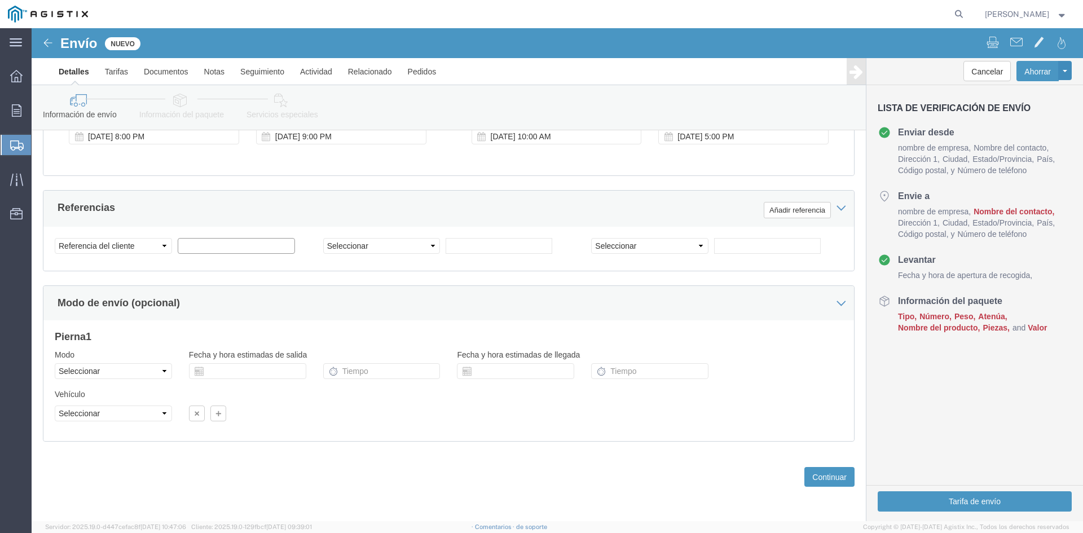
click input "text"
click select "Seleccionar Tipo de cuenta ID de actividad Aerolínea Número de cita ASN Solicit…"
click input "text"
type input "2701236237"
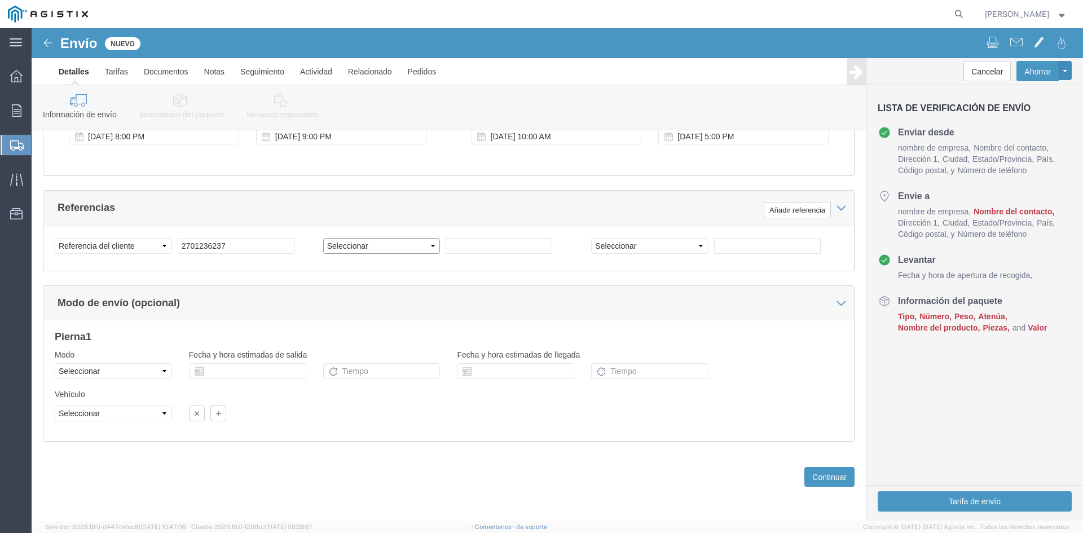
click select "Seleccionar Tipo de cuenta ID de actividad Aerolínea Número de cita ASN Solicit…"
select select "SALEORDR"
click select "Seleccionar Tipo de cuenta ID de actividad Aerolínea Número de cita ASN Solicit…"
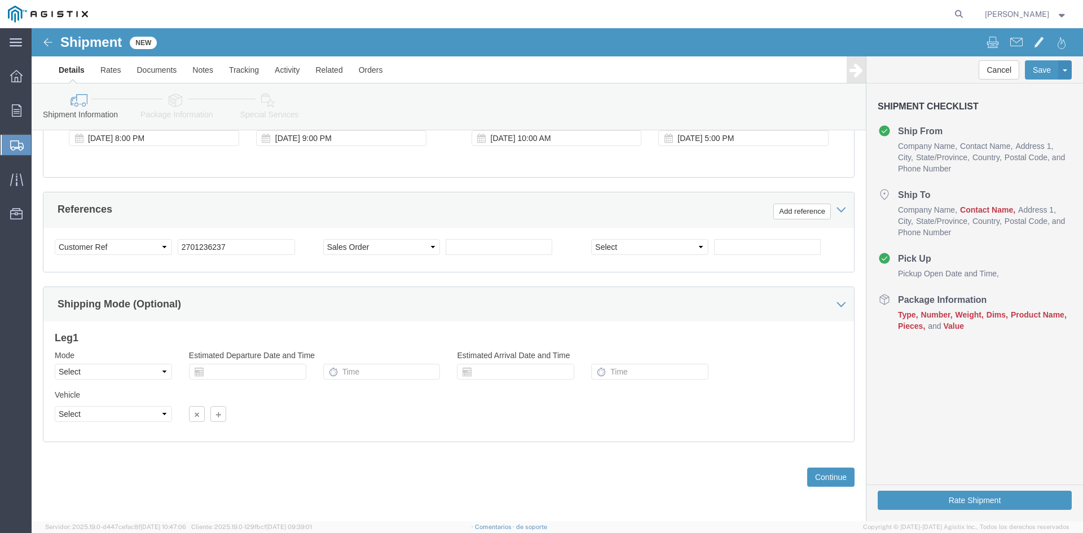
scroll to position [568, 0]
click input "text"
type input "1012364894"
click input "text"
click select "Select Account Type Activity ID Airline Appointment Number ASN Batch Request # …"
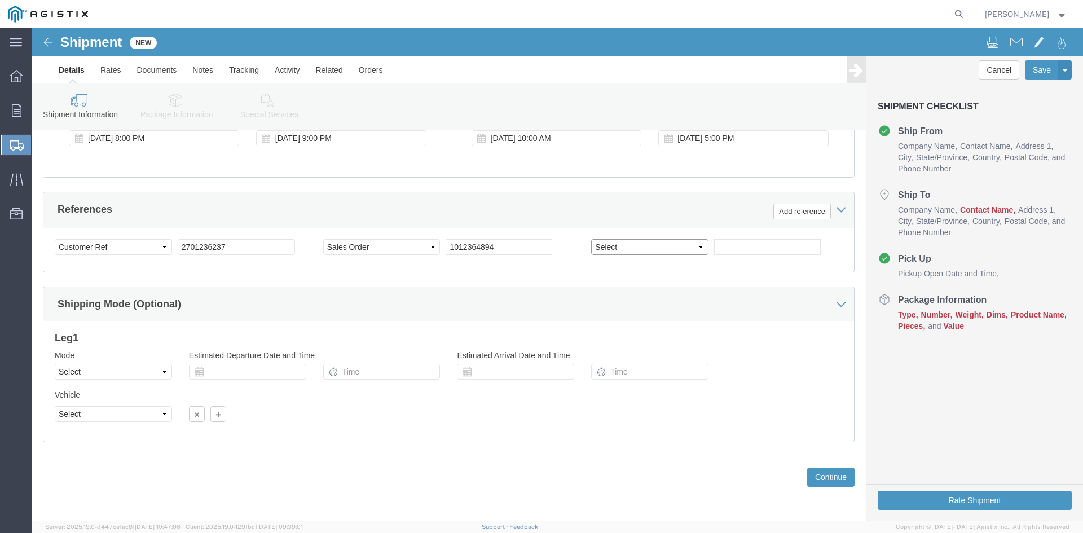
select select "PURCHORD"
click select "Select Account Type Activity ID Airline Appointment Number ASN Batch Request # …"
select select "PURCHORD"
click select "Select Account Type Activity ID Airline Appointment Number ASN Batch Request # …"
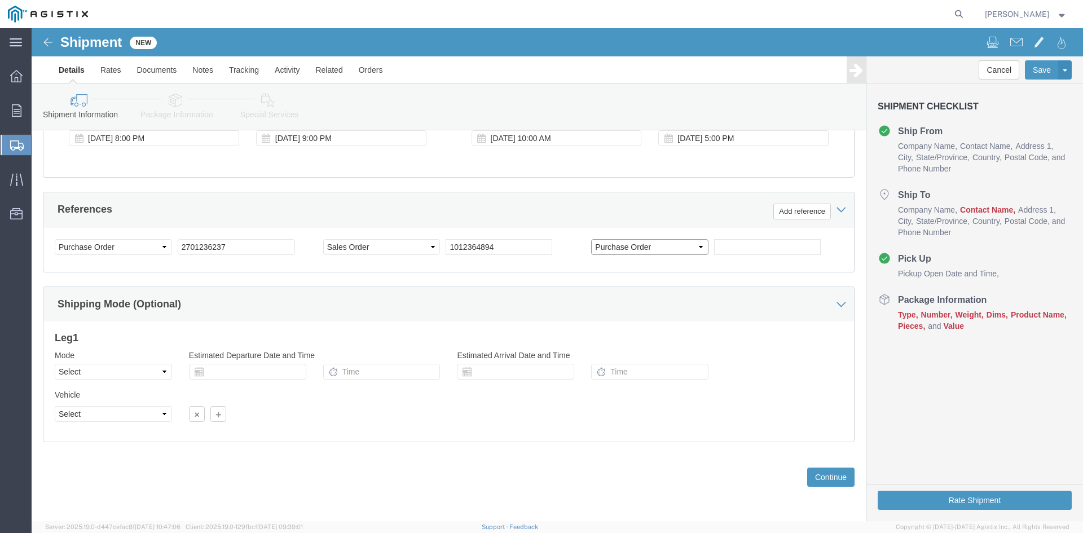
click select "Select Account Type Activity ID Airline Appointment Number ASN Batch Request # …"
select select "DELNUM"
click select "Select Account Type Activity ID Airline Appointment Number ASN Batch Request # …"
click input "text"
type input "0147372415"
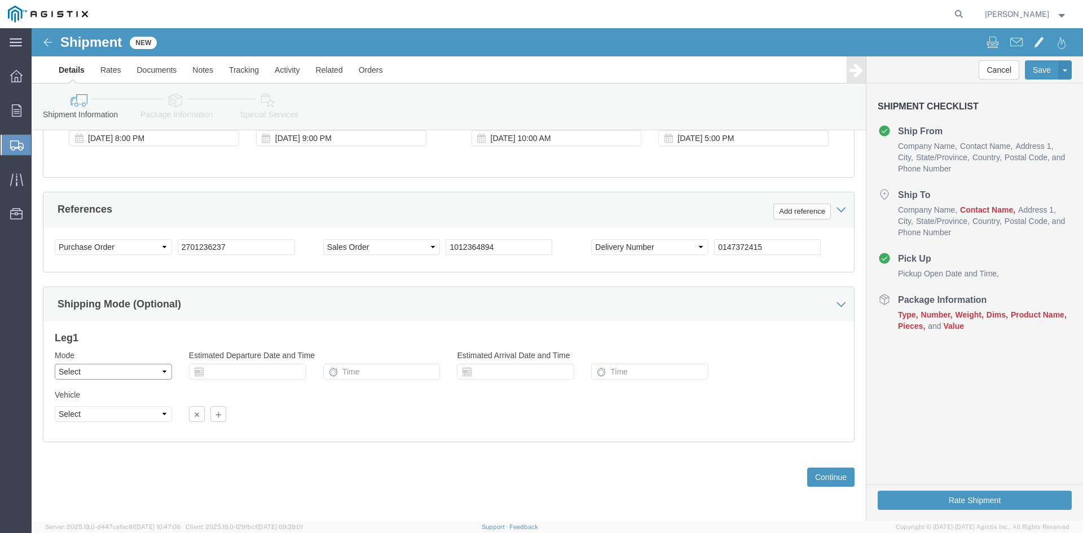
click select "Select Air Less than Truckload Multi-Leg Ocean Freight Rail Small Parcel Truckl…"
select select "TL"
click select "Select Air Less than Truckload Multi-Leg Ocean Freight Rail Small Parcel Truckl…"
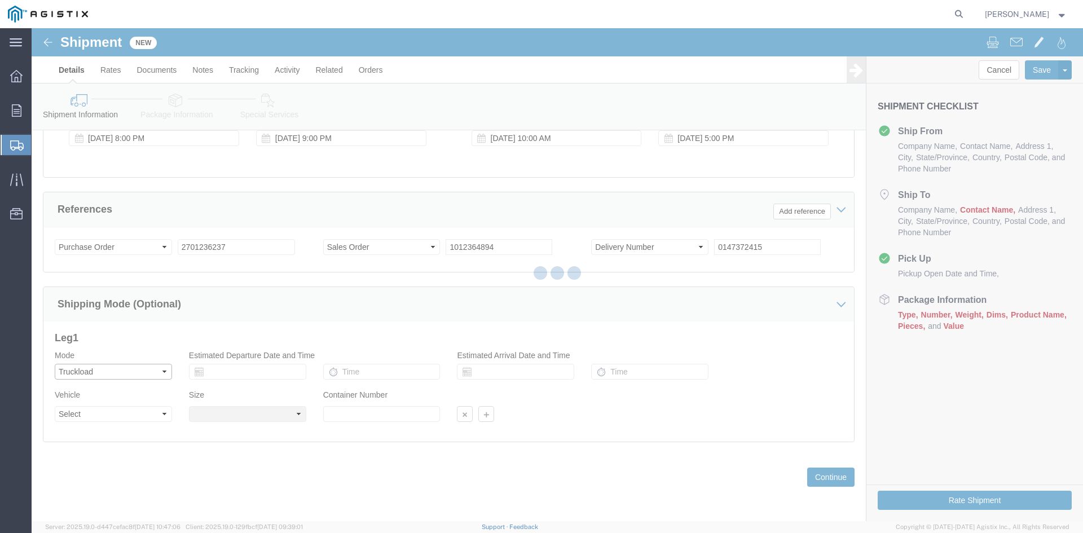
select select
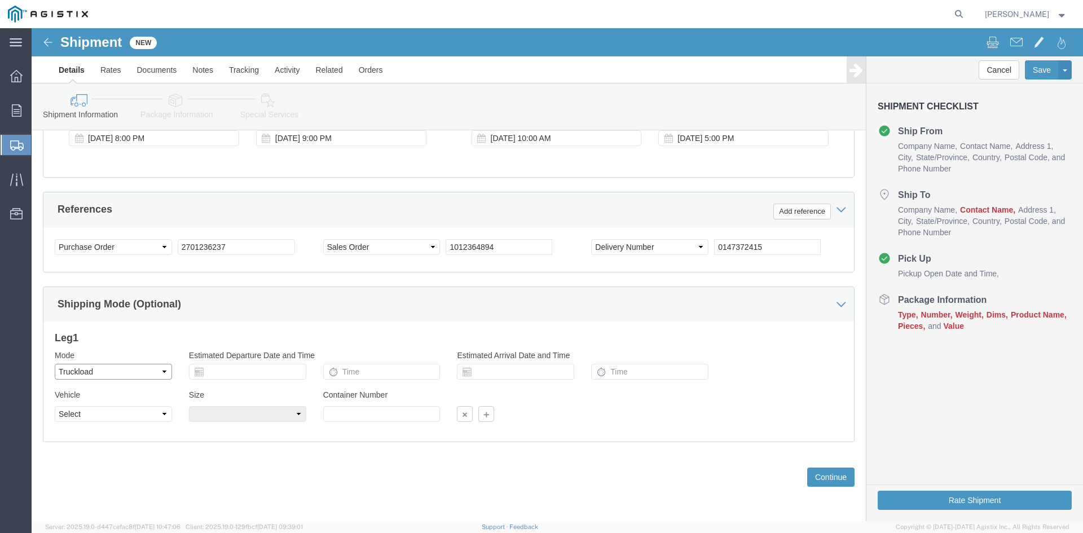
click select "Select Air Less than Truckload Multi-Leg Ocean Freight Rail Small Parcel Truckl…"
select select "LTL"
click select "Select Air Less than Truckload Multi-Leg Ocean Freight Rail Small Parcel Truckl…"
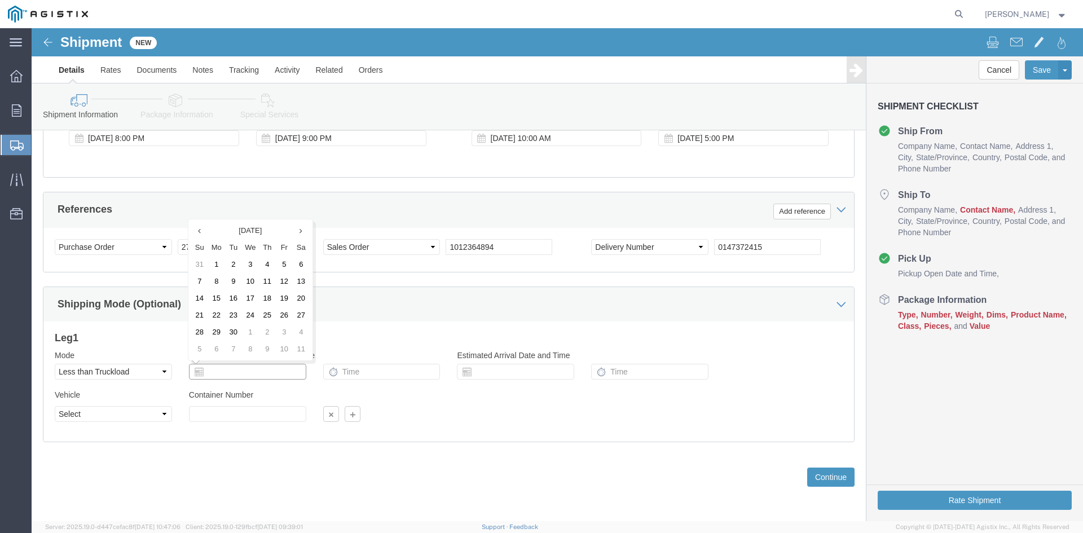
click input "text"
click div "Leg 1 Mode Select Air Less than Truckload Multi-Leg Ocean Freight Rail Small Pa…"
click input "text"
click td "22"
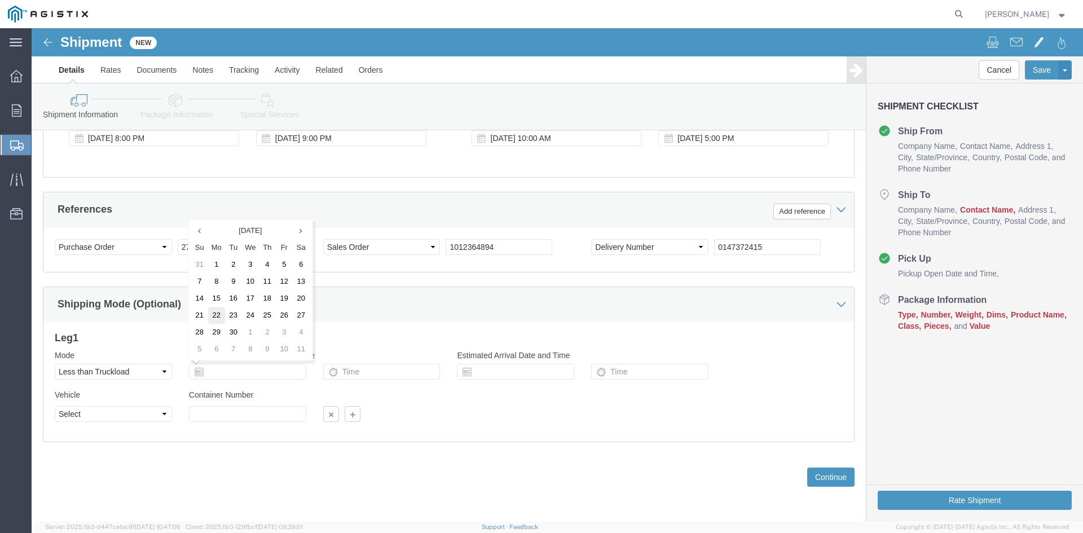
type input "[DATE]"
click input "text"
type input "10:00 AM"
click select "Select Straight Truck"
select select "STTR"
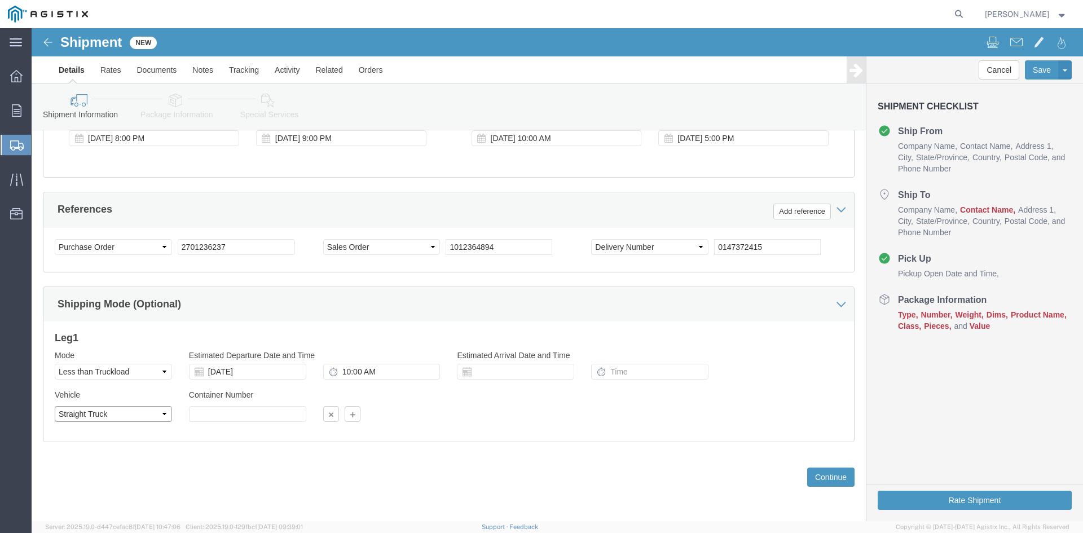
click select "Select Straight Truck"
click select "Select Air Less than Truckload Multi-Leg Ocean Freight Rail Small Parcel Truckl…"
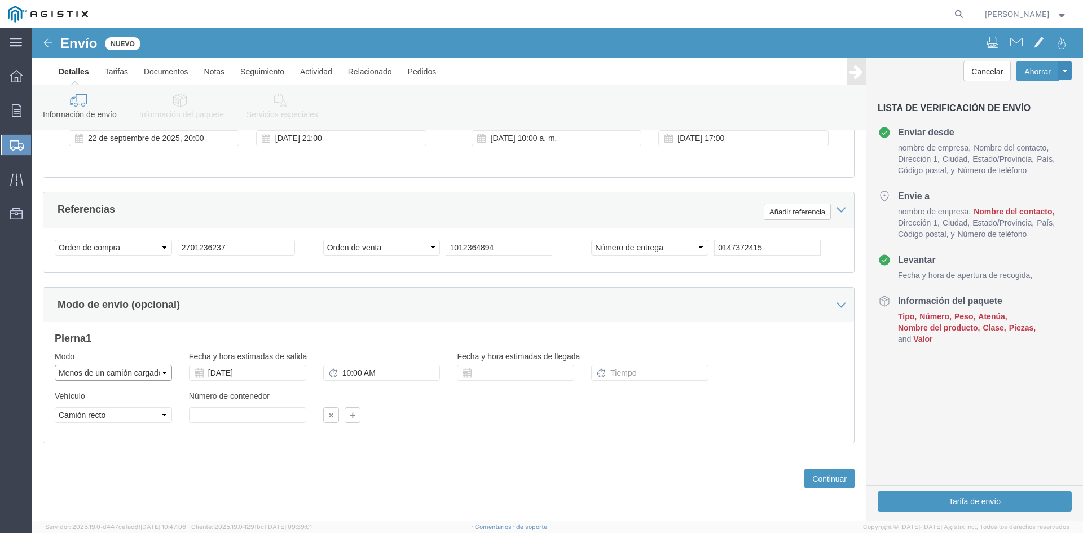
click select "Seleccionar Aire Menos de un camión cargado Multi-pierna Transporte marítimo Ca…"
click at [944, 16] on agx-global-search at bounding box center [787, 14] width 361 height 28
click select "Seleccionar Aire Menos de un camión cargado Multi-pierna Transporte marítimo Ca…"
select select "LTL"
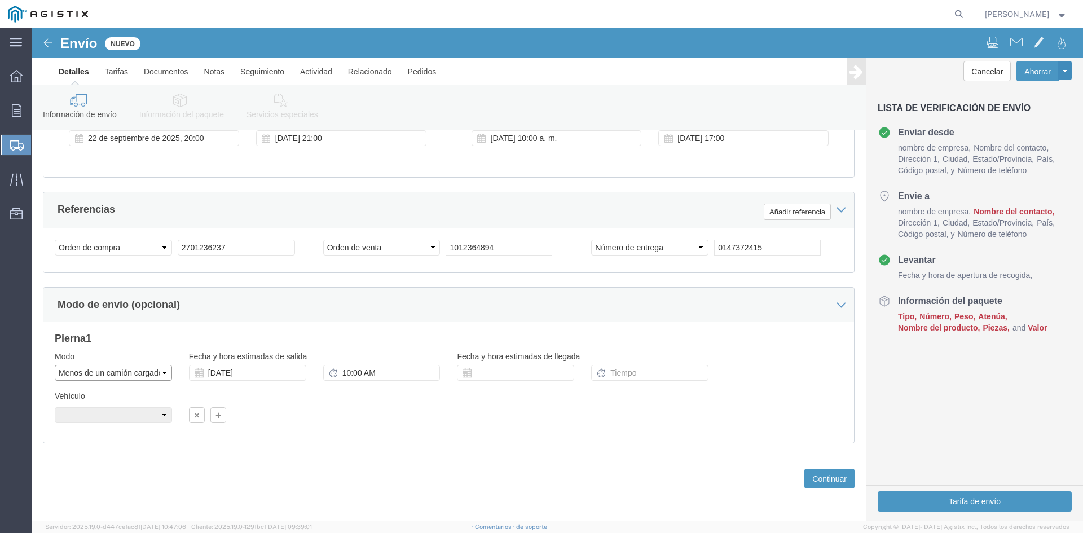
click select "Seleccionar Aire Menos de un camión cargado Multi-pierna Transporte marítimo Ca…"
click select "Select Straight Truck"
select select "STTR"
click select "Select Straight Truck"
click input "text"
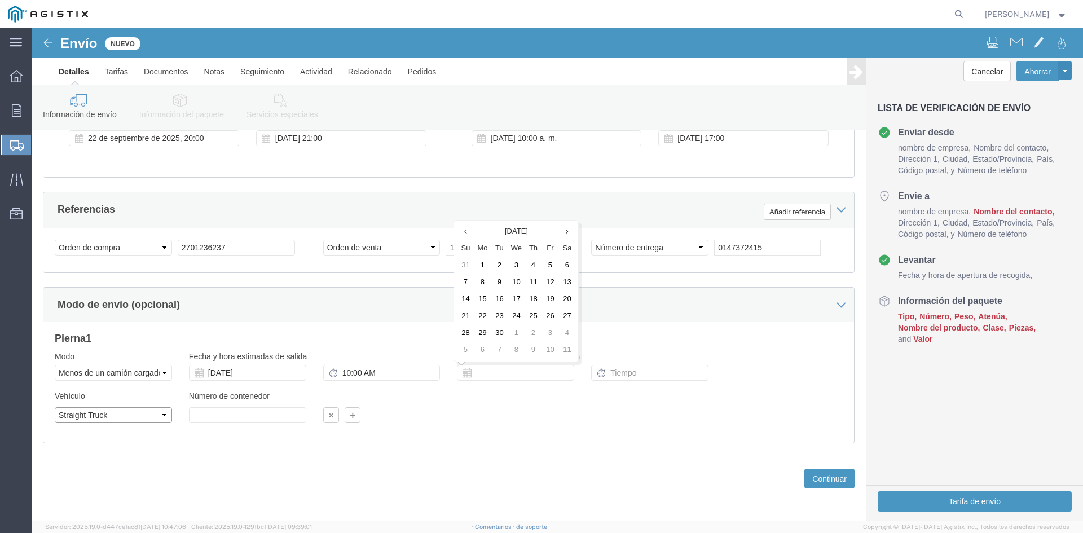
click select "Select Straight Truck"
select select
click select "Select Straight Truck"
click input "text"
click td "24"
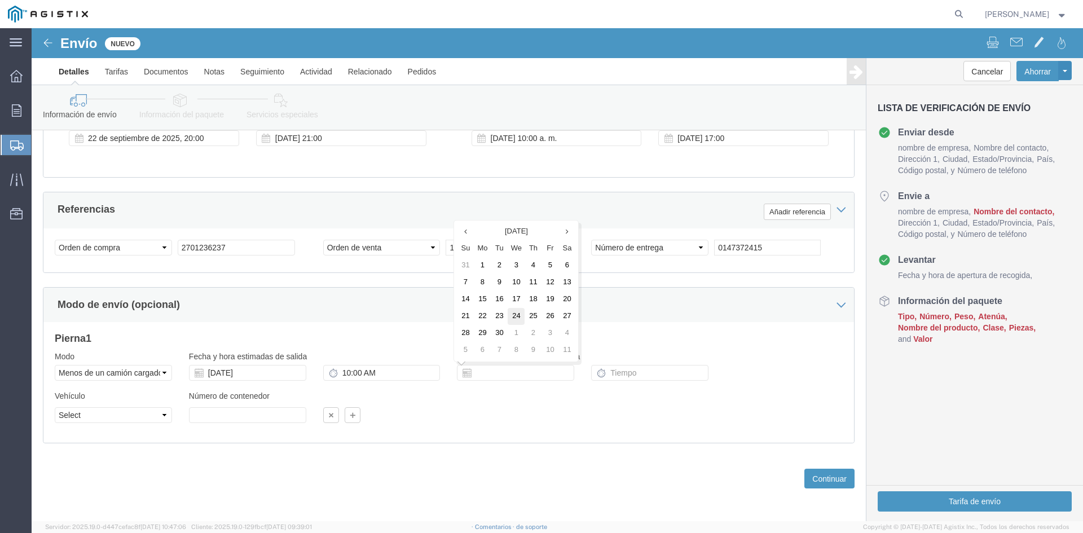
type input "[DATE]"
click input "text"
drag, startPoint x: 507, startPoint y: 340, endPoint x: 392, endPoint y: 337, distance: 115.1
click div "Modo Seleccionar Aire Menos de un camión cargado Multi-pierna Transporte maríti…"
click font "Continuar"
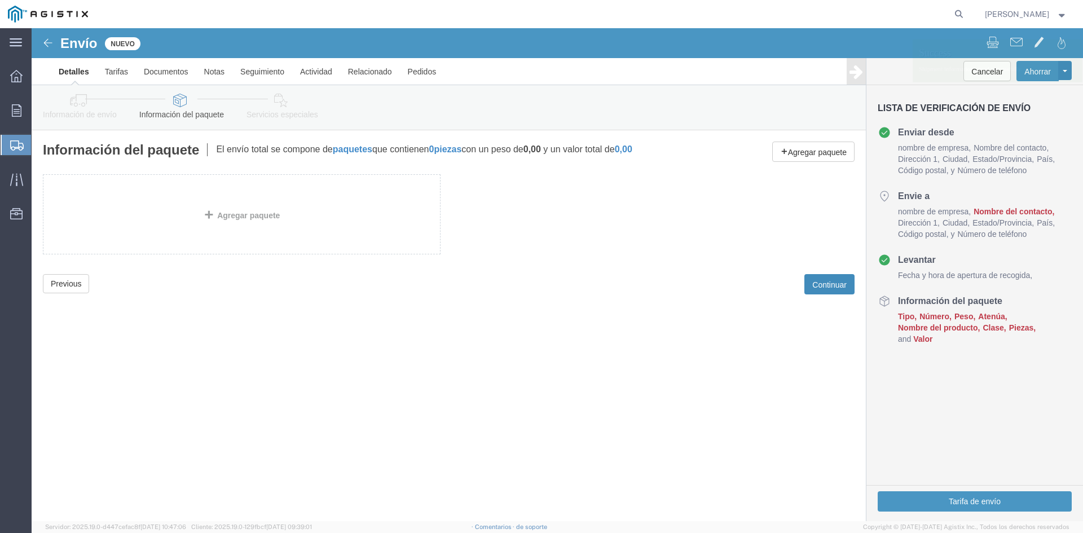
scroll to position [0, 0]
click link "Agregar paquete"
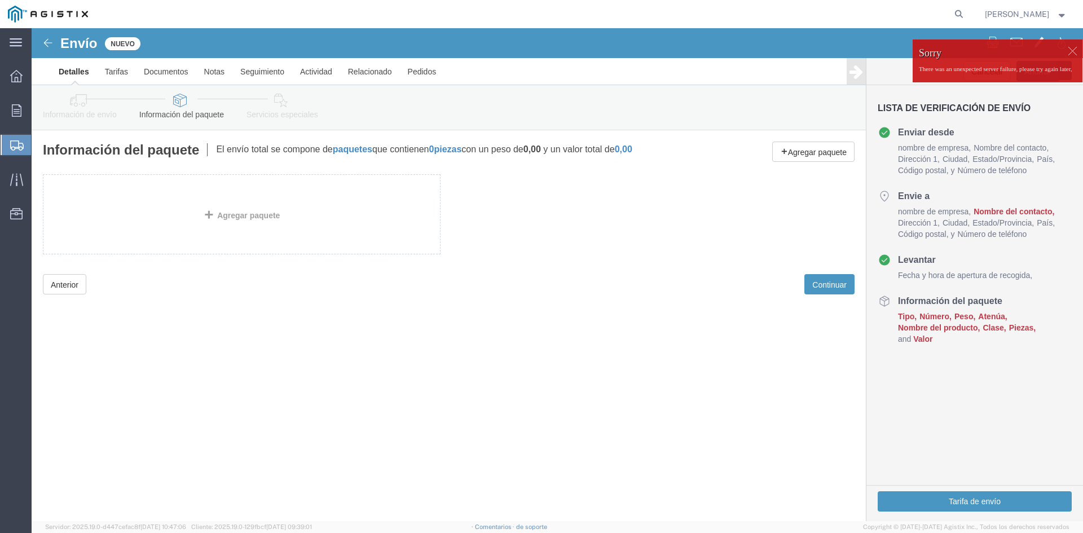
click li "Valor"
click font "Nombre del producto"
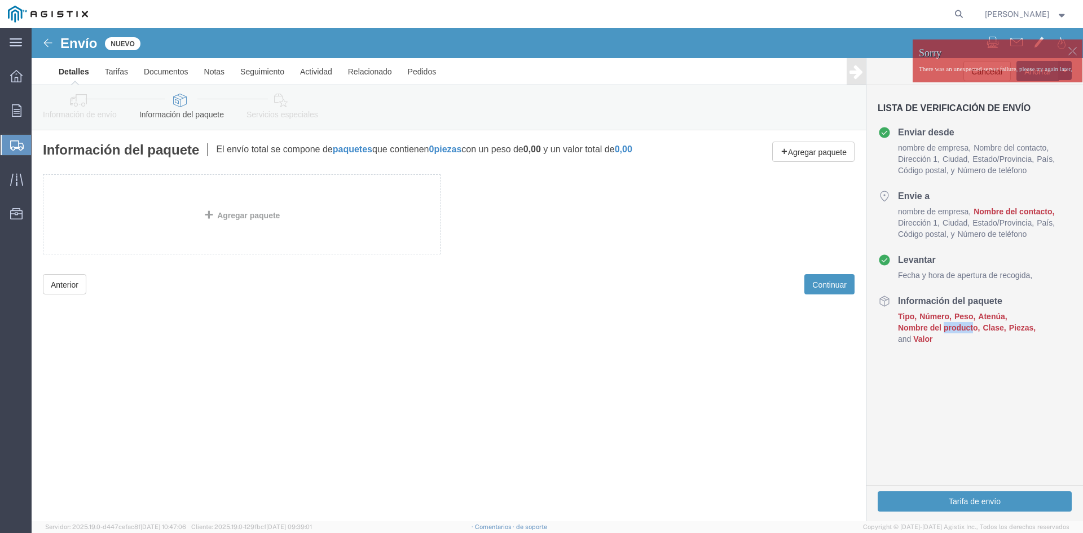
click font "Nombre del producto"
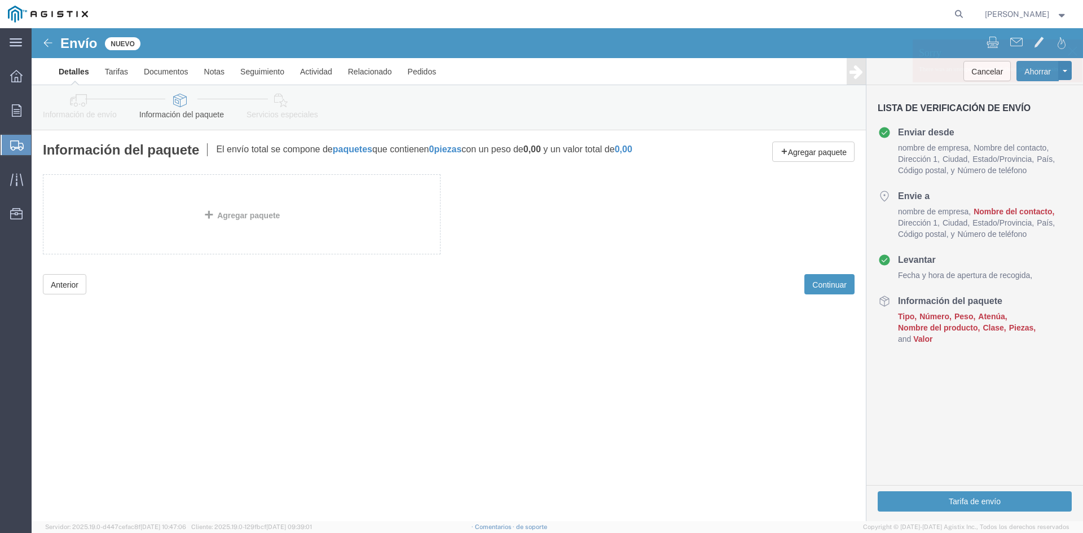
click div "Agregar paquete"
click font "Anterior"
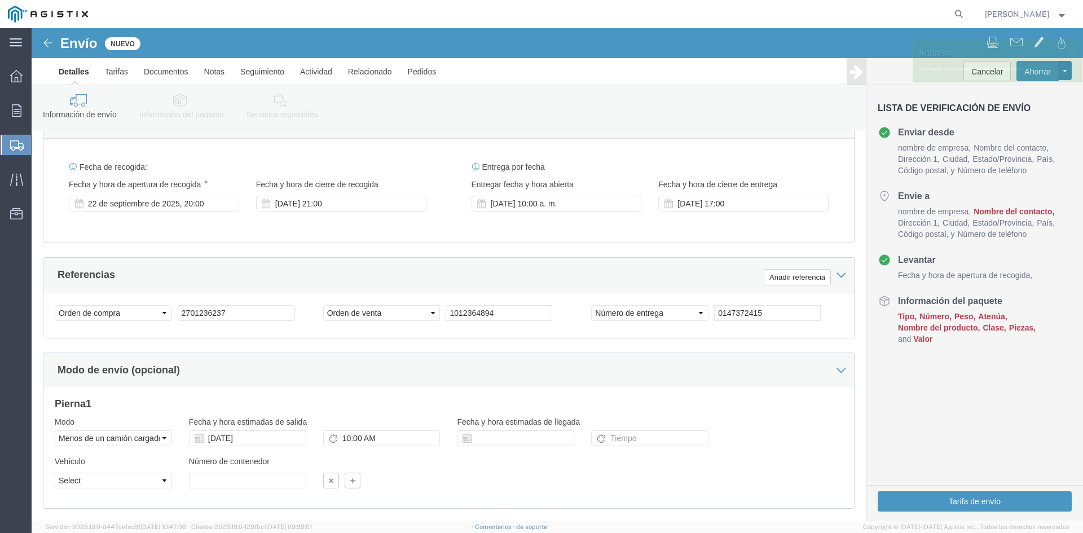
scroll to position [570, 0]
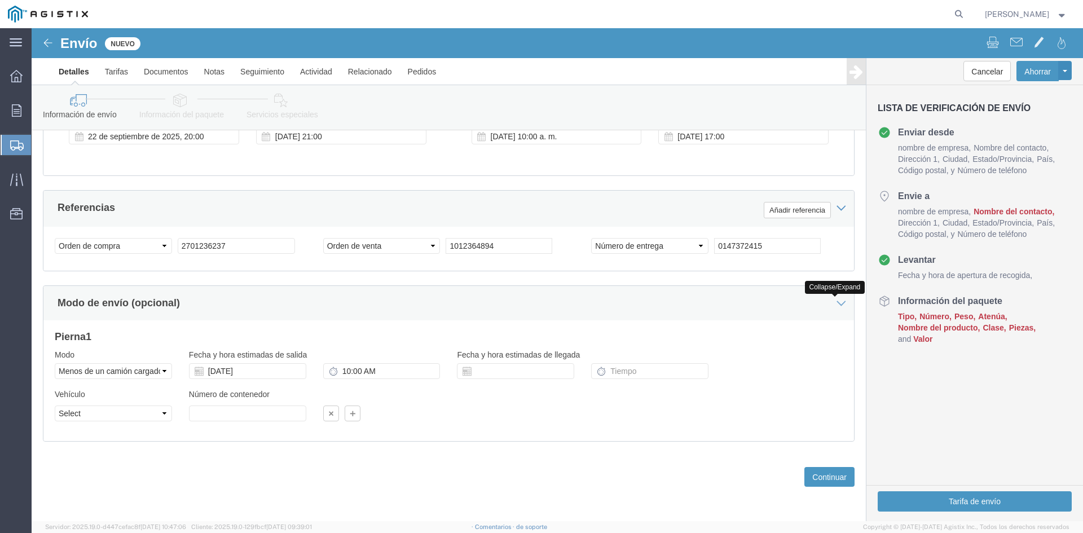
click icon
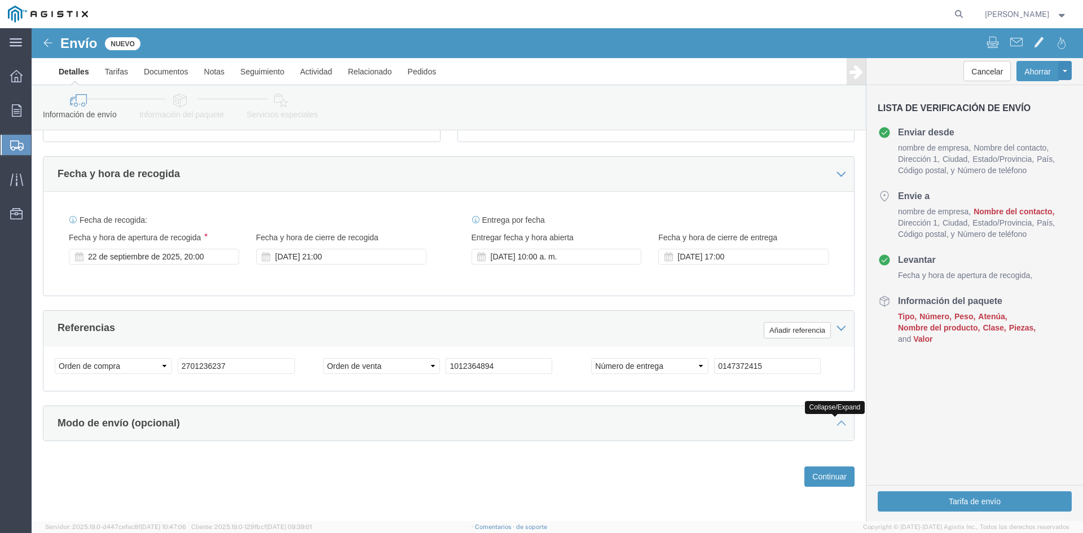
click icon
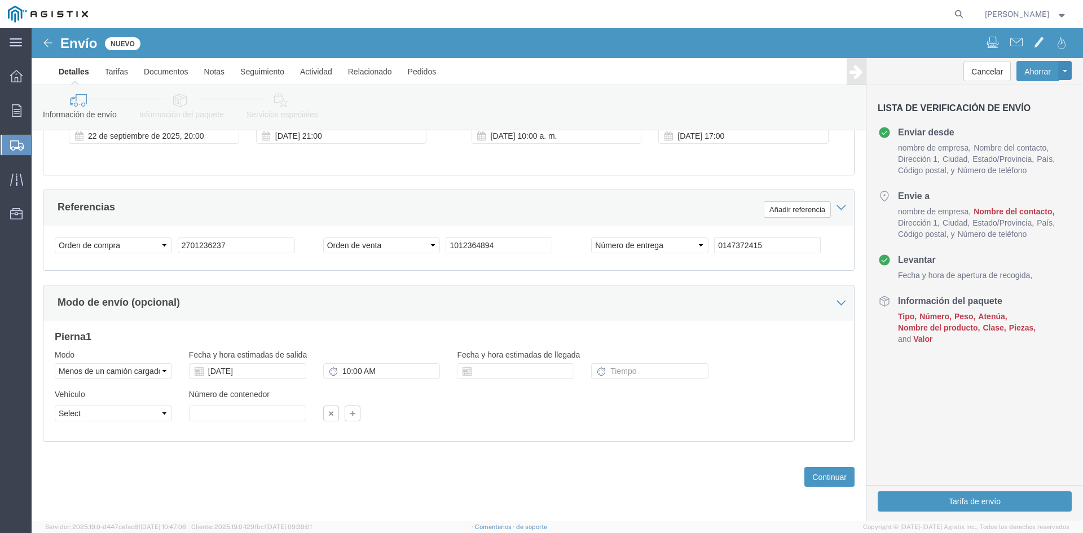
click h4 "Información del paquete"
click button "Continuar"
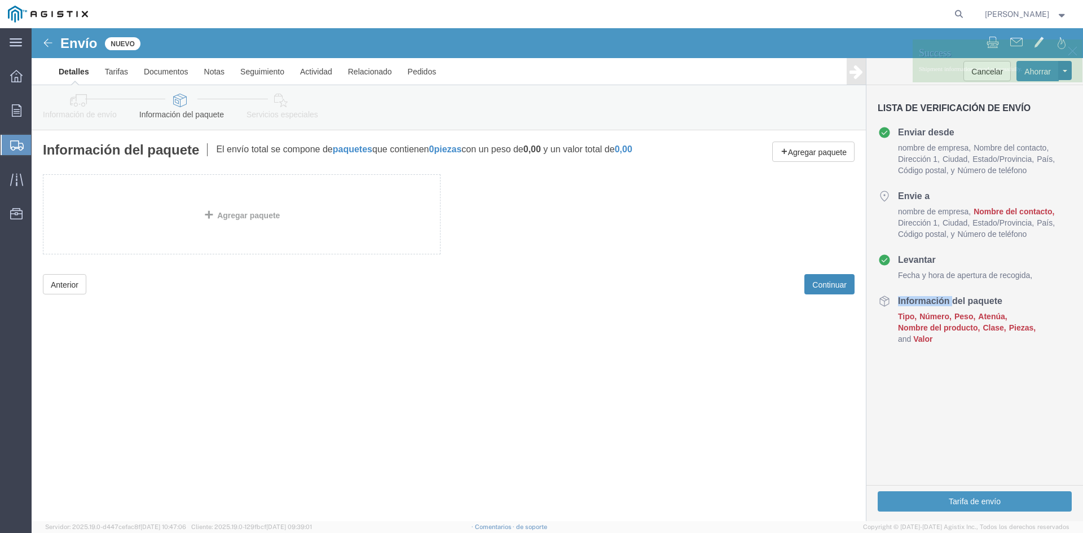
click button "Continuar"
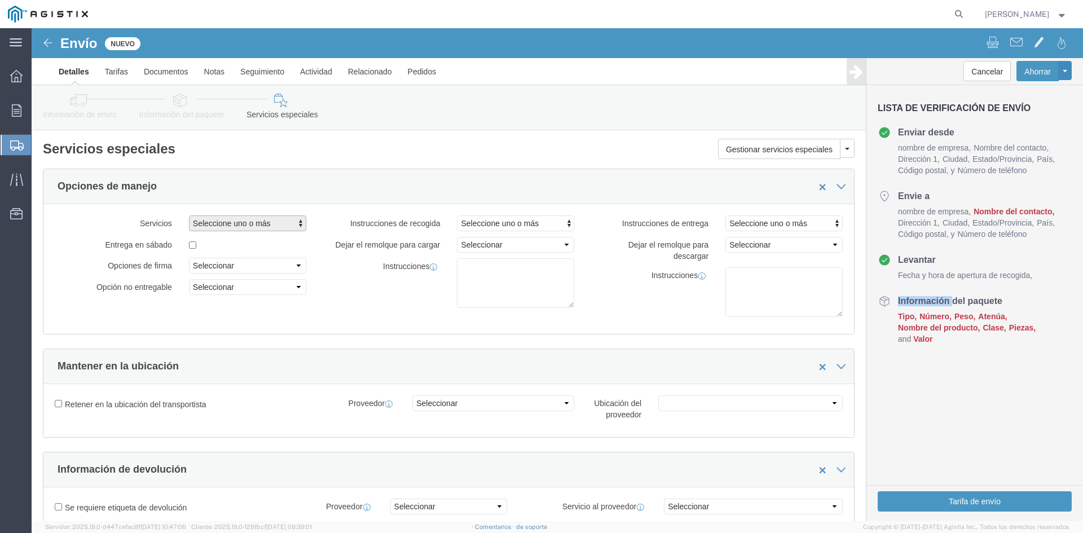
click span "Seleccione uno o más"
click div "Opciones de manejo"
click span "Seleccione uno o más"
click span "button"
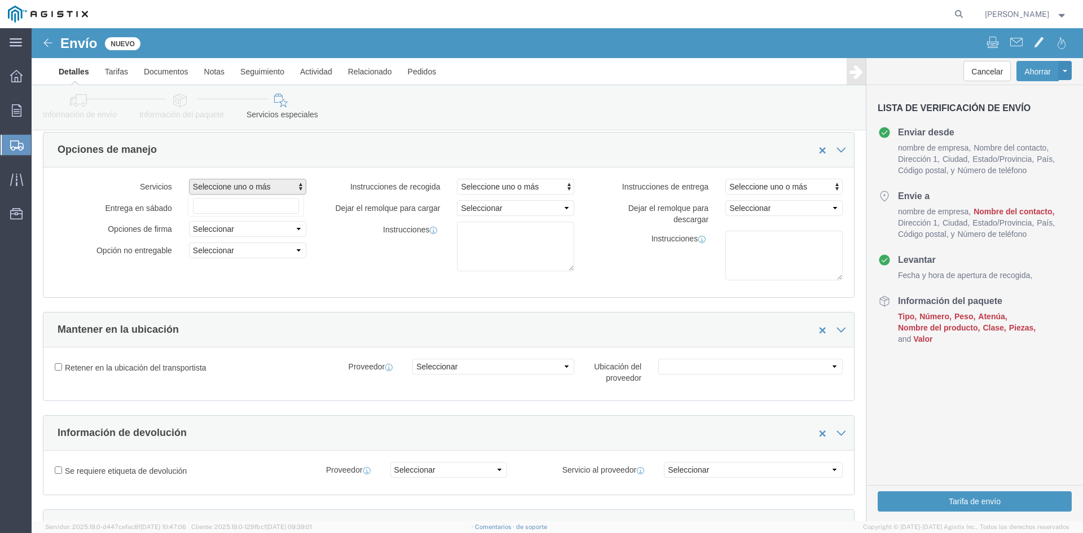
scroll to position [56, 0]
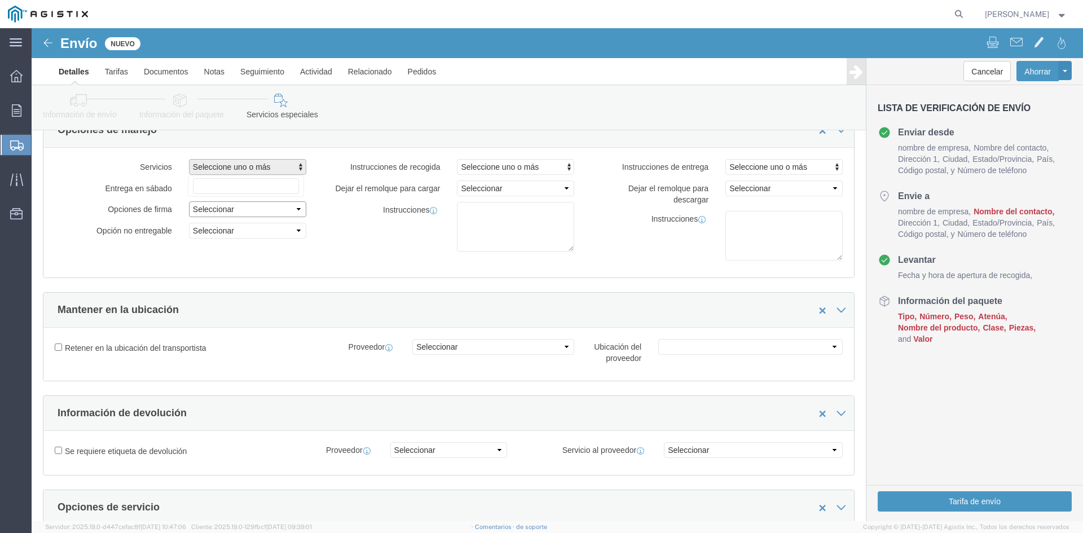
click select "Seleccionar Se requiere la firma de un adulto Se requiere firma directa No se r…"
select select "AdultSignReqOnDeliveryFlag"
click select "Seleccionar Se requiere la firma de un adulto Se requiere firma directa No se r…"
click select "Seleccionar"
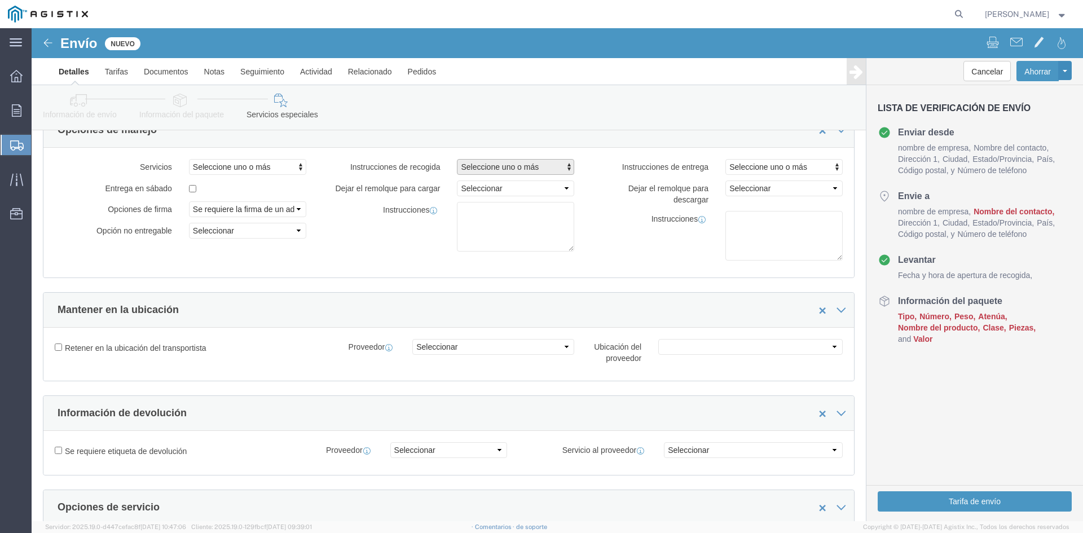
click span "Seleccione uno o más"
click select "Seleccionar 1 hora 2 horas 3 horas 4 horas 5 horas 6 horas 7 horas 8 horas 1 dí…"
select select "1"
click select "Seleccionar 1 hora 2 horas 3 horas 4 horas 5 horas 6 horas 7 horas 8 horas 1 dí…"
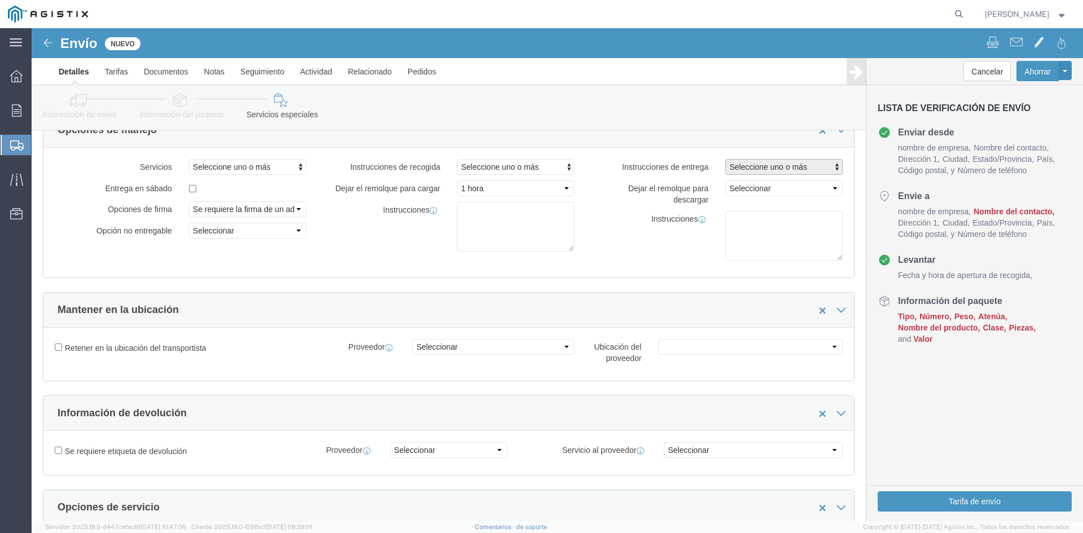
click span "Seleccione uno o más"
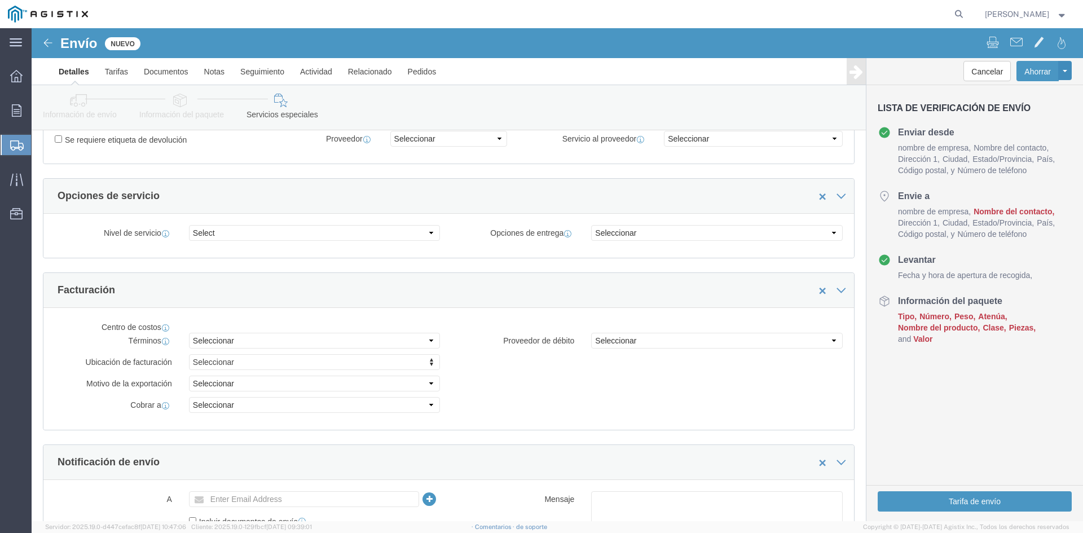
scroll to position [355, 0]
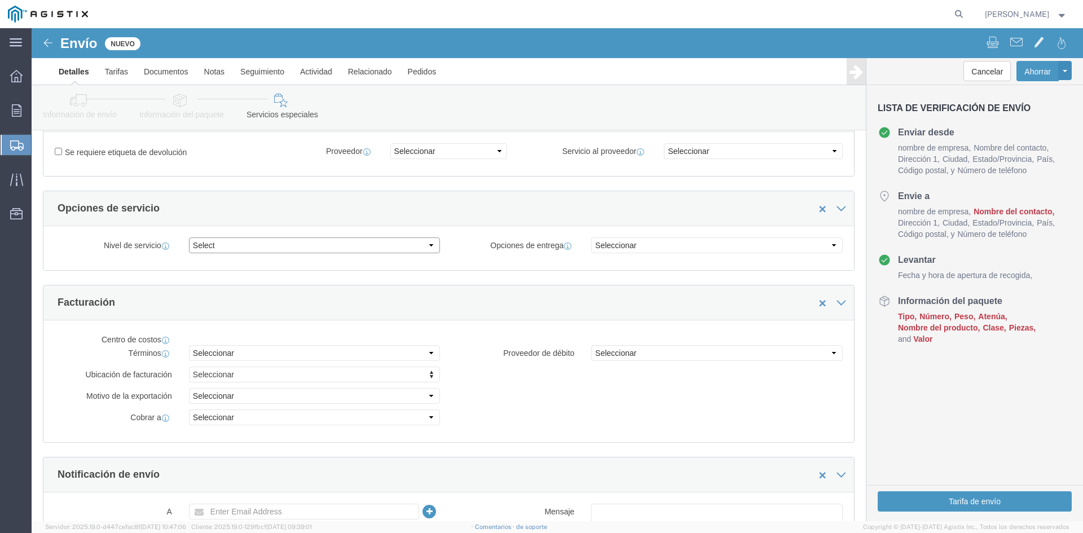
click select "Select 1 Day 2 Day 3-5 Day Economy 5+ Day"
select select "3-5 Day Economy"
click select "Select 1 Day 2 Day 3-5 Day Economy 5+ Day"
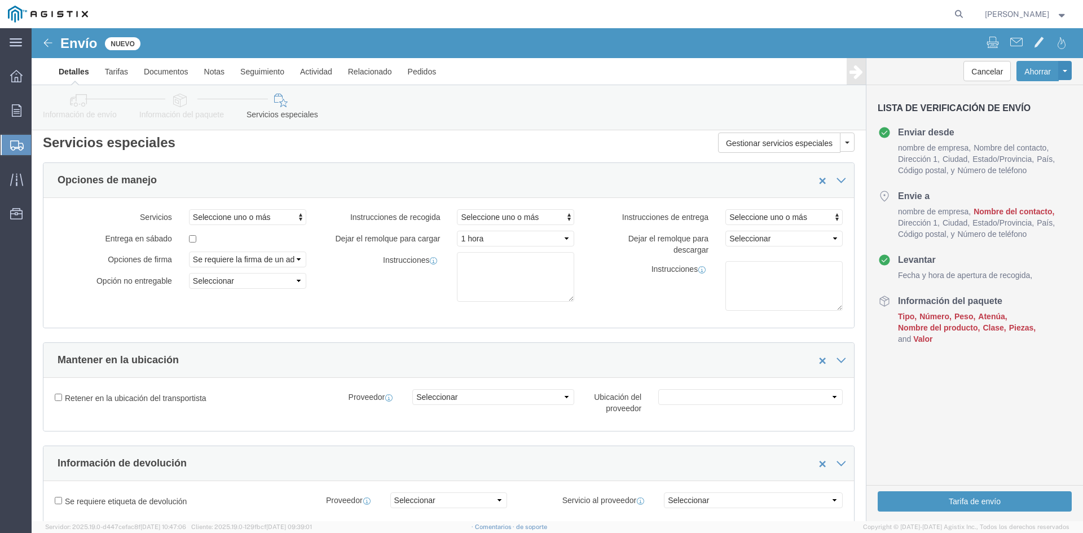
scroll to position [0, 0]
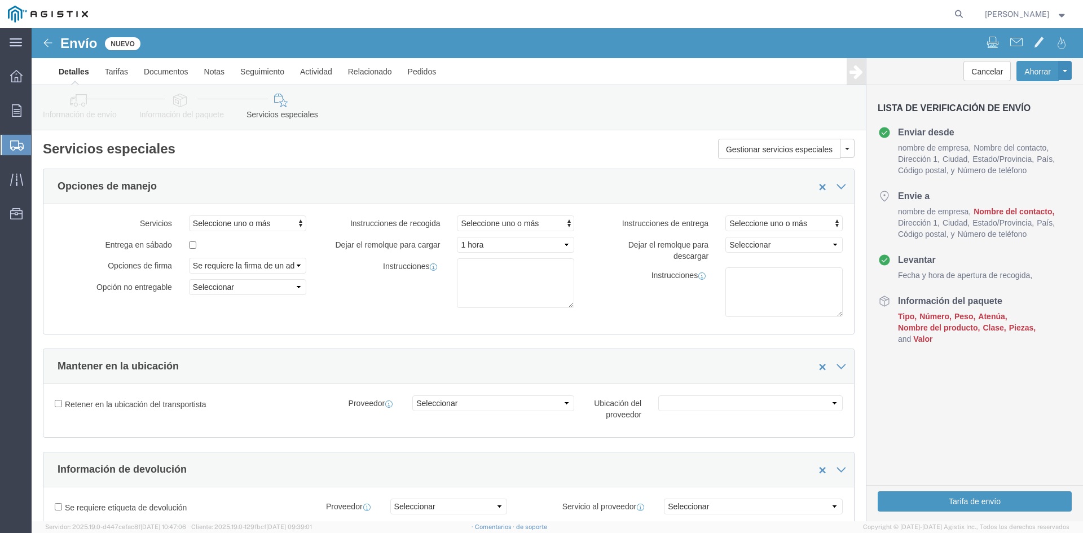
click icon
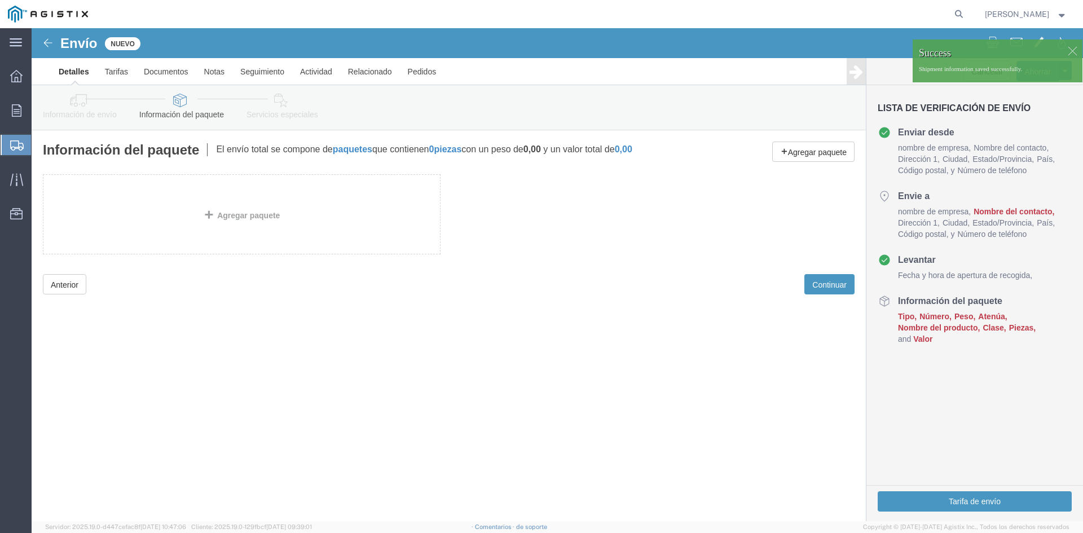
click font "paquetes"
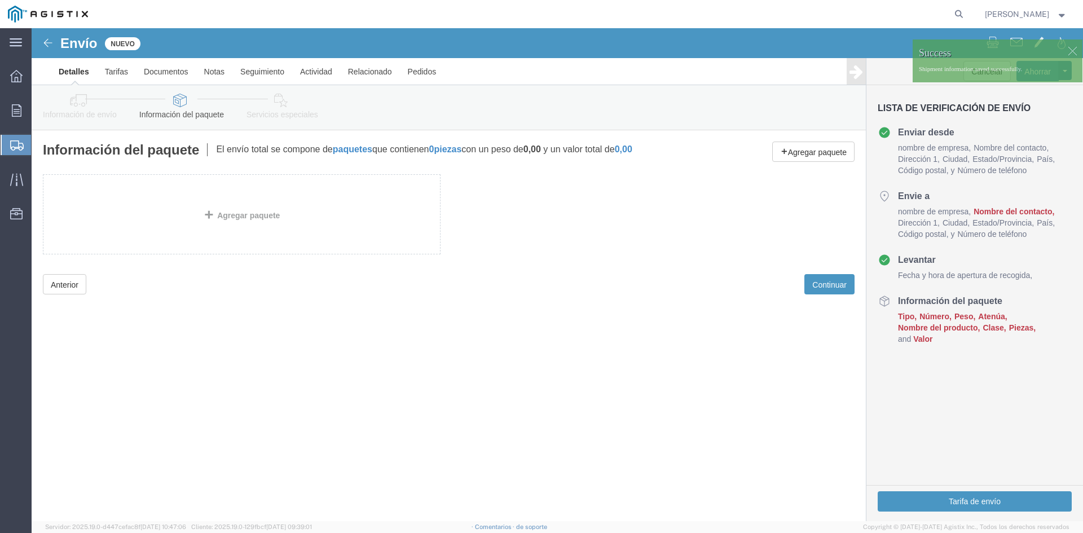
click font "piezas"
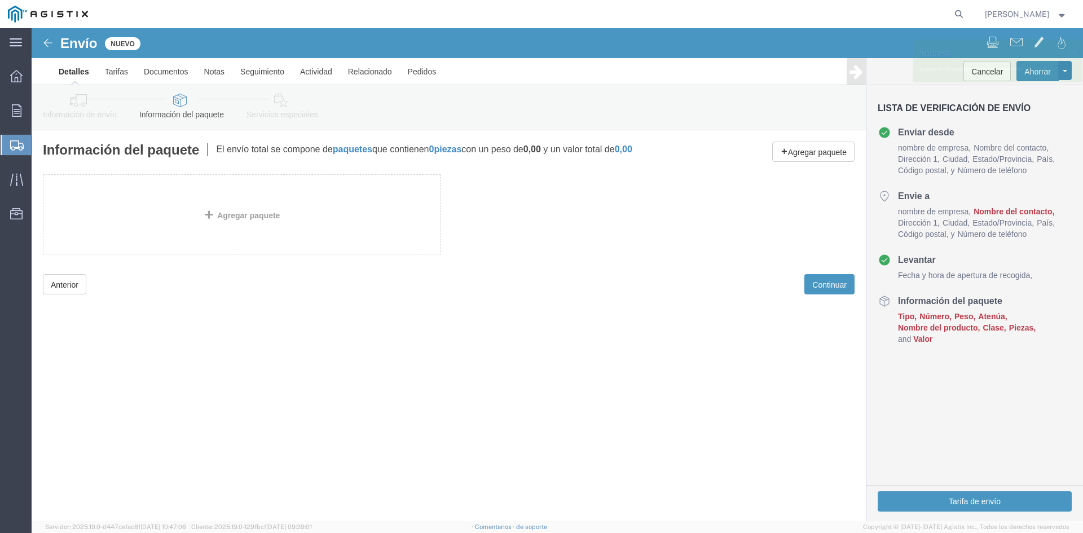
click font "piezas"
click font "Agregar paquete"
click button "Agregar paquete"
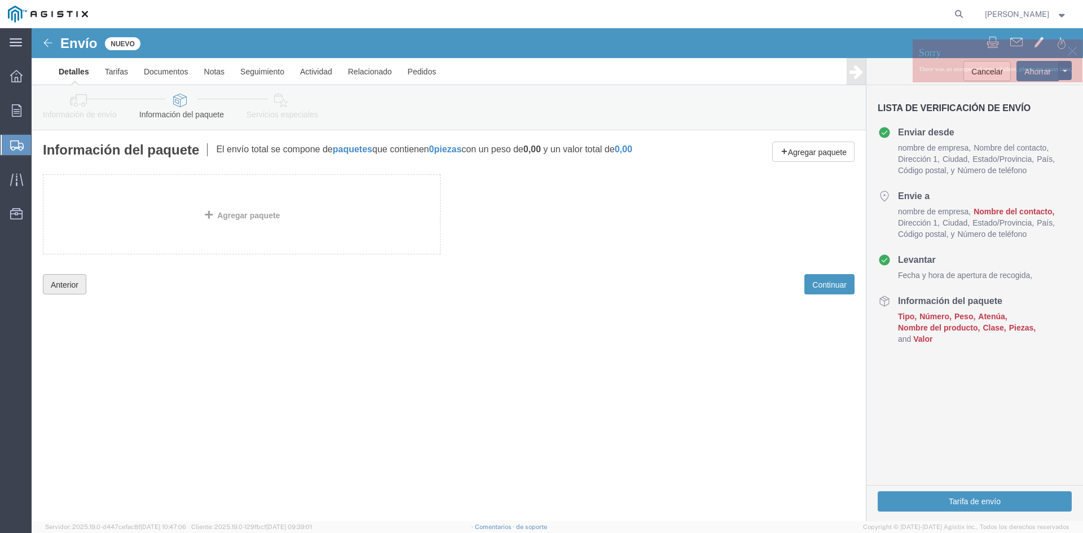
click font "Anterior"
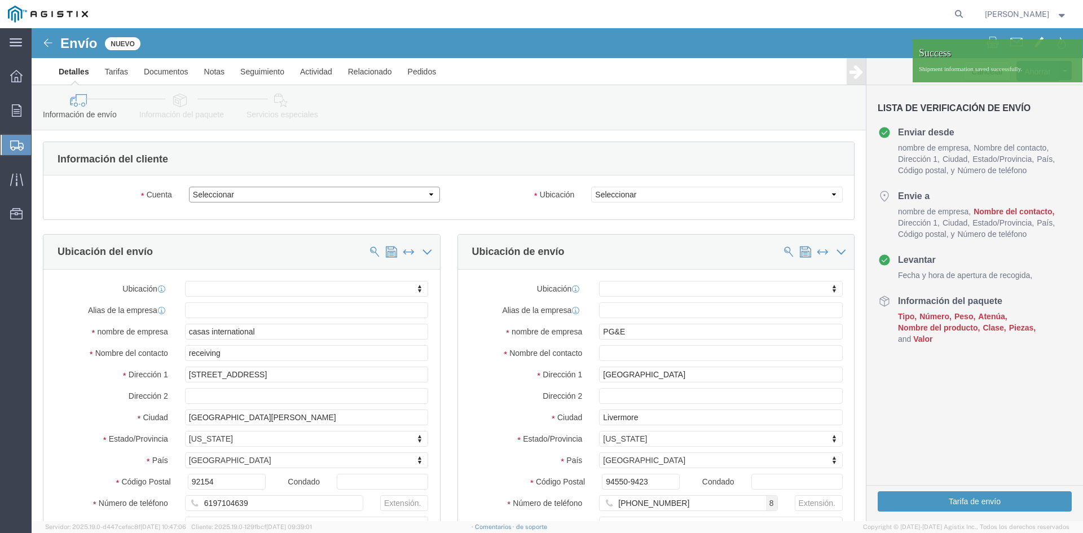
click select "Seleccionar [PERSON_NAME] Worldwide Inc. PG&E"
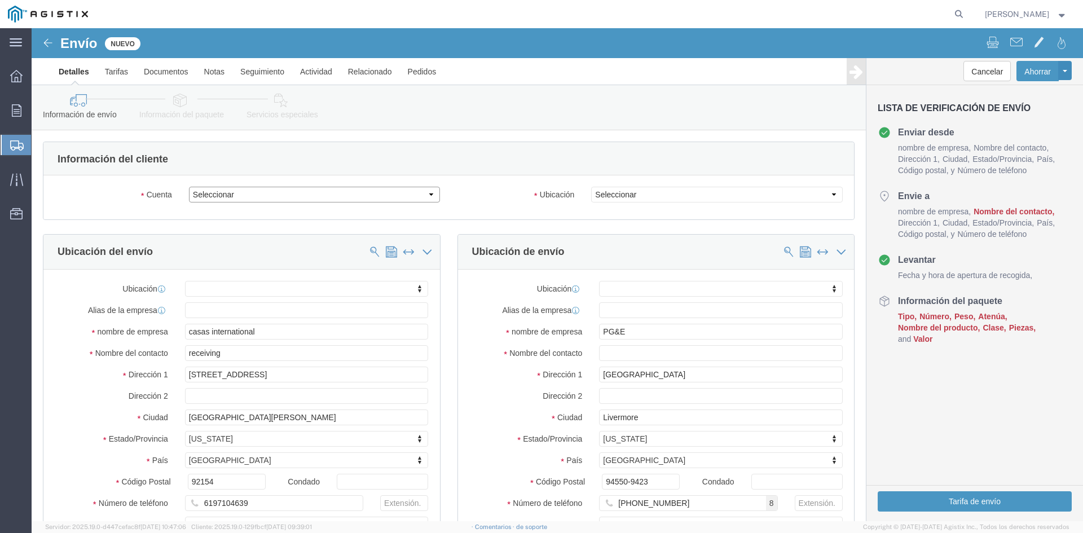
select select "9596"
click select "Seleccionar [PERSON_NAME] Worldwide Inc. PG&E"
select select
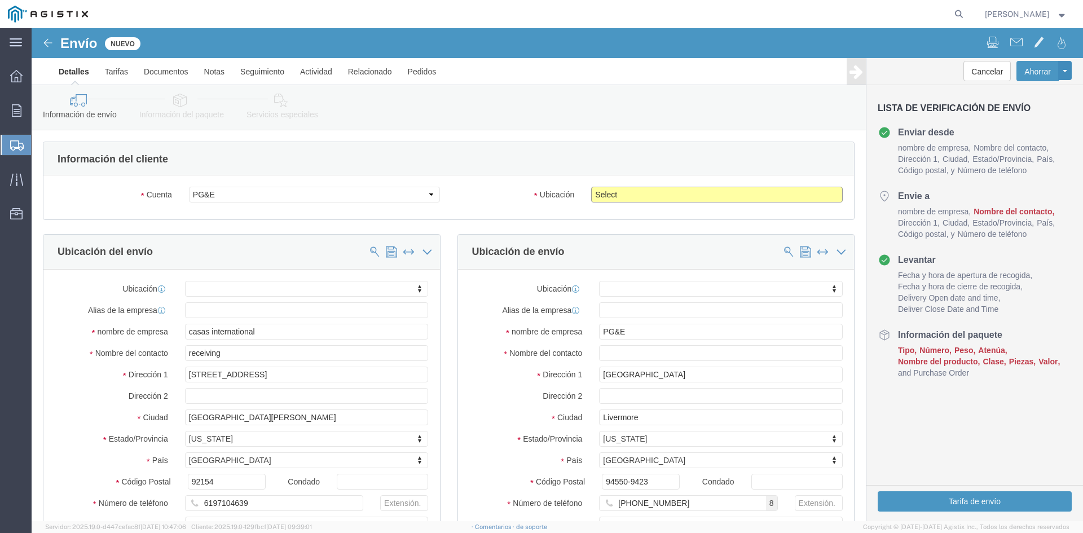
click select "Select All Others [GEOGRAPHIC_DATA] [GEOGRAPHIC_DATA] [GEOGRAPHIC_DATA] [GEOGRA…"
select select "23082"
click select "Select All Others [GEOGRAPHIC_DATA] [GEOGRAPHIC_DATA] [GEOGRAPHIC_DATA] [GEOGRA…"
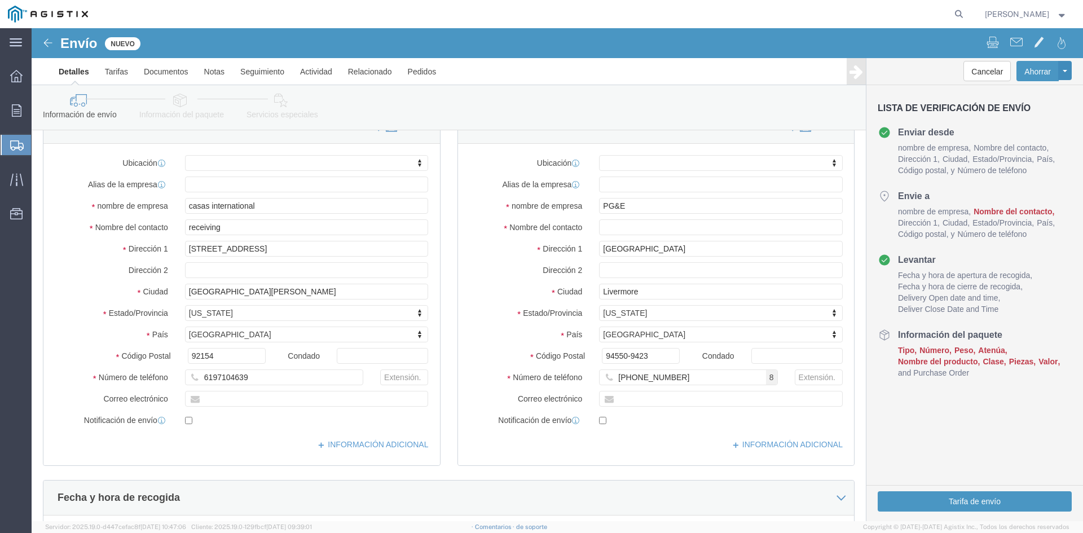
scroll to position [56, 0]
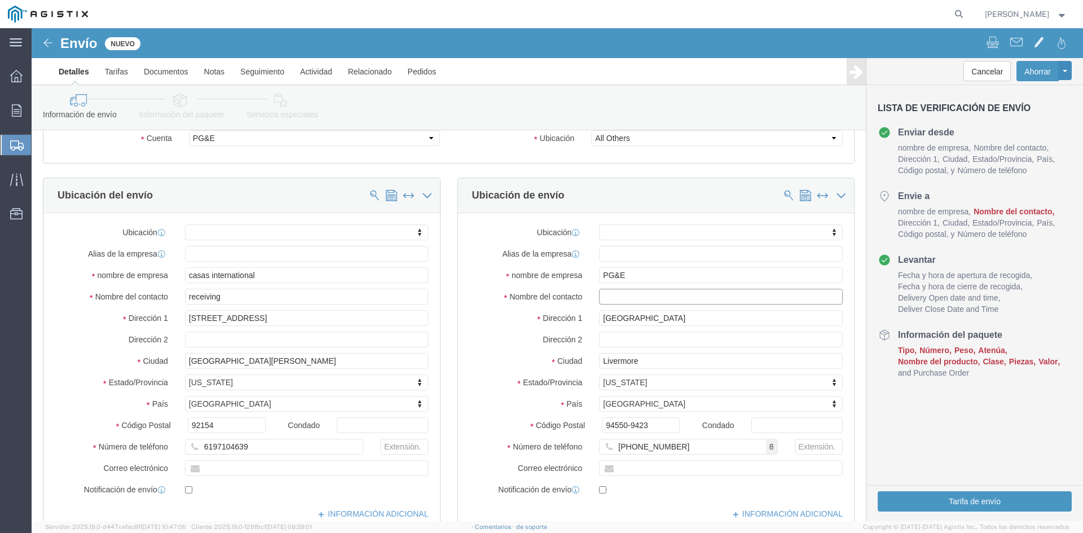
click input "text"
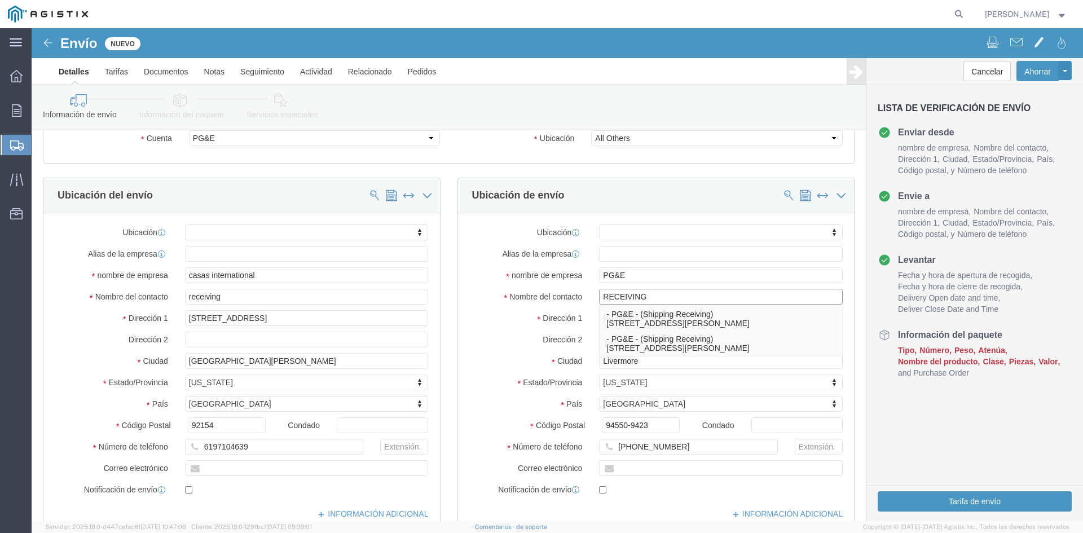
type input "RECEIVING"
click div "Ubicación de envío"
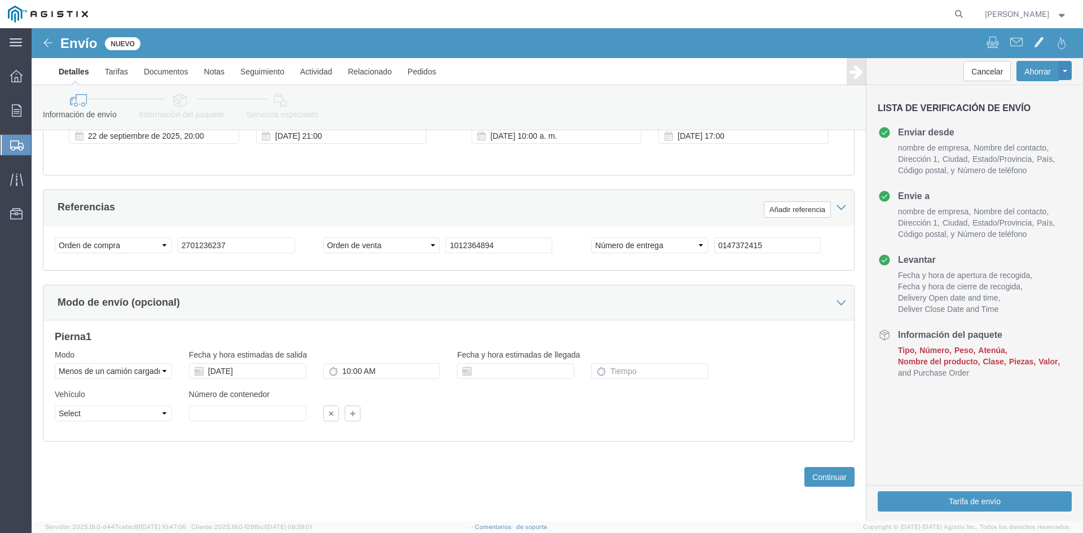
scroll to position [571, 0]
click input "text"
type input "1"
click div "Vehículo Select Straight Truck Tamaño Número de contenedor 1 Dueño Seleccionar …"
click font "Continuar"
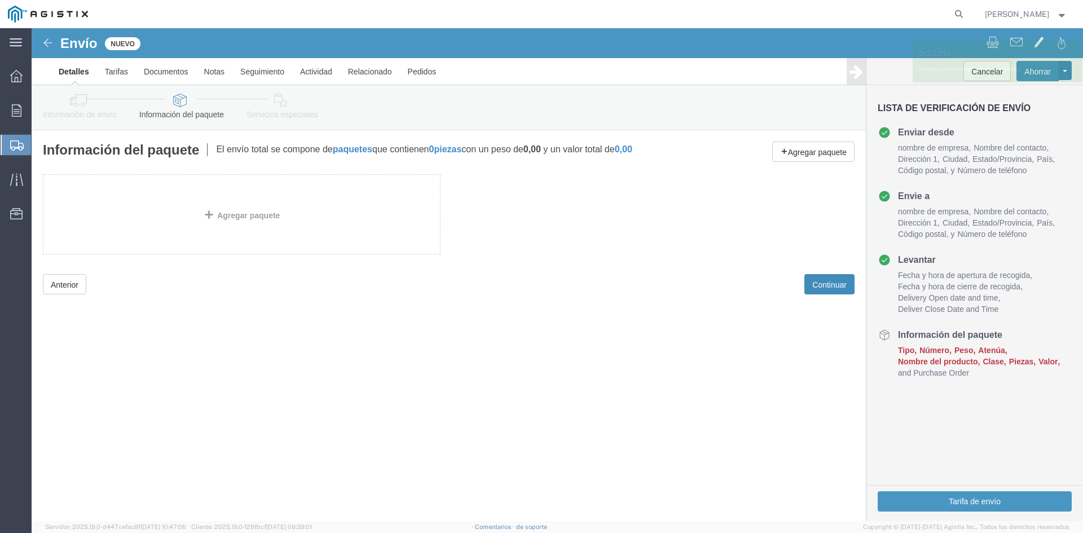
scroll to position [0, 0]
click div "Información del paquete El envío total se compone de paquetes que contienen 0 p…"
click font "piezas"
click div "Información del paquete El envío total se compone de paquetes que contienen 0 p…"
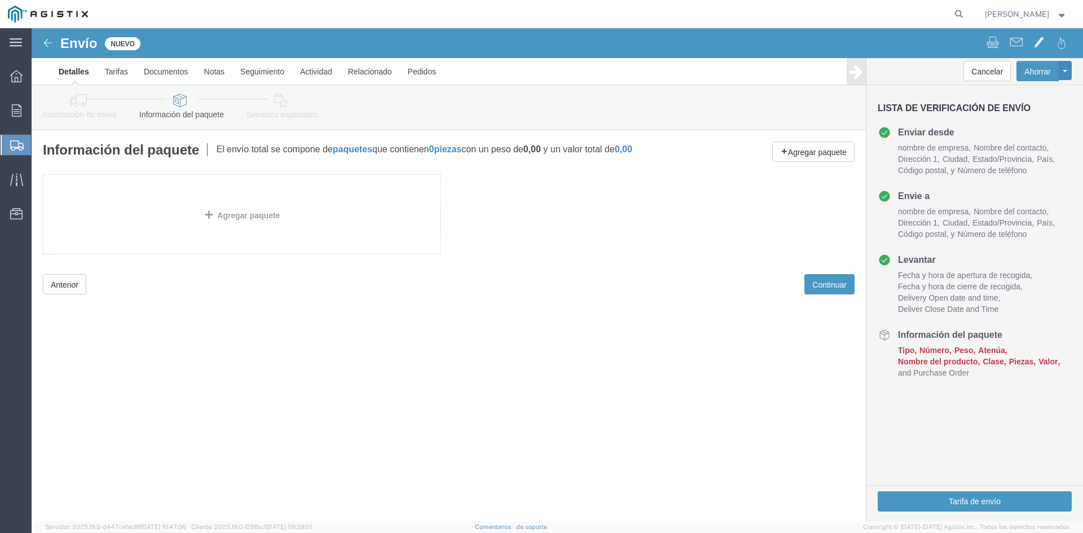
drag, startPoint x: 398, startPoint y: 138, endPoint x: 539, endPoint y: 162, distance: 143.2
click div "Información del paquete El envío total se compone de paquetes que contienen 0 p…"
click div "Agregar paquete"
click font "Continuar"
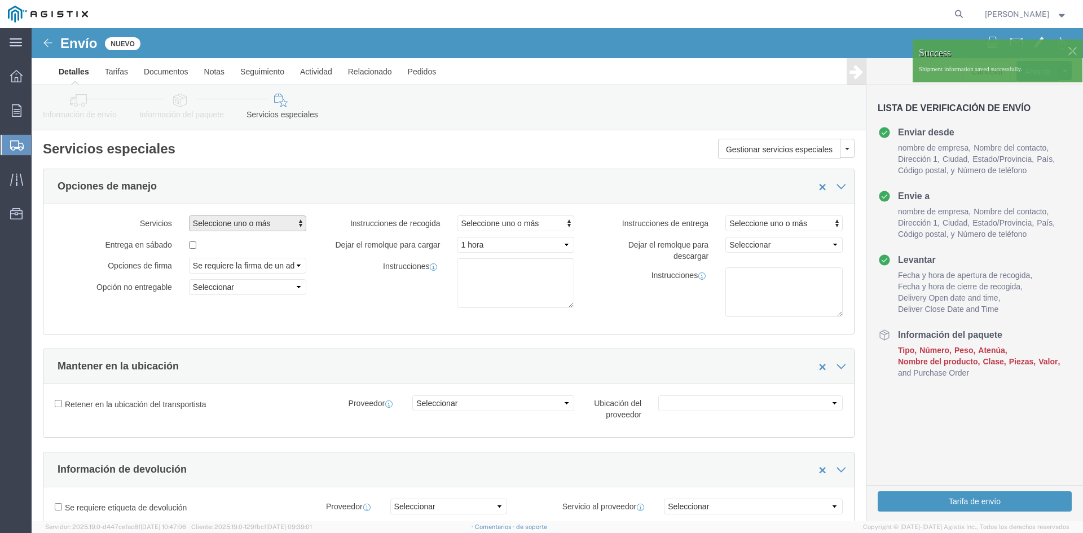
click span "Seleccione uno o más"
click div
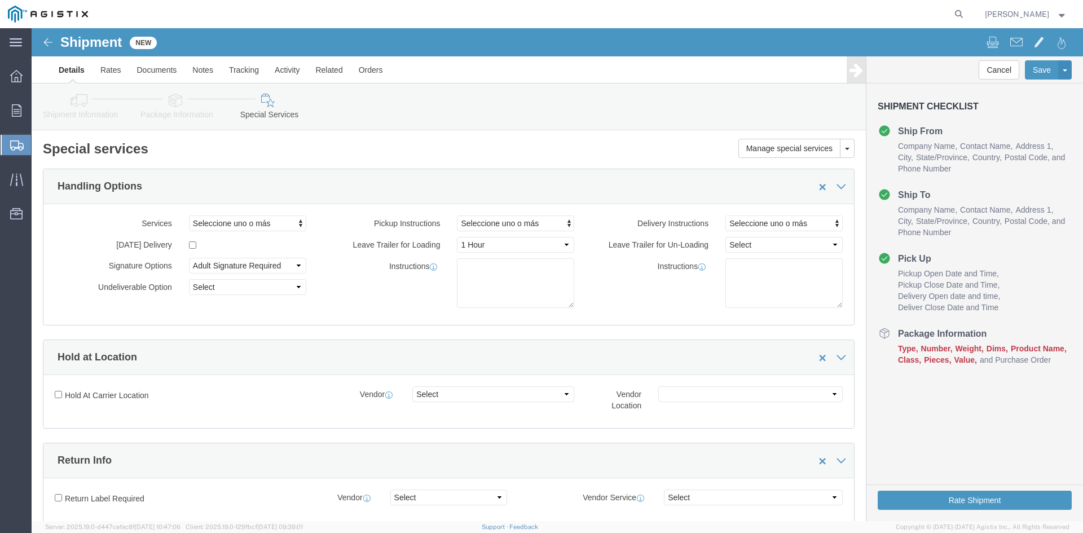
click div "Shipment Information Package Information Special Services"
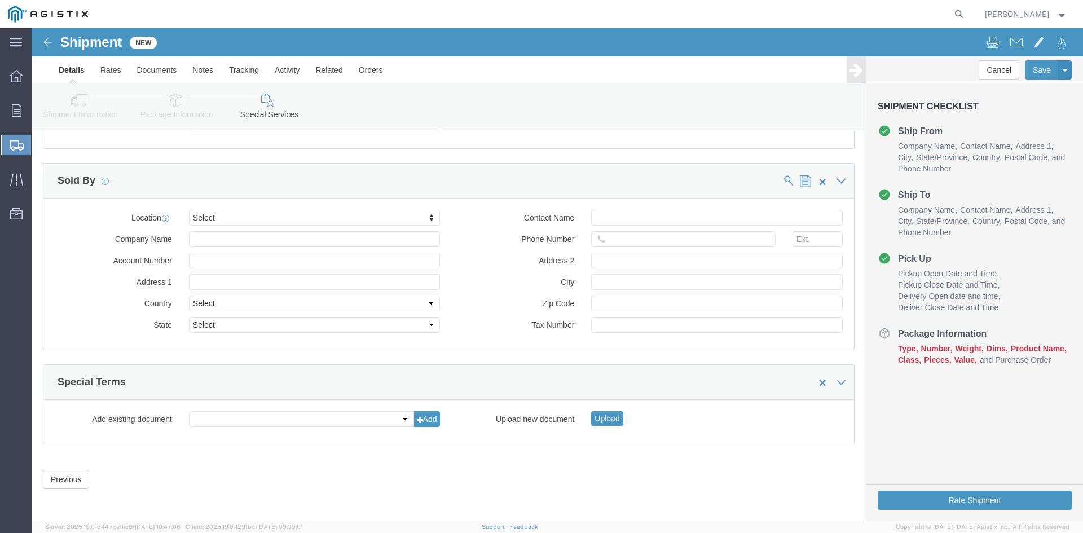
scroll to position [1133, 0]
click span "Product Name"
click span "Number"
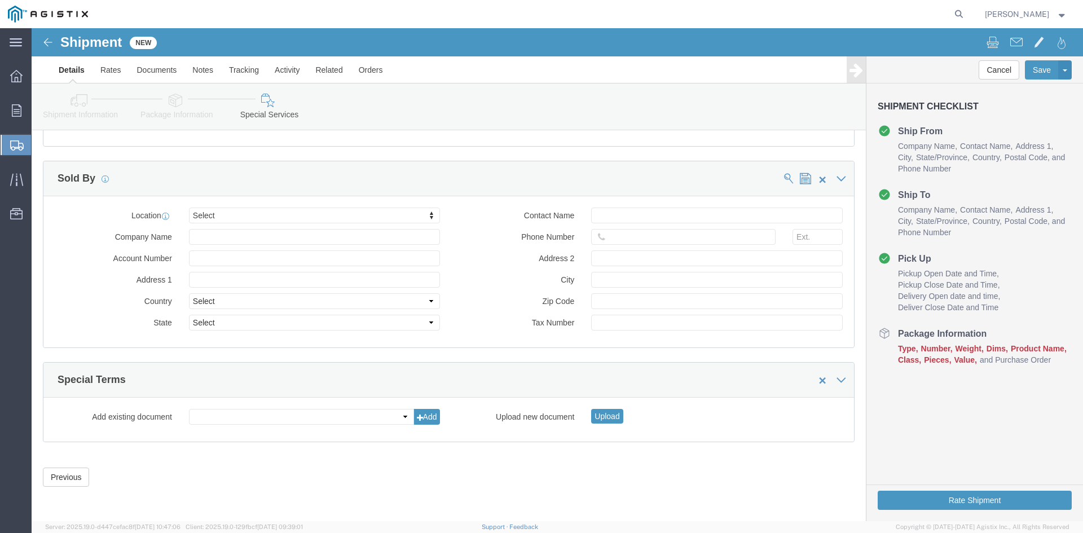
click li "Package Information Type Number Weight Dims Product Name Class Pieces Value Pur…"
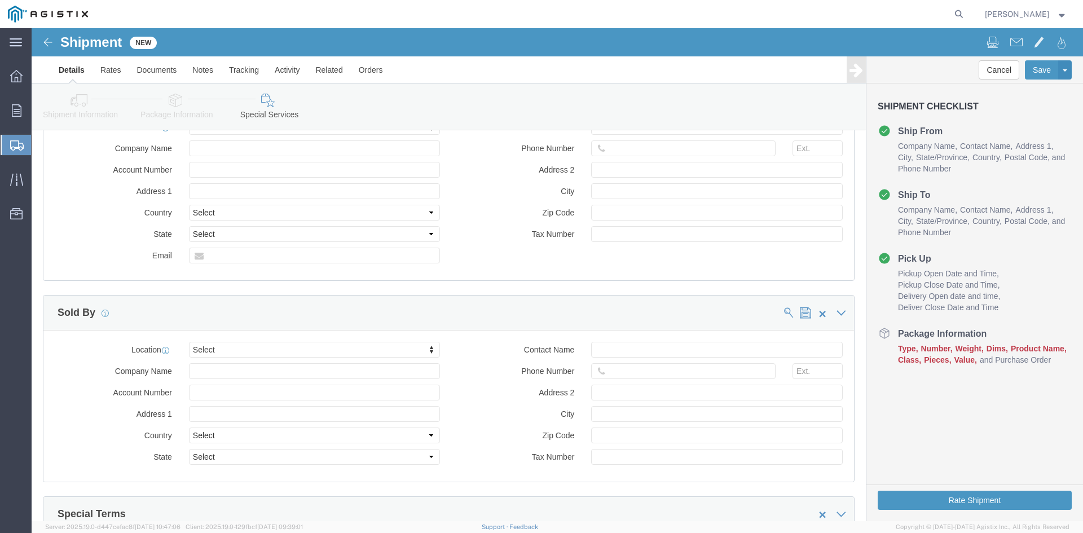
scroll to position [795, 0]
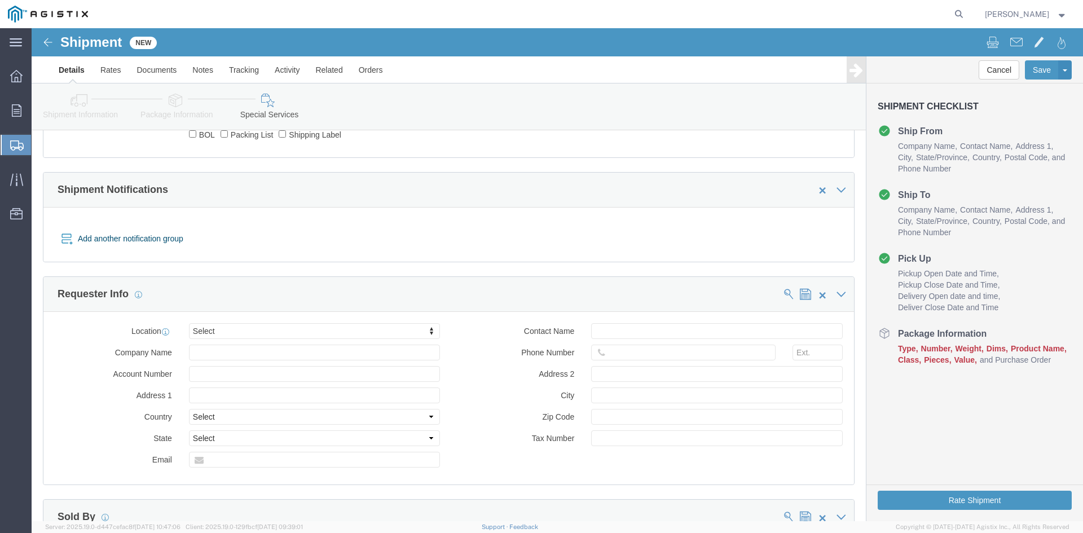
click icon
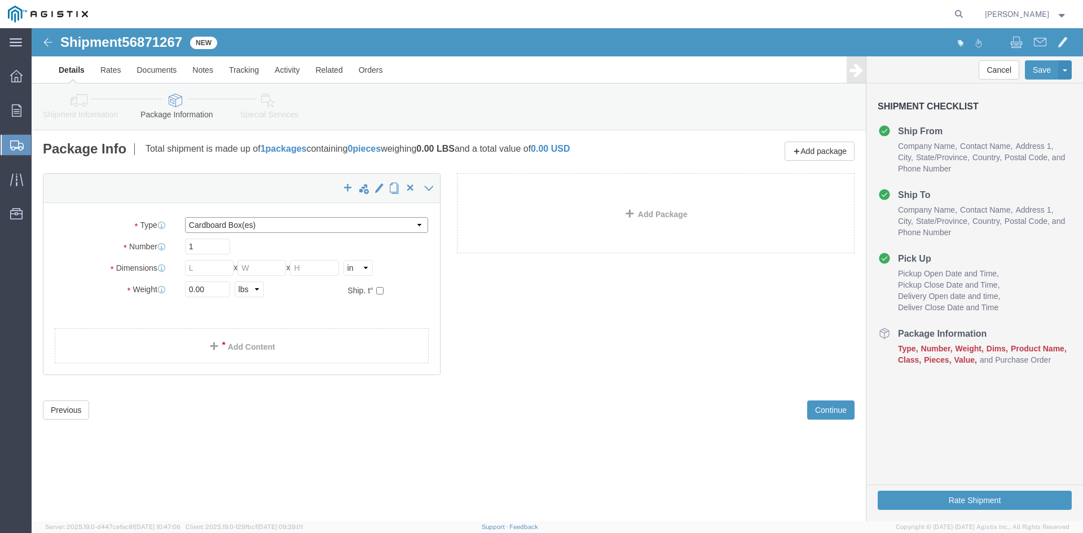
click select "Select Bulk Bundle(s) Cardboard Box(es) Carton(s) Crate(s) Drum(s) (Fiberboard)…"
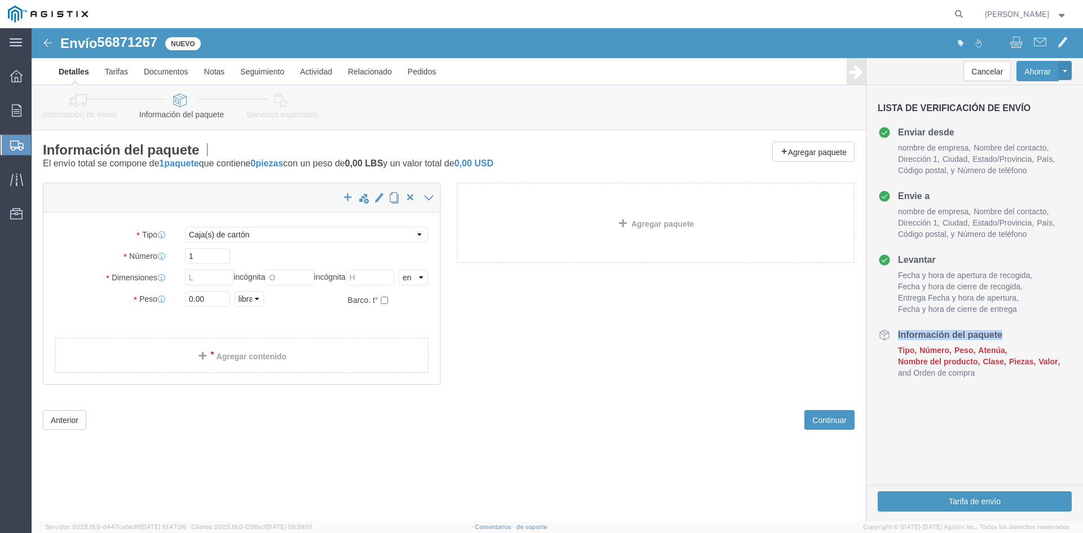
click div "Package Tipo Seleccionar A granel Paquete(s) Caja(s) de cartón Caja(s) de cartó…"
click select "Seleccionar A granel Paquete(s) Caja(s) de cartón Caja(s) de cartón Caja(s) Tam…"
select select "PONS"
click select "Seleccionar A granel Paquete(s) Caja(s) de cartón Caja(s) de cartón Caja(s) Tam…"
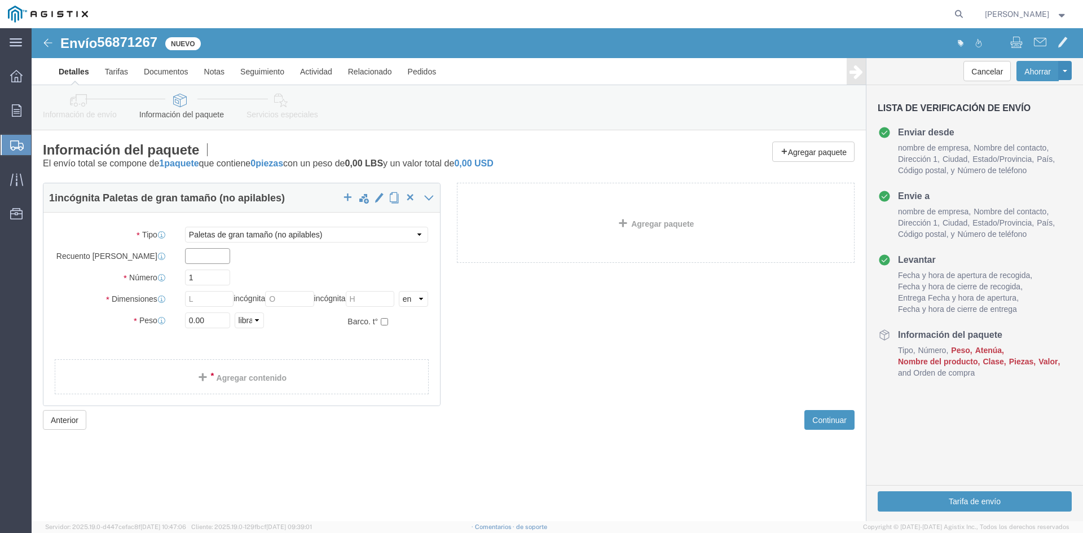
click input "text"
type input "4"
click div "1 incógnita Paletas de gran tamaño (no apilables) Paquete Tipo Seleccionar A gr…"
click input "text"
type input "47"
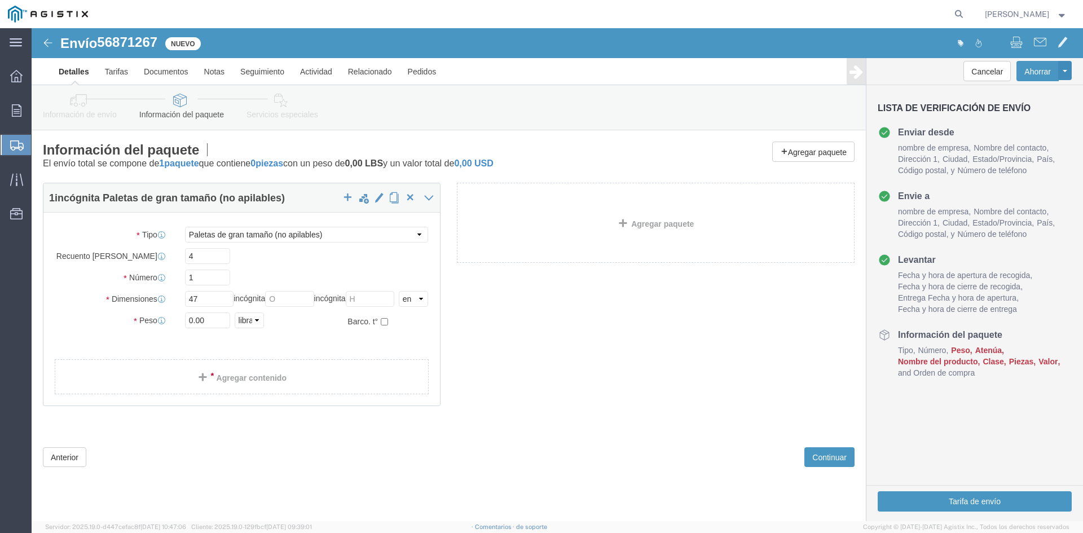
click div "1 incógnita Paletas de gran tamaño (no apilables) Paquete Tipo Seleccionar A gr…"
click div
click input "text"
type input "32"
click input "text"
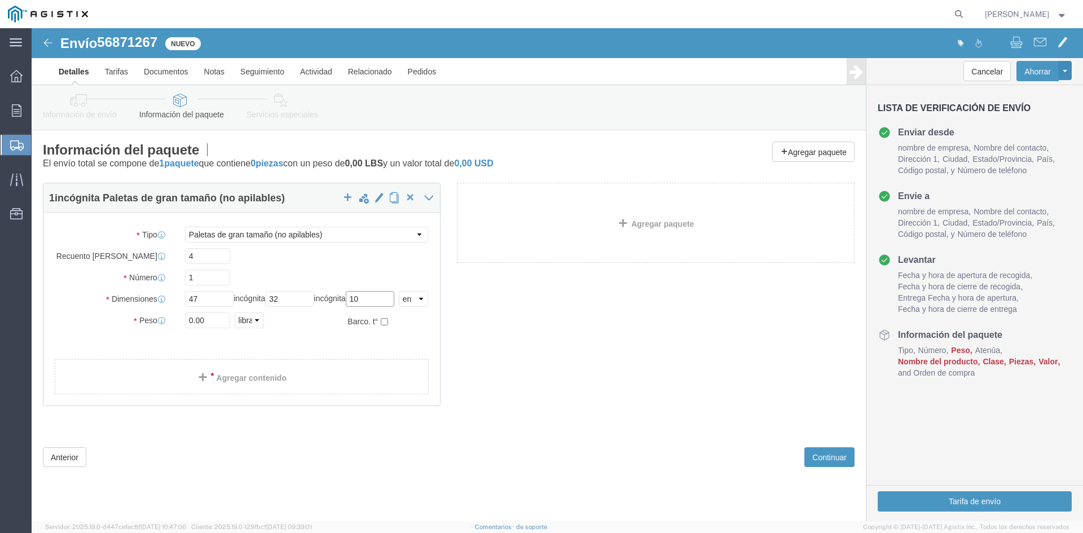
type input "10"
click input "0.00"
type input "0"
type input "255"
click font "Continuar"
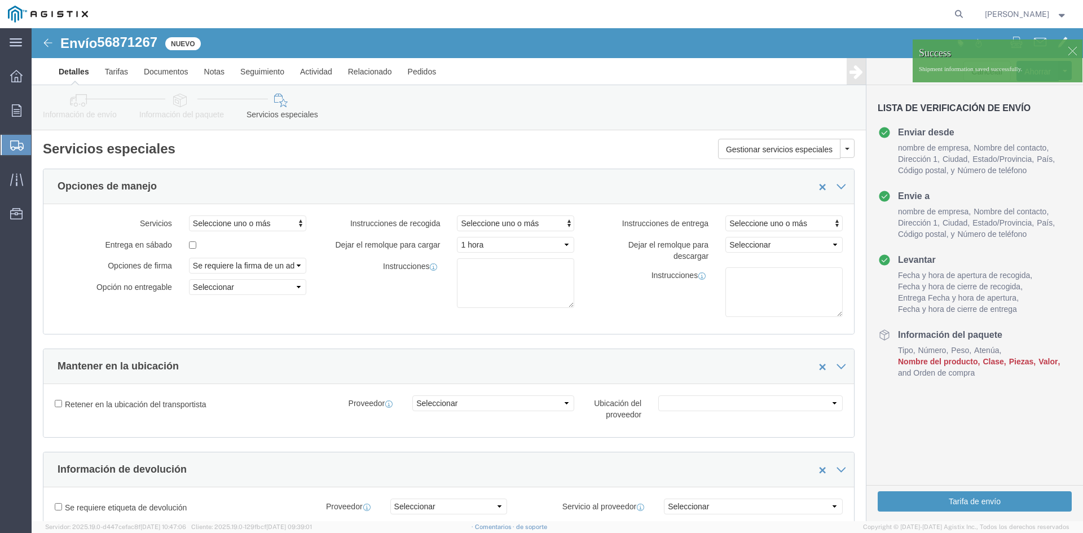
click font "Nombre del producto"
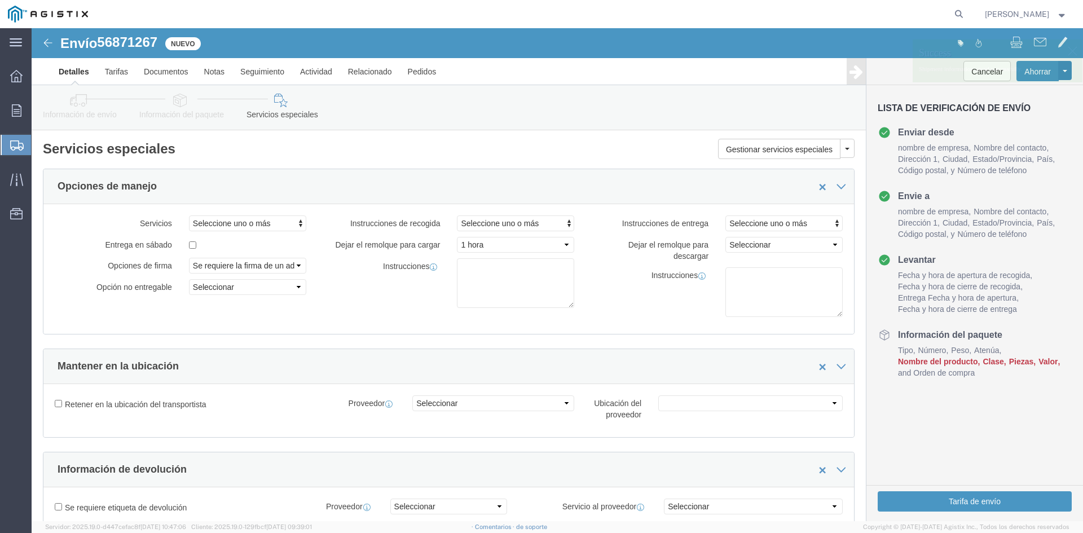
click font "Nombre del producto"
click font "Información del paquete"
click icon
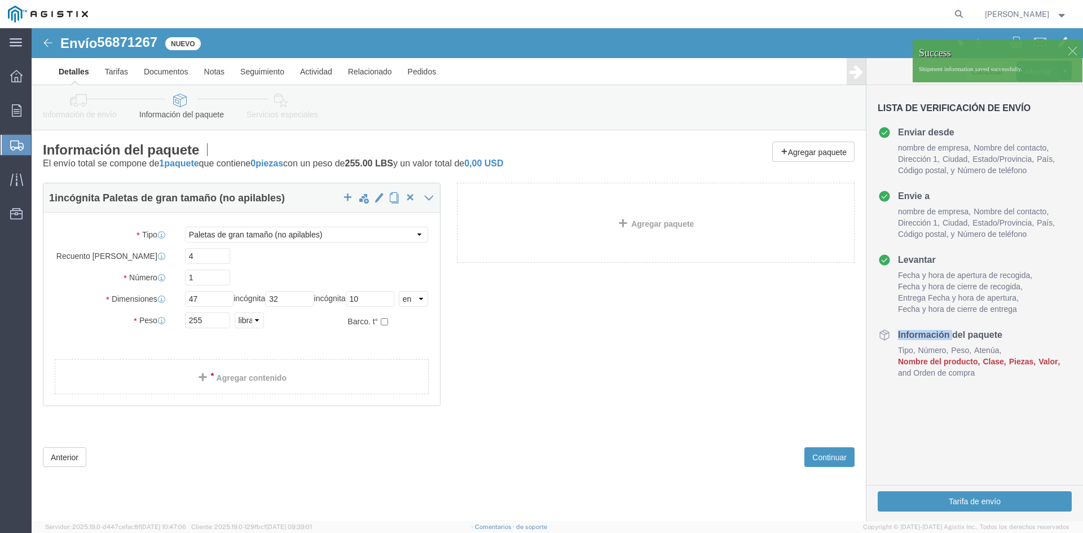
click span "Paletas de gran tamaño (no apilables)"
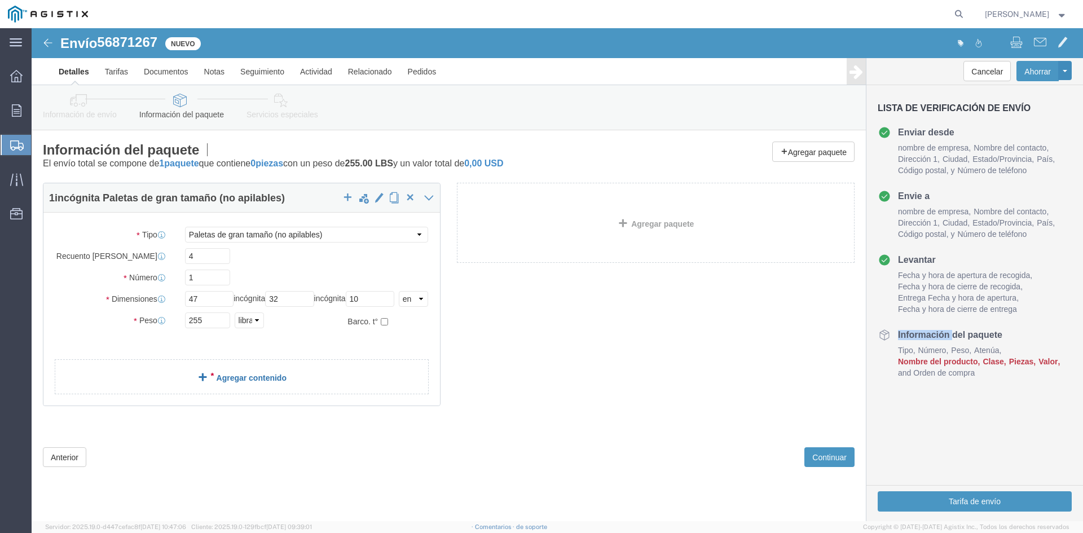
click font "Agregar contenido"
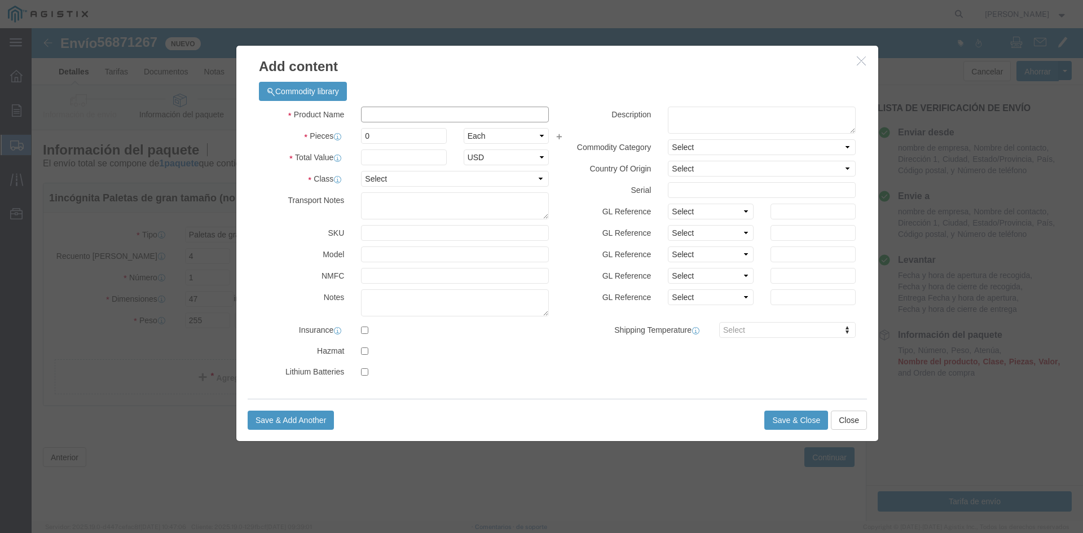
click input "text"
type input "SING"
click input "0"
type input "200"
click input "text"
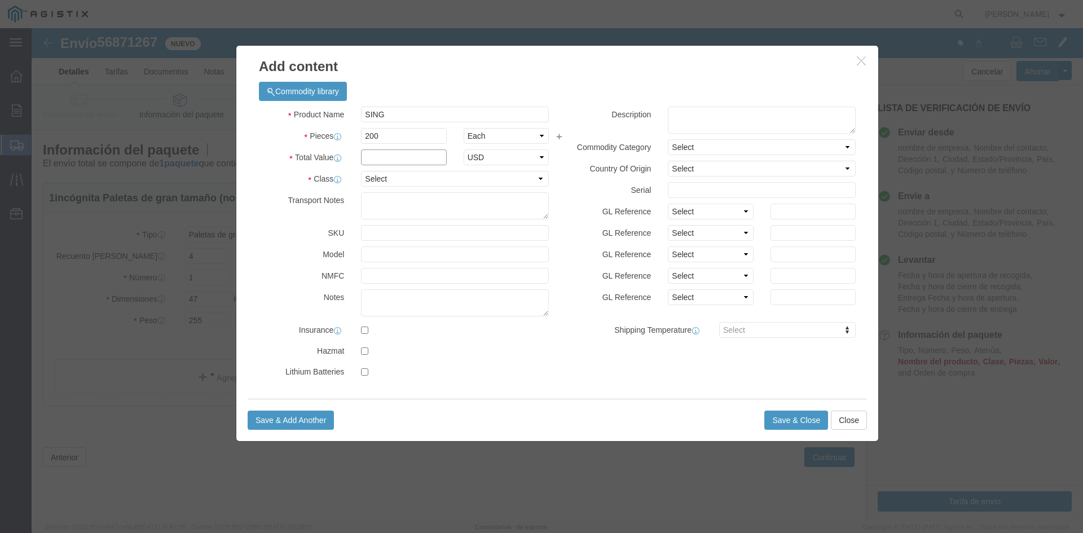
click input "text"
type input "2,568"
click select "Select 50 55 60 65 70 85 92.5 100 125 175 250 300 400"
select select "70"
click select "Select 50 55 60 65 70 85 92.5 100 125 175 250 300 400"
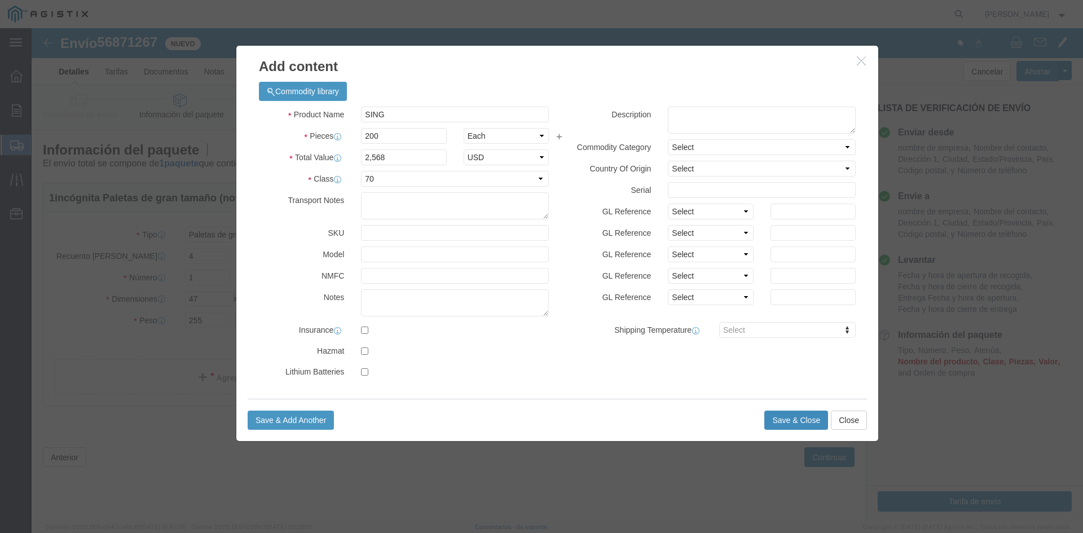
click button "Save & Close"
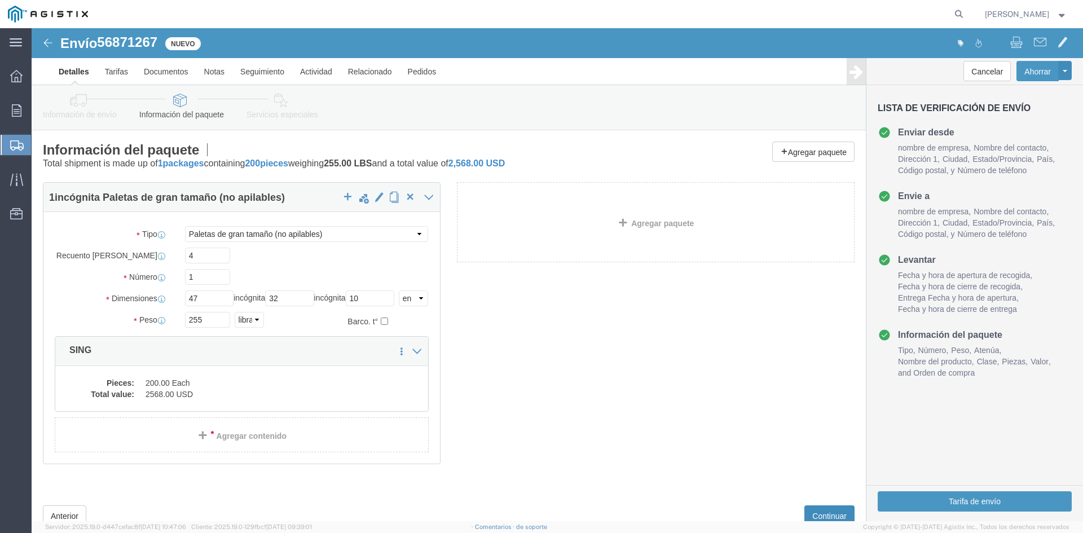
click font "Continuar"
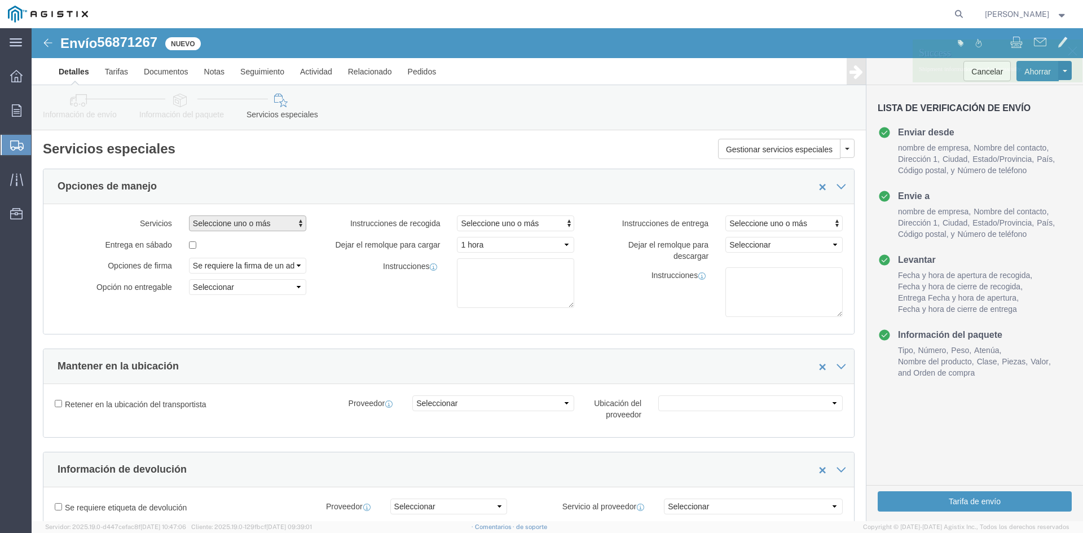
click span "Seleccione uno o más"
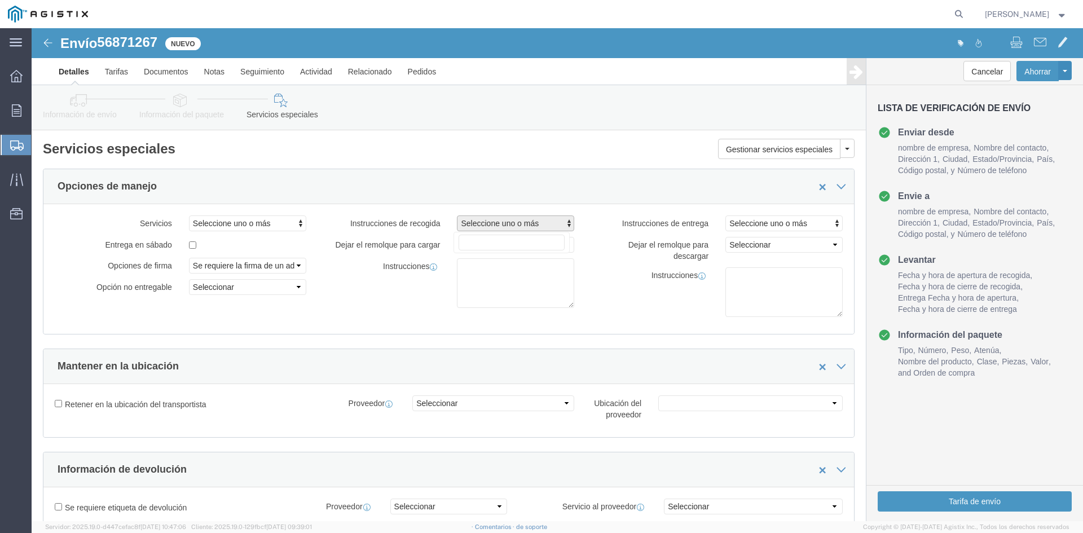
click span "Seleccione uno o más"
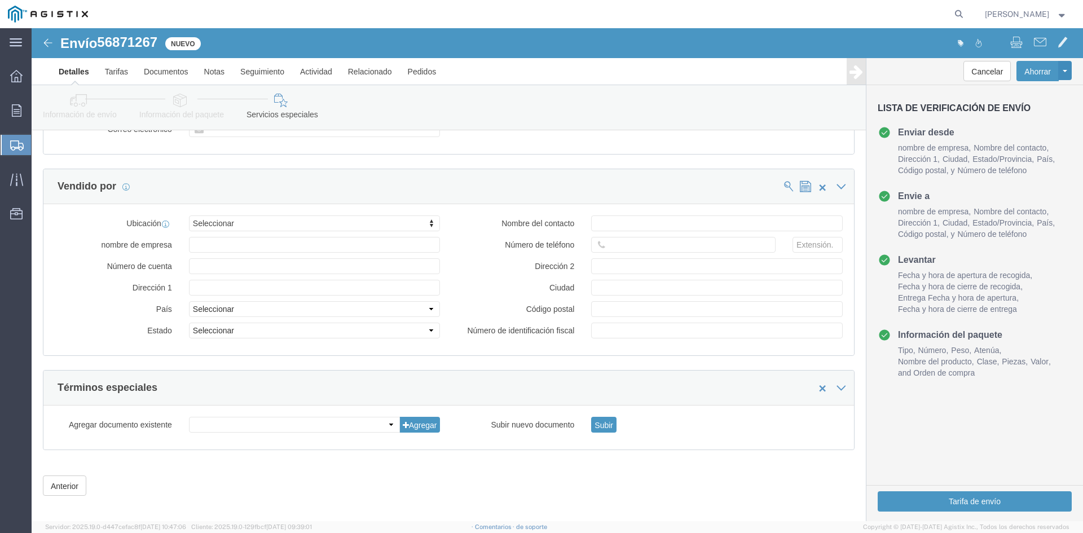
scroll to position [1156, 0]
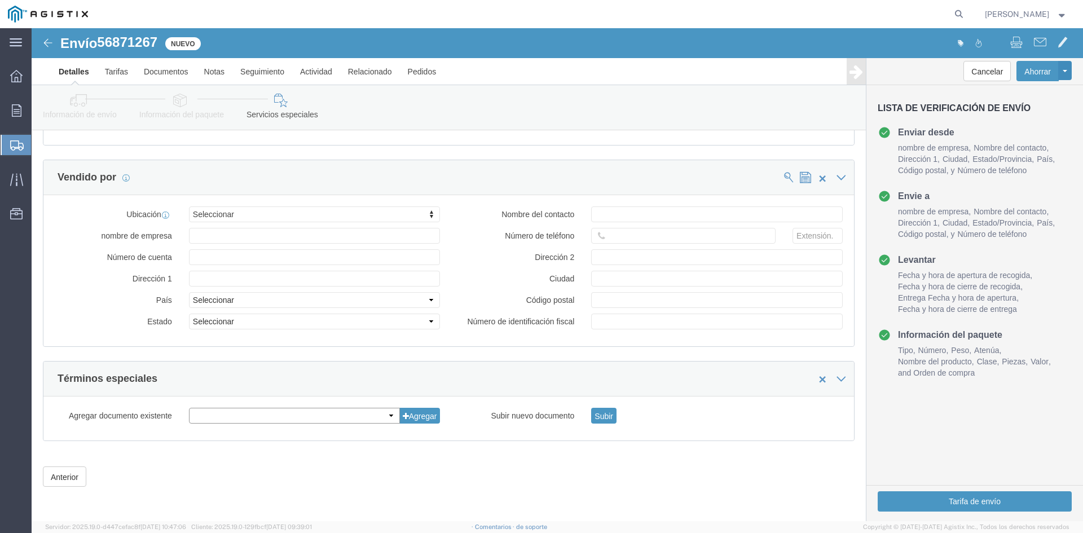
click select
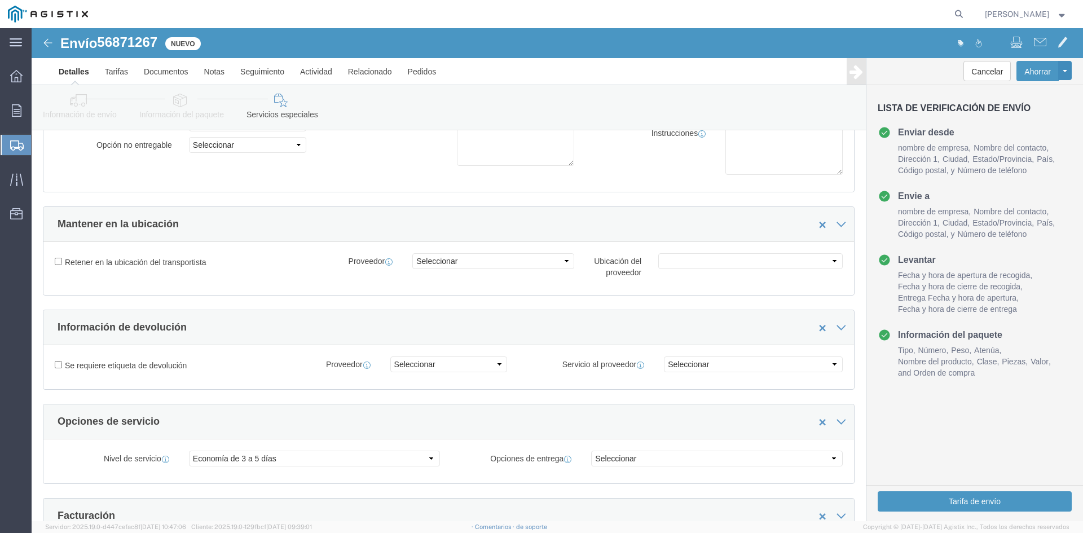
scroll to position [0, 0]
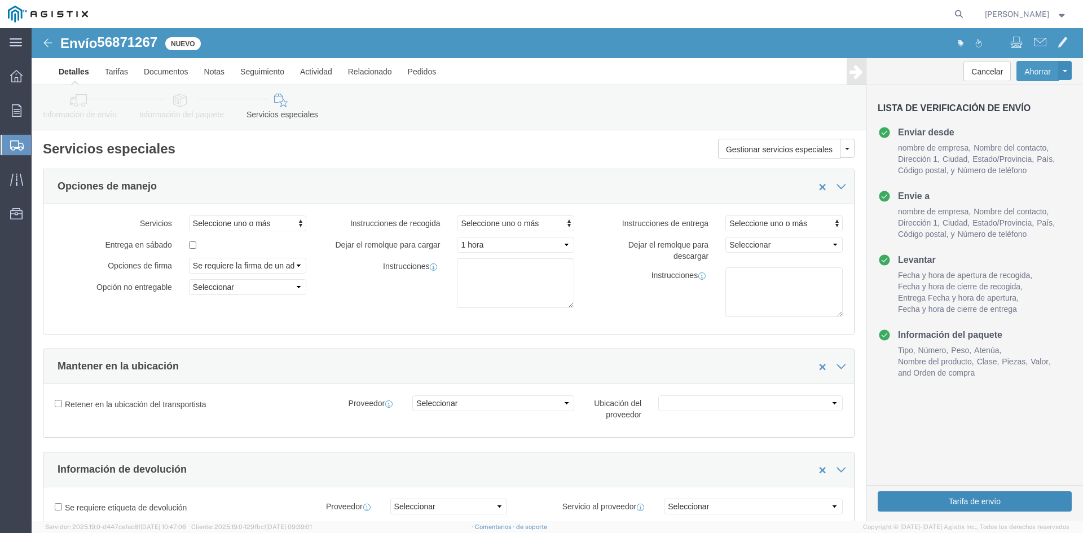
click button "Tarifa de envío"
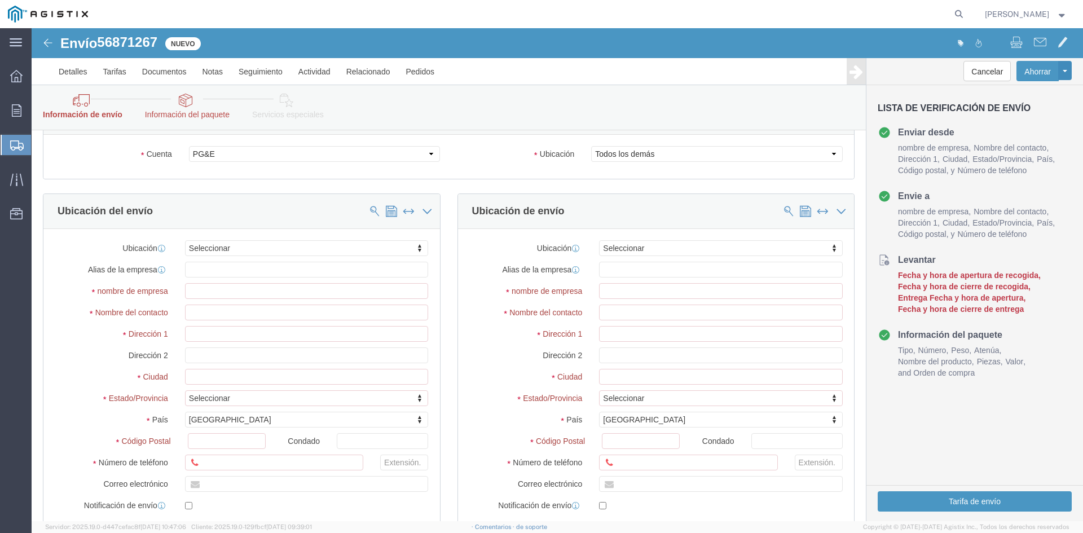
scroll to position [169, 0]
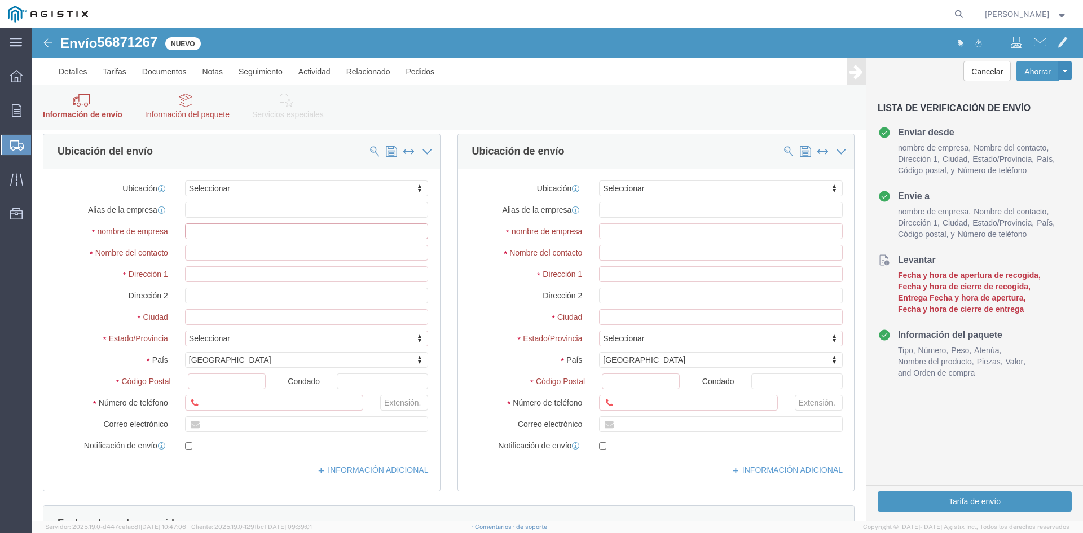
click input "text"
type input "[PERSON_NAME] INTERNATIONAL"
click input "text"
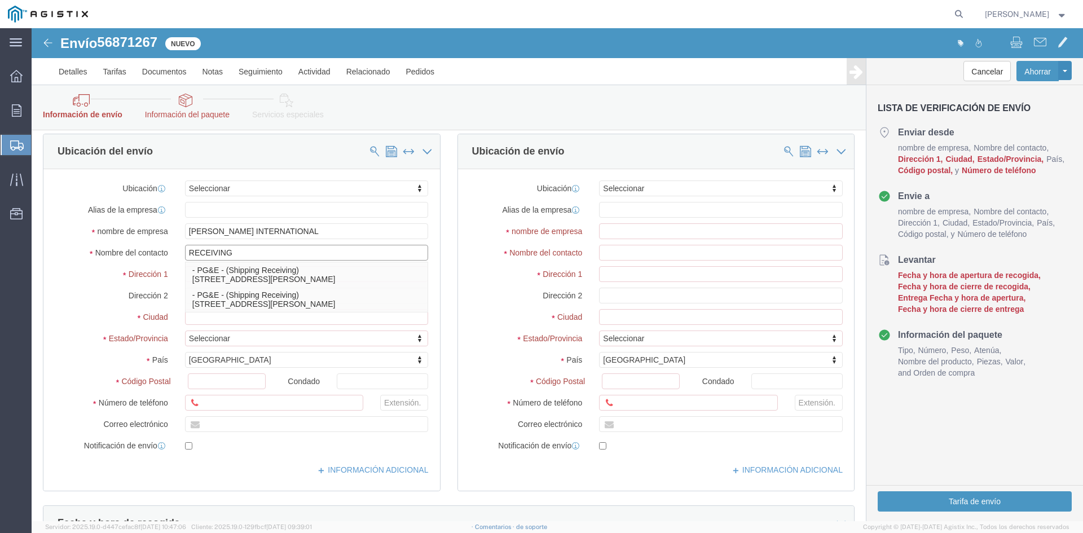
type input "RECEIVING"
click div "Ubicación Seleccionar Seleccionar Ubicación de mi perfil MILWAUKEE Milwaukee - …"
click input "text"
type input "[STREET_ADDRESS]"
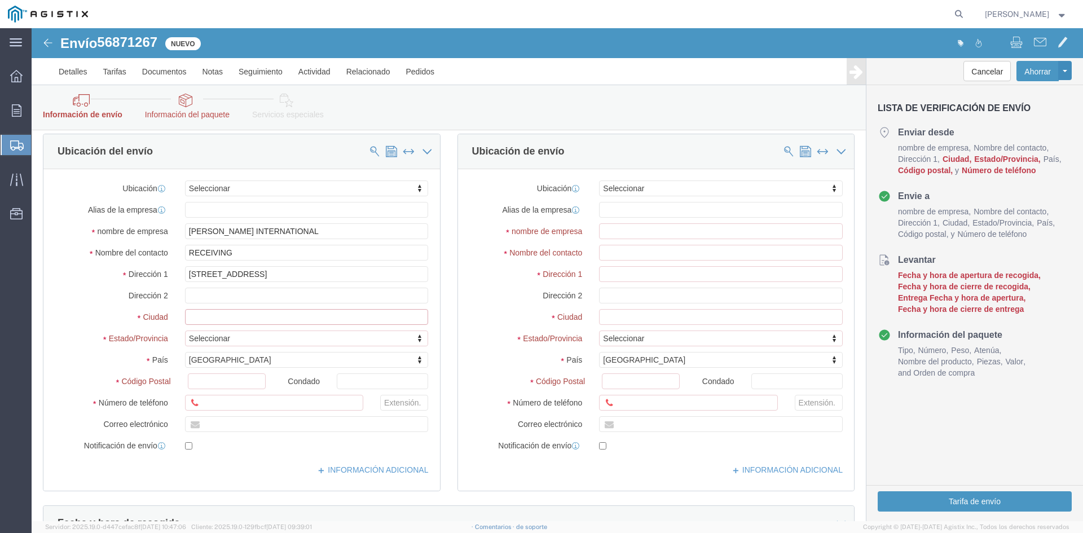
click input "text"
type input "[GEOGRAPHIC_DATA]"
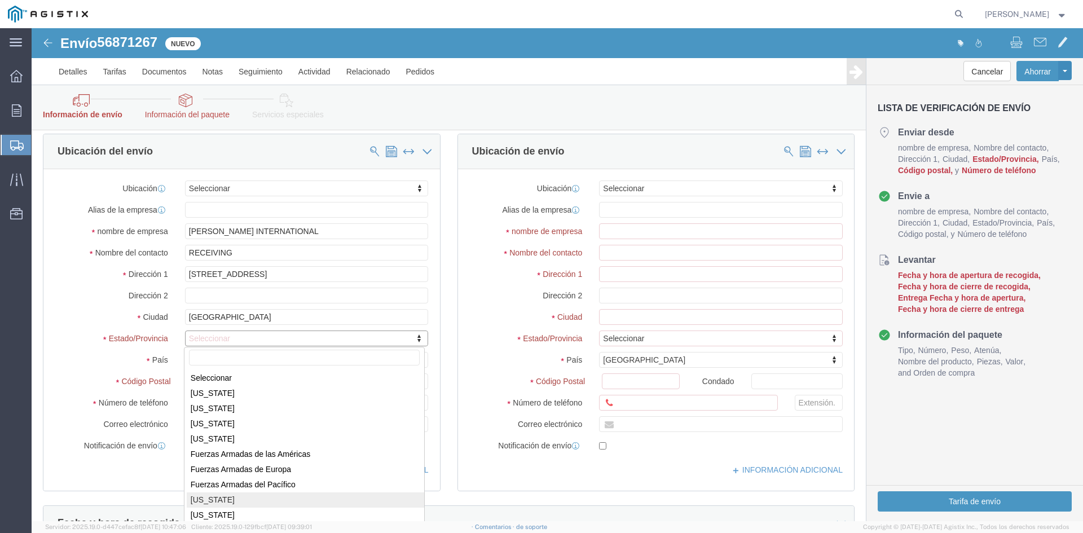
select select "CA"
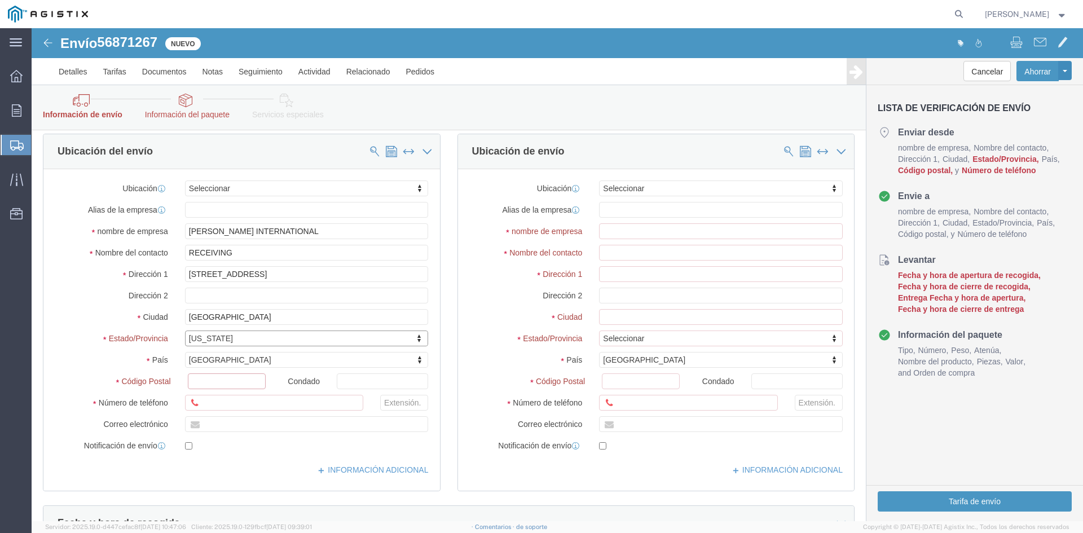
click input "text"
type input "92154"
click input "text"
type input "6197104639"
click input "text"
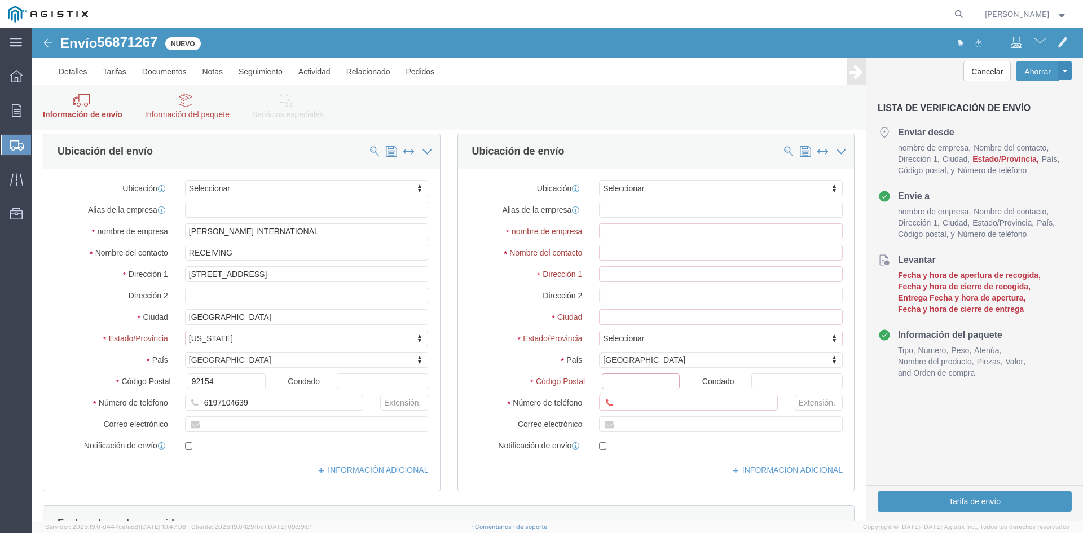
click input "Código Postal"
type input "94550-9423"
click div "Código Postal 94550-9423"
click input "text"
drag, startPoint x: 620, startPoint y: 204, endPoint x: 517, endPoint y: 204, distance: 102.7
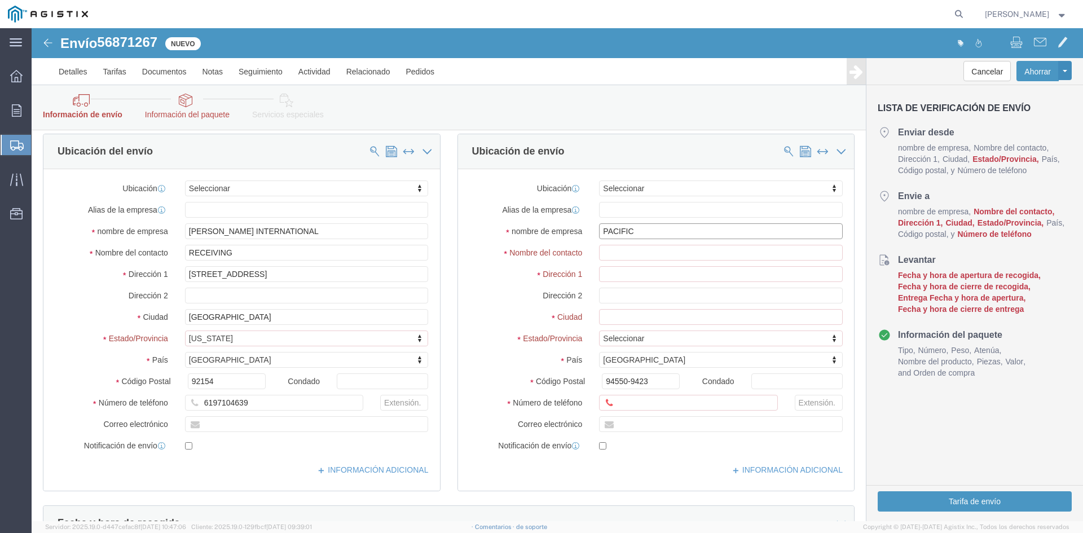
click div "nombre de empresa PACIFIC"
paste input "GAS AND ELECTRIC CO"
type input "PACIFIC GAS AND ELECTRIC CO"
click input "text"
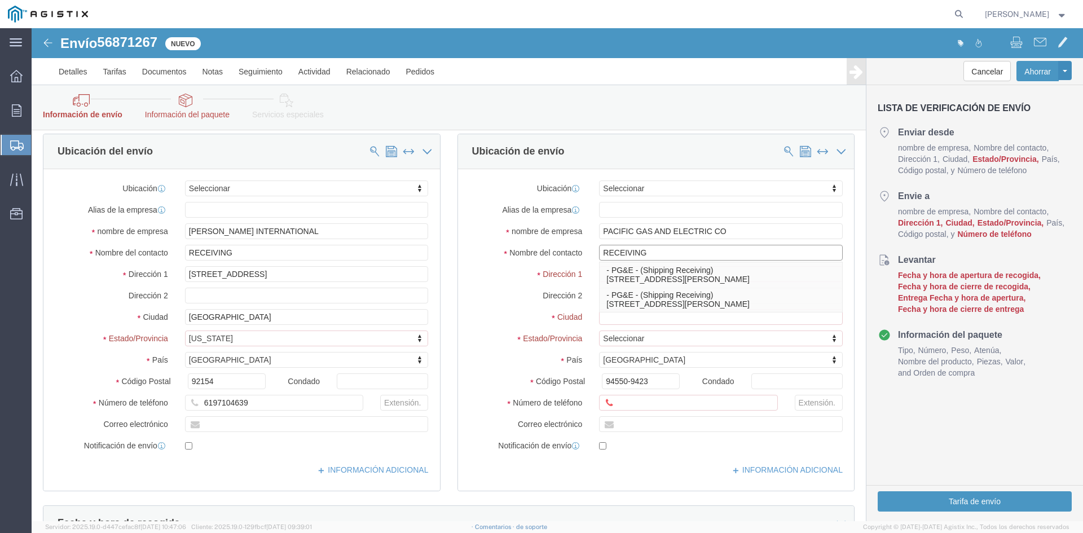
type input "RECEIVING"
click label "Ciudad"
click input "text"
paste input "7205 NATIONAL DR"
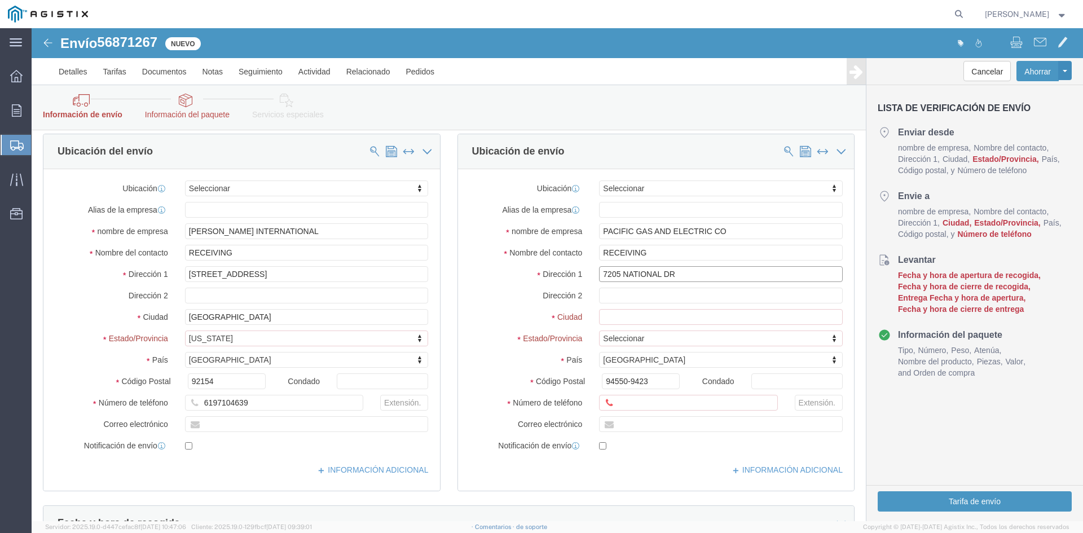
type input "7205 NATIONAL DR"
click input "text"
paste input "LIVERMORE"
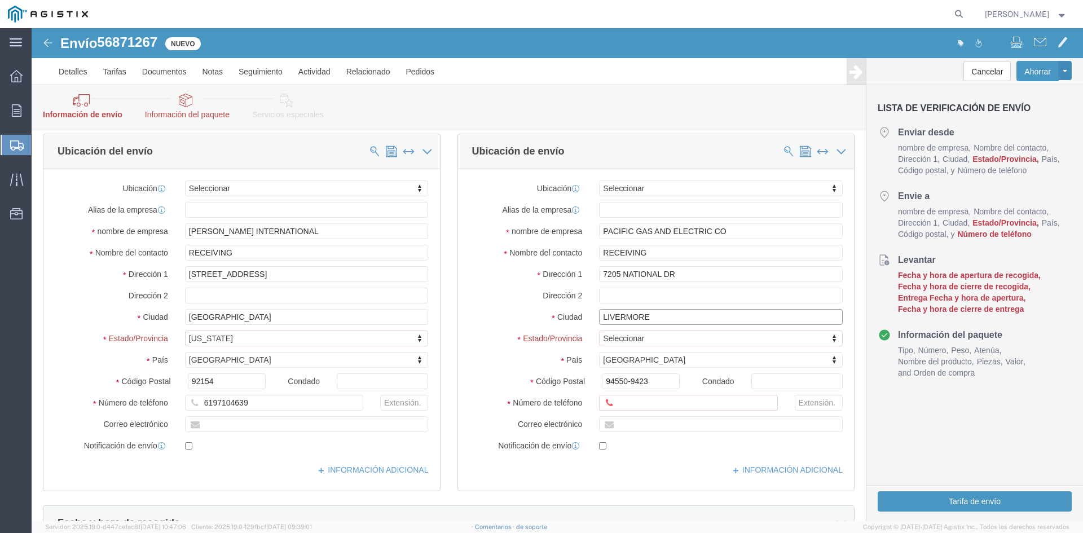
type input "LIVERMORE"
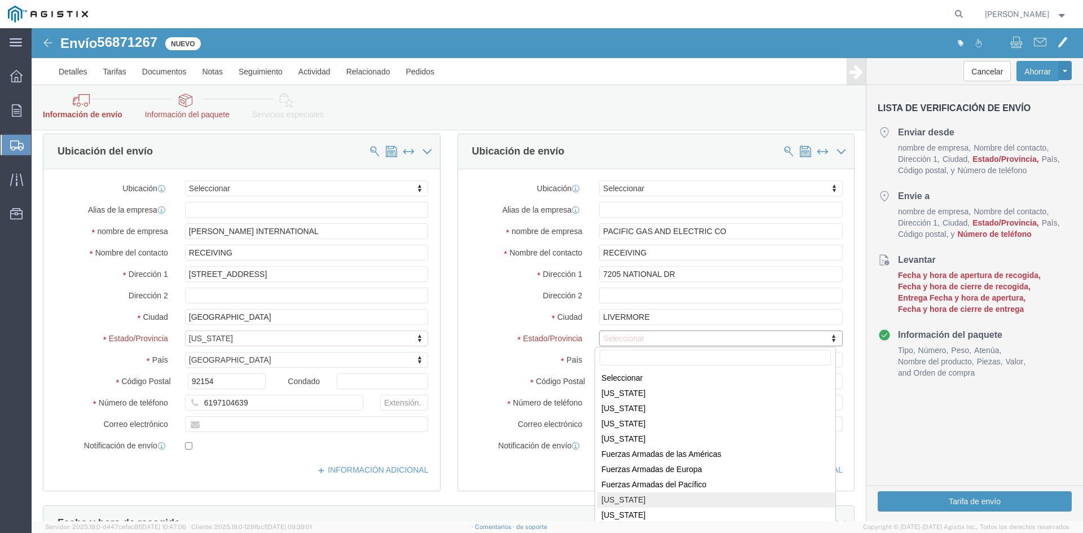
select select "CA"
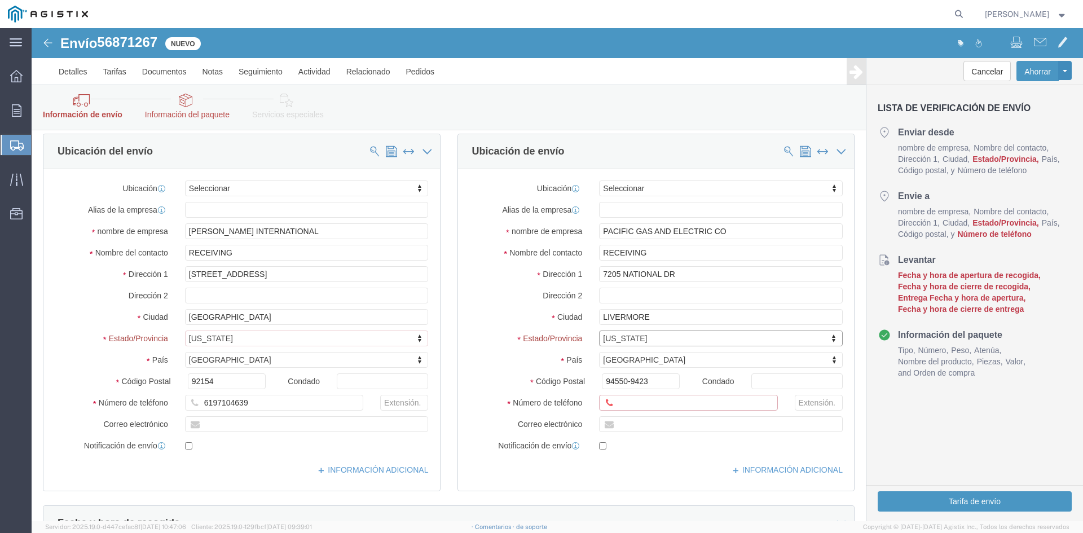
click input "text"
paste input "[PHONE_NUMBER]"
type input "[PHONE_NUMBER]"
click div "Ubicación Seleccionar Seleccionar Ubicación de mi perfil MILWAUKEE Milwaukee - …"
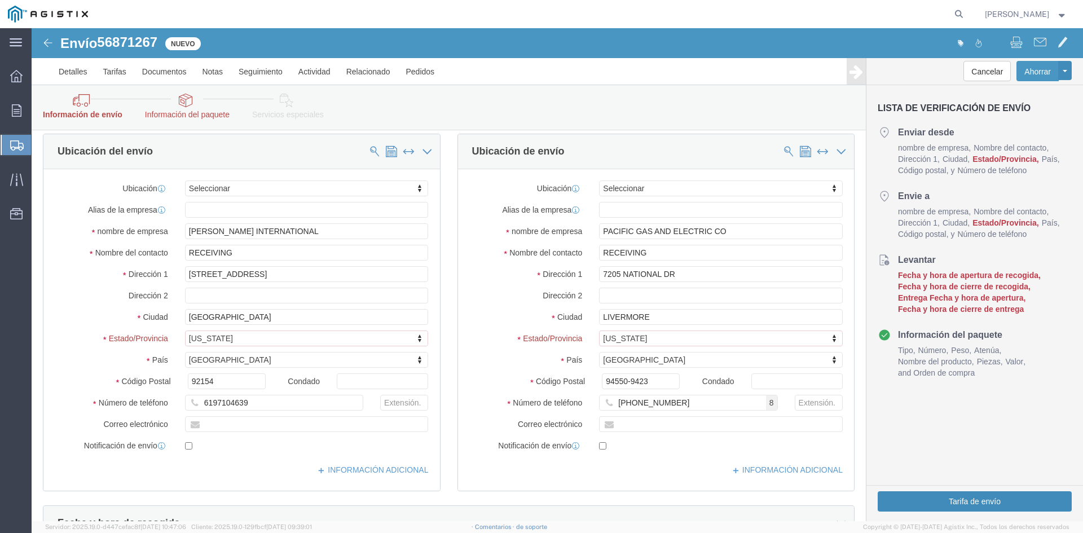
click button "Tarifa de envío"
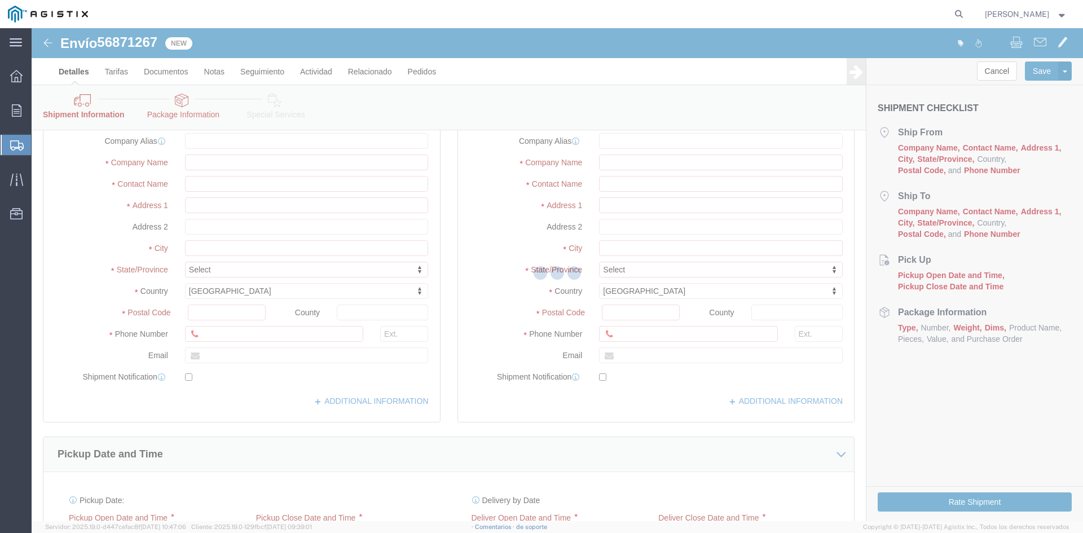
scroll to position [0, 0]
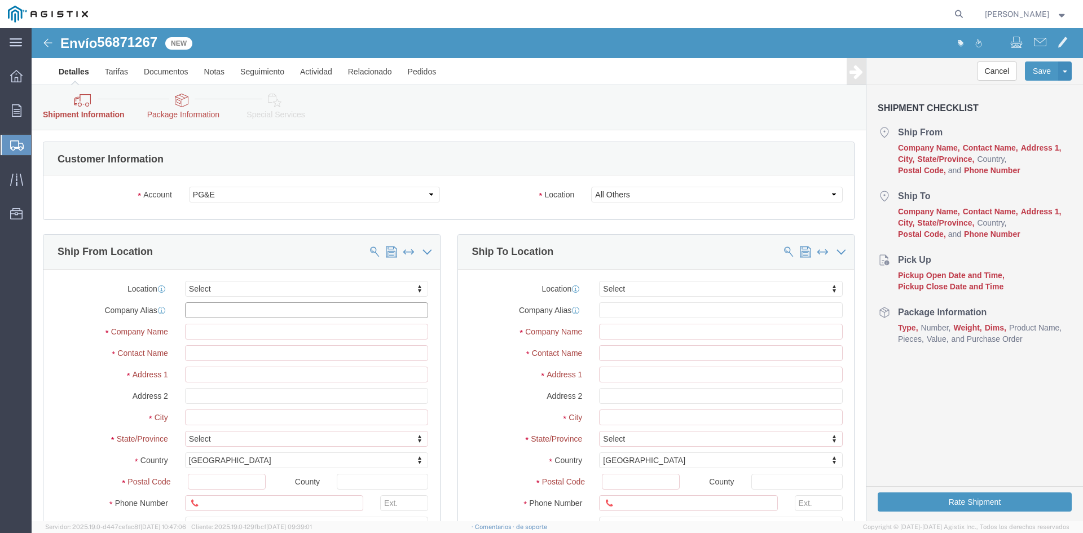
click input "text"
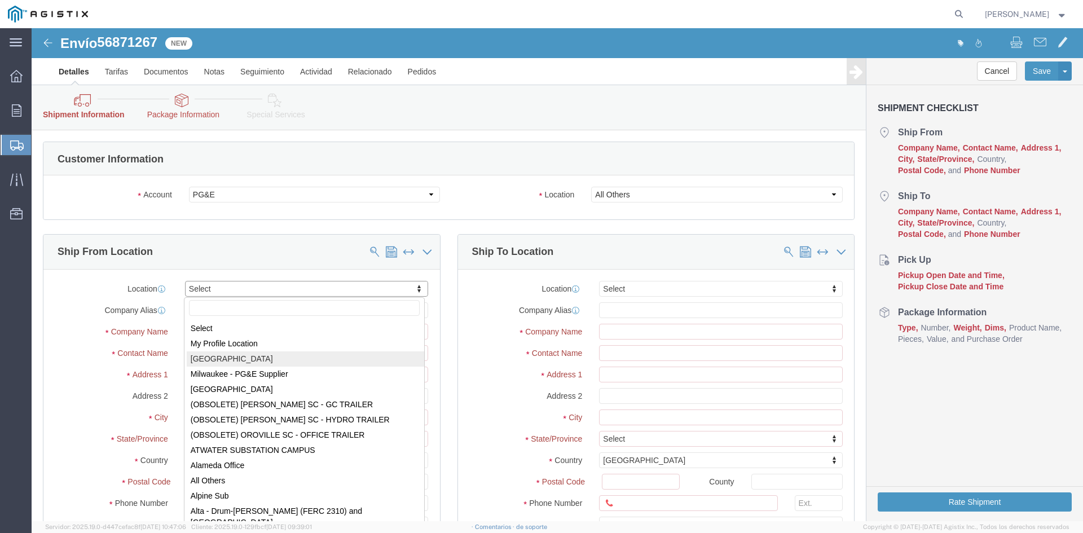
select select "10938"
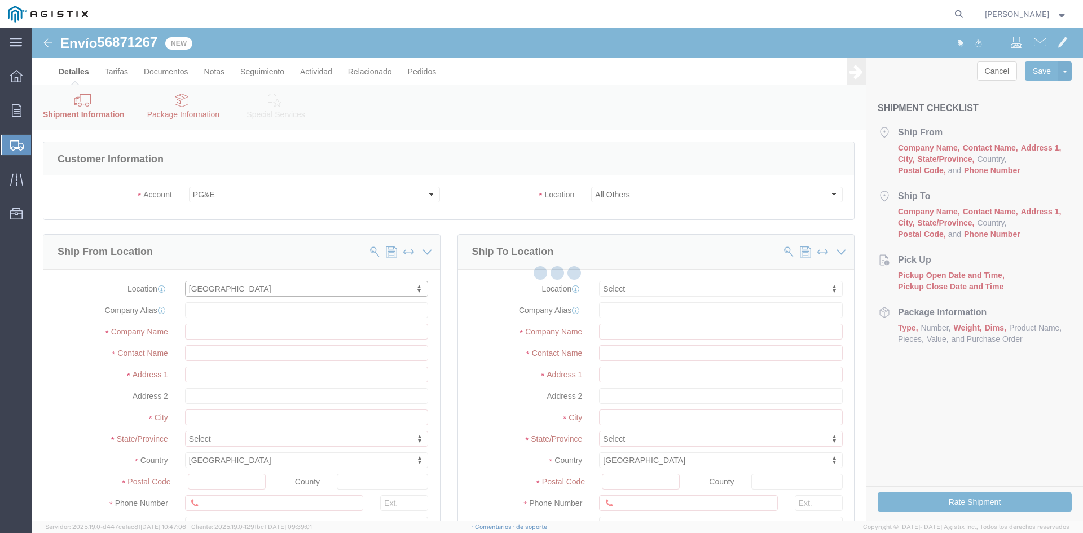
type input "509814-[GEOGRAPHIC_DATA]"
type input "[PERSON_NAME] Worldwide Inc."
type input "[STREET_ADDRESS][PERSON_NAME]"
type input "[GEOGRAPHIC_DATA]"
type input "53223"
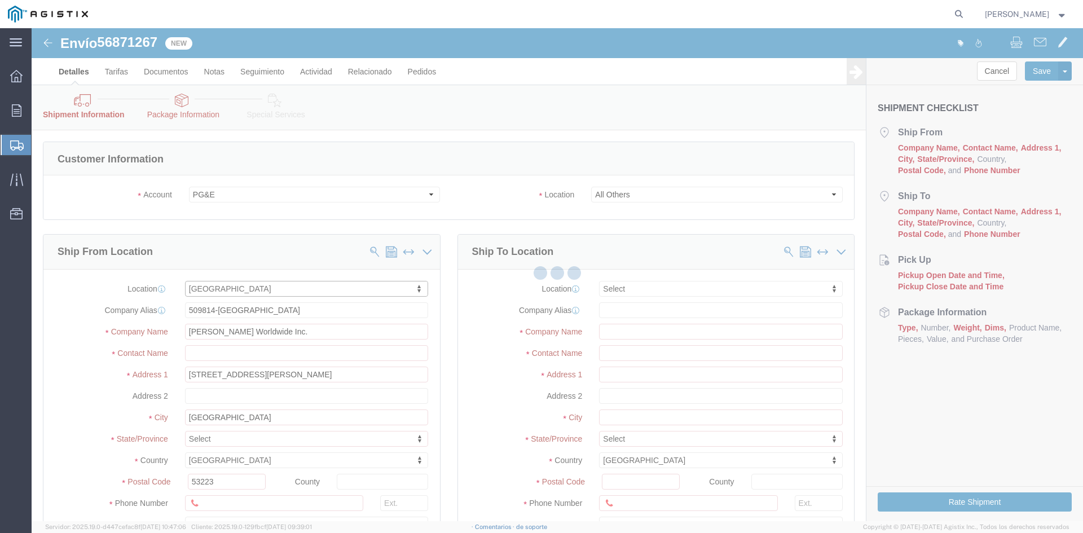
select select "WI"
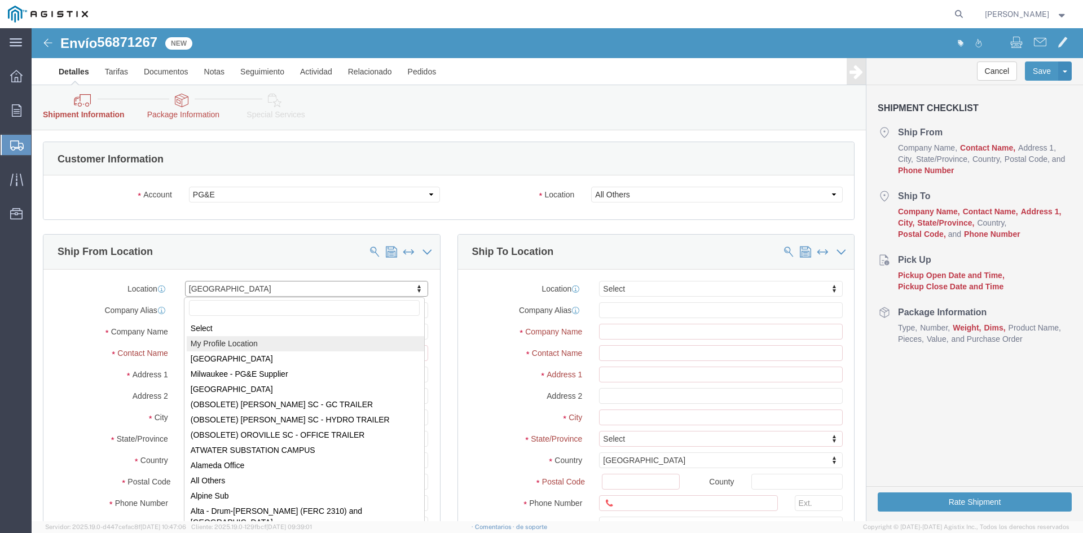
select select "MYPROFILE"
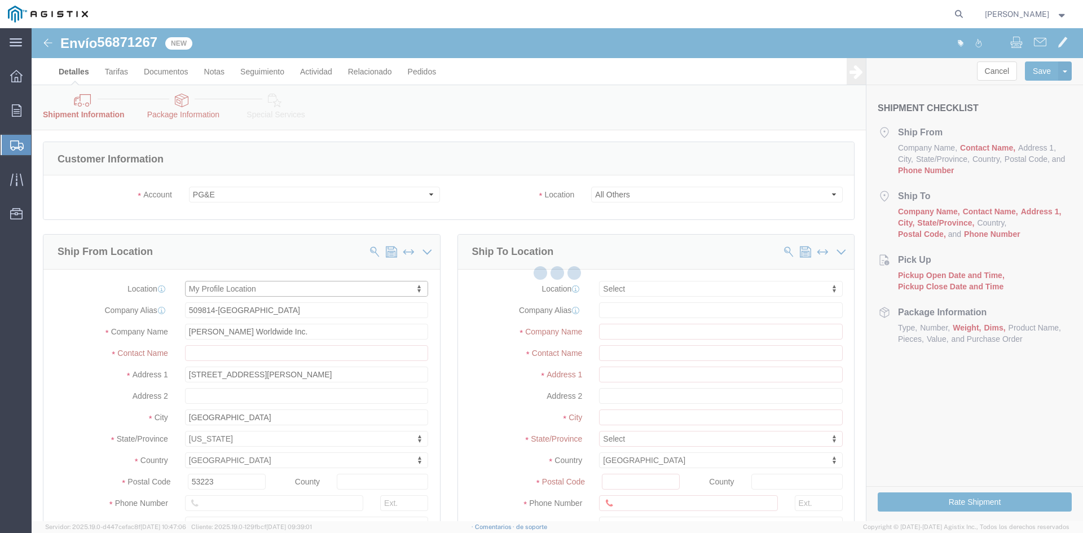
type input "[PERSON_NAME]"
type input "[STREET_ADDRESS]"
type input "[GEOGRAPHIC_DATA]"
type input "[EMAIL_ADDRESS][DOMAIN_NAME]"
checkbox input "true"
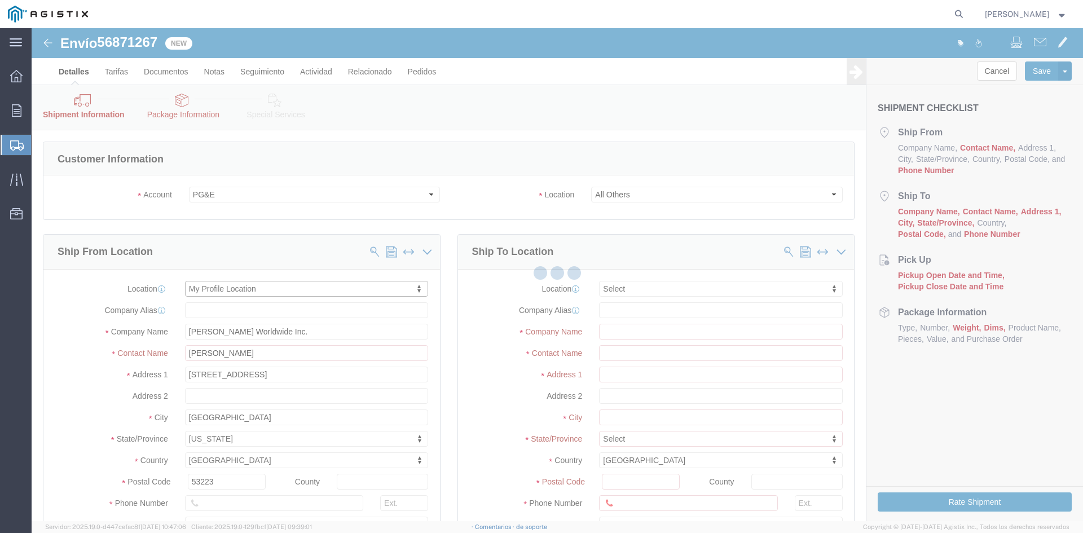
select select "WI"
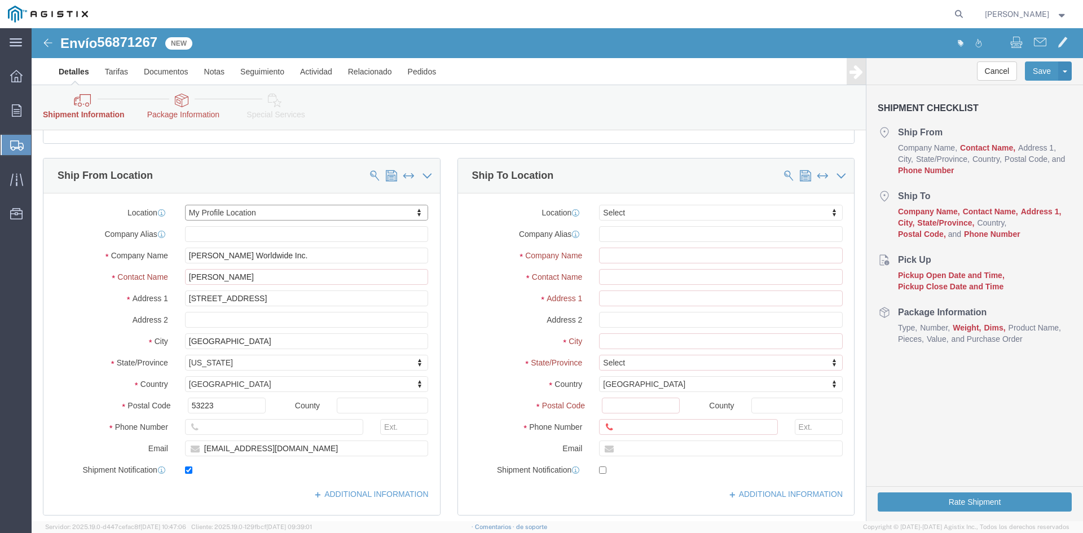
scroll to position [56, 0]
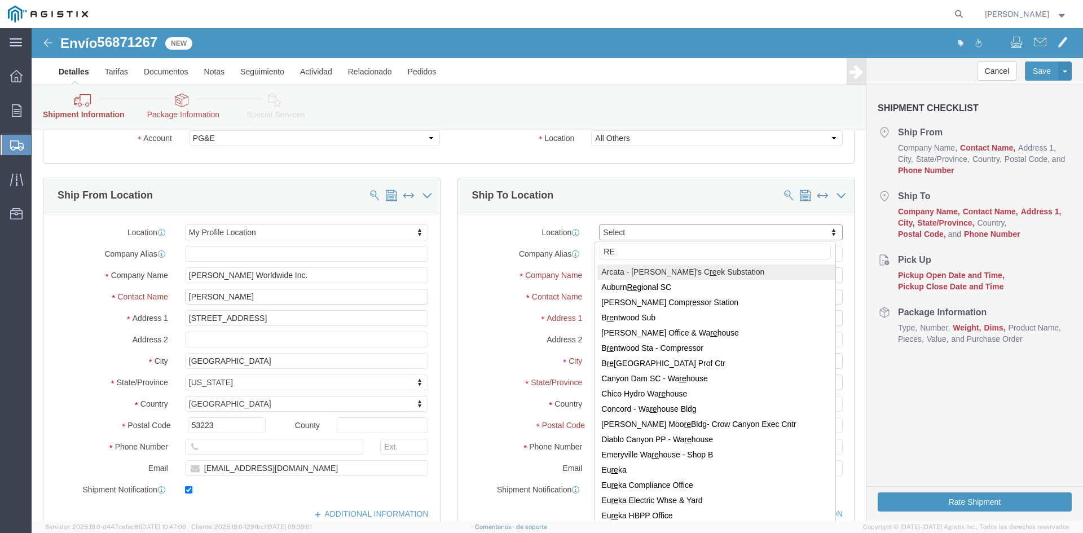
type input "R"
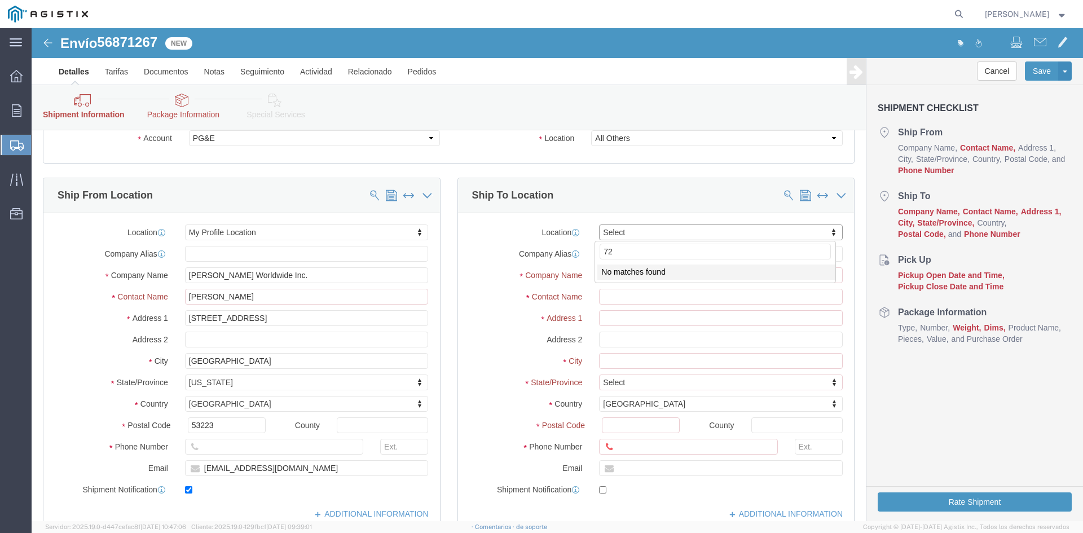
type input "7"
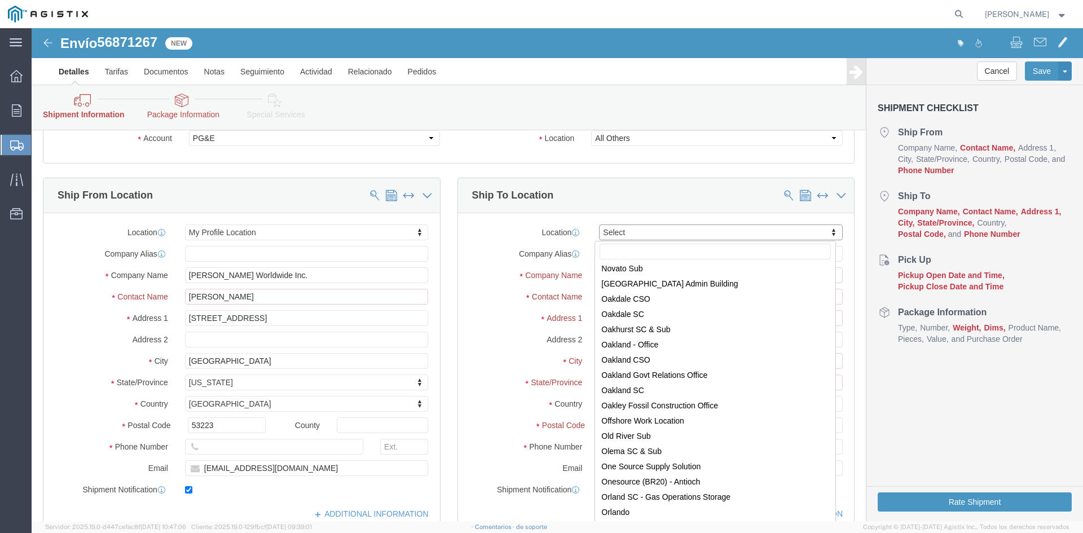
scroll to position [4397, 0]
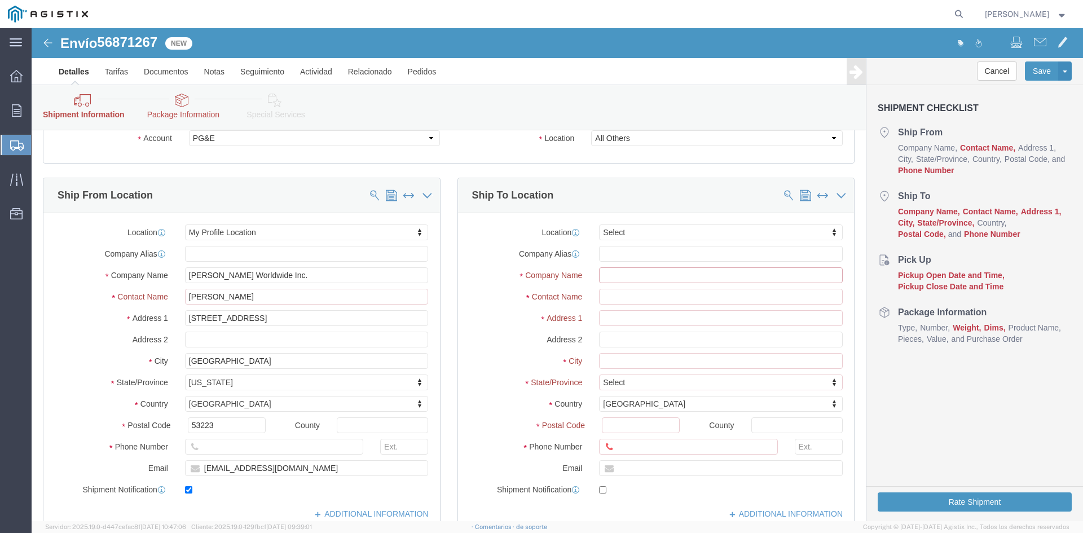
click input "text"
paste input "PACIFIC GAS AND ELECTRIC CO"
type input "PACIFIC GAS AND ELECTRIC CO"
click input "text"
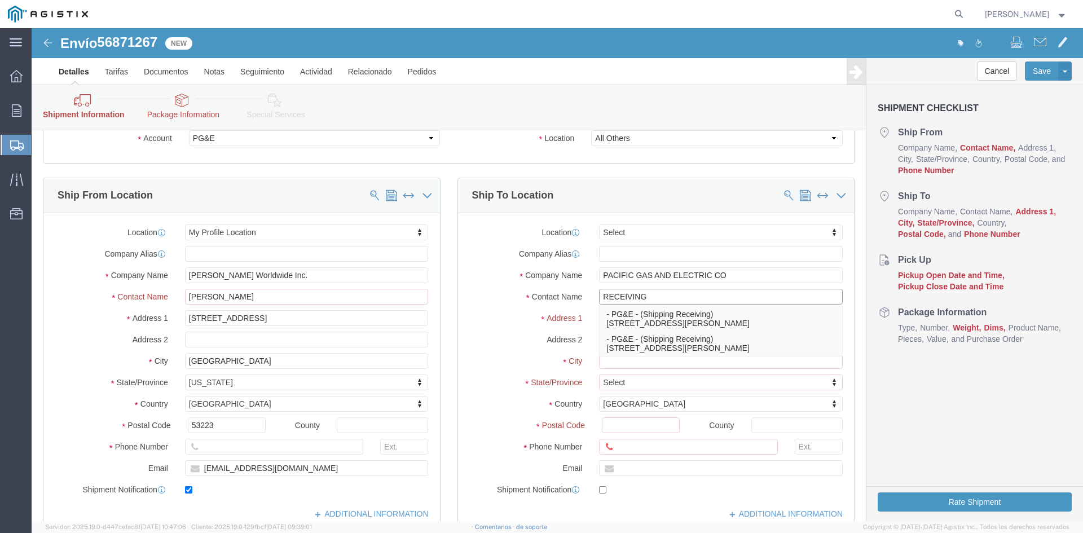
type input "RECEIVING"
click div "Location Select Select My Profile Location [GEOGRAPHIC_DATA] [GEOGRAPHIC_DATA] …"
click input "text"
paste input "7205 NATIONAL DR"
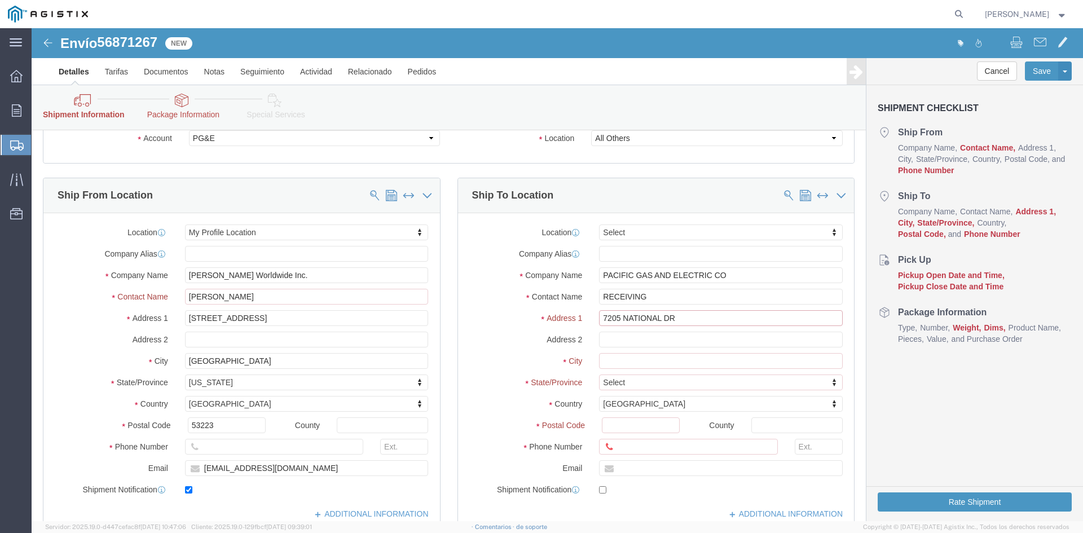
type input "7205 NATIONAL DR"
click input "text"
paste input "LIVERMORE"
type input "LIVERMORE"
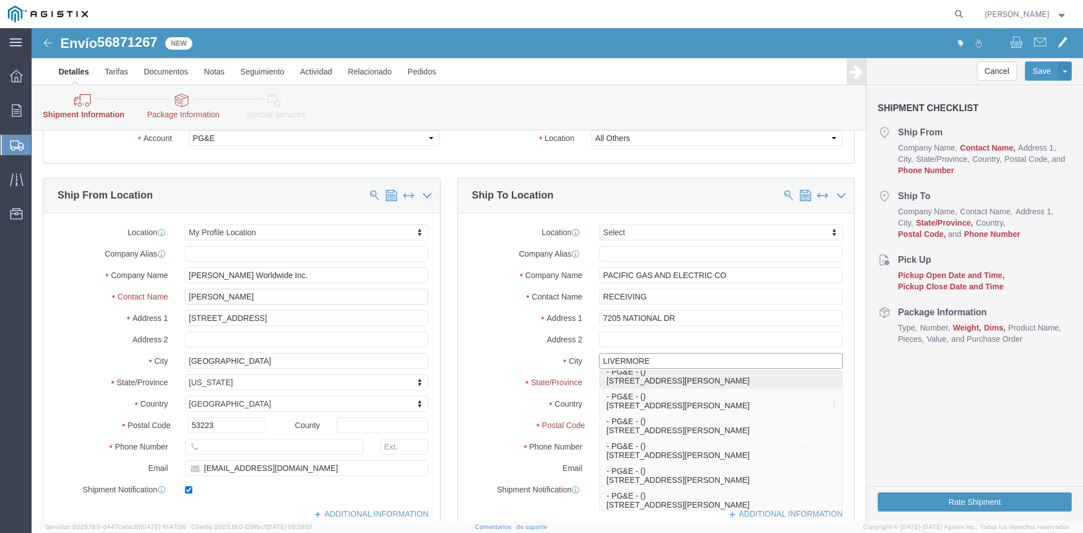
scroll to position [113, 0]
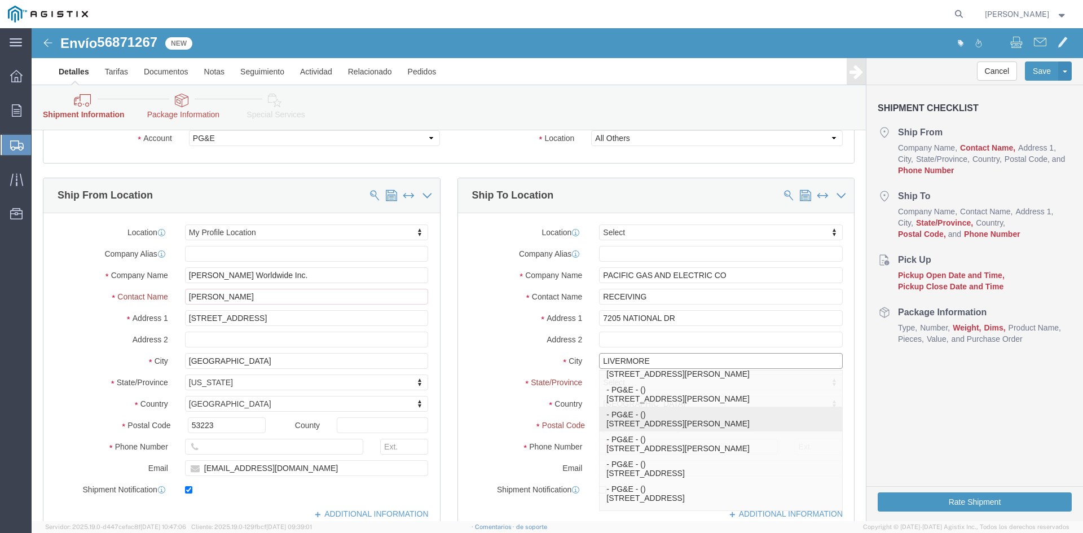
click p "- PG&E - () [STREET_ADDRESS]-9423, [GEOGRAPHIC_DATA]"
type input "PG&E"
type input "[GEOGRAPHIC_DATA]"
type input "Livermore"
type input "94550-9423"
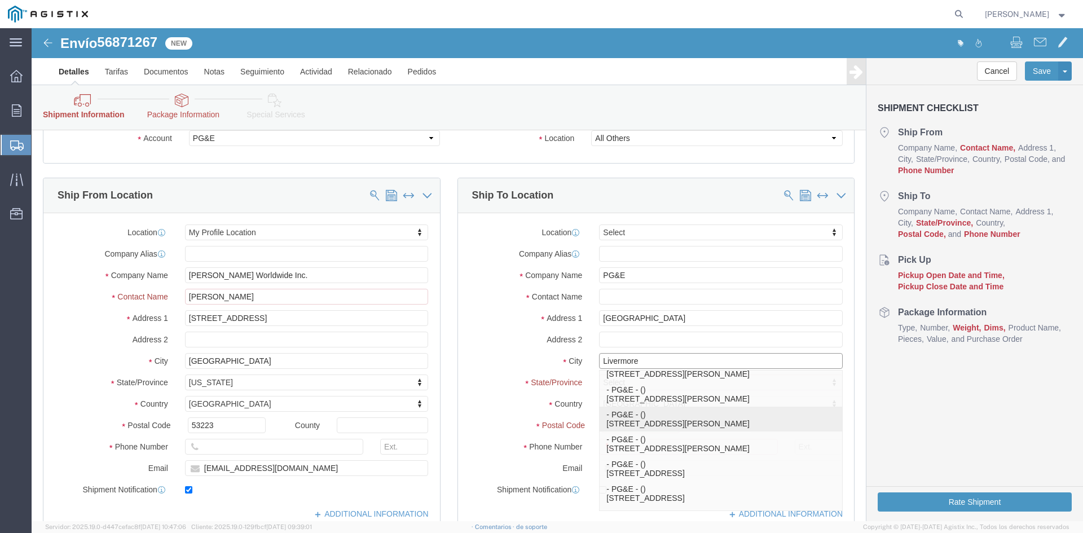
select select "CA"
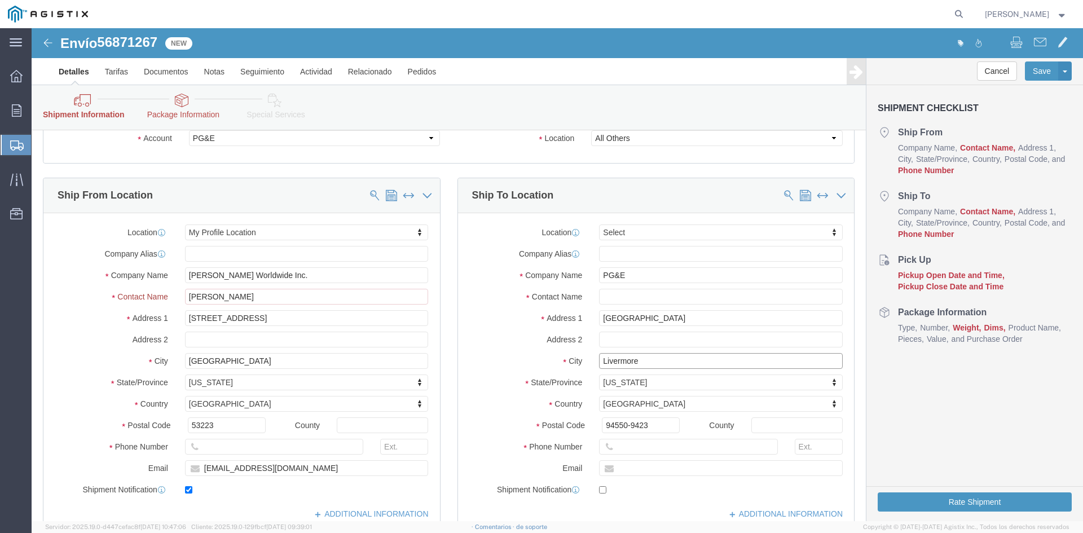
type input "Livermore"
click input "text"
paste input "[PHONE_NUMBER]"
type input "[PHONE_NUMBER]"
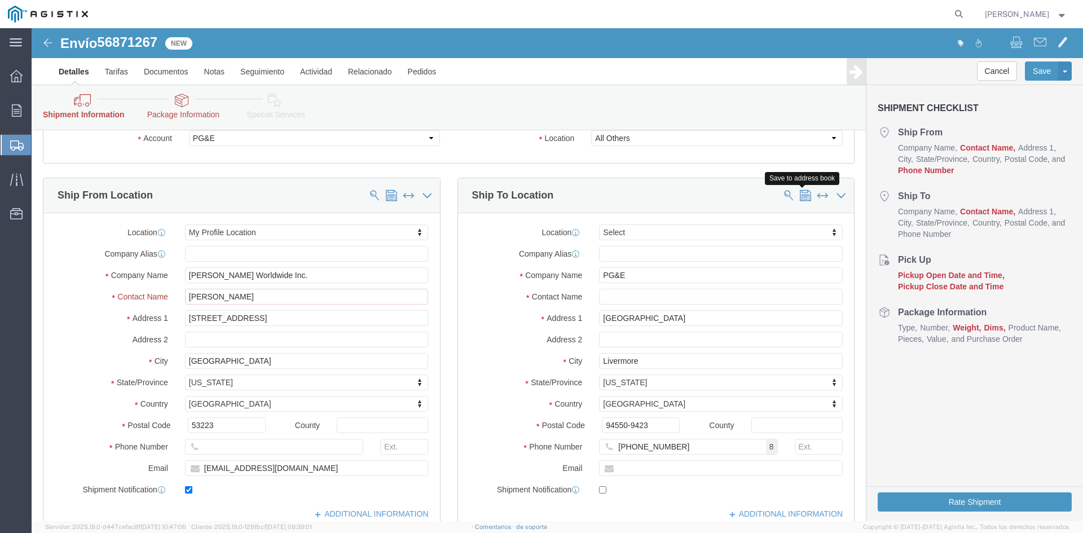
click span
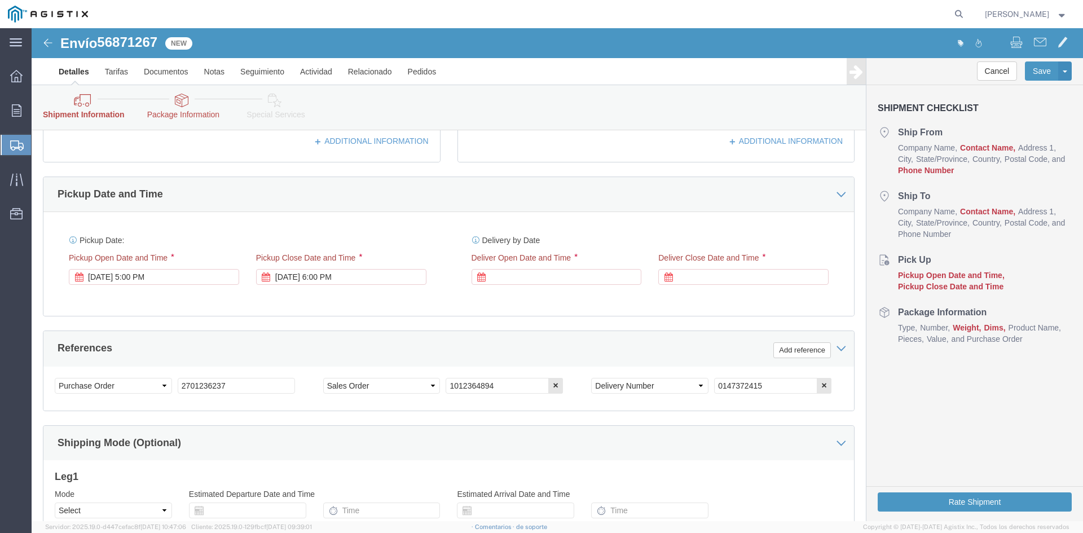
scroll to position [451, 0]
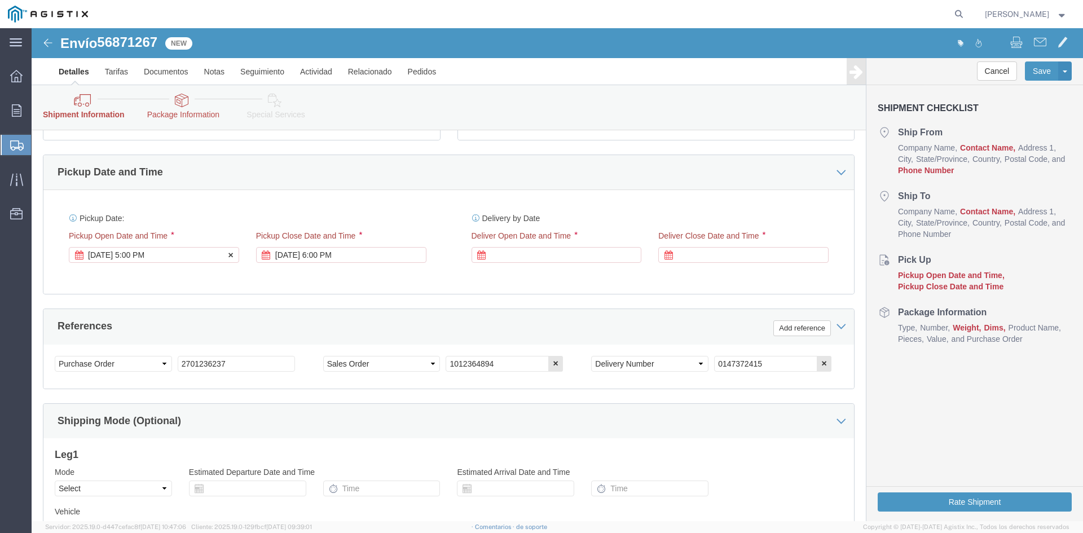
click div "[DATE] 5:00 PM"
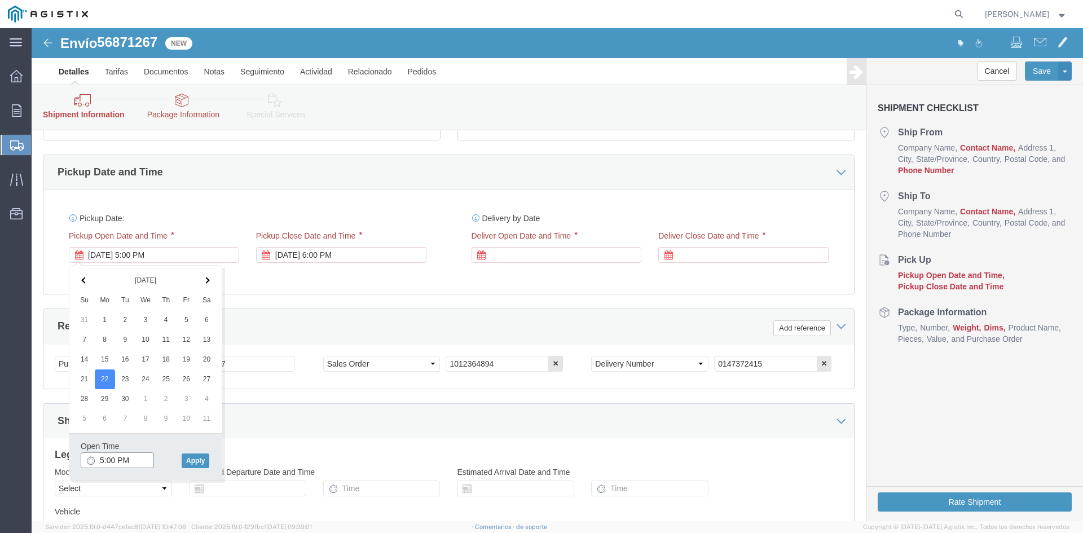
click input "5:00 PM"
click div "Open Time 10:00 PM"
click input "10:00 PM"
type input "10:00 AM"
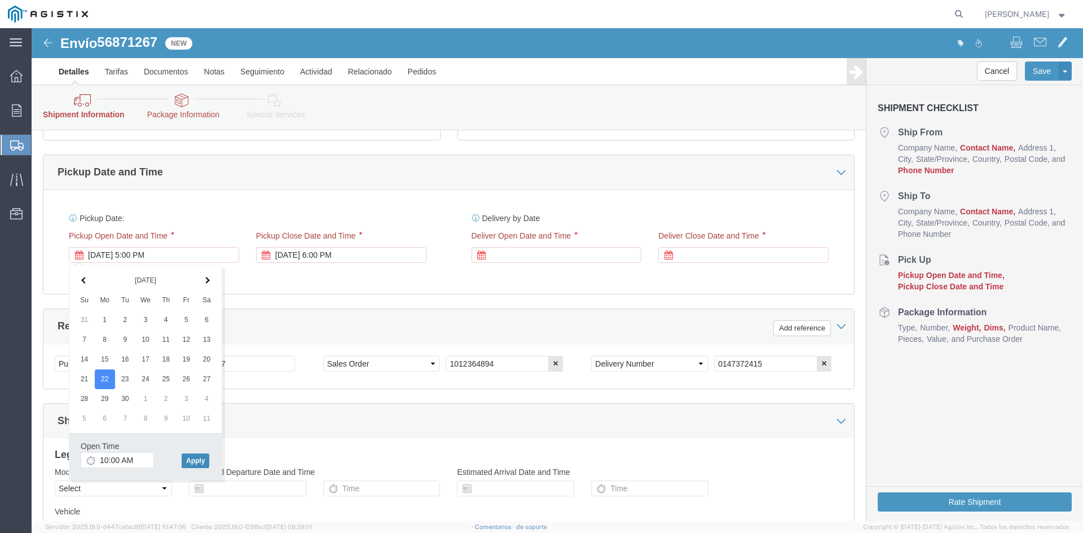
click div "Open Time 10:00 AM [DATE] 5:00 PM - [DATE] 5:00 PM Cancel Apply"
click button "Apply"
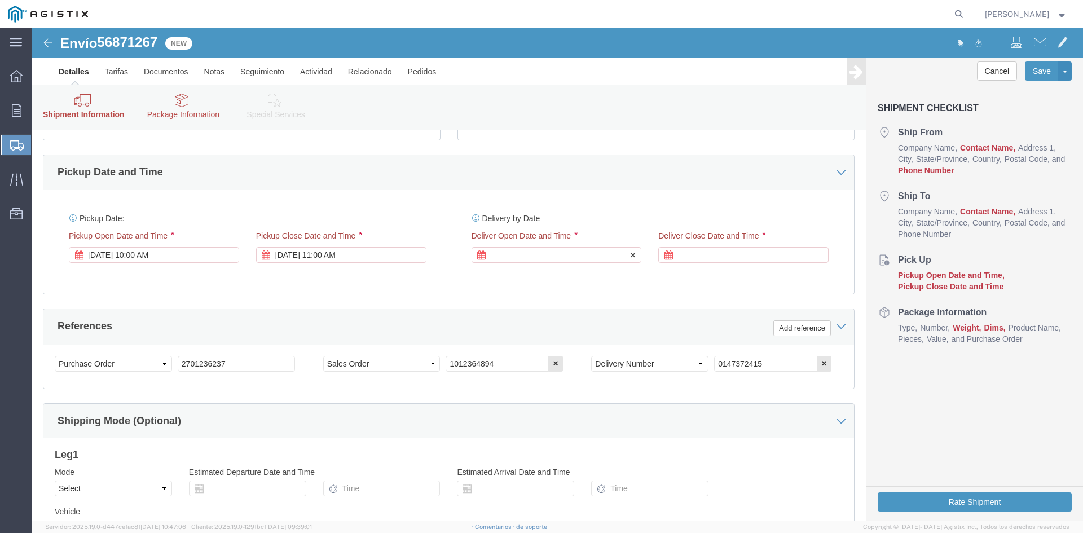
click div
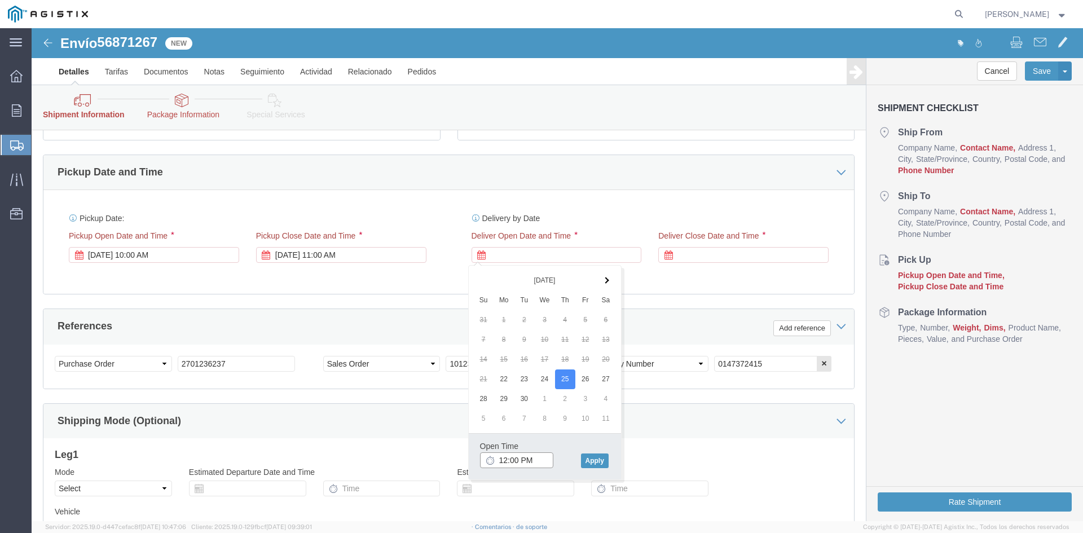
click input "12:00 PM"
click button "Apply"
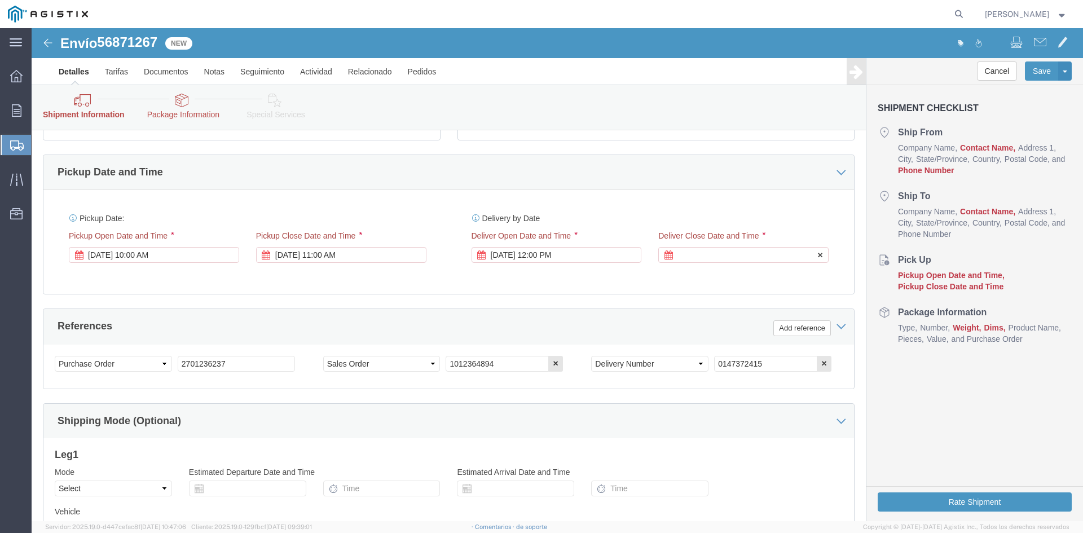
click div "Deliver Close Date Deliver Close Time Deliver Close Date and Time"
click div
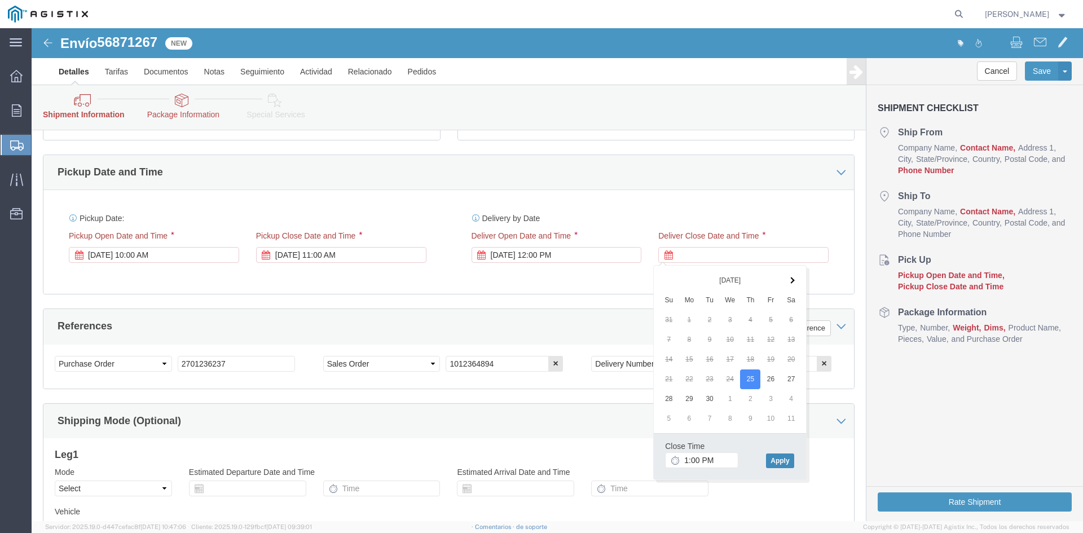
click button "Apply"
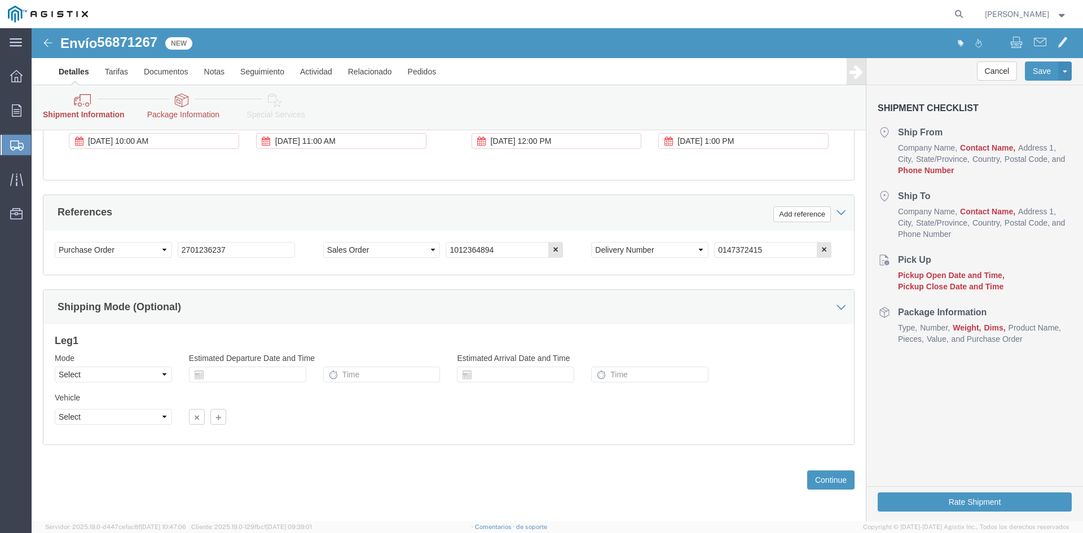
scroll to position [568, 0]
click button "Continue"
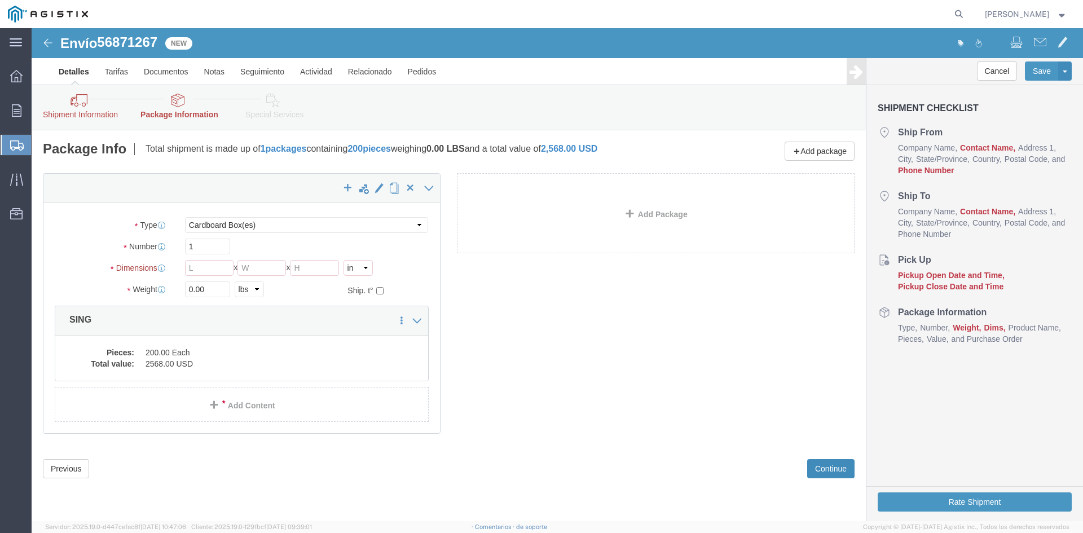
scroll to position [0, 0]
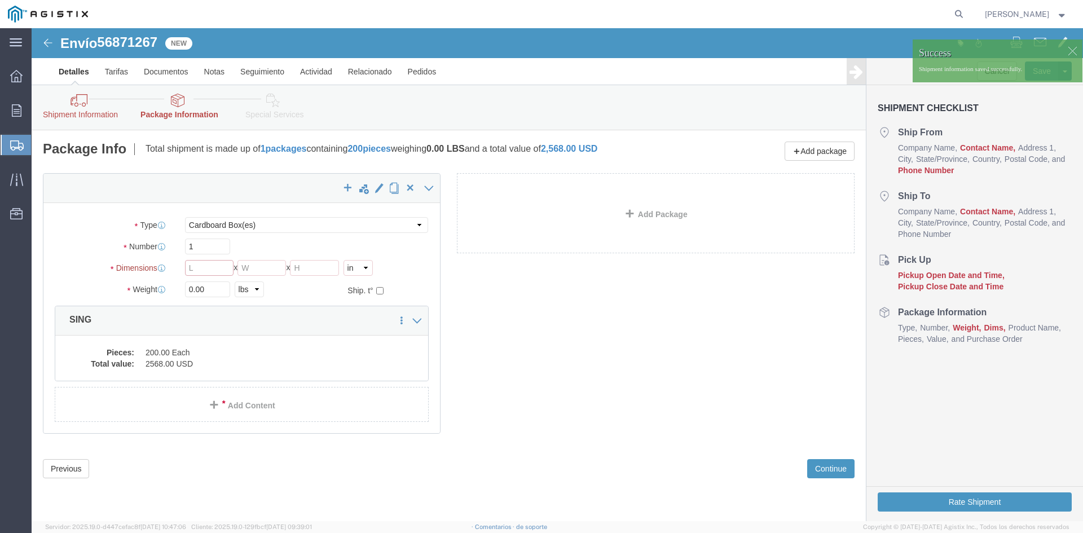
click input "text"
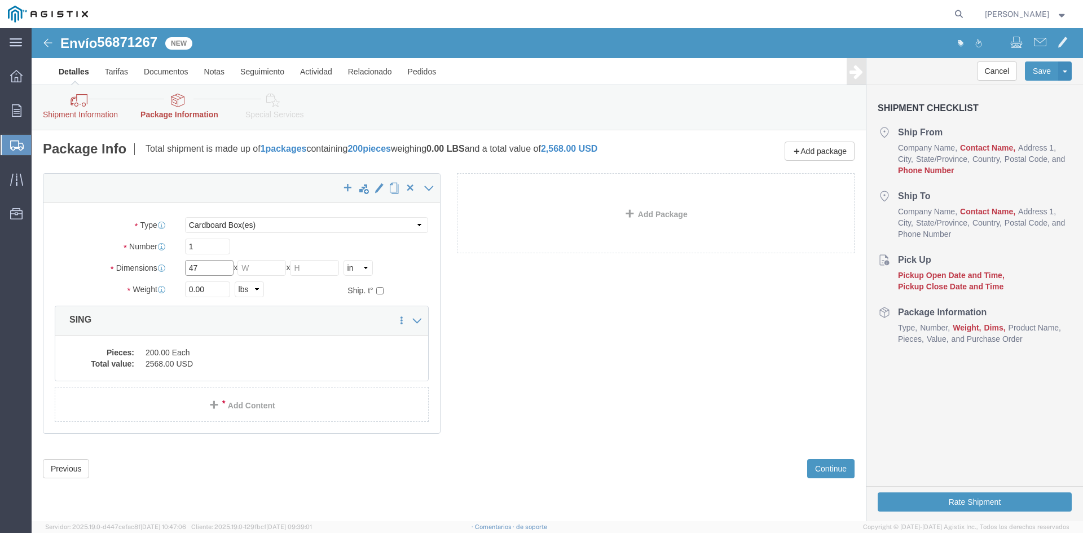
type input "47"
click input "text"
type input "32"
click input "text"
type input "10"
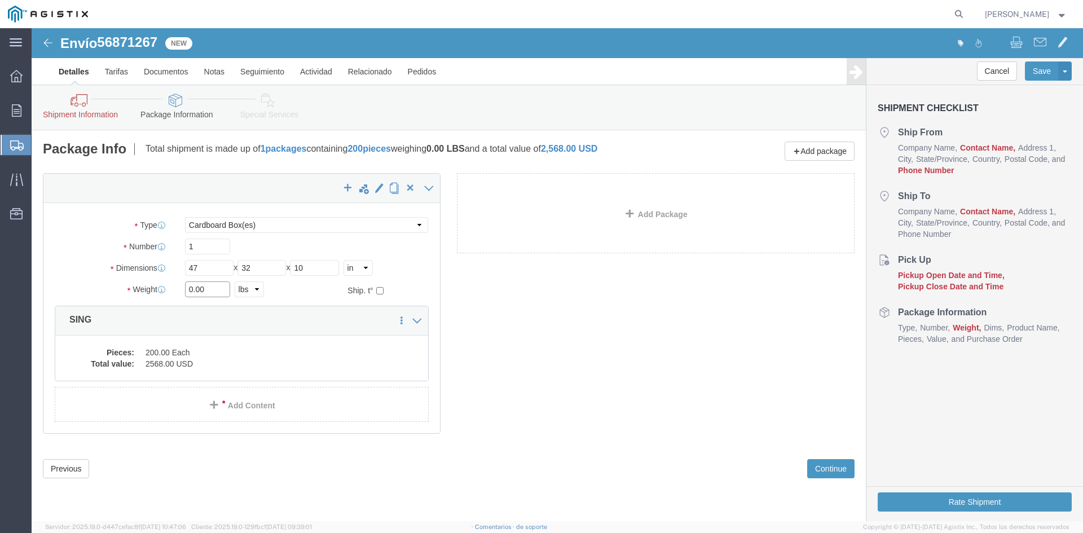
click input "0.00"
type input "0"
type input "255.00"
click select "Select Bulk Bundle(s) Cardboard Box(es) Carton(s) Crate(s) Drum(s) (Fiberboard)…"
select select "PONS"
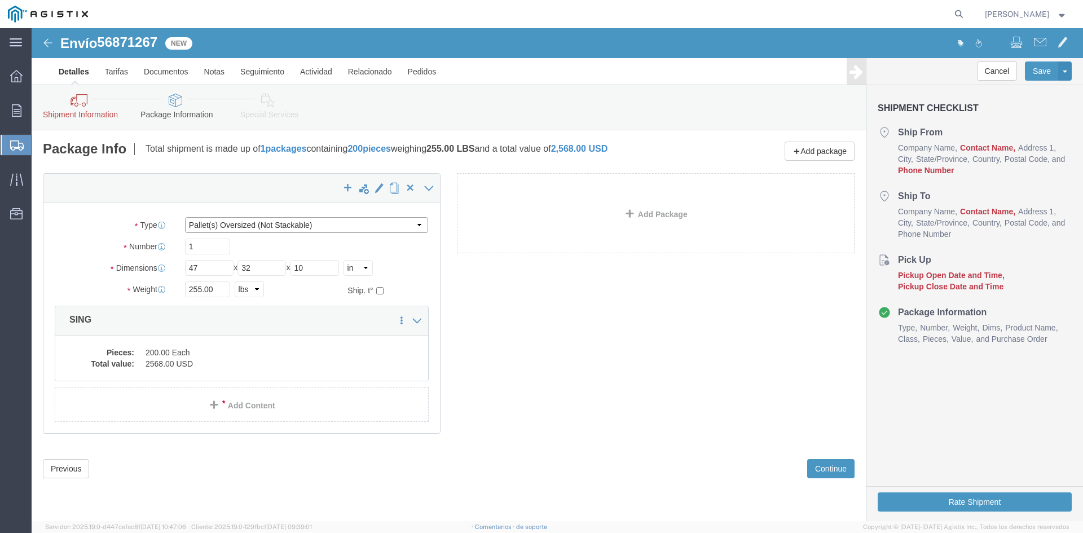
click select "Select Bulk Bundle(s) Cardboard Box(es) Carton(s) Crate(s) Drum(s) (Fiberboard)…"
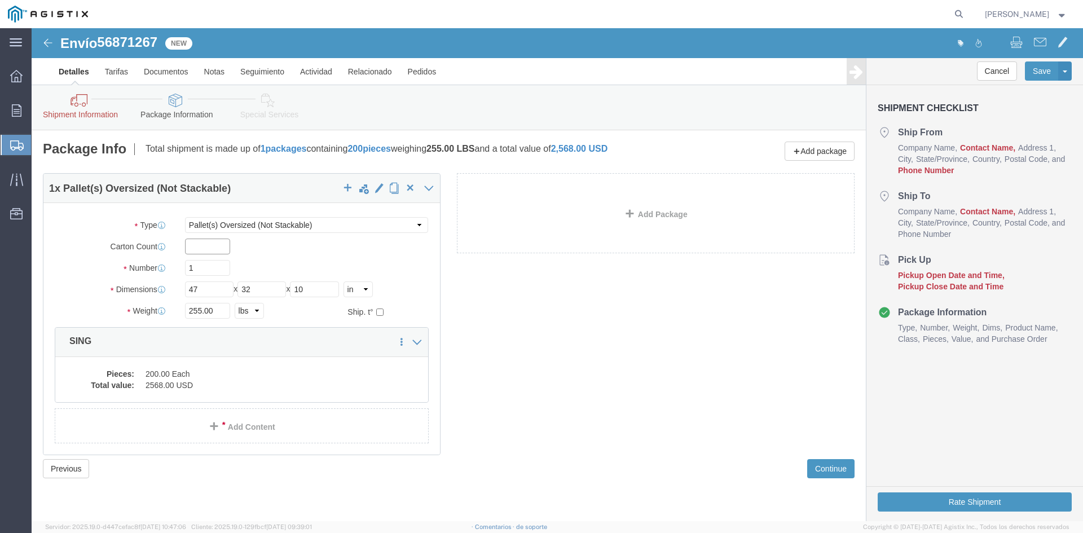
click input "text"
type input "4"
click button "Continue"
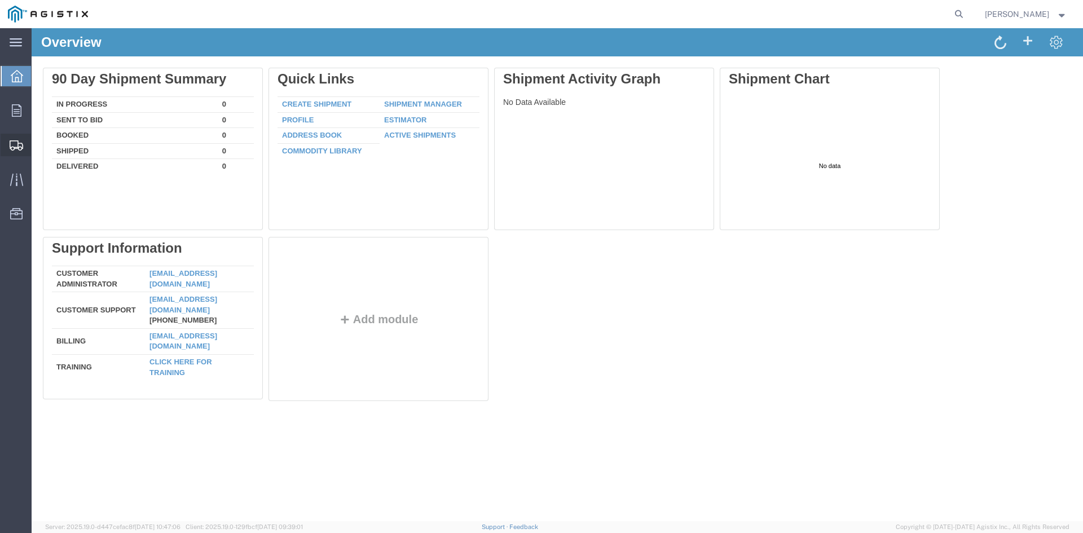
click at [0, 0] on span "Shipment Manager" at bounding box center [0, 0] width 0 height 0
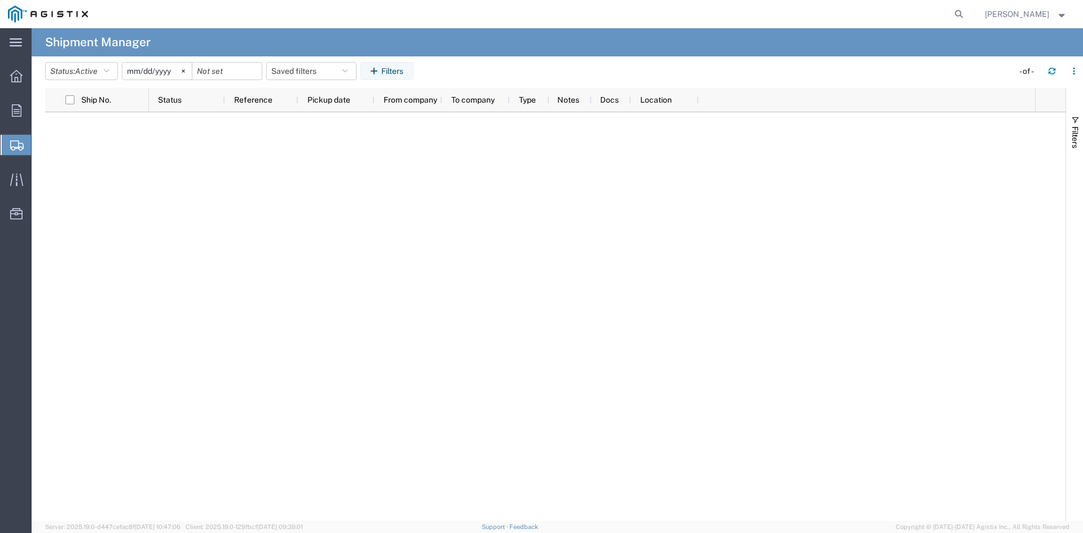
click at [0, 0] on span "Create Shipment" at bounding box center [0, 0] width 0 height 0
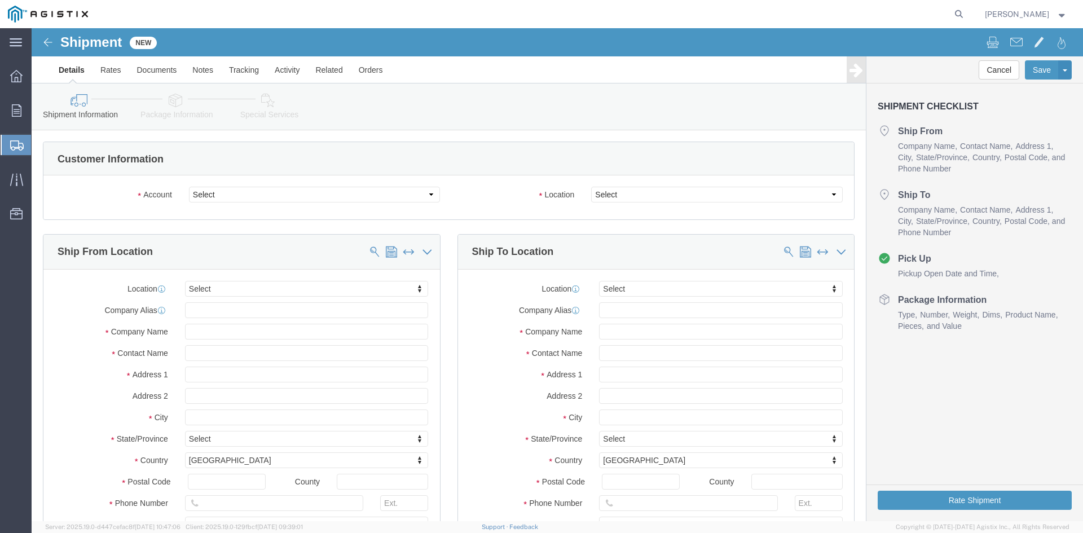
select select
click select "Select Brady Worldwide Inc. PG&E"
select select "9596"
click select "Select Brady Worldwide Inc. PG&E"
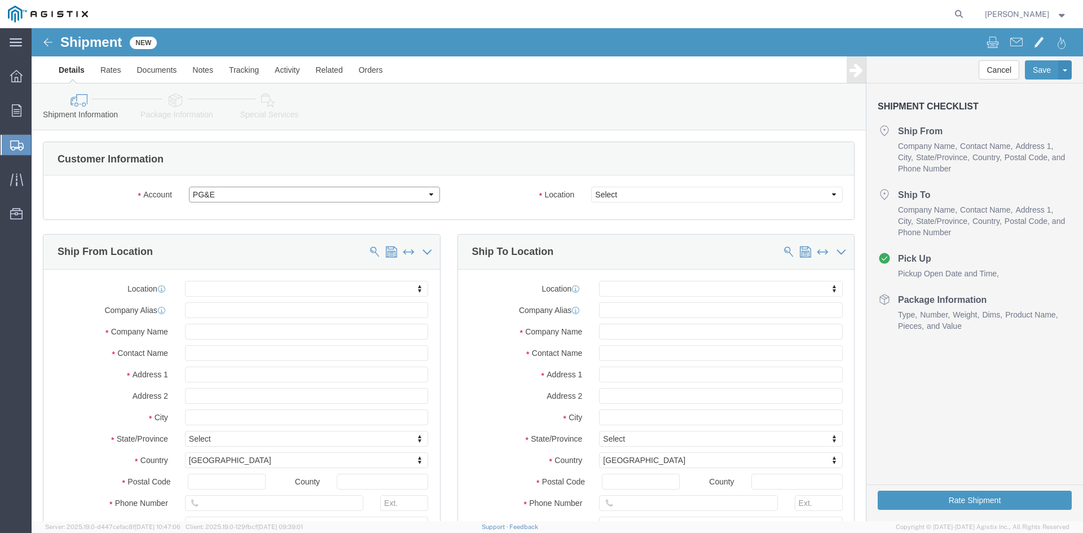
select select "PURCHORD"
select select
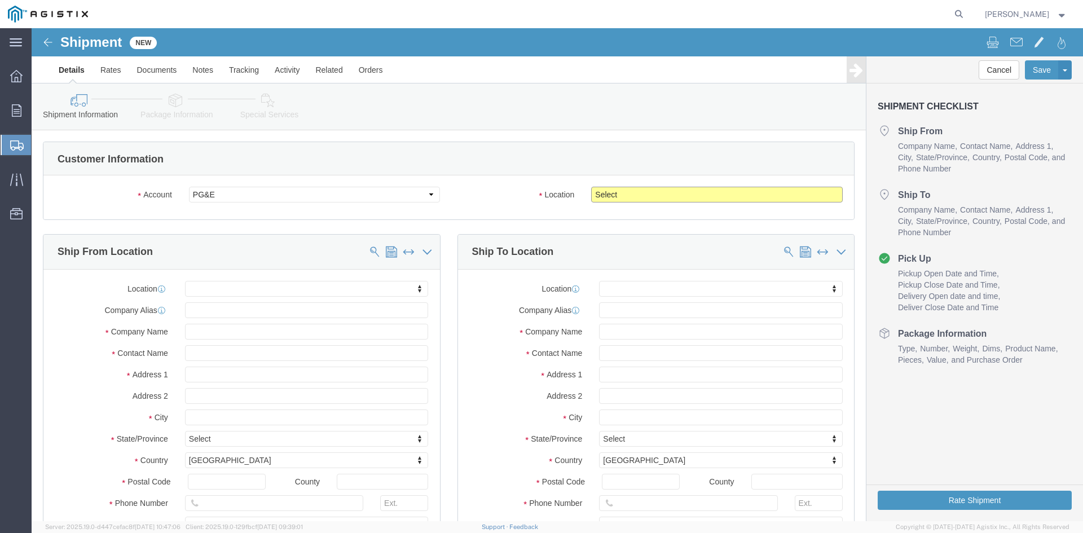
click select "Select All Others [GEOGRAPHIC_DATA] [GEOGRAPHIC_DATA] [GEOGRAPHIC_DATA] [GEOGRA…"
select select "23082"
click select "Select All Others [GEOGRAPHIC_DATA] [GEOGRAPHIC_DATA] [GEOGRAPHIC_DATA] [GEOGRA…"
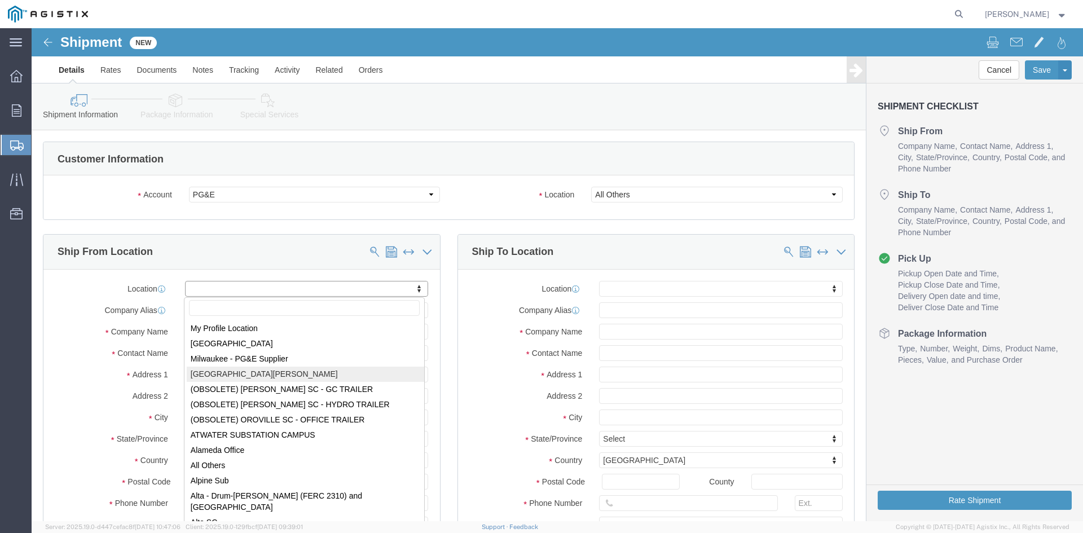
select select "10939"
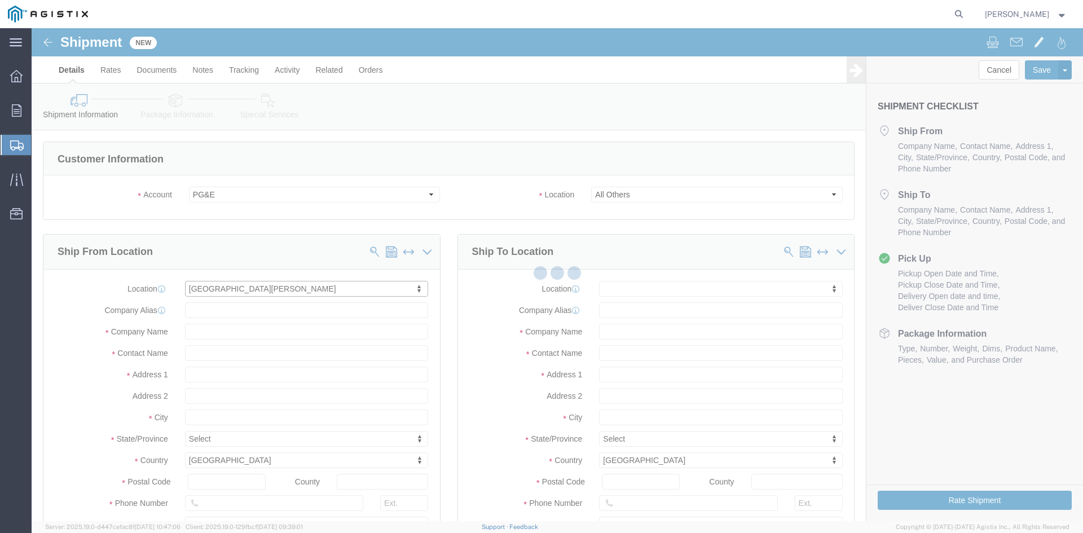
type input "10815 Rancho Bernardo Rd"
type input "#205"
type input "92127"
type input "509814-SAN DIEGO"
type input "[PERSON_NAME] Worldwide Inc."
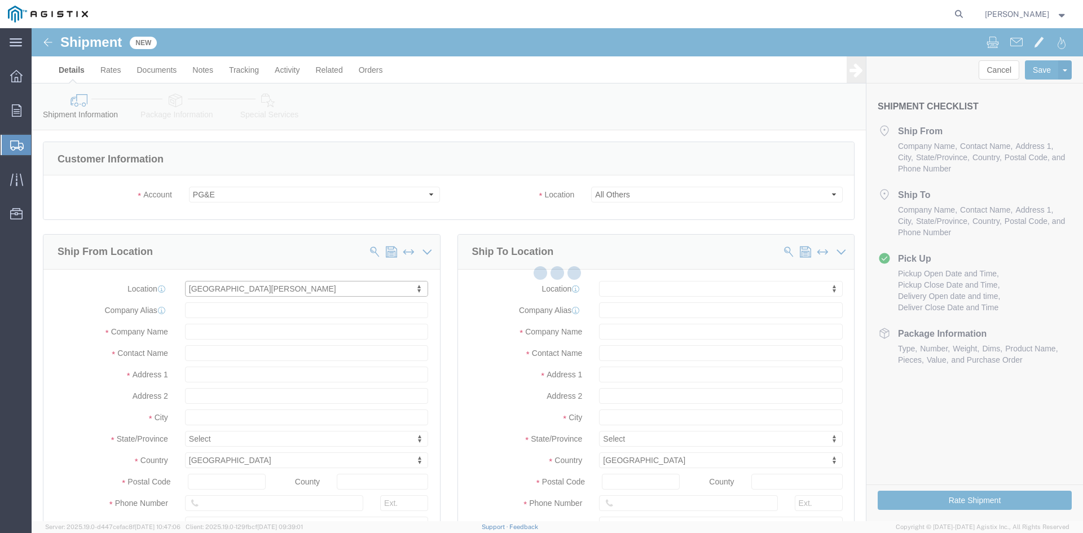
type input "San Diego"
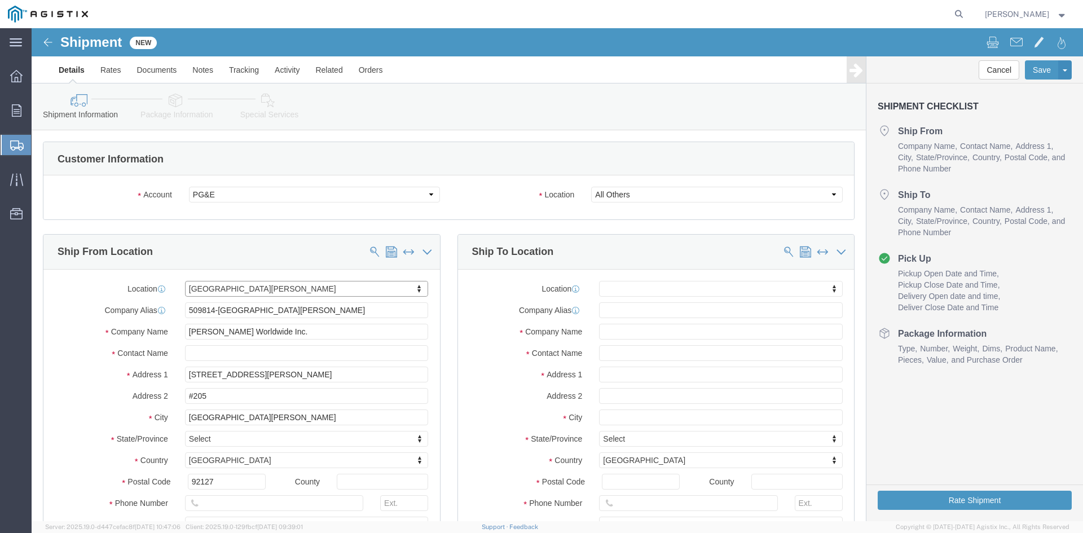
select select "CA"
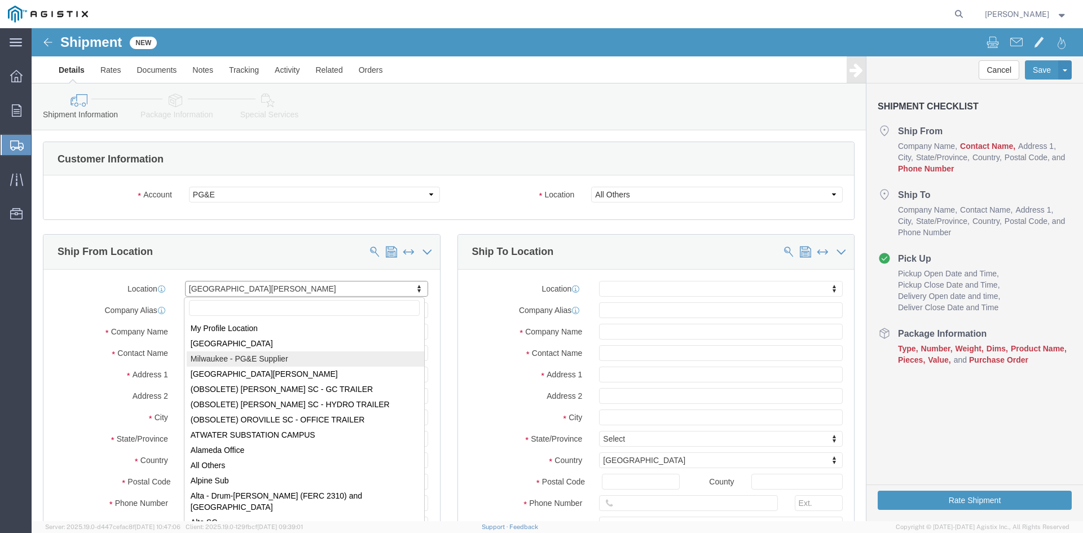
select select "21112"
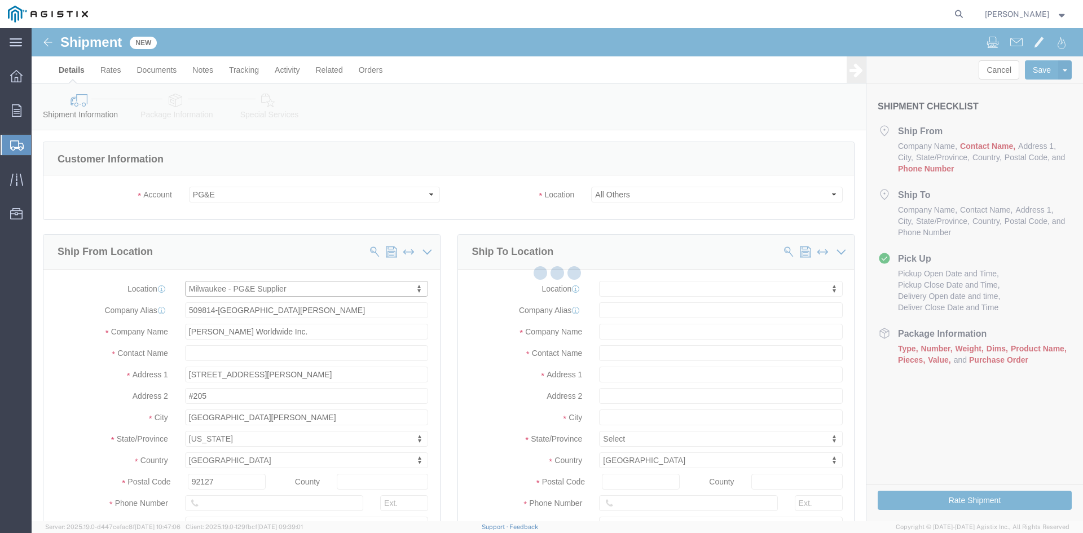
type input "[STREET_ADDRESS]"
type input "53223"
type input "1032397"
type input "[GEOGRAPHIC_DATA]"
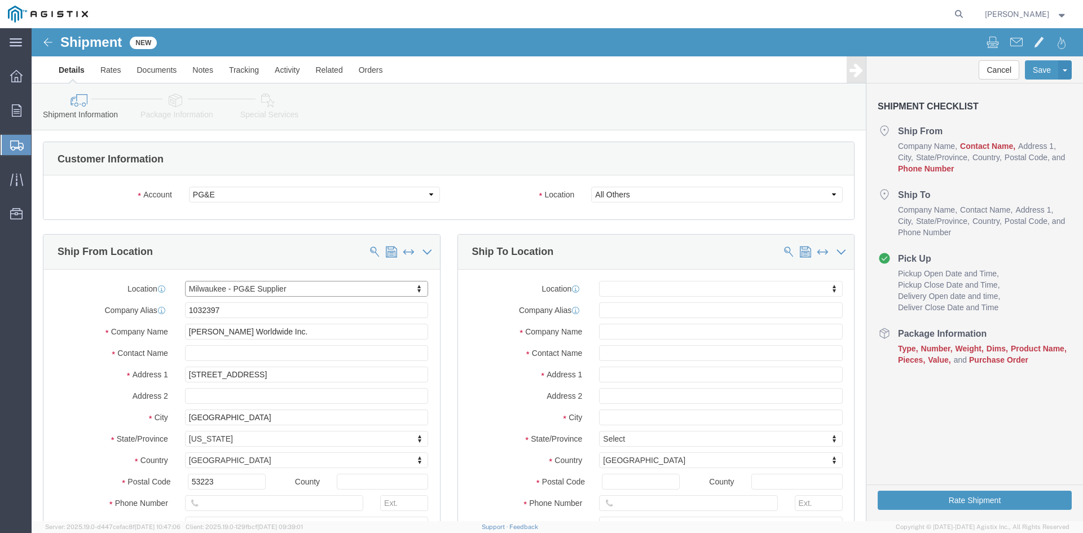
select select "WI"
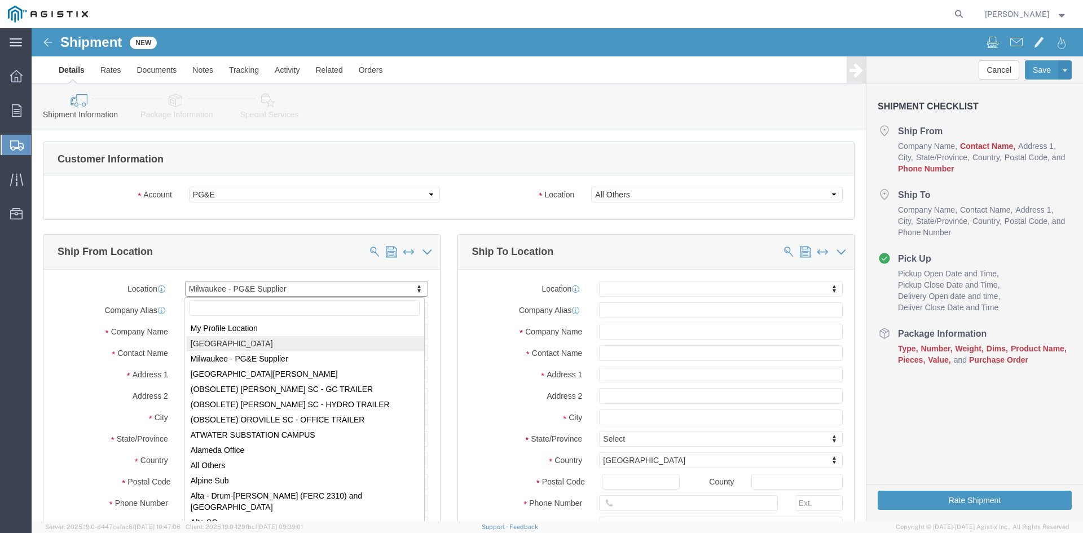
select select "10938"
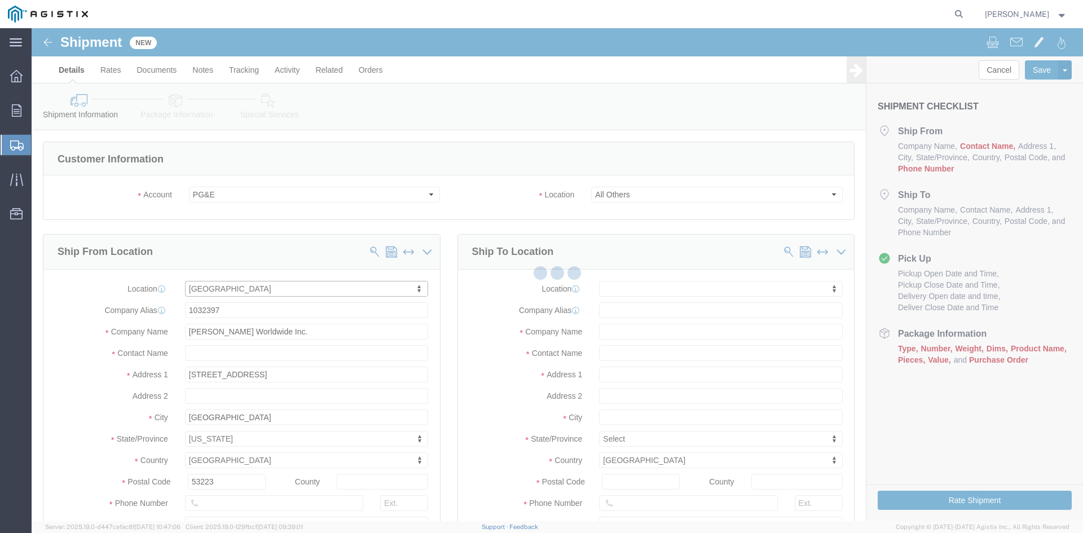
type input "[STREET_ADDRESS][PERSON_NAME]"
type input "509814-[GEOGRAPHIC_DATA]"
type input "[GEOGRAPHIC_DATA]"
select select "WI"
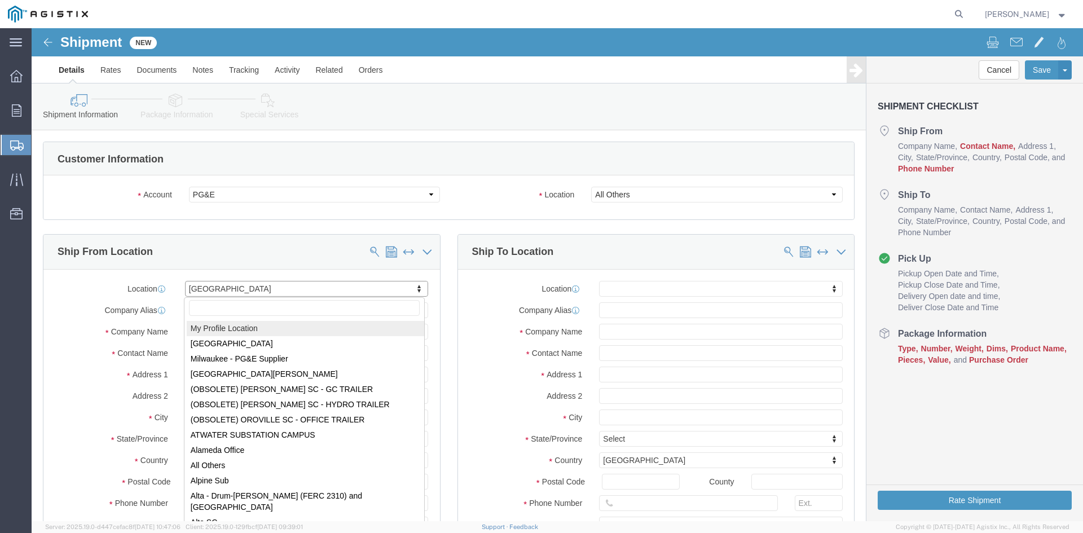
select select "MYPROFILE"
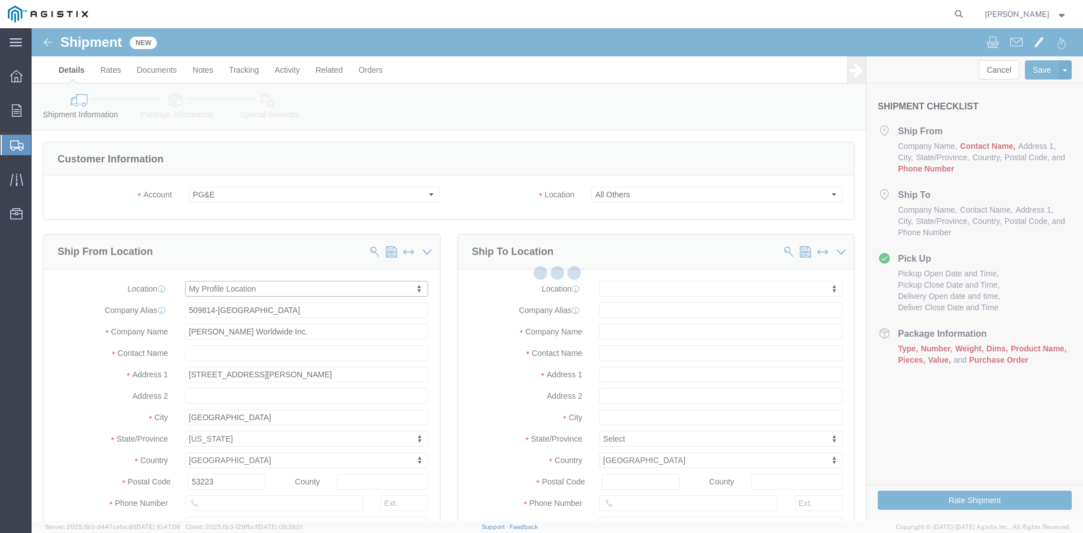
type input "[STREET_ADDRESS]"
type input "[EMAIL_ADDRESS][DOMAIN_NAME]"
checkbox input "true"
type input "[PERSON_NAME]"
type input "[GEOGRAPHIC_DATA]"
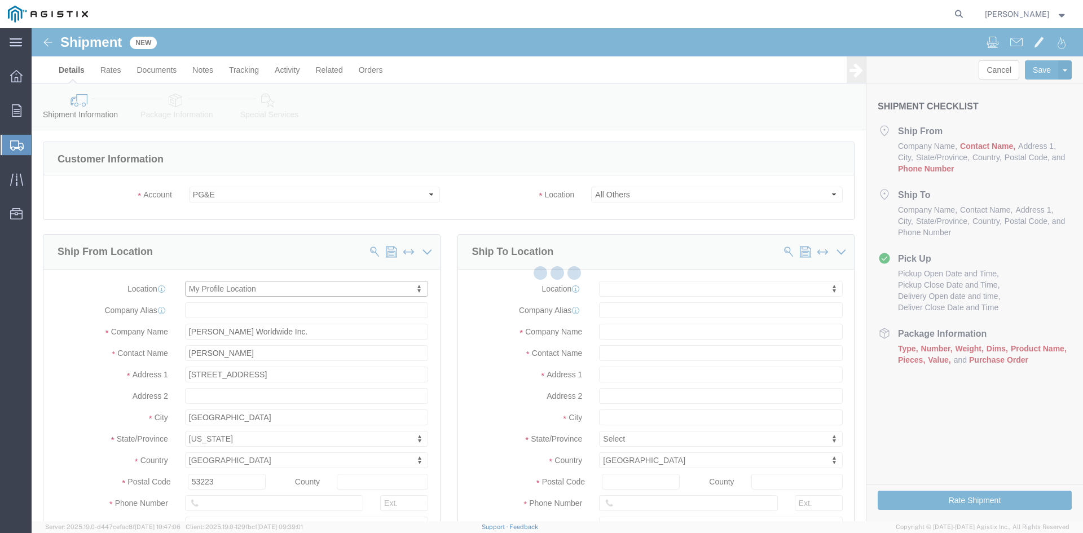
select select "WI"
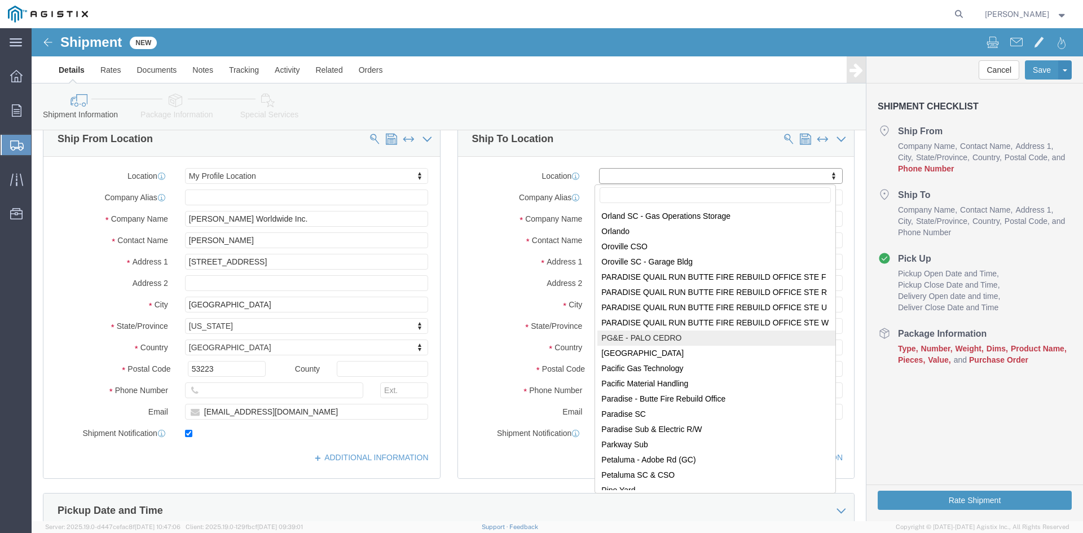
scroll to position [4625, 0]
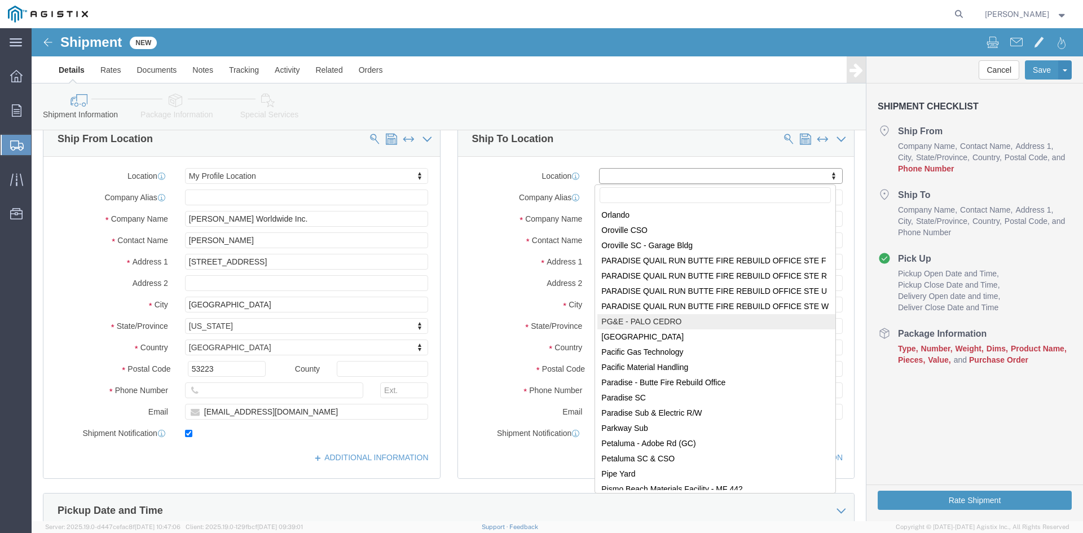
select select "59291"
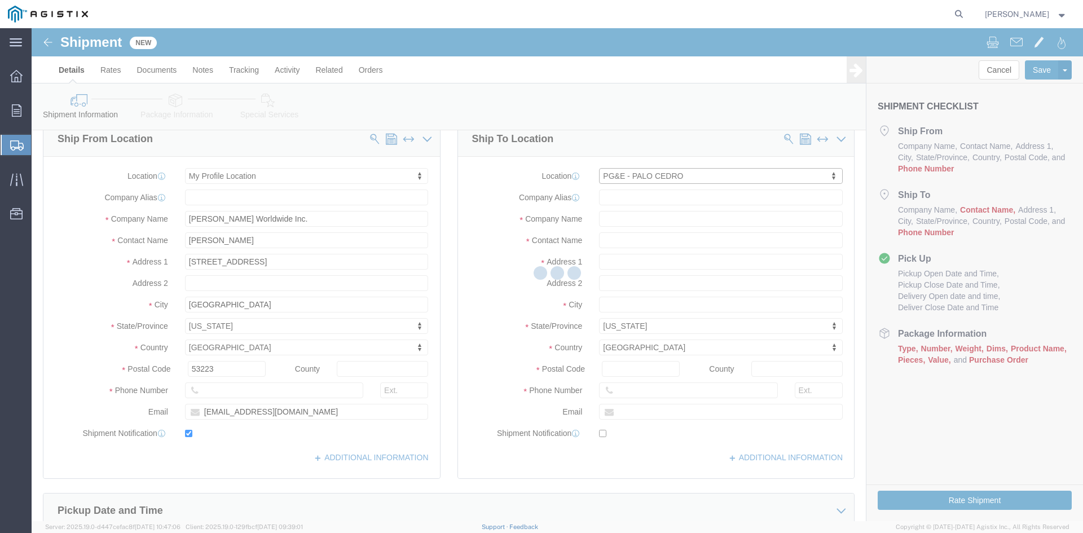
type input "9050 Deschutes Rd"
select select "CA"
type input "96073"
type input "PG&E"
type input "Palo Cedro"
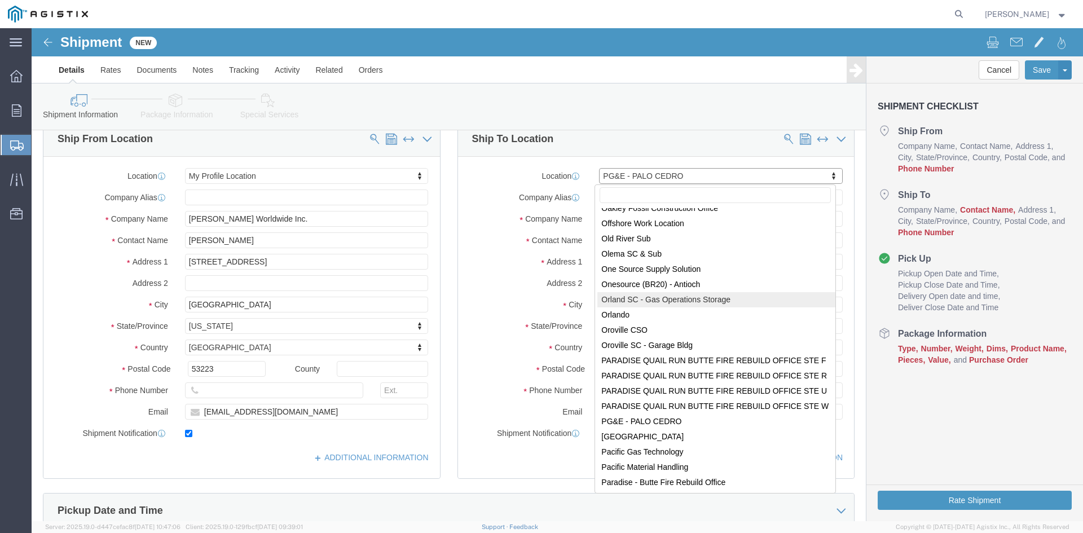
scroll to position [4519, 0]
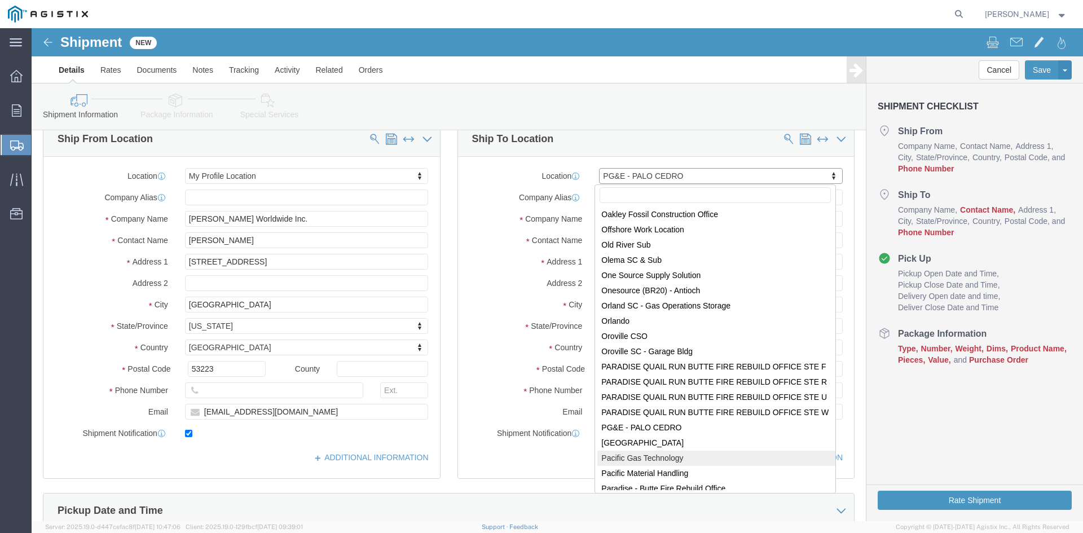
select select "53874"
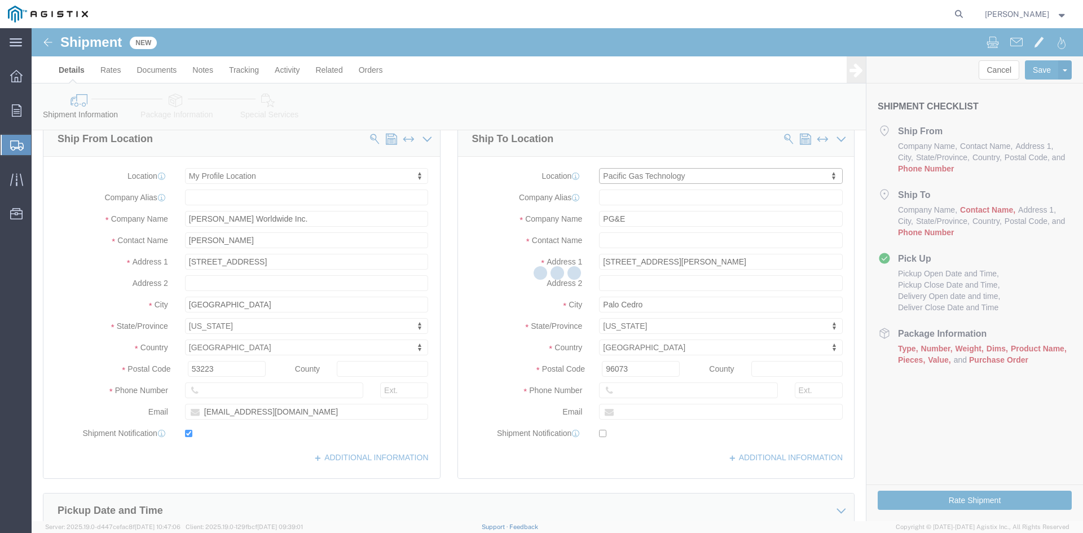
type input "4830 Burr St Ste D"
type input "93308"
type input "Bakersfield"
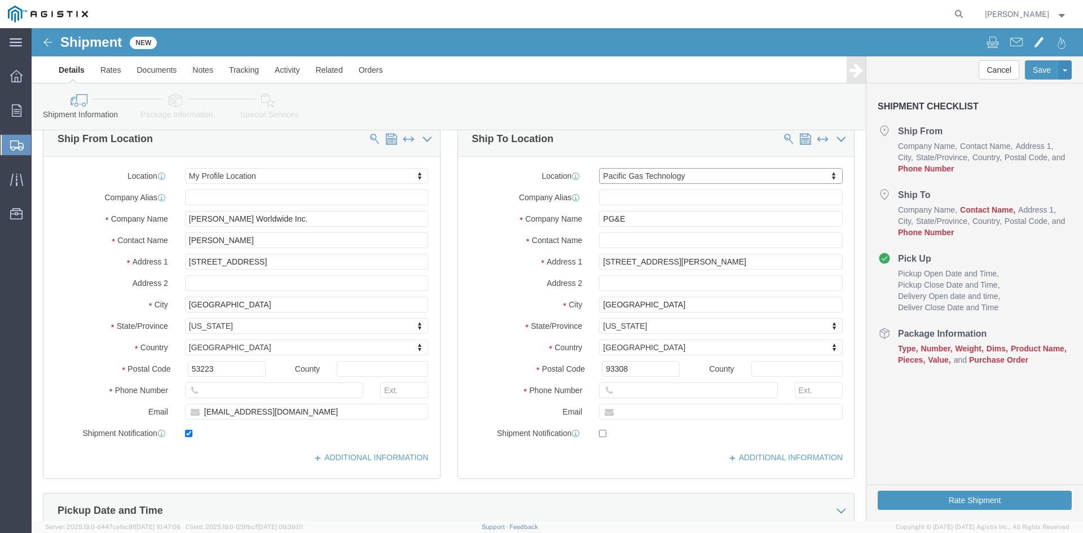
select select "CA"
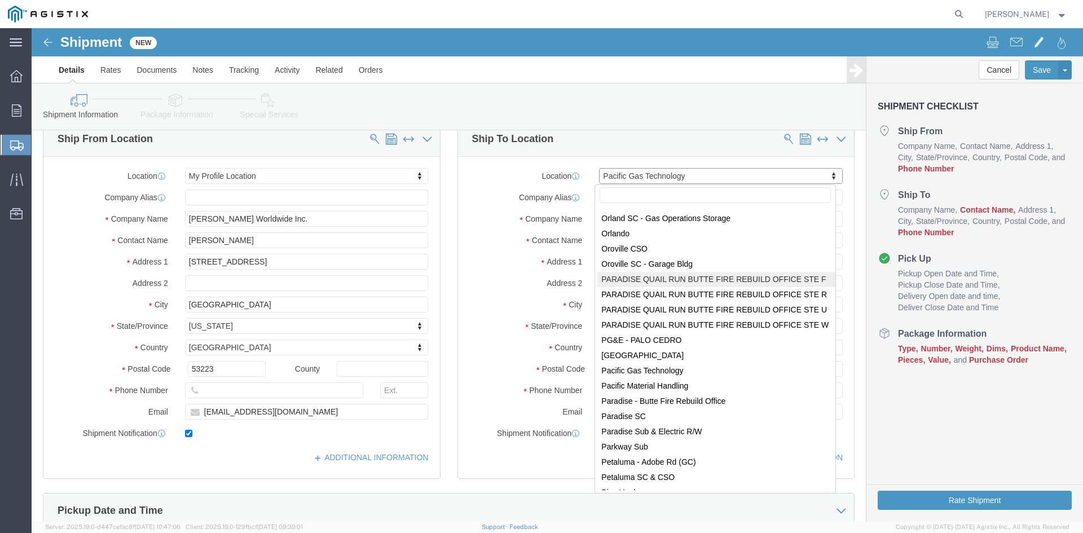
scroll to position [4612, 0]
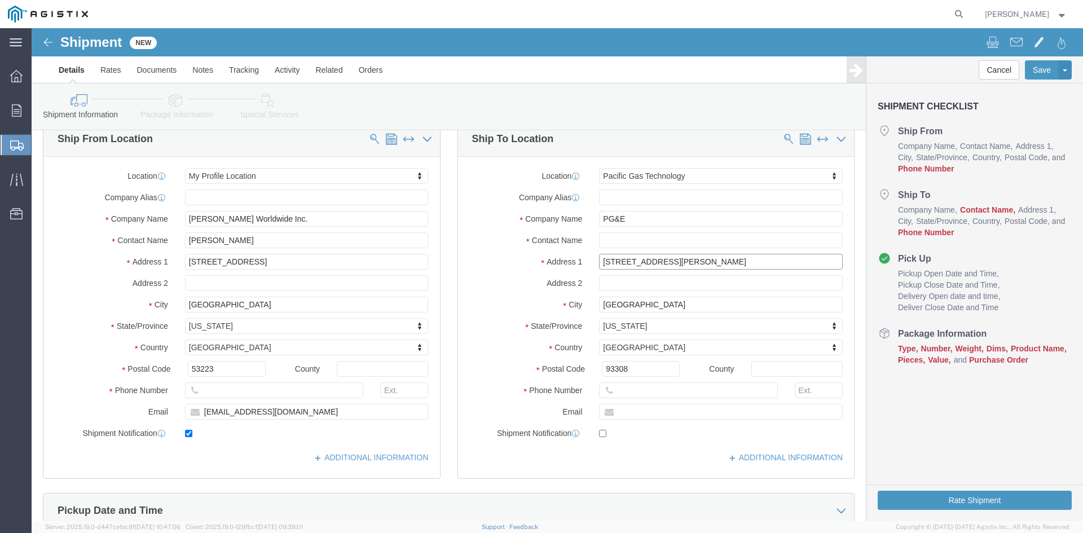
drag, startPoint x: 652, startPoint y: 233, endPoint x: 462, endPoint y: 240, distance: 190.2
click div "Address 1 4830 Burr St Ste D"
select select
click input "text"
paste input "7205 NATIONAL DR"
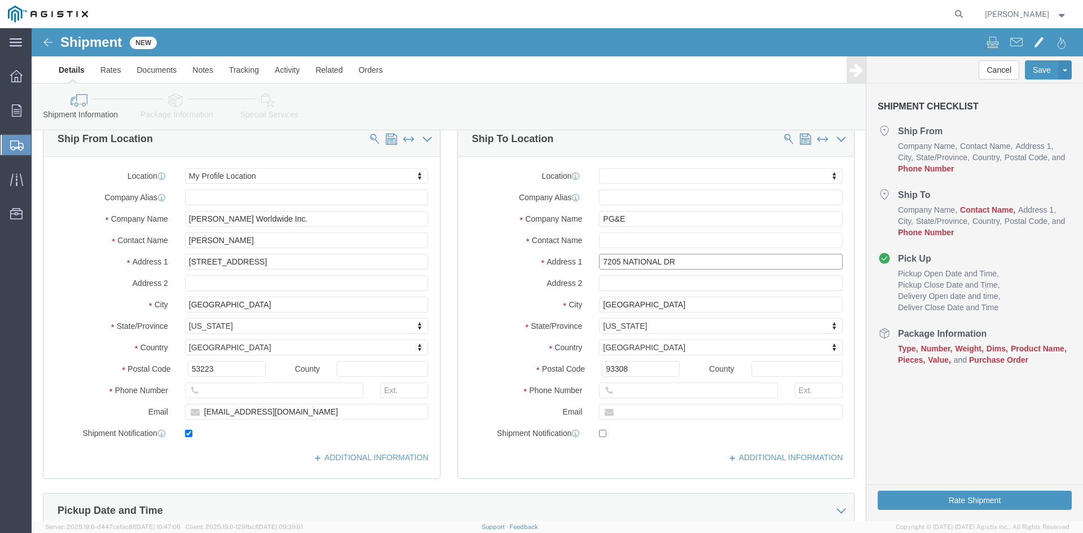
type input "7205 NATIONAL DR"
select select
drag, startPoint x: 624, startPoint y: 279, endPoint x: 548, endPoint y: 278, distance: 75.6
click div "City Bakersfield"
select select
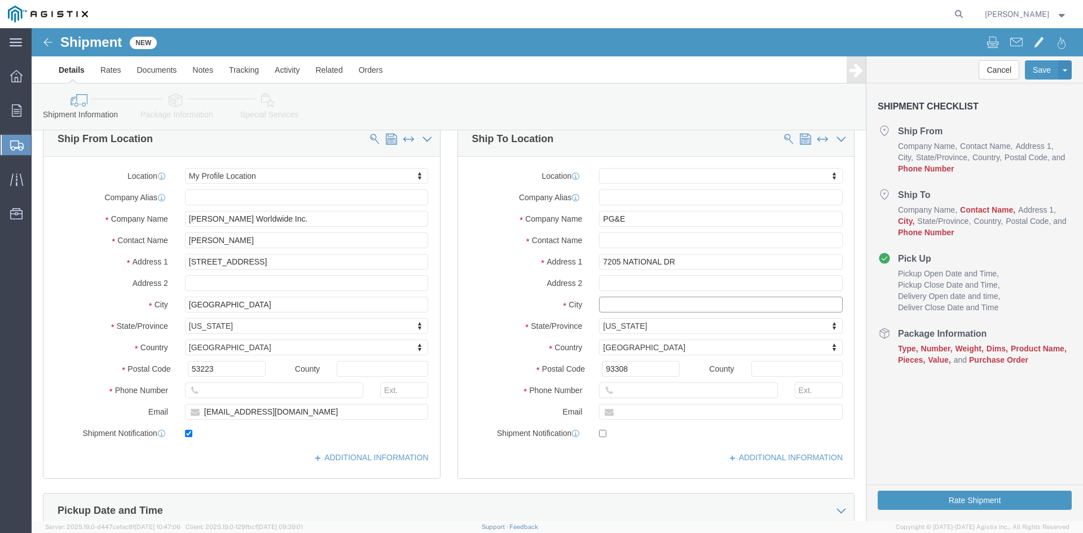
click input "text"
paste input "LIVERMORE"
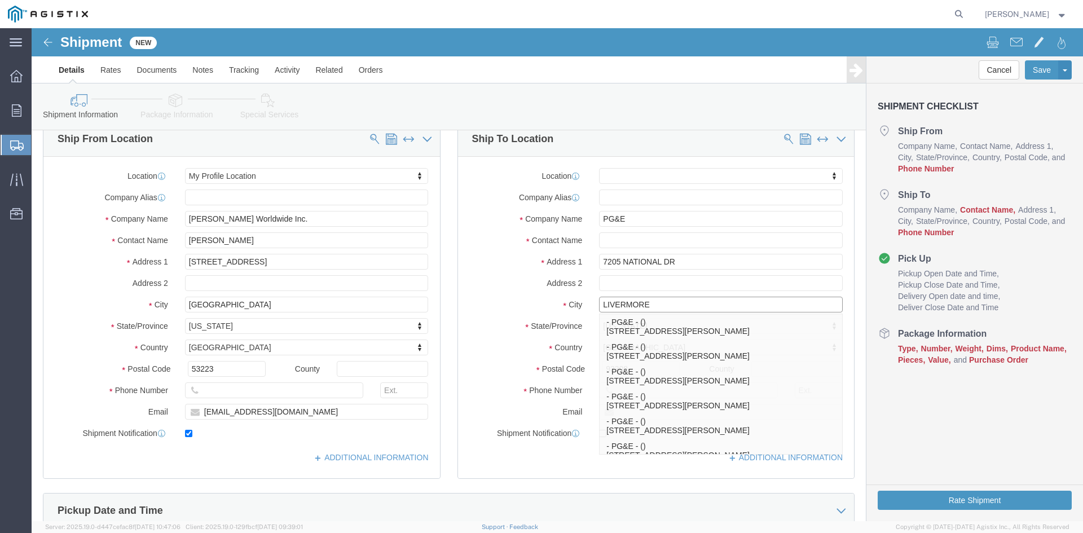
type input "LIVERMORE"
select select
click div "Ship To Location Location My Profile Location MILWAUKEE Milwaukee - PG&E Suppli…"
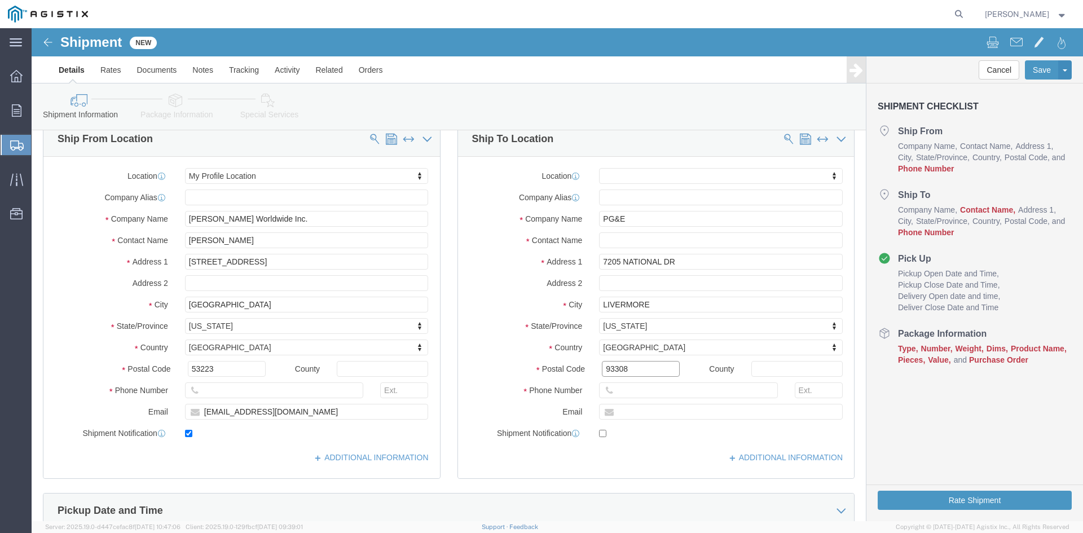
drag, startPoint x: 603, startPoint y: 340, endPoint x: 512, endPoint y: 345, distance: 91.5
click div "Postal Code 93308"
select select
drag, startPoint x: 584, startPoint y: 341, endPoint x: 588, endPoint y: 351, distance: 11.4
click input "Postal Code"
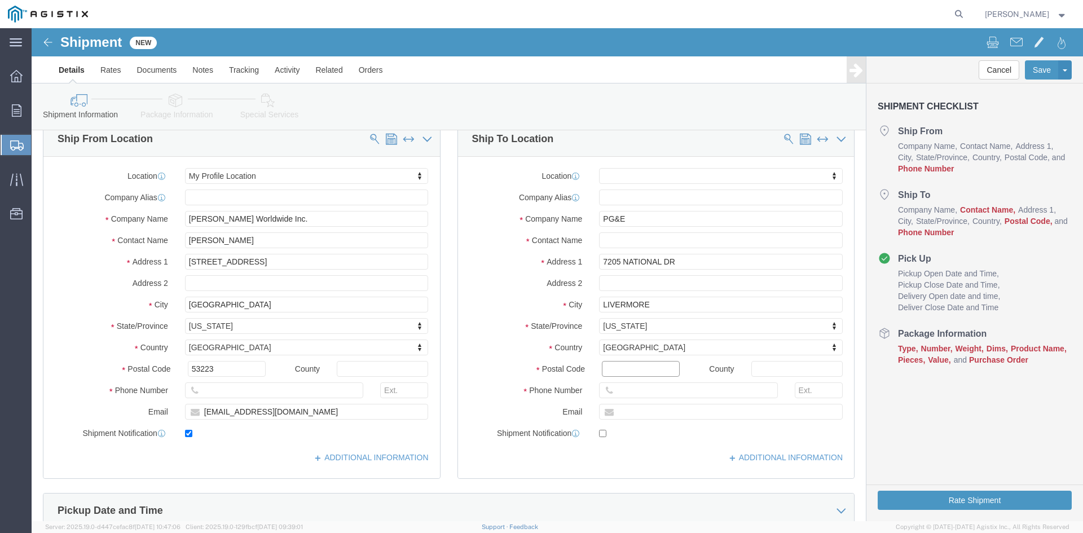
paste input "94550-9423"
type input "94550-9423"
select select
click input "text"
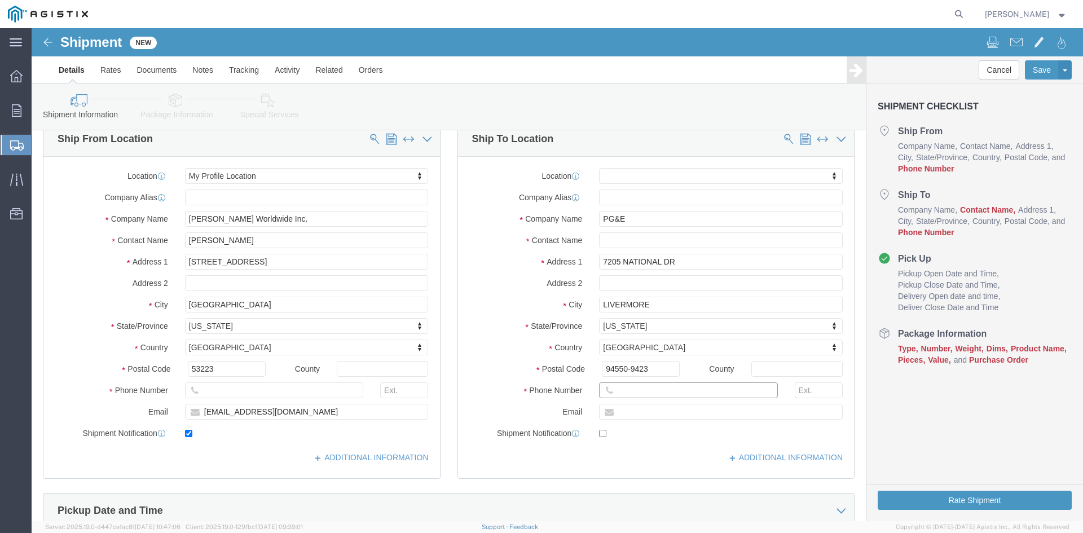
paste input "[PHONE_NUMBER]"
type input "[PHONE_NUMBER]"
click input "text"
type input "r"
click input "text"
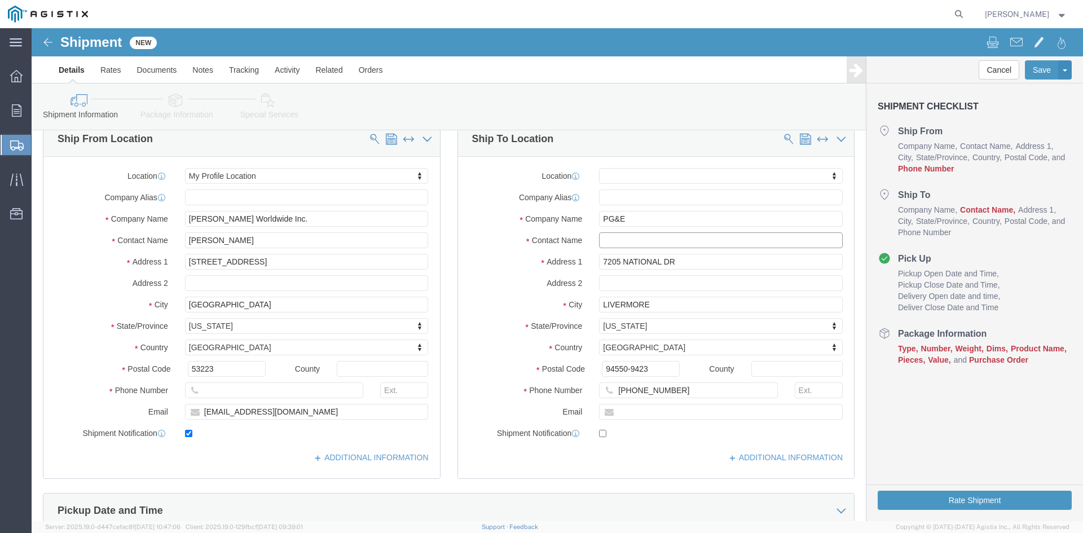
paste input "PACIFIC GAS AND ELECTRIC CO"
type input "PACIFIC GAS AND ELECTRIC CO"
click input "text"
type input "6197104639"
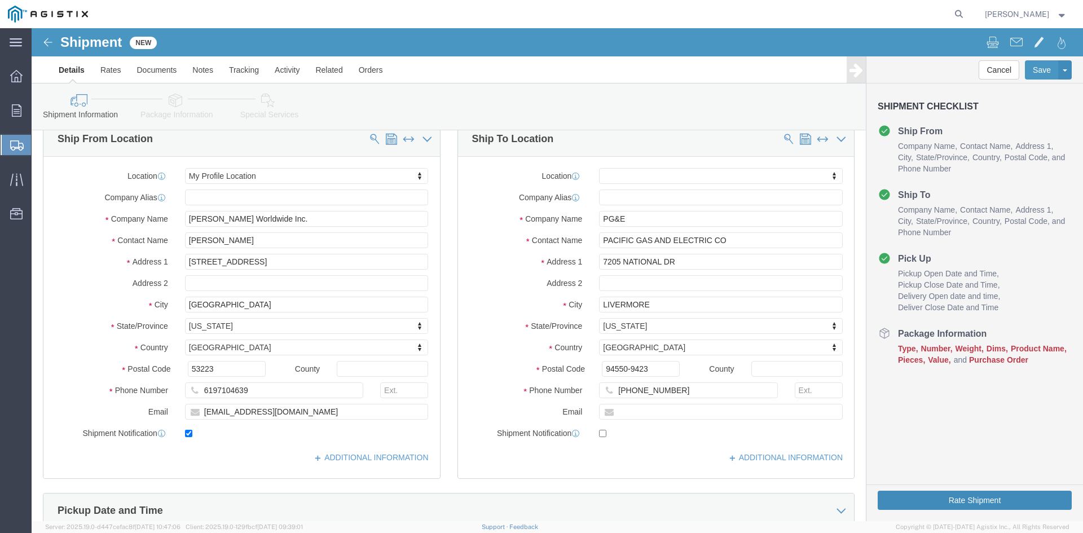
click button "Rate Shipment"
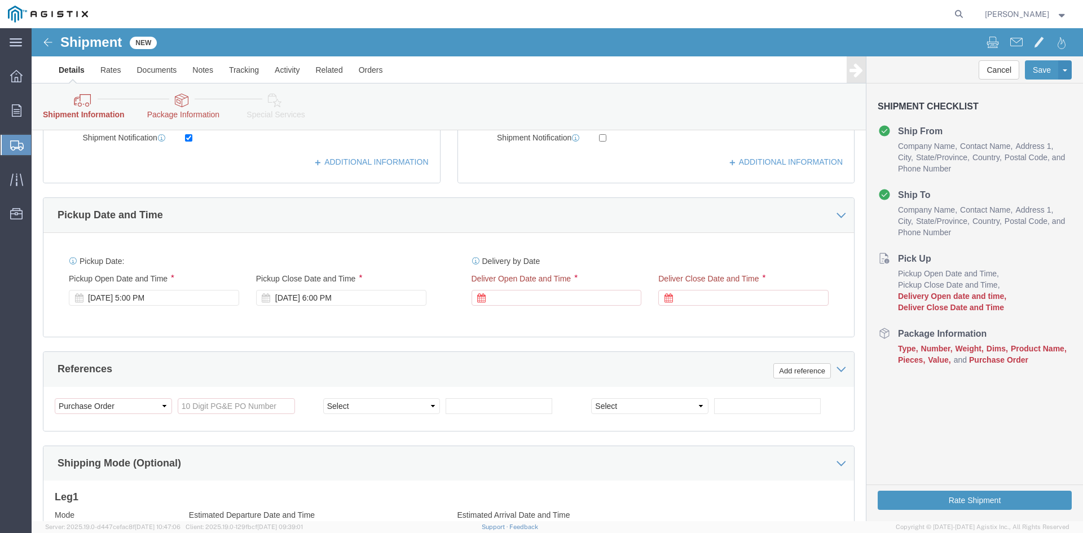
scroll to position [564, 0]
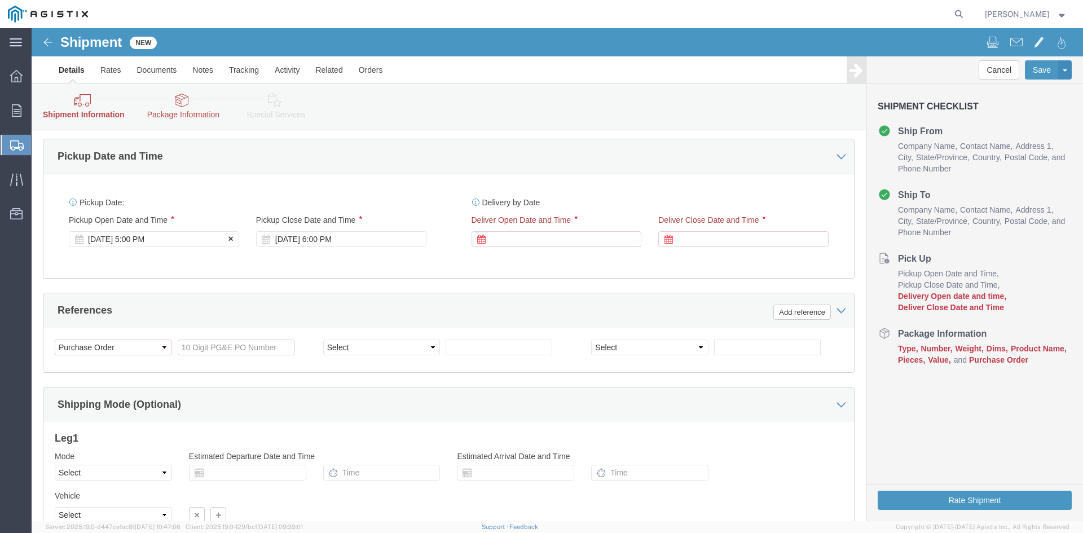
click div "[DATE] 5:00 PM"
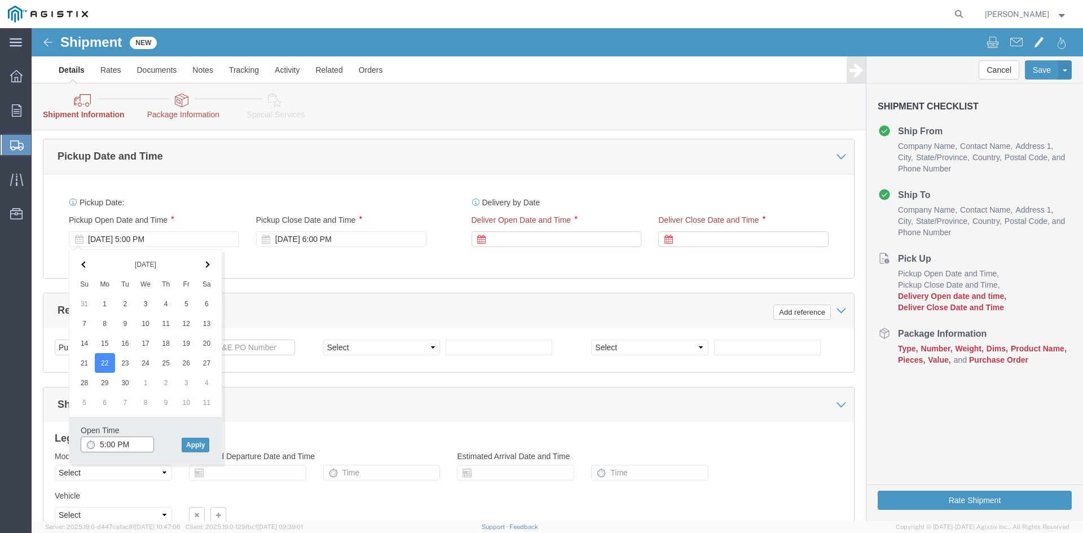
click input "5:00 PM"
click input "10:00 PM"
type input "10:00 AM"
click button "Apply"
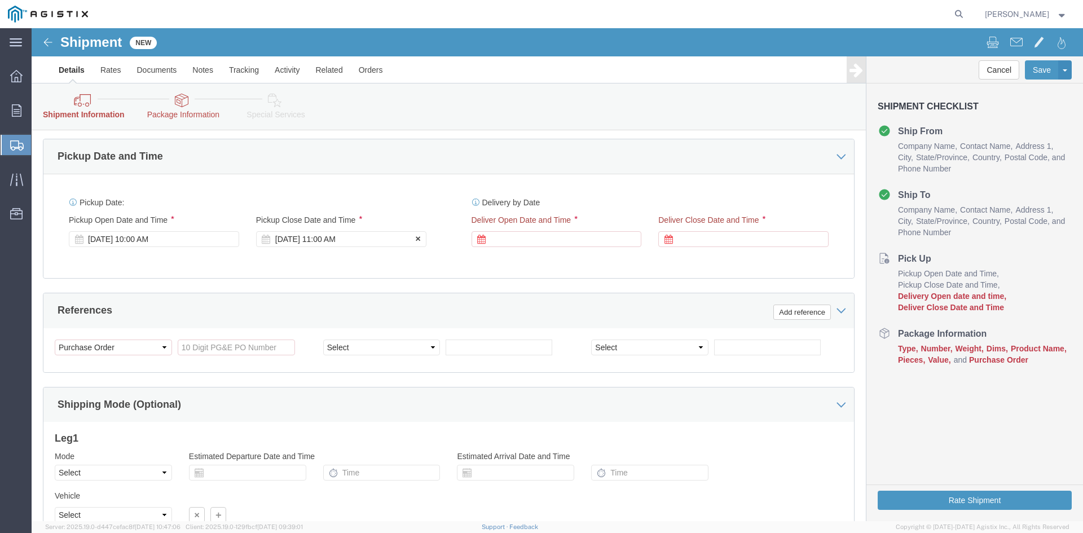
click div "[DATE] 11:00 AM"
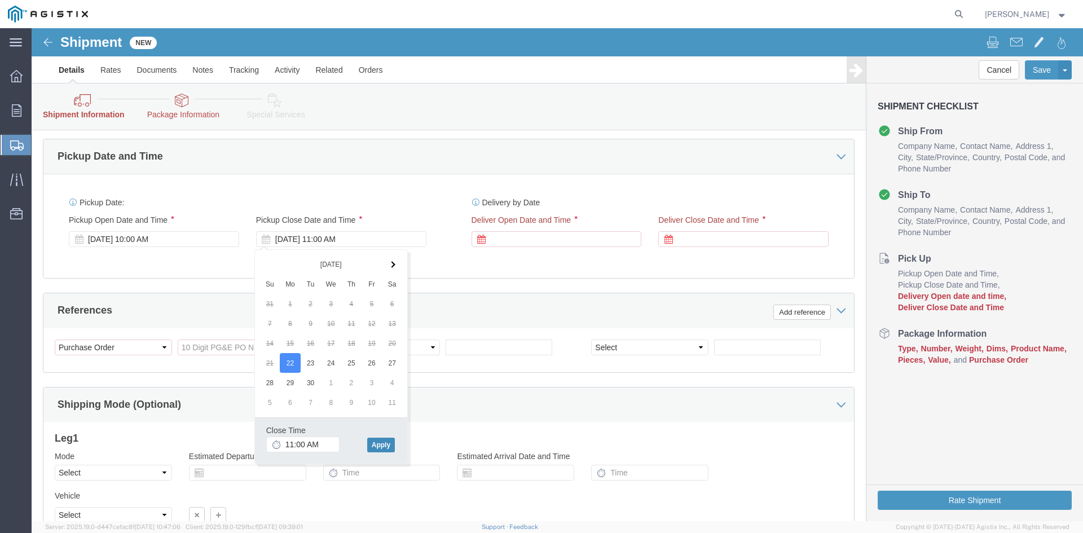
click button "Apply"
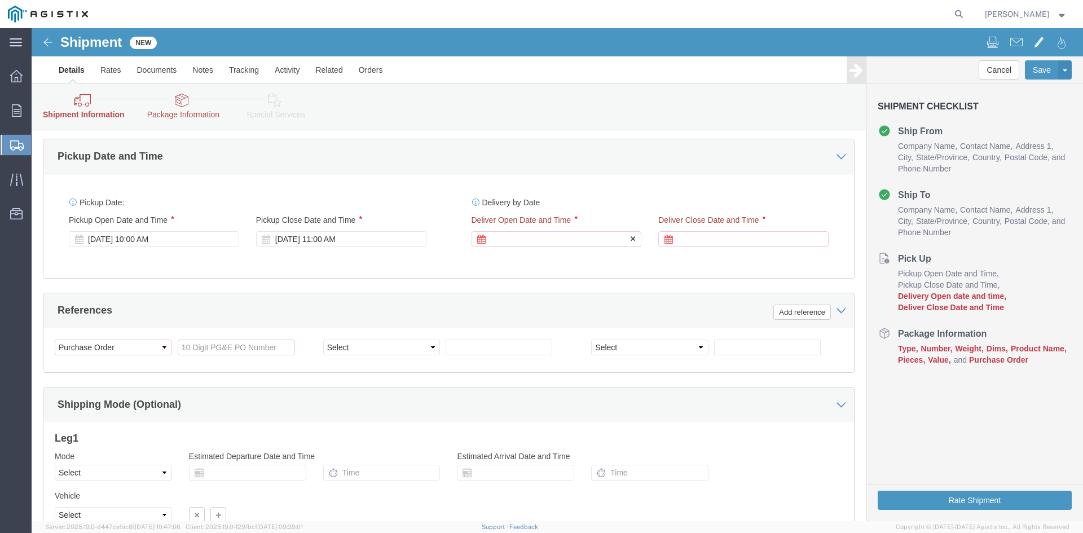
click div
click button "Apply"
click div
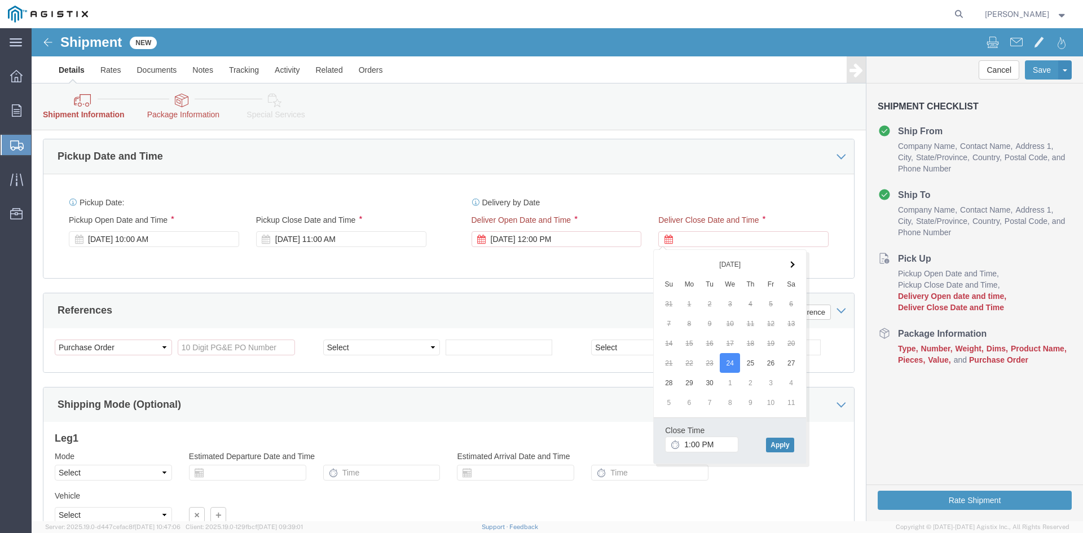
click button "Apply"
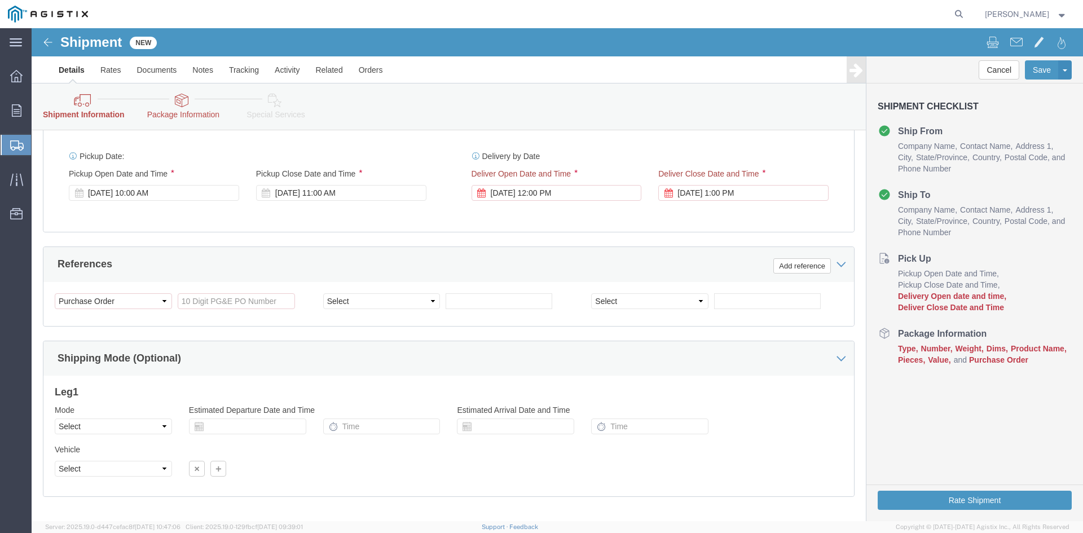
scroll to position [665, 0]
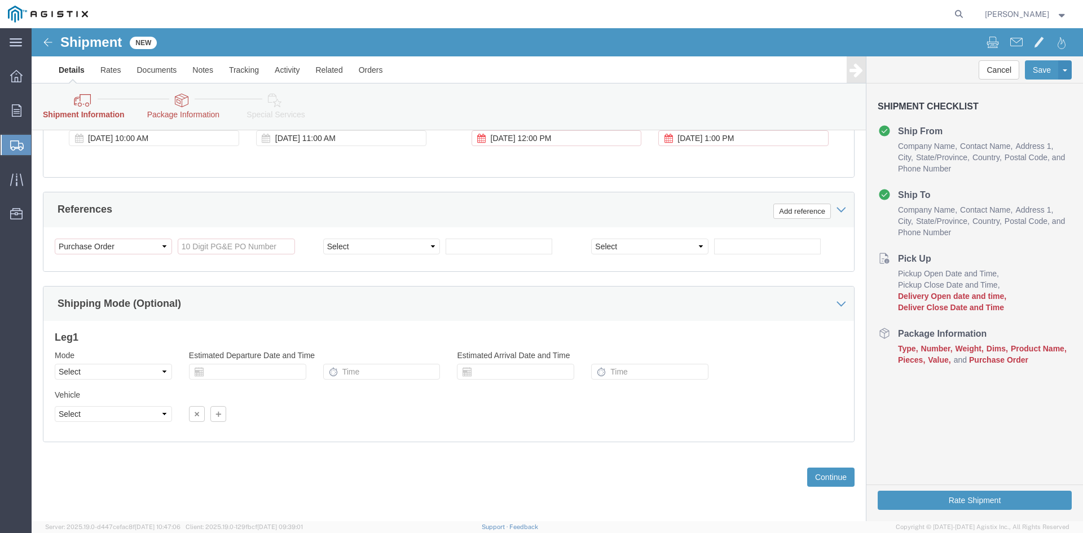
click div "Select Account Type Activity ID Airline Appointment Number ASN Batch Request # …"
click input "References / Purchase Order: This field is required."
type input "2701236237"
click select "Select Account Type Activity ID Airline Appointment Number ASN Batch Request # …"
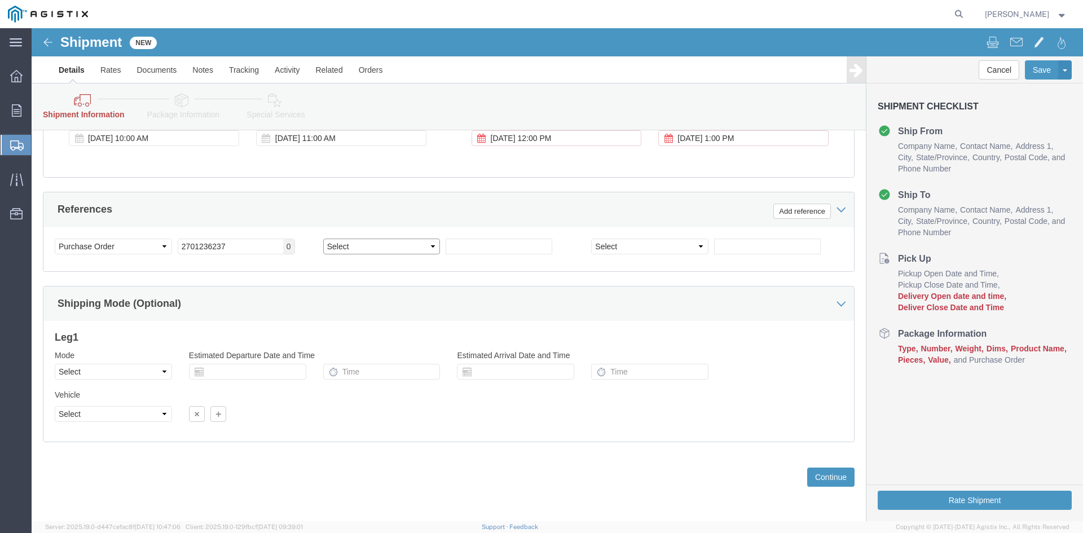
select select "DELNUM"
click select "Select Account Type Activity ID Airline Appointment Number ASN Batch Request # …"
click input "text"
type input "0147372415"
click select "Select Account Type Activity ID Airline Appointment Number ASN Batch Request # …"
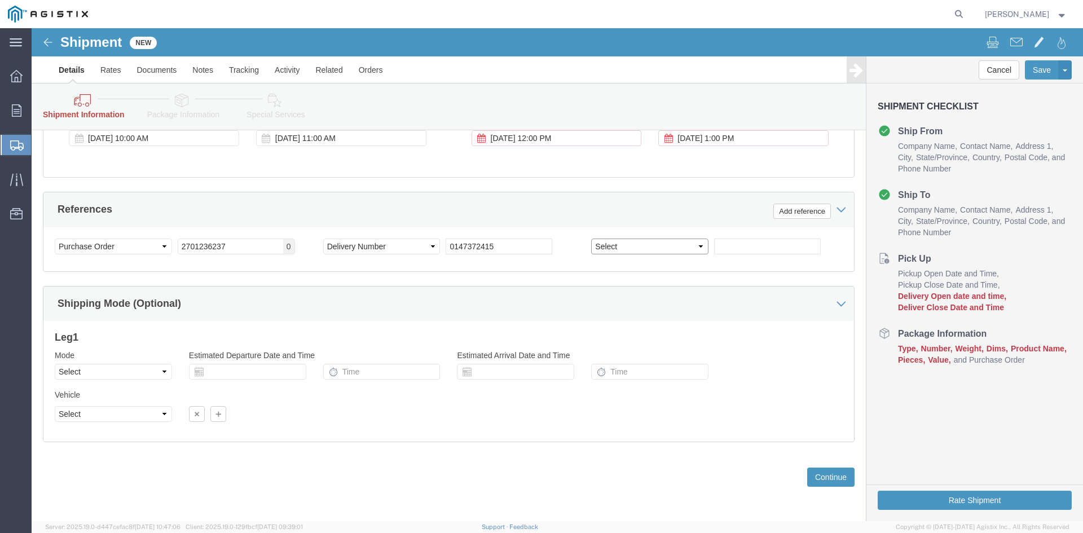
select select "PURCHORD"
click select "Select Account Type Activity ID Airline Appointment Number ASN Batch Request # …"
click input "text"
type input "1012364894"
click button "Continue"
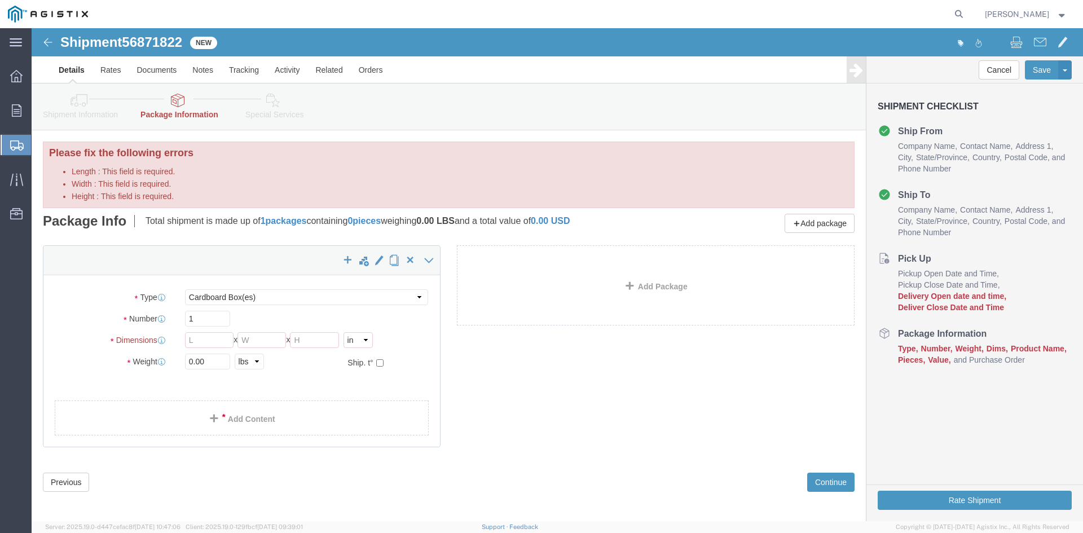
click link "Package Information"
click select "Select Bulk Bundle(s) Cardboard Box(es) Carton(s) Crate(s) Drum(s) (Fiberboard)…"
select select "PONS"
click select "Select Bulk Bundle(s) Cardboard Box(es) Carton(s) Crate(s) Drum(s) (Fiberboard)…"
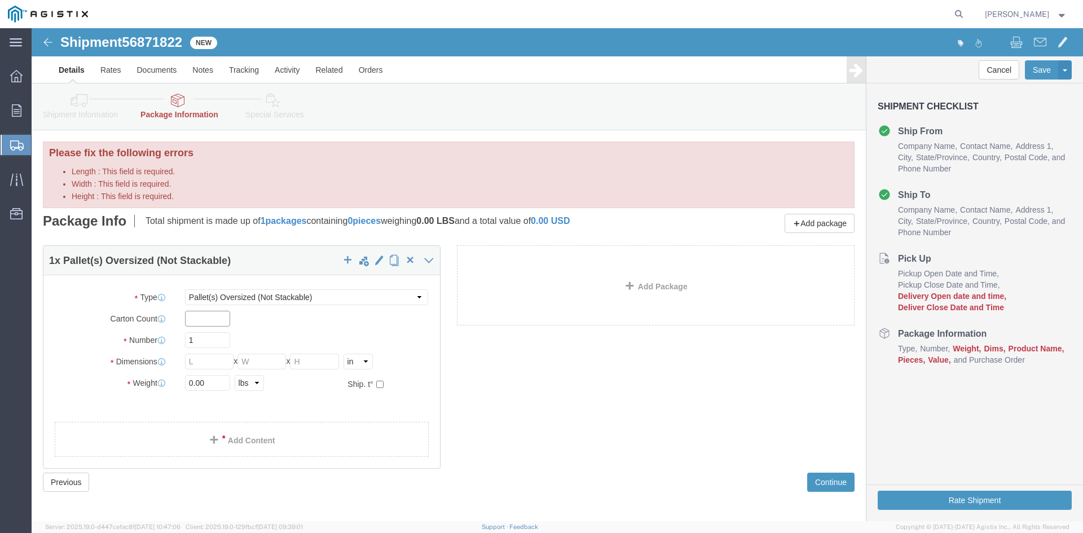
click input "text"
type input "4"
click input "Length : This field is required."
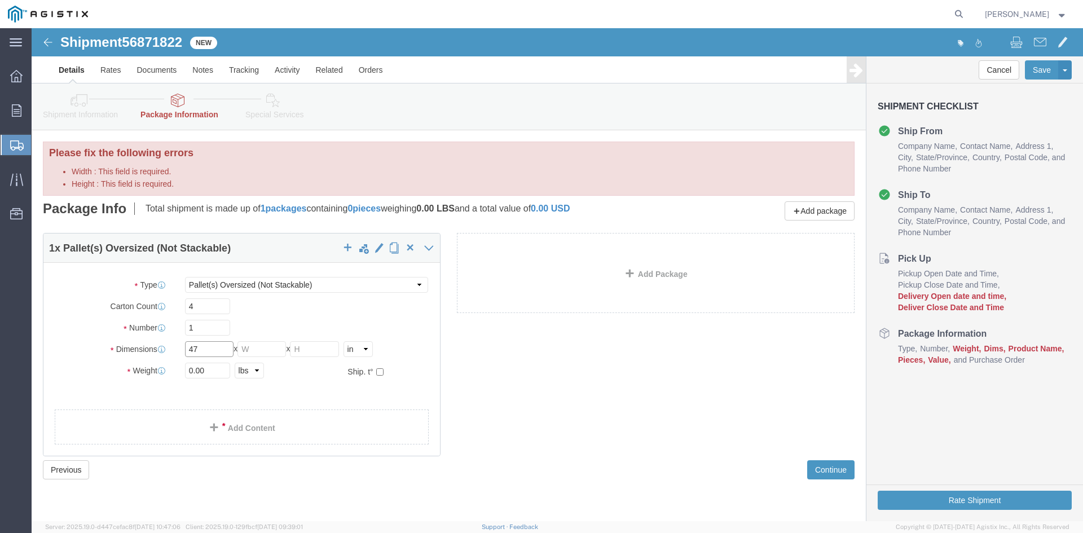
type input "47"
click input "Width : This field is required."
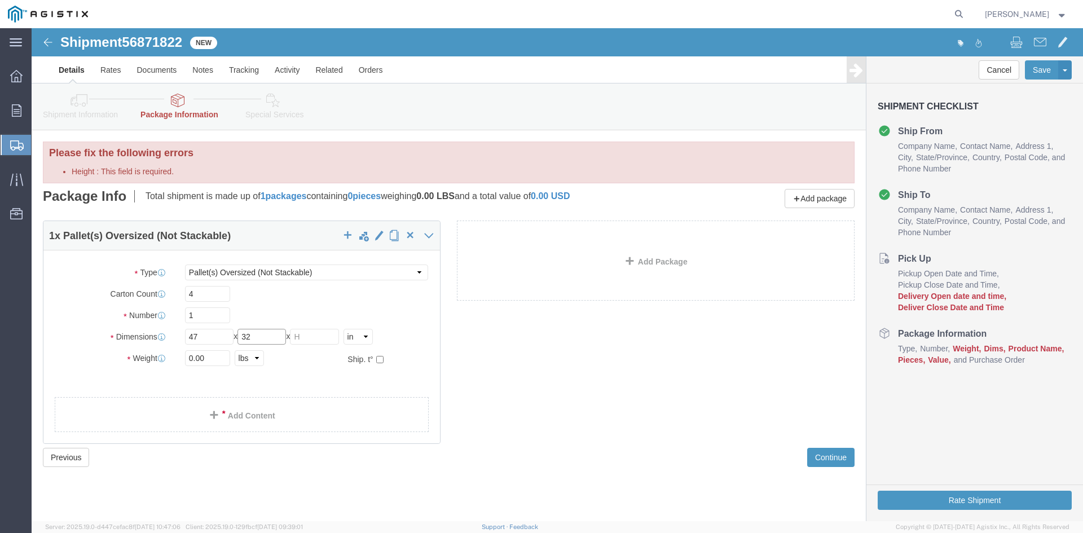
type input "32"
click div "1 x Pallet(s) Oversized (Not Stackable) Package Type Select Bulk Bundle(s) Card…"
click div
click input "Height : This field is required."
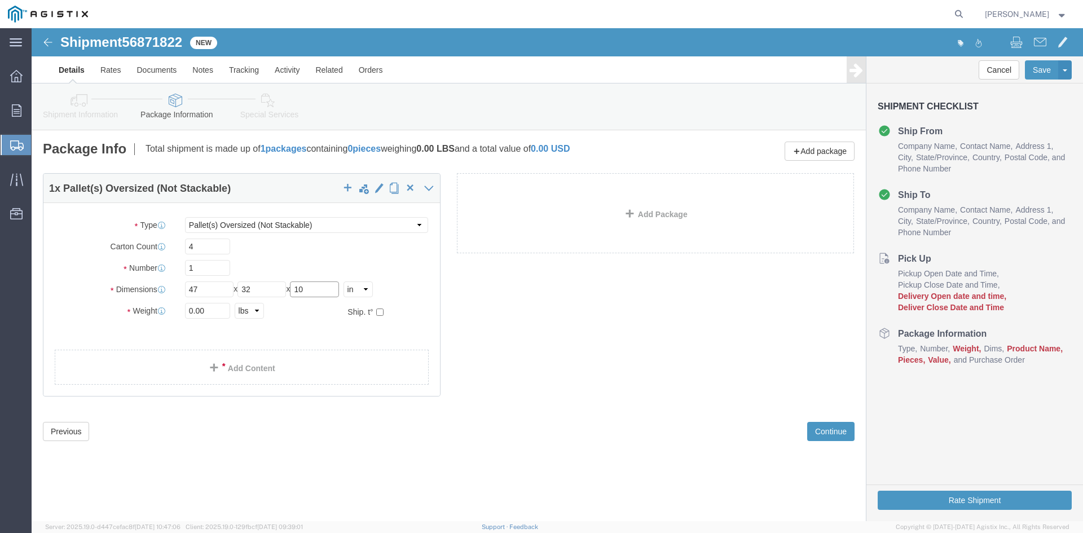
type input "10"
click input "0.00"
type input "0"
type input "255.00"
click button "Continue"
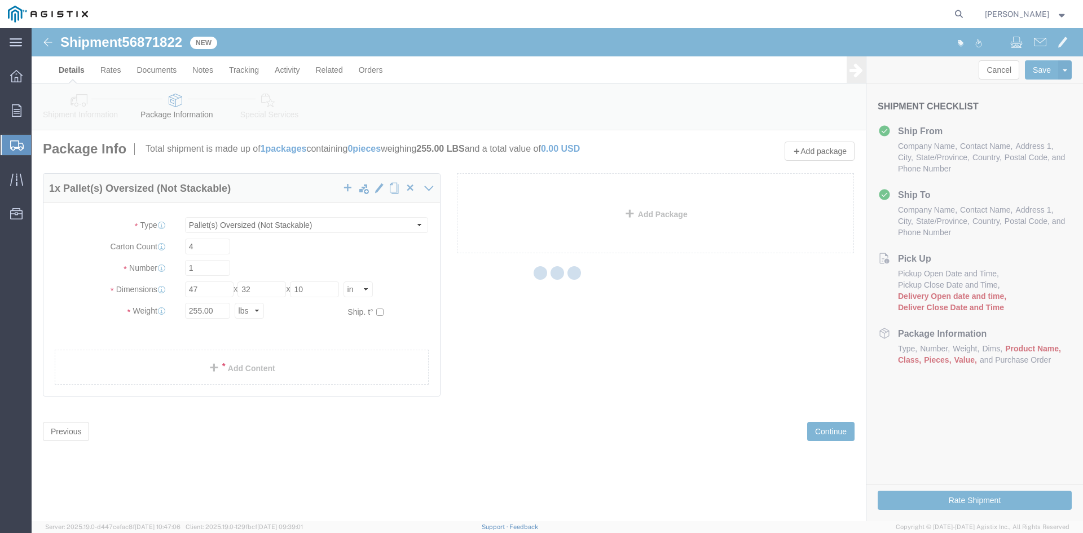
select select
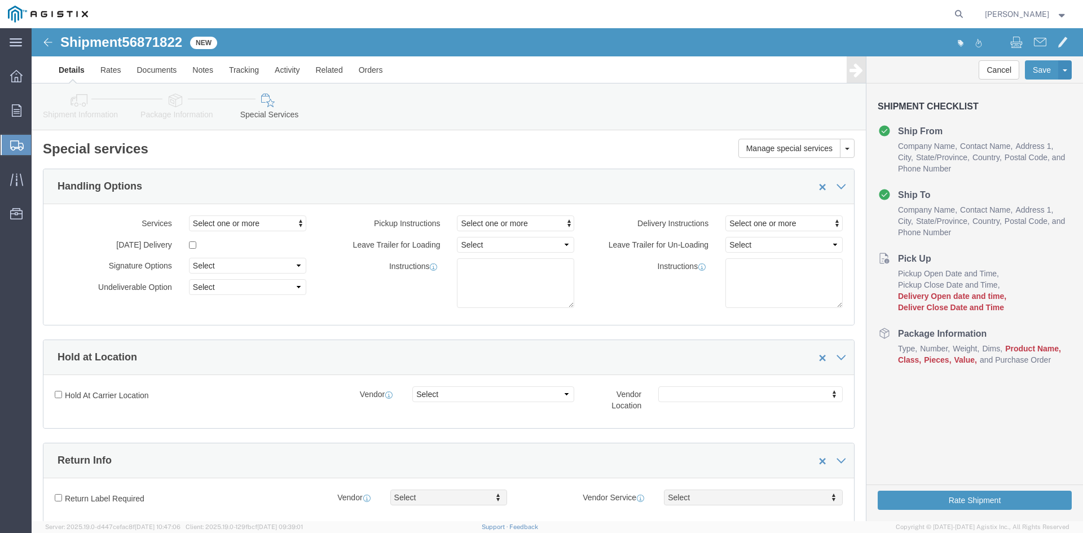
click span "Product Name"
click h4 "Package Information"
click li "Product Name"
click icon
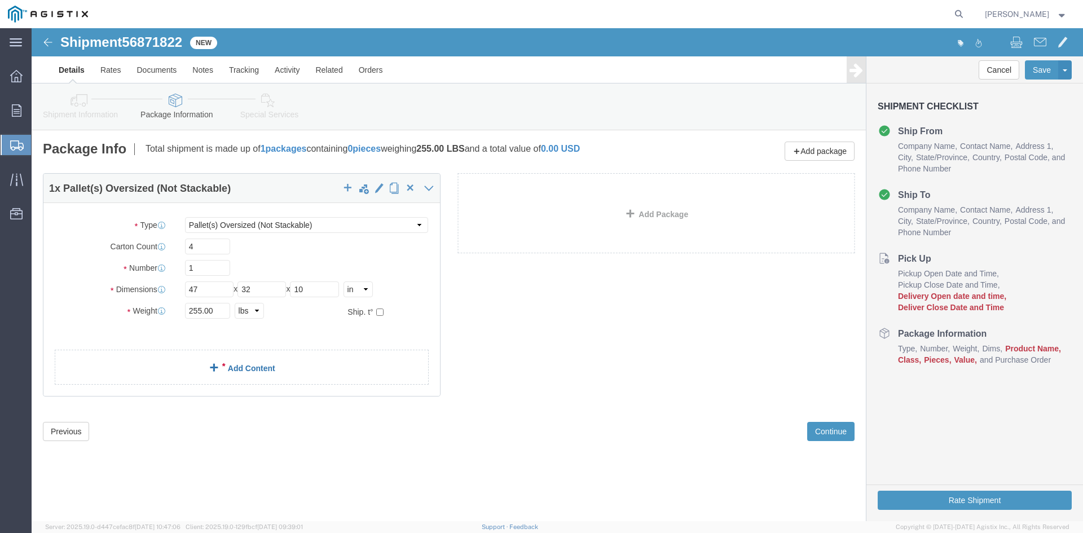
click link "Add Content"
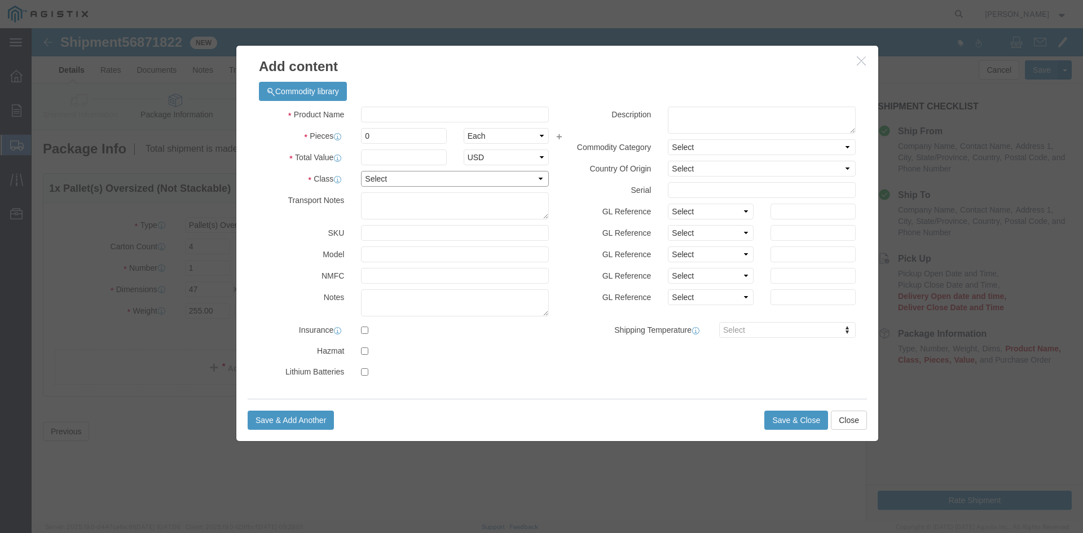
click select "Select 50 55 60 65 70 85 92.5 100 125 175 250 300 400"
select select "70"
click select "Select 50 55 60 65 70 85 92.5 100 125 175 250 300 400"
click input "text"
type input "2,568"
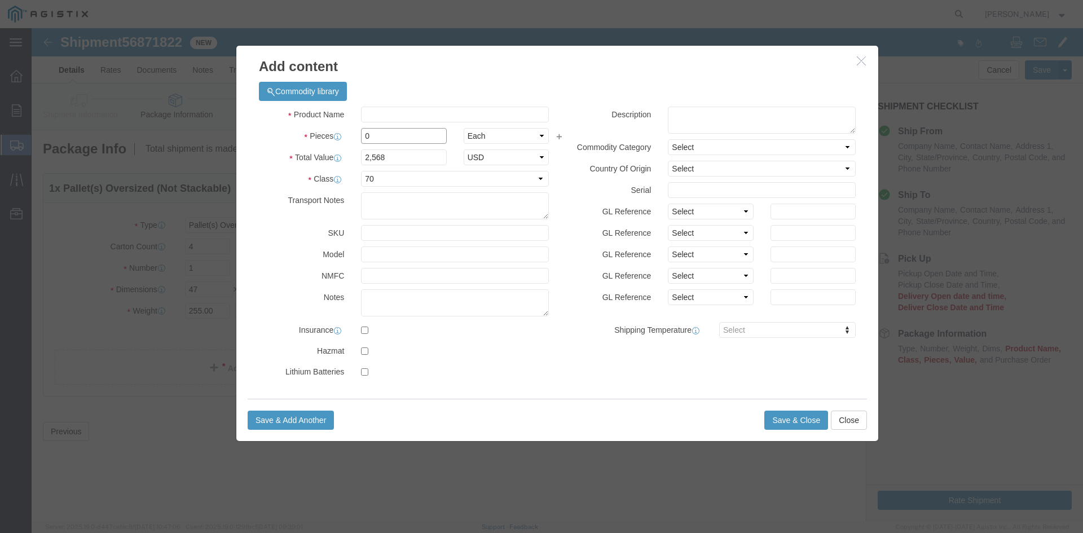
click input "0"
type input "200"
click input "text"
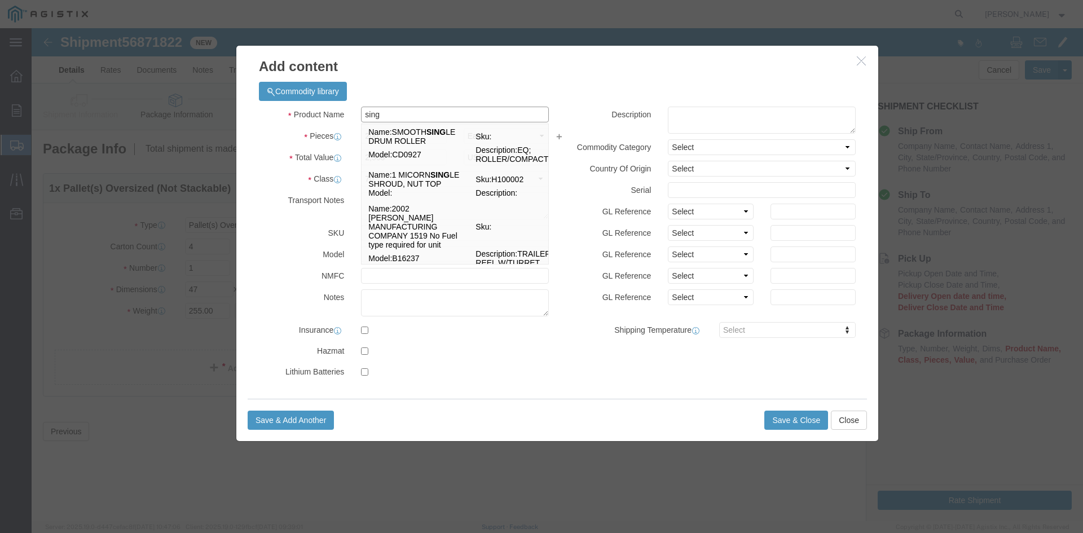
type input "sing"
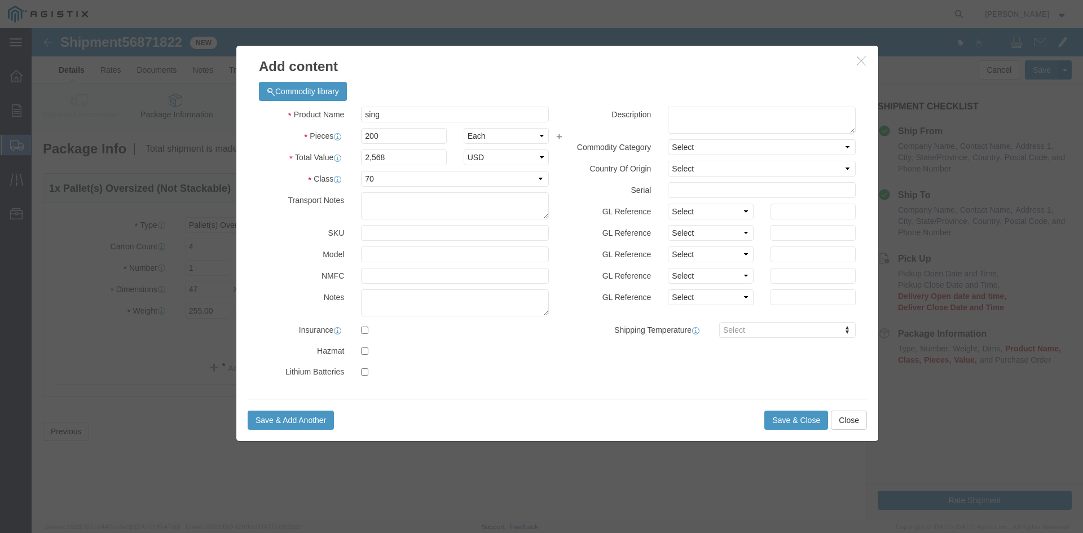
click div "Product Name sing sing Pieces 200 Select Bag Barrels 100Board Feet Bottle Box B…"
click button "Save & Close"
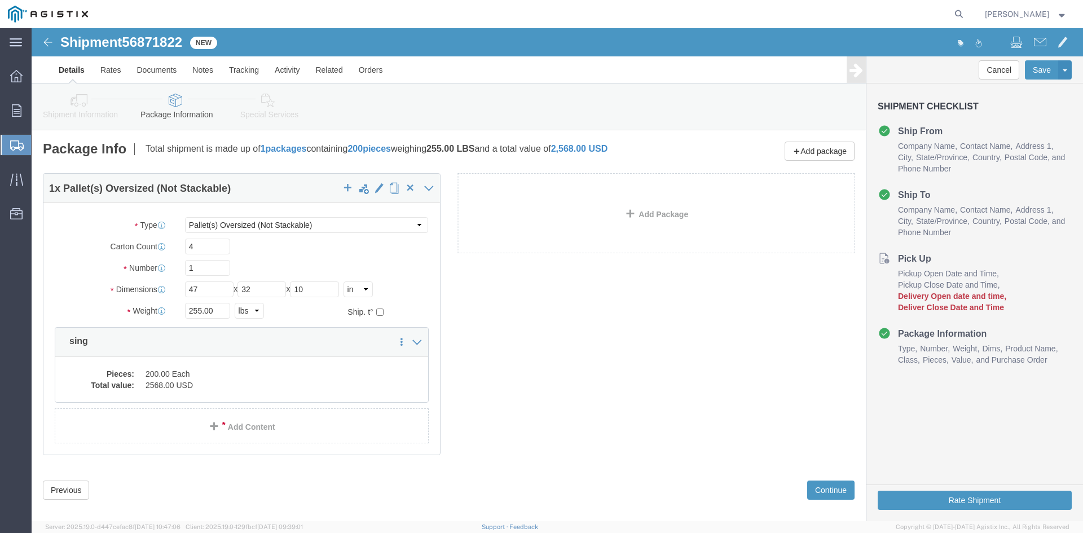
click li "Delivery Open date and time"
click icon
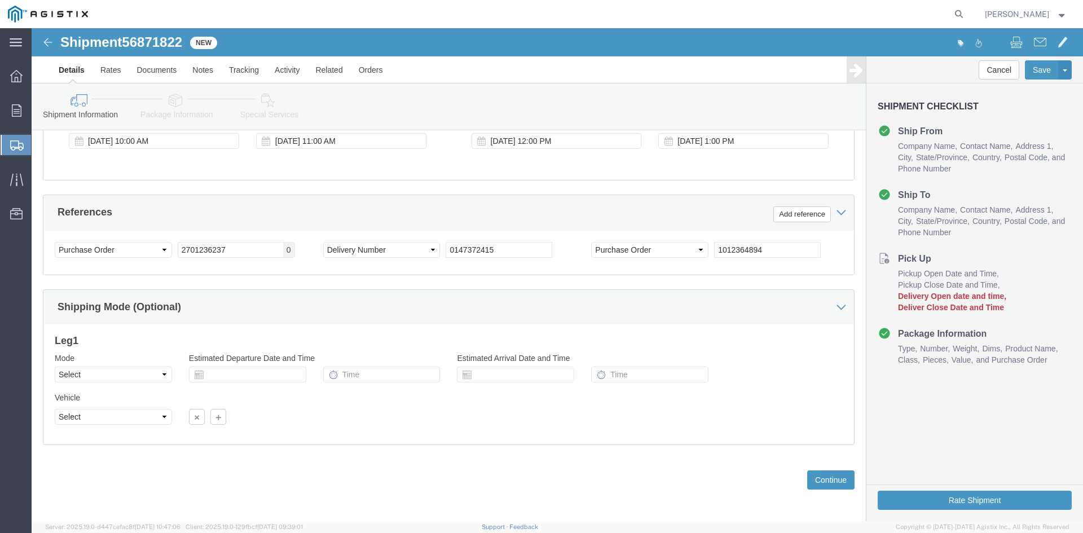
scroll to position [568, 0]
click span "Deliver Close Date and Time"
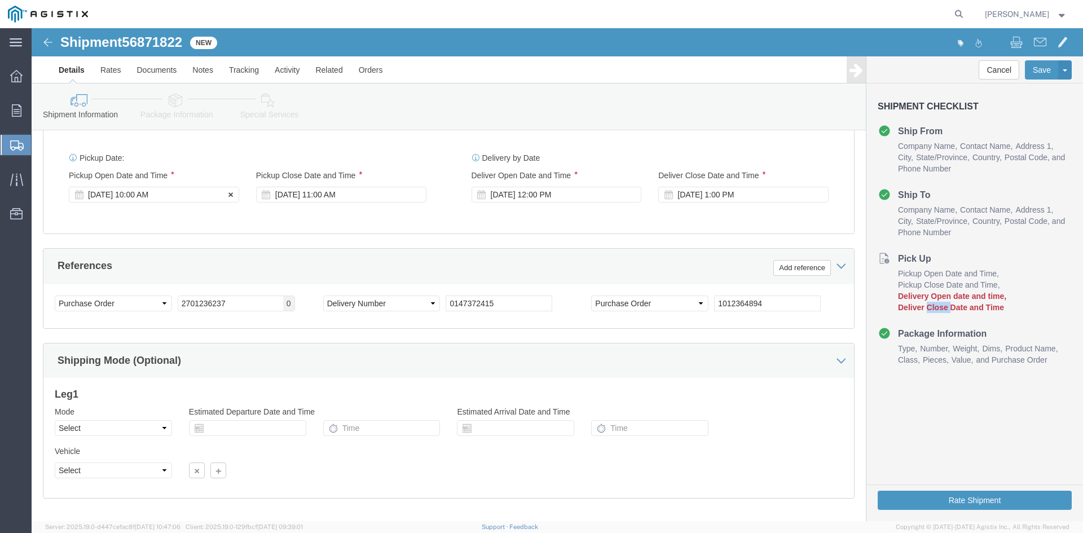
scroll to position [455, 0]
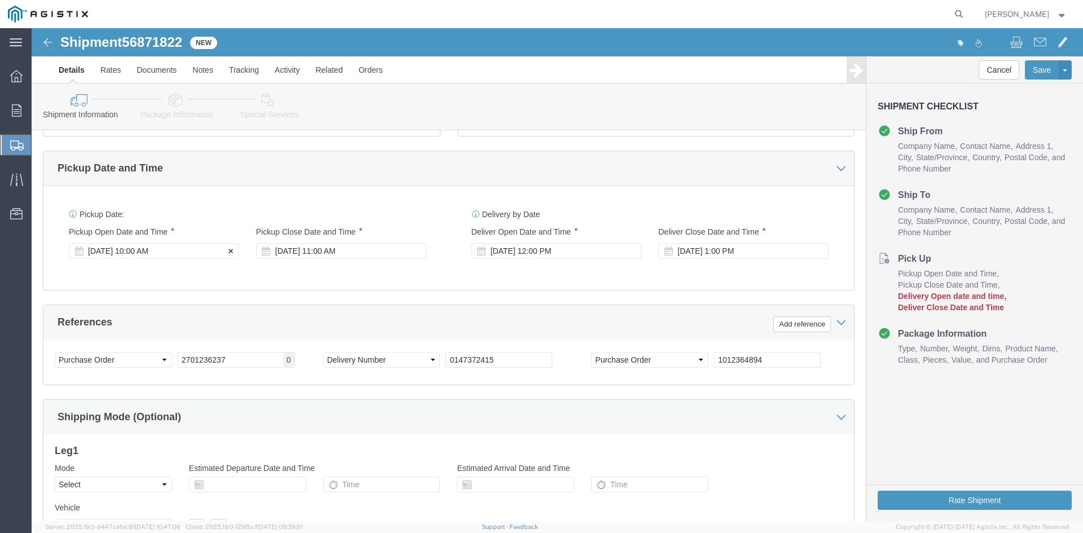
click div "[DATE] 10:00 AM"
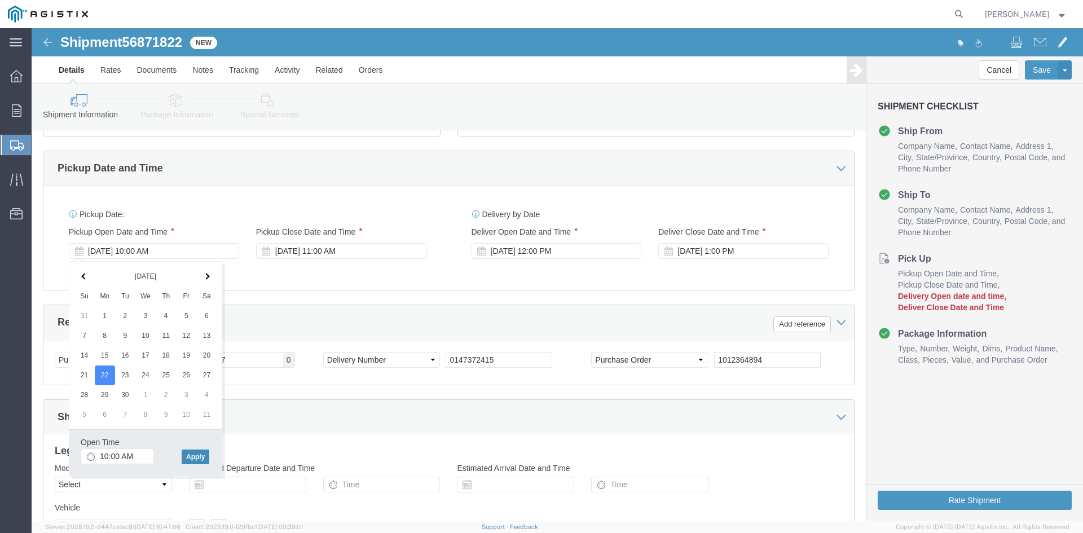
click button "Apply"
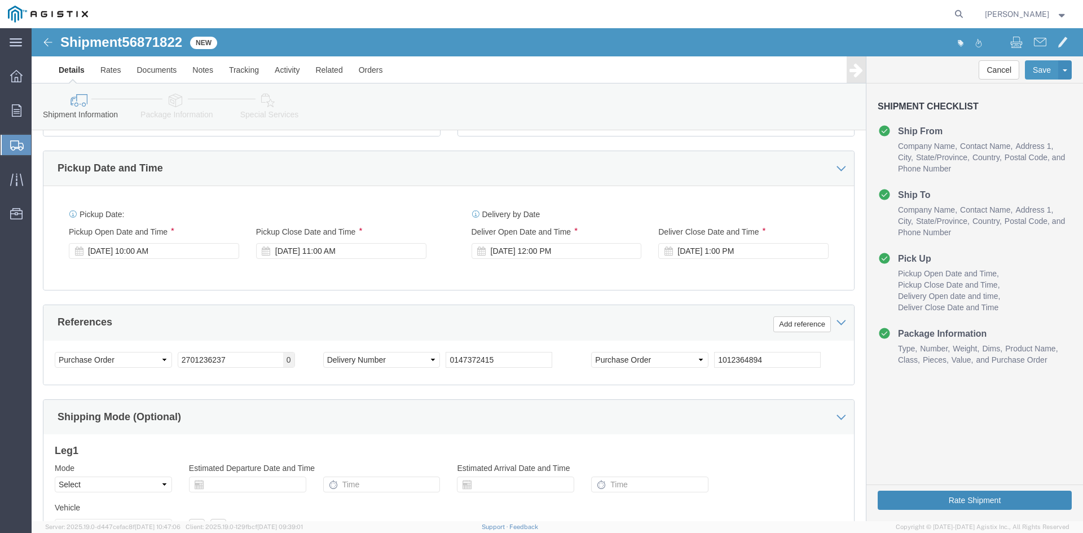
click button "Rate Shipment"
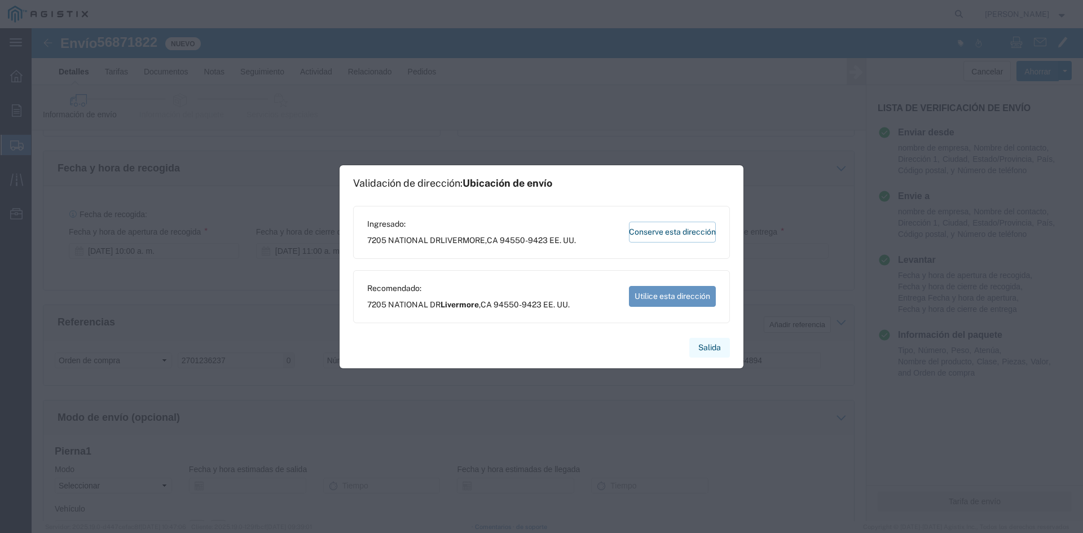
click at [710, 341] on button "Salida" at bounding box center [709, 348] width 41 height 20
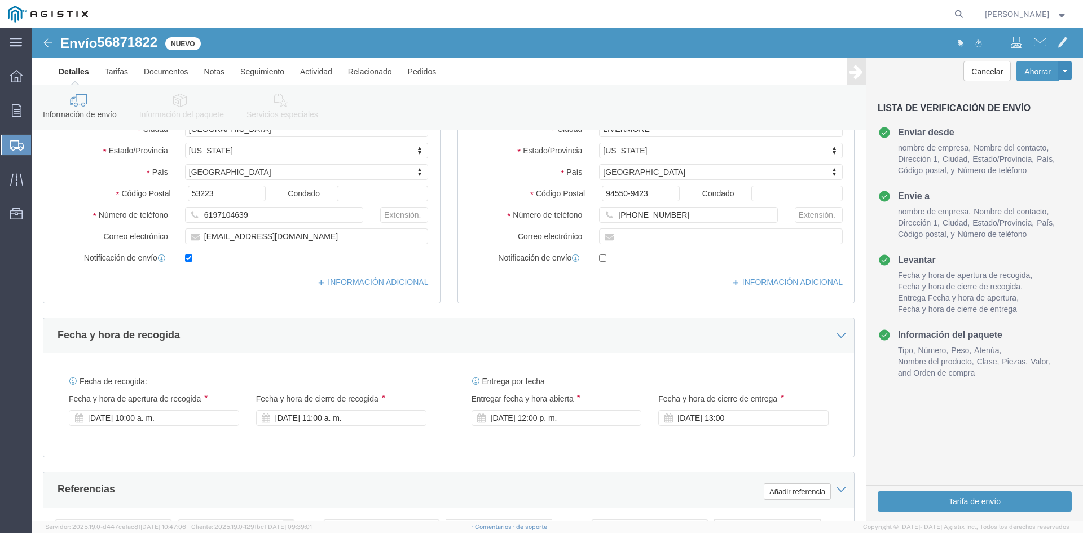
scroll to position [6, 0]
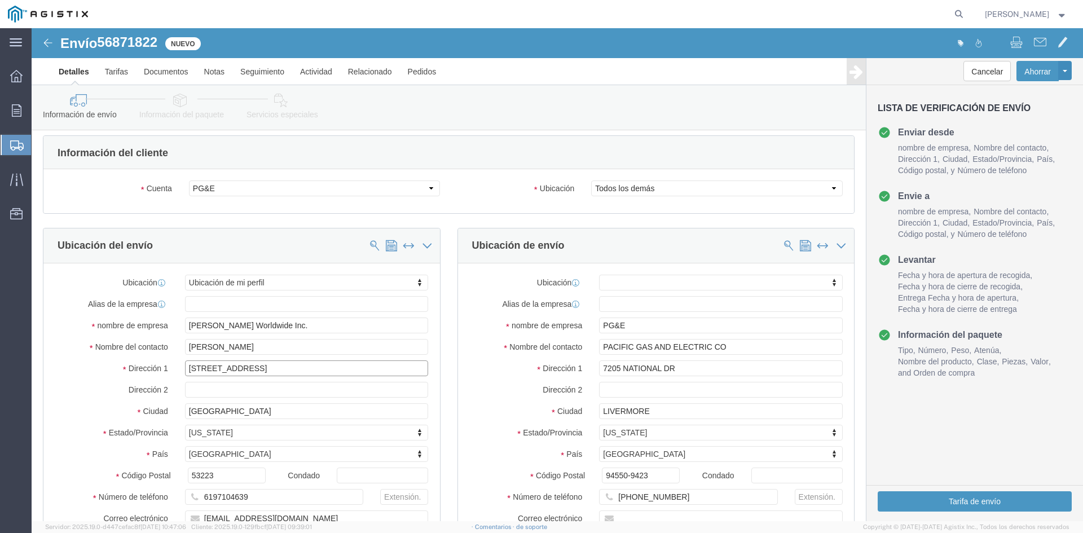
drag, startPoint x: 259, startPoint y: 342, endPoint x: 136, endPoint y: 342, distance: 123.0
click div "Dirección 1 6555 W GOOD HOPE RD"
select select
click input "text"
paste input "[STREET_ADDRESS]"
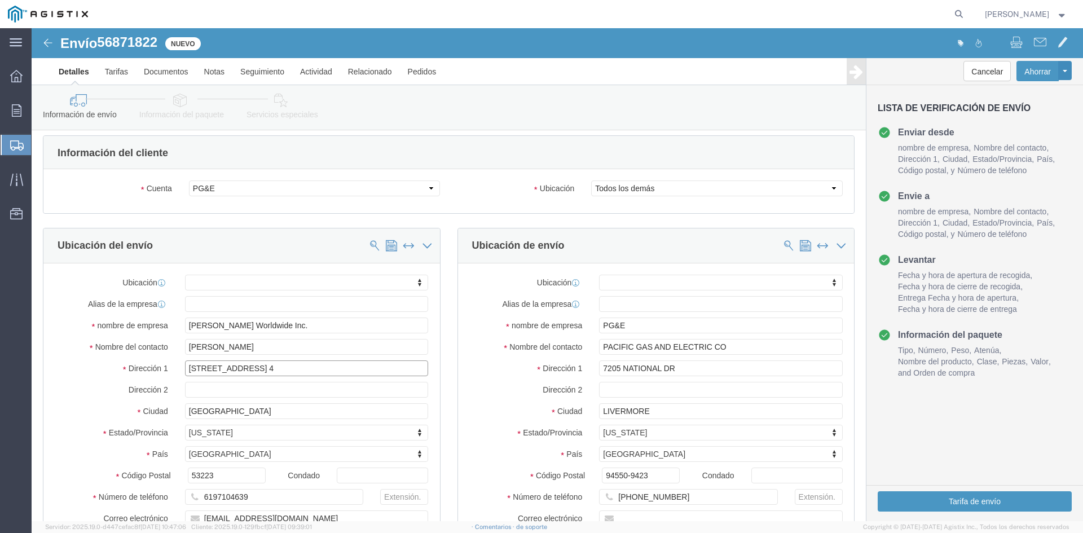
type input "[STREET_ADDRESS]"
select select
drag, startPoint x: 208, startPoint y: 381, endPoint x: 124, endPoint y: 383, distance: 83.5
click div "Ciudad MILWAUKEE"
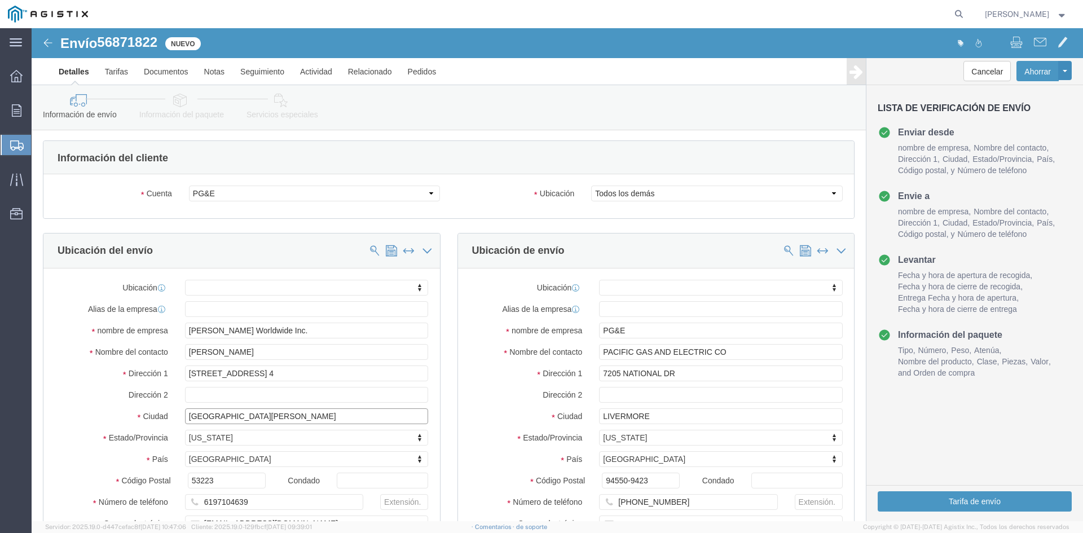
scroll to position [0, 0]
type input "[GEOGRAPHIC_DATA][PERSON_NAME]"
click body "Envío 56871822 Nuevo Detalles Tarifas Documentos Notas Seguimiento Actividad Re…"
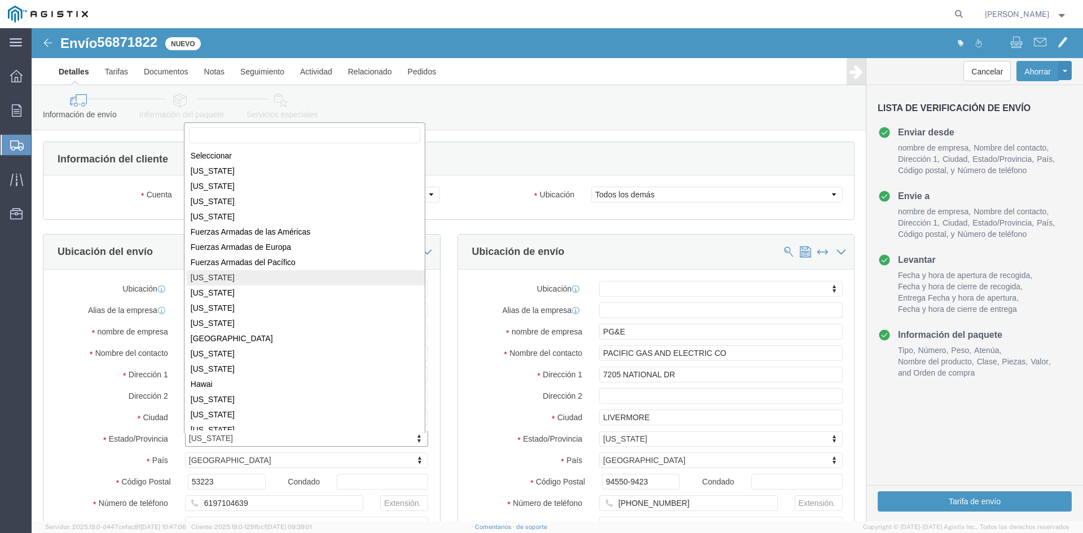
select select
select select "CA"
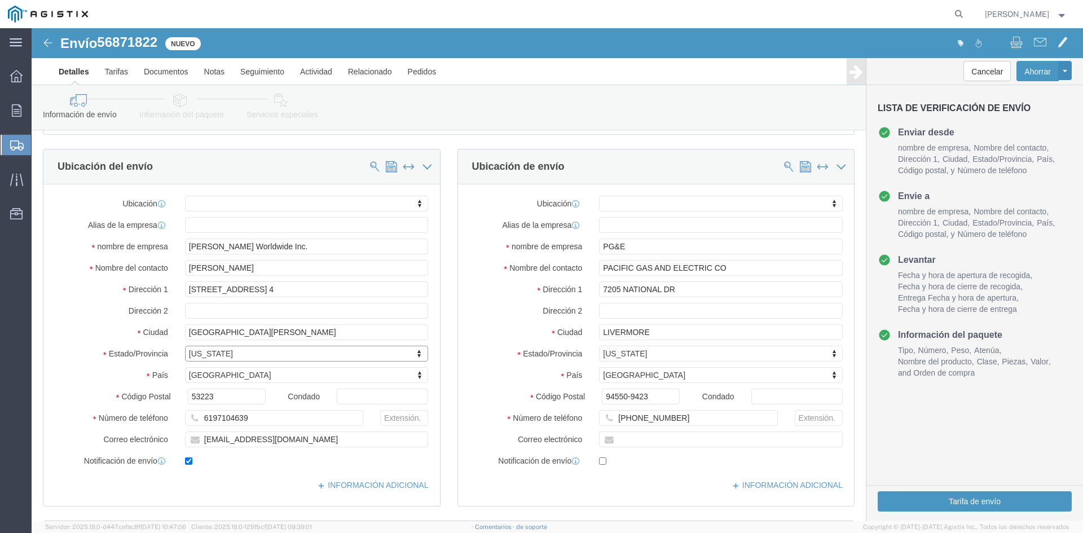
scroll to position [113, 0]
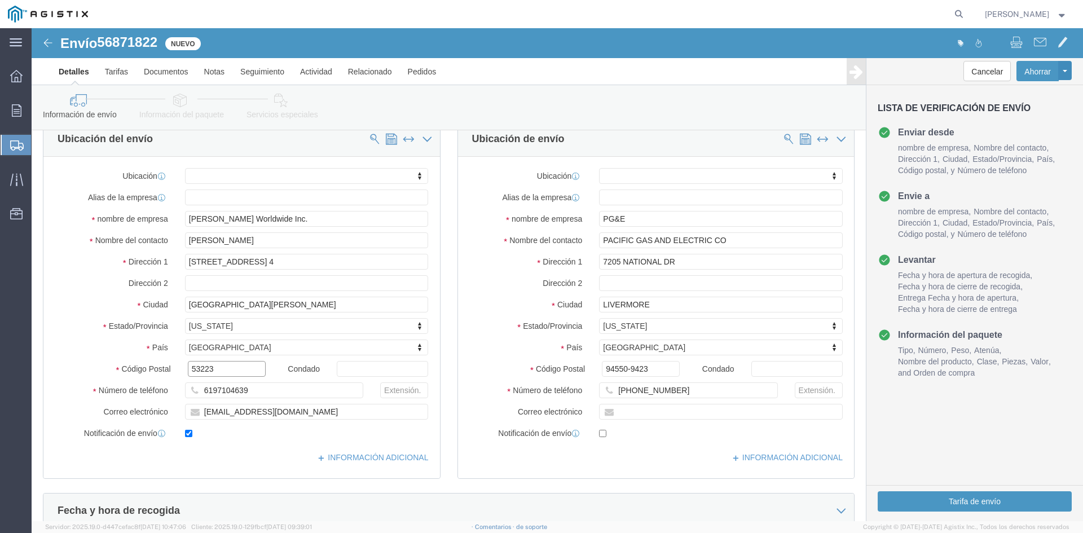
drag, startPoint x: 175, startPoint y: 346, endPoint x: 13, endPoint y: 341, distance: 162.5
click div "Ubicación Ubicación de mi perfil MILWAUKEE Milwaukee - Proveedor de PG&E SAN DI…"
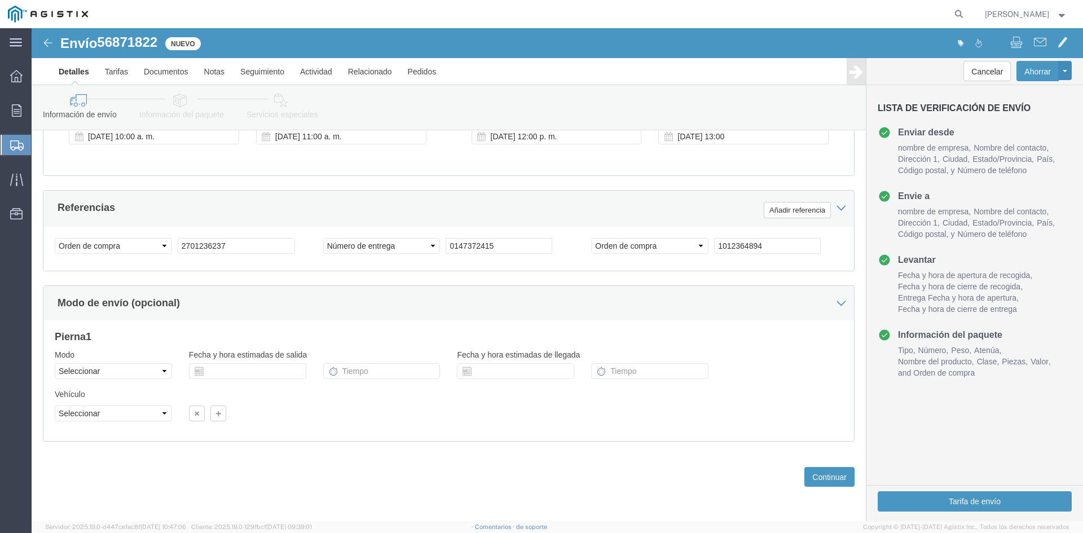
scroll to position [570, 0]
type input "92154"
select select
click font "Continuar"
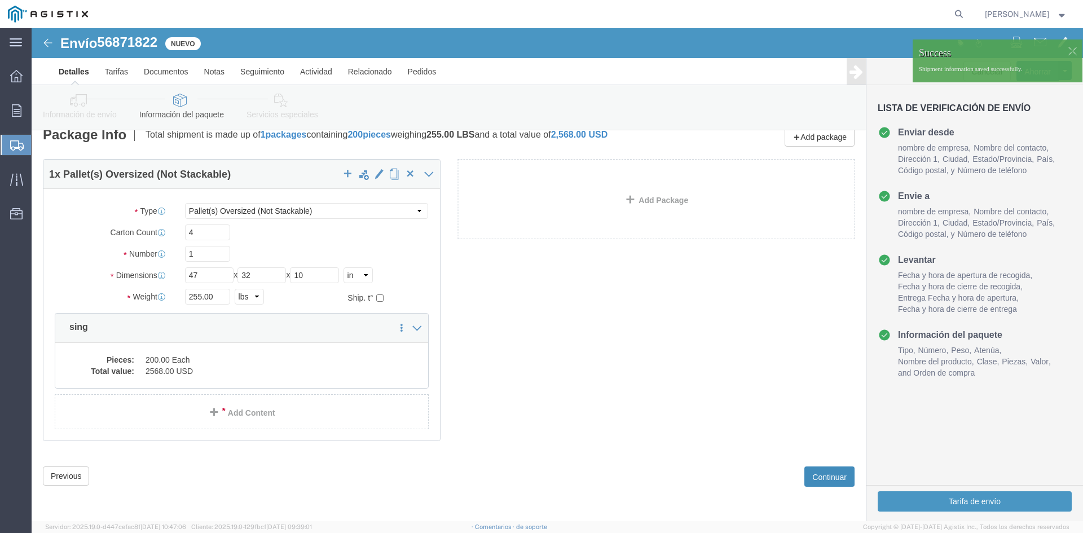
scroll to position [24, 0]
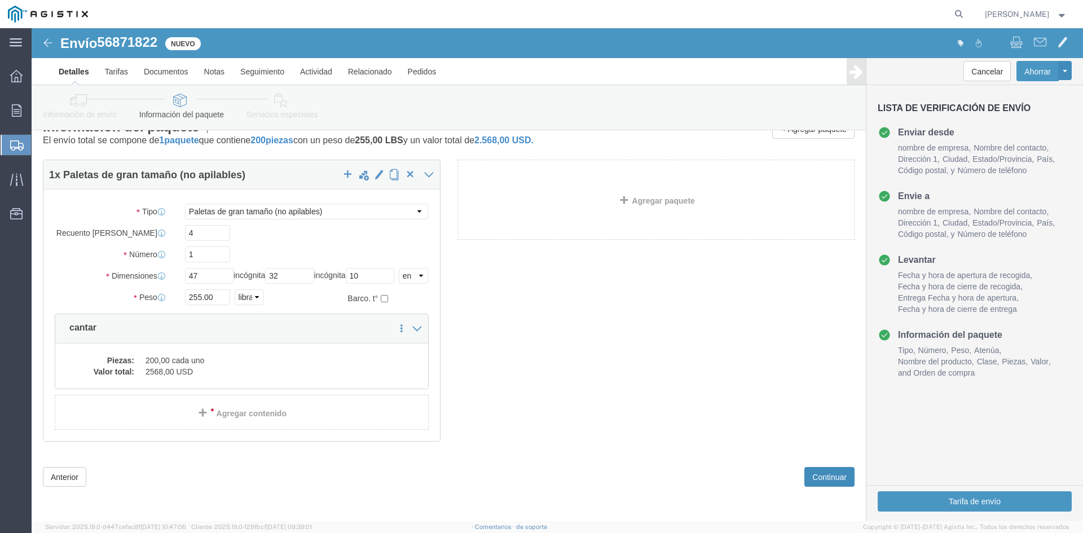
click font "Continuar"
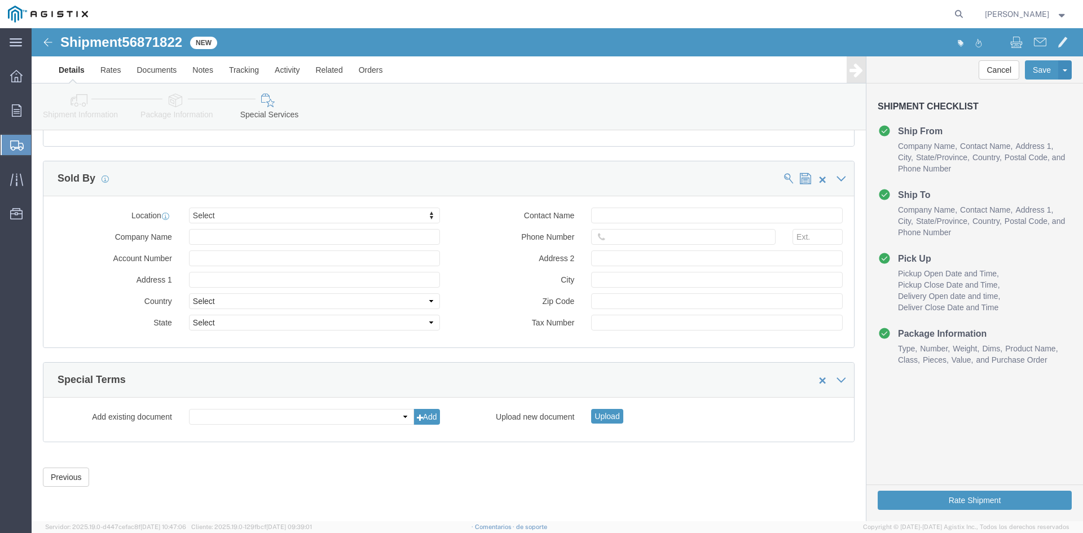
scroll to position [1039, 0]
click button "Save"
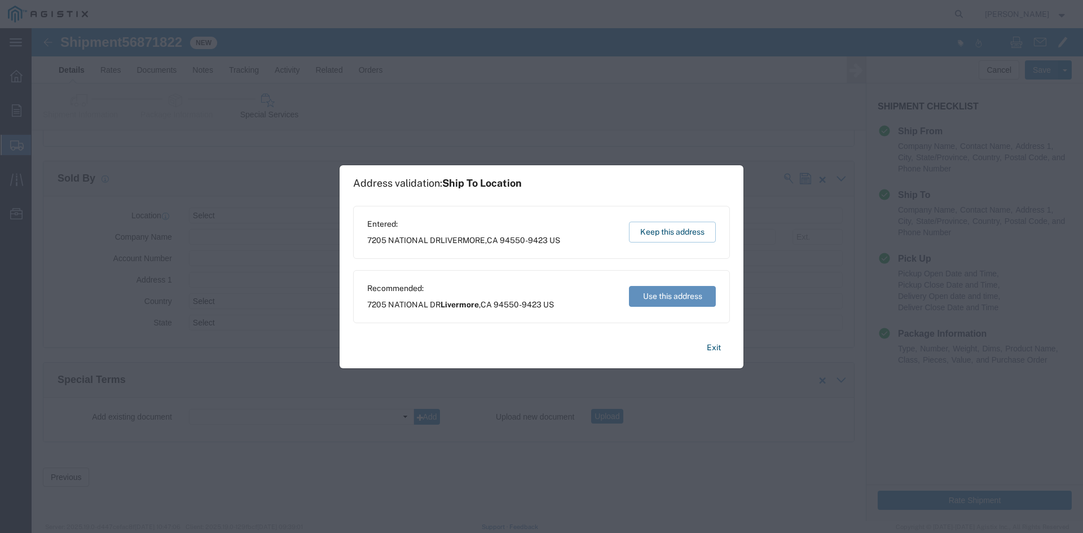
click at [669, 296] on button "Use this address" at bounding box center [672, 296] width 87 height 21
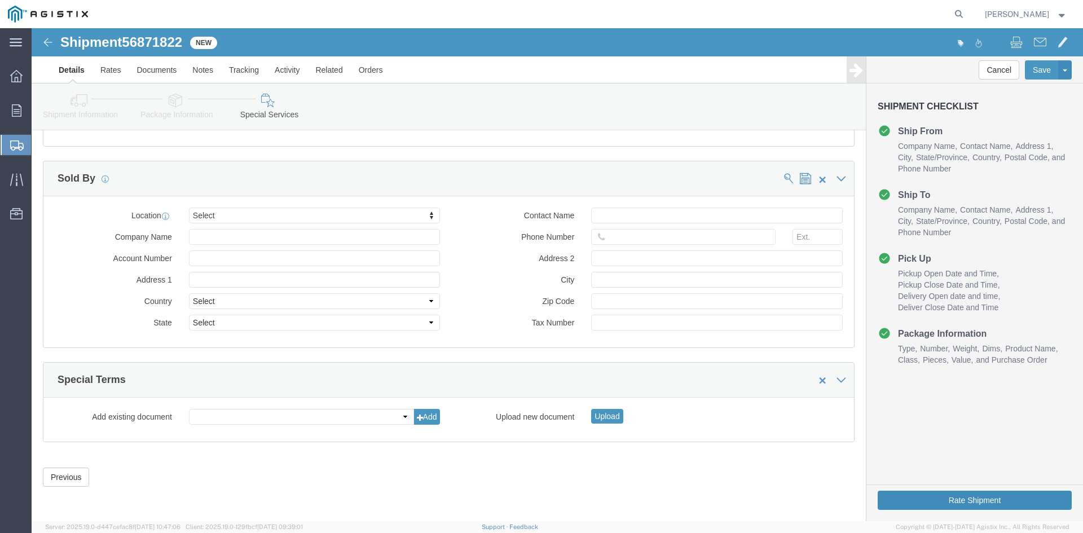
click button "Rate Shipment"
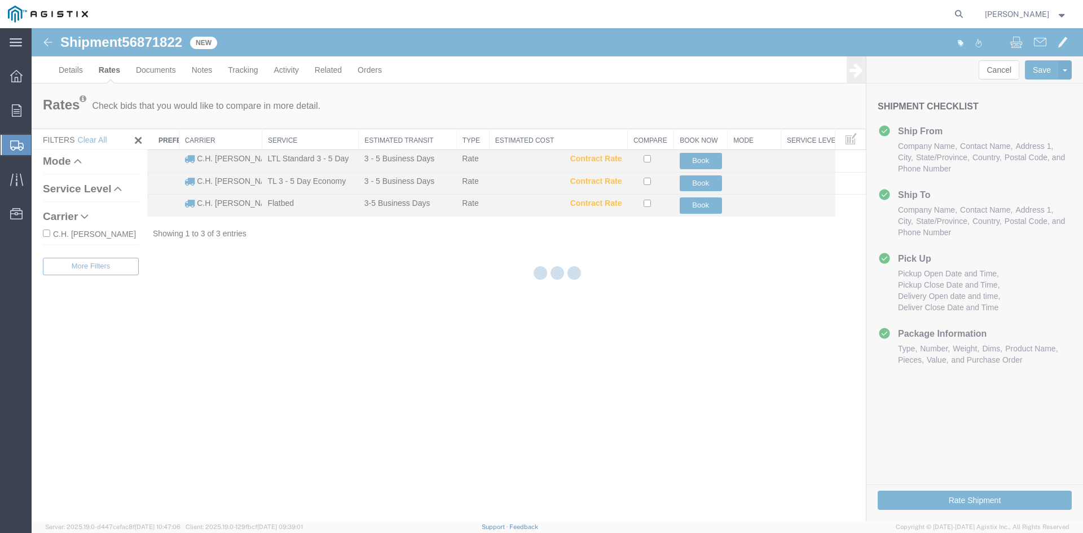
scroll to position [0, 0]
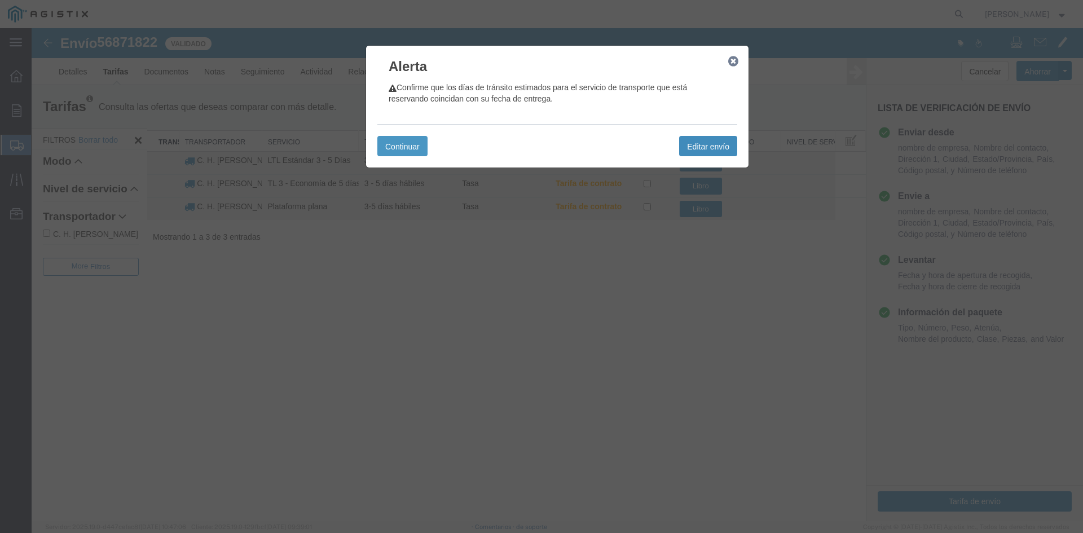
click at [713, 155] on button "Editar envío" at bounding box center [708, 146] width 58 height 20
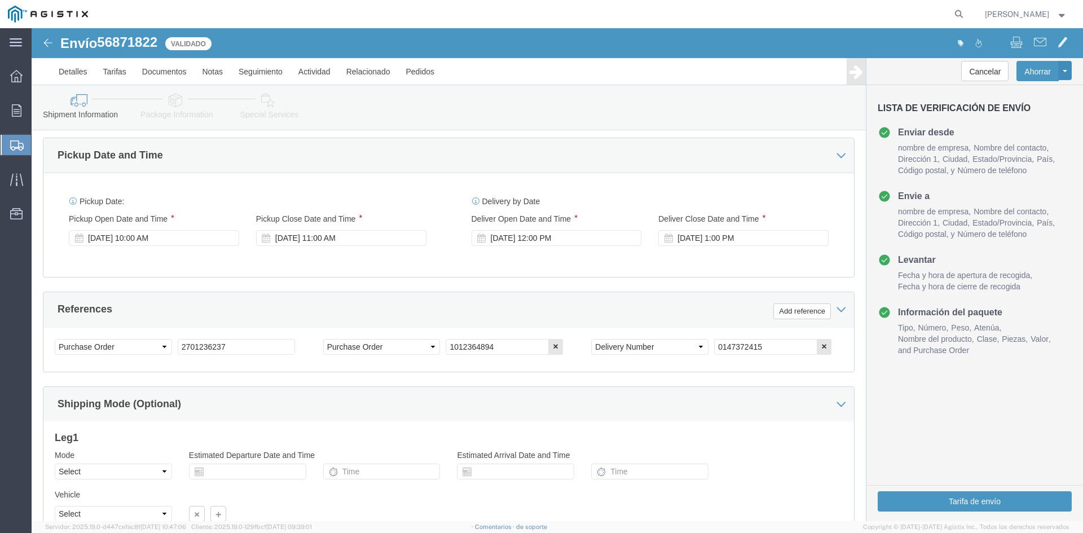
scroll to position [568, 0]
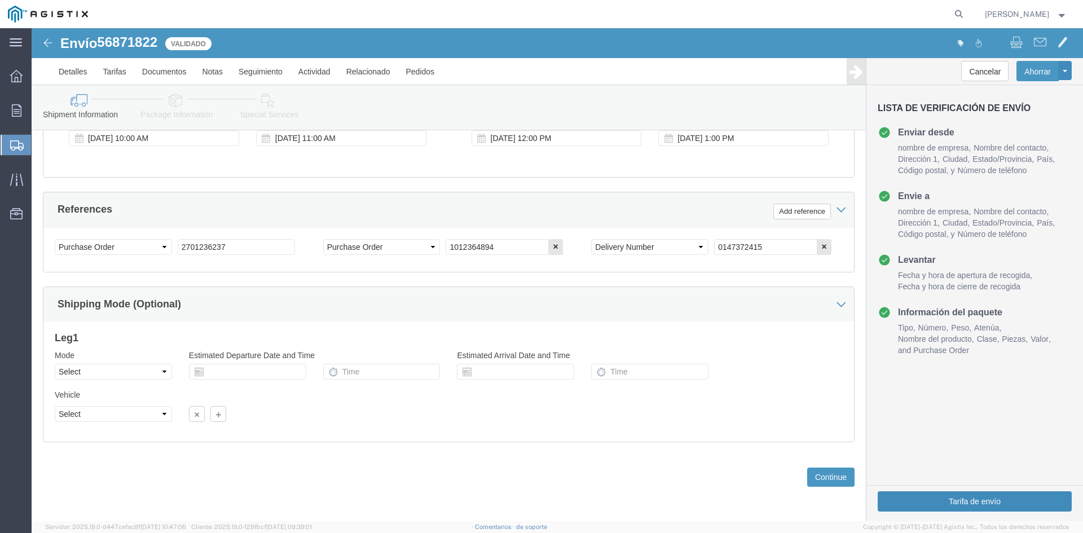
click button "Tarifa de envío"
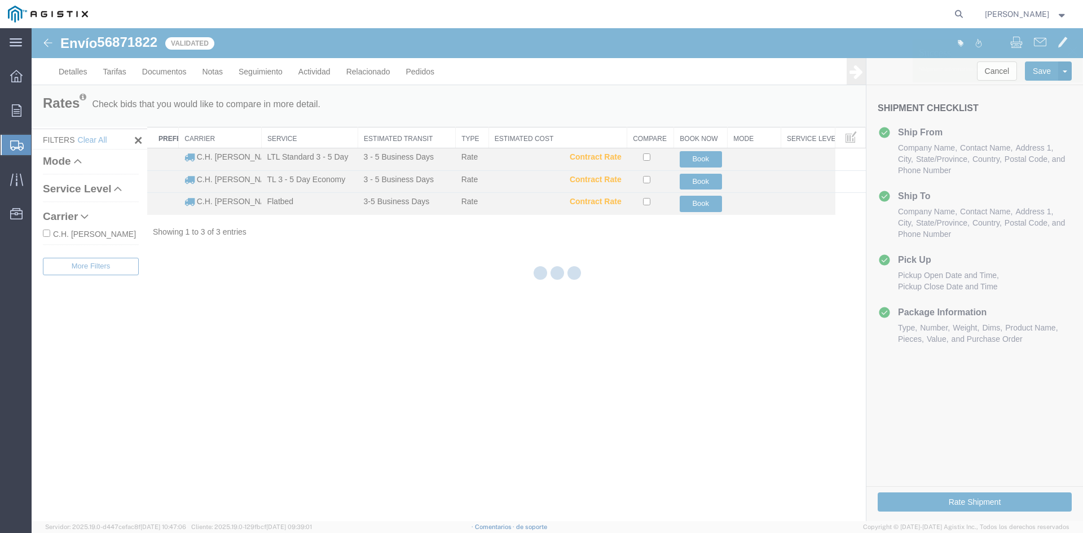
scroll to position [0, 0]
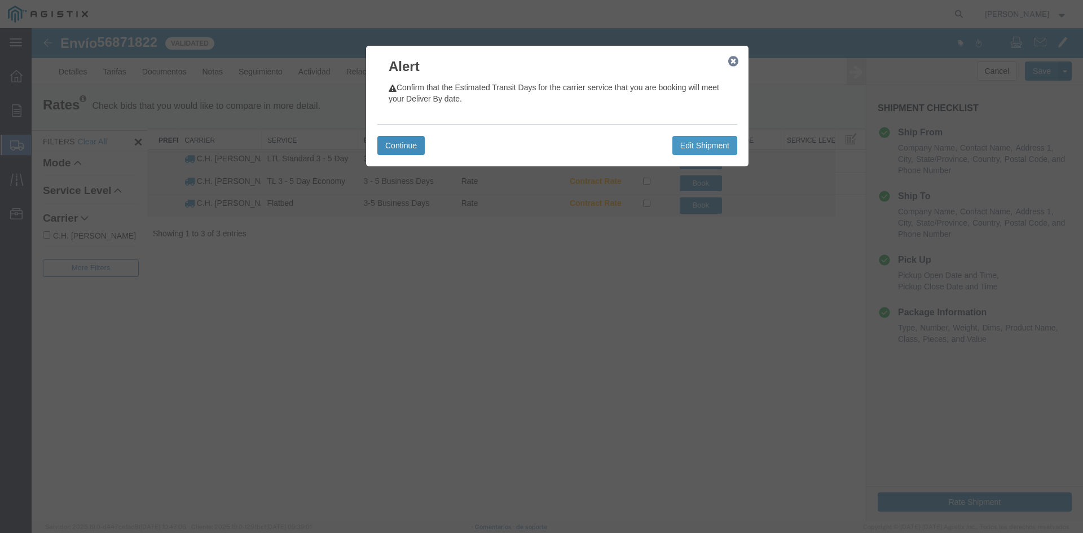
click at [410, 142] on button "Continue" at bounding box center [400, 145] width 47 height 19
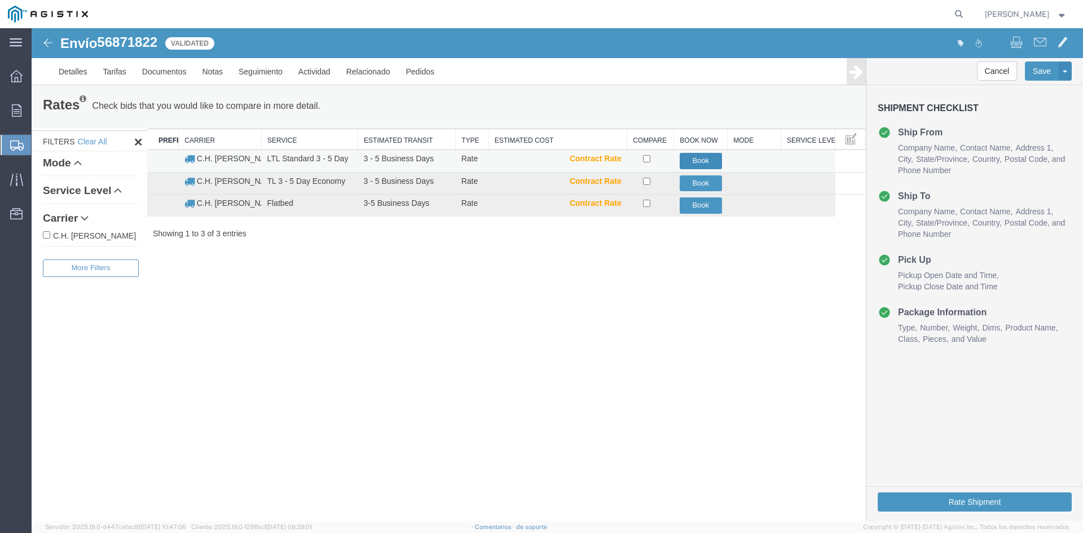
click at [683, 158] on button "Book" at bounding box center [701, 161] width 42 height 16
